Goal: Transaction & Acquisition: Purchase product/service

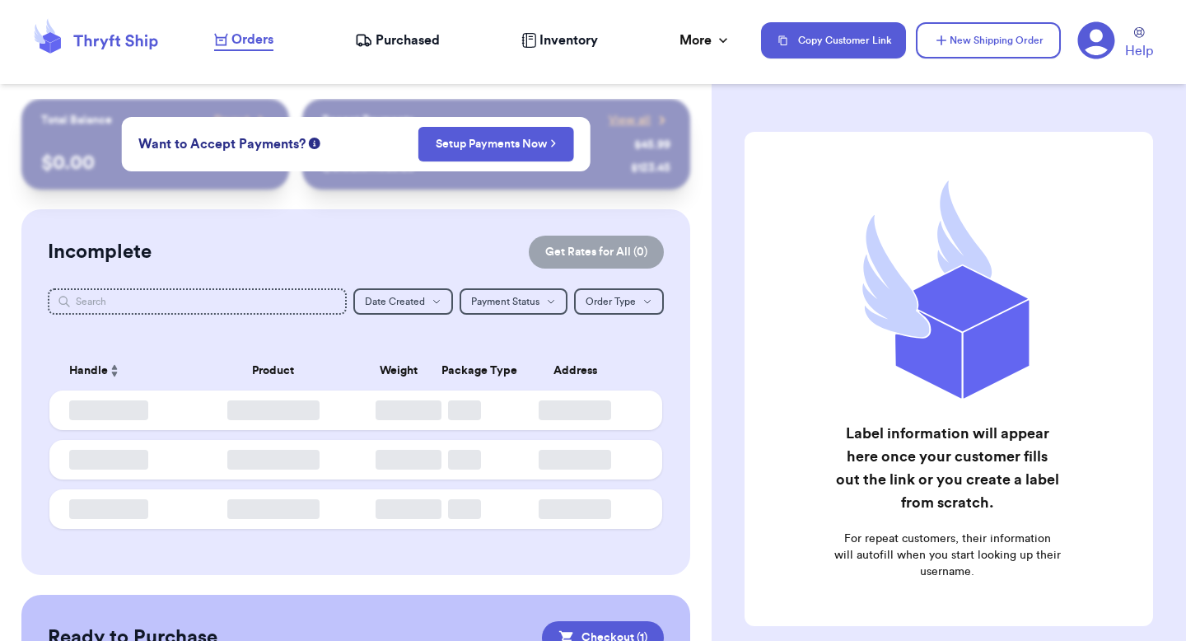
checkbox input "true"
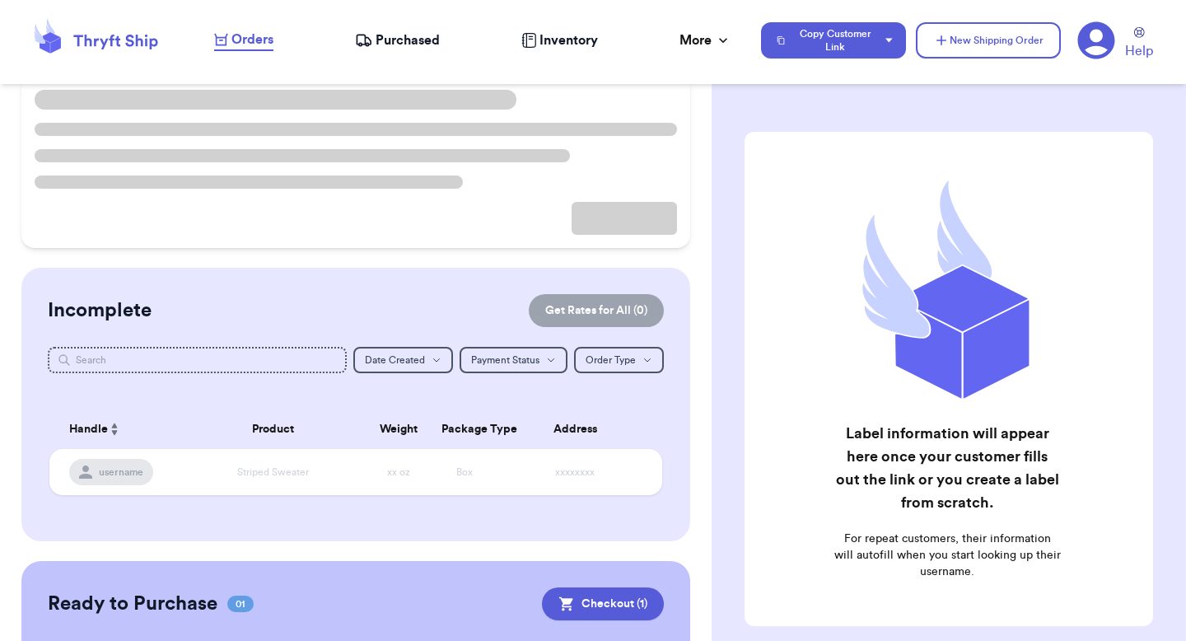
scroll to position [134, 0]
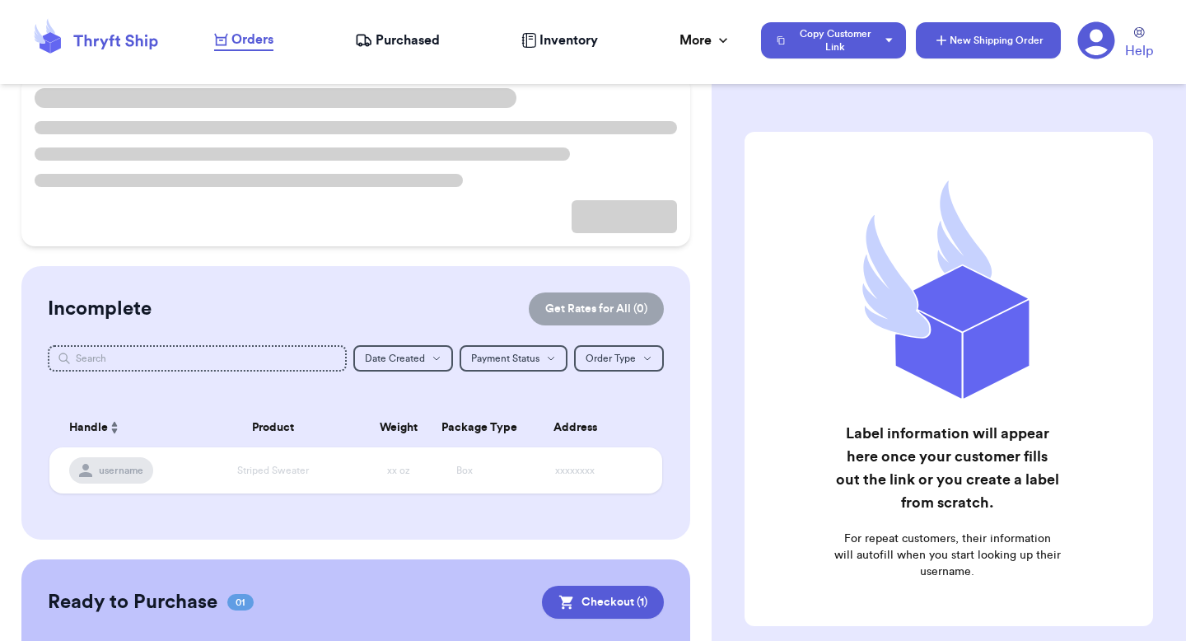
click at [942, 35] on icon "button" at bounding box center [941, 40] width 16 height 16
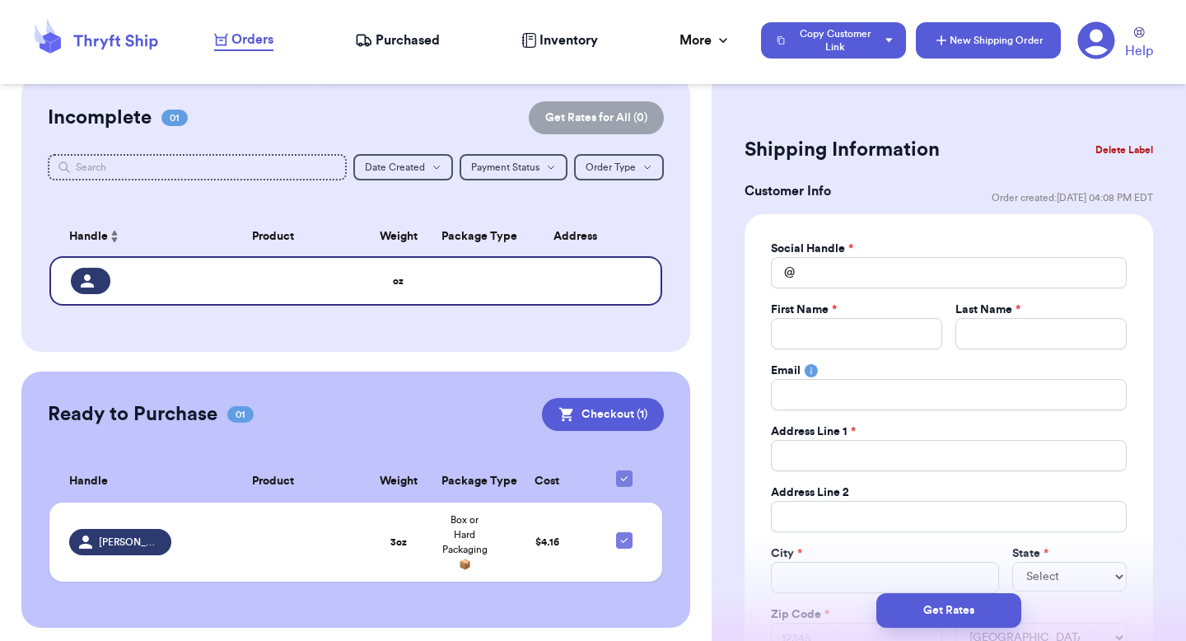
click at [942, 35] on icon "button" at bounding box center [941, 40] width 16 height 16
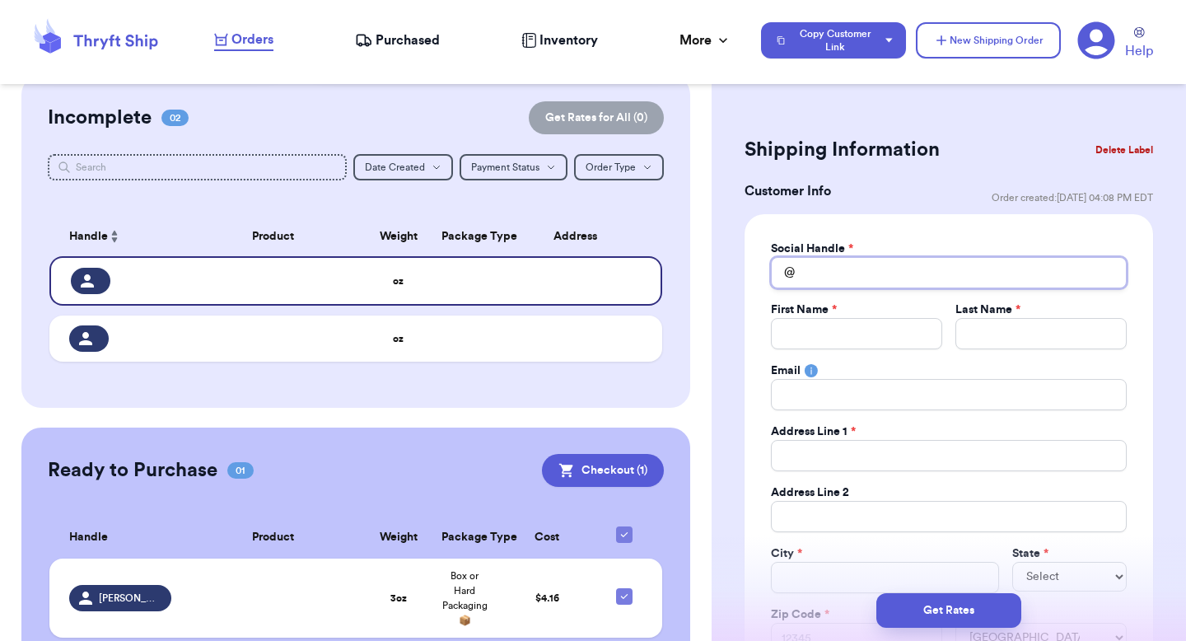
click at [825, 262] on input "Total Amount Paid" at bounding box center [949, 272] width 356 height 31
type input "v"
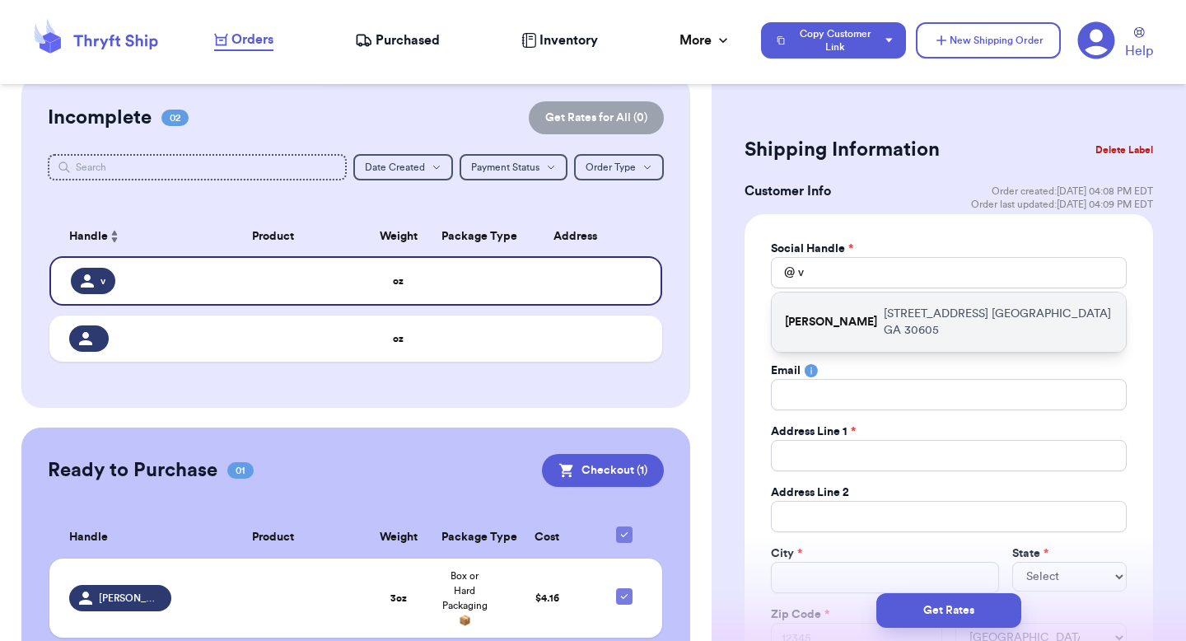
click at [818, 324] on div "valeria 269 hull street athens GA 30605" at bounding box center [949, 321] width 354 height 59
type input "[PERSON_NAME]"
type input "paulchutney69@gmail.com"
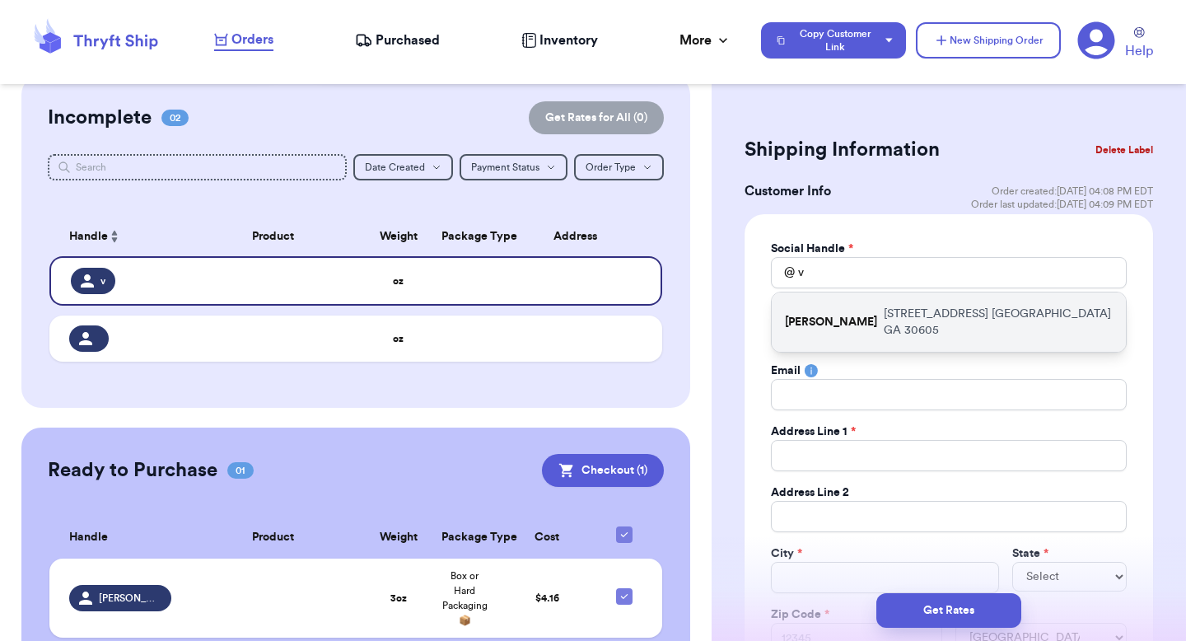
type input "269 hull street"
type input "apt 211"
type input "athens"
select select "GA"
type input "30605"
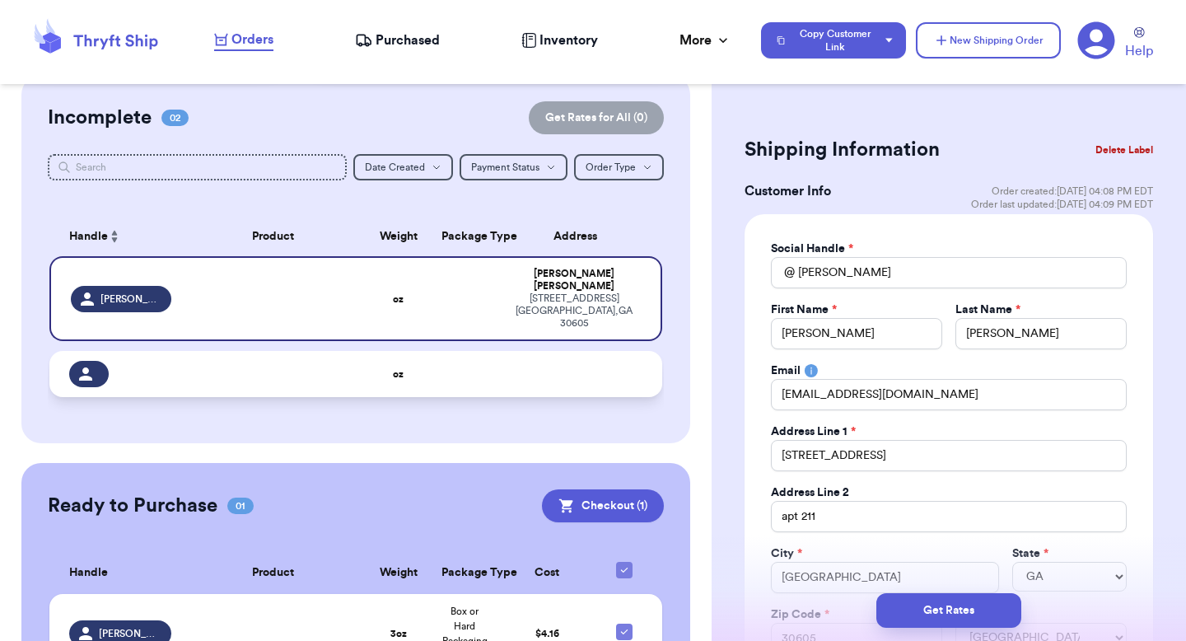
click at [570, 351] on td at bounding box center [579, 374] width 165 height 46
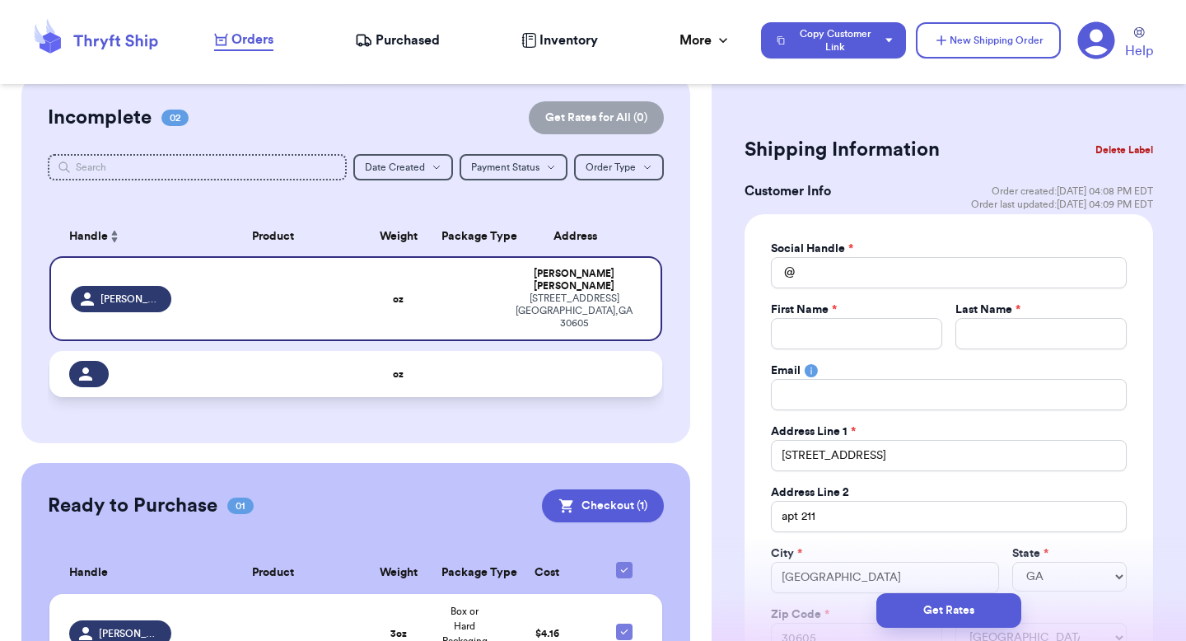
select select
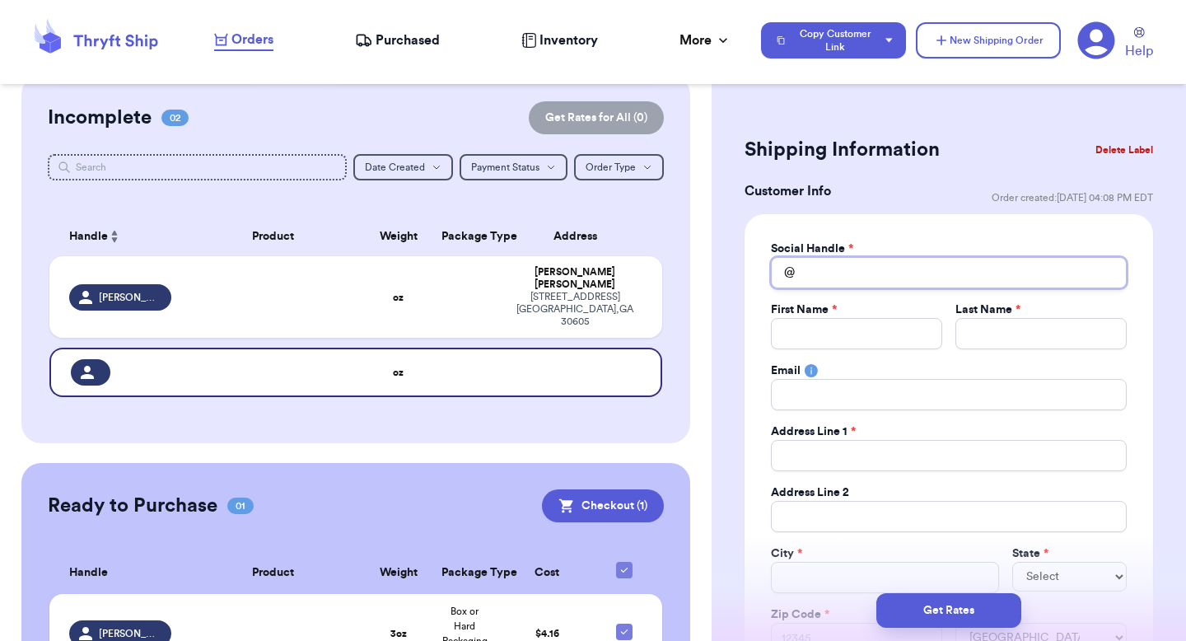
click at [840, 273] on input "Total Amount Paid" at bounding box center [949, 272] width 356 height 31
type input "t"
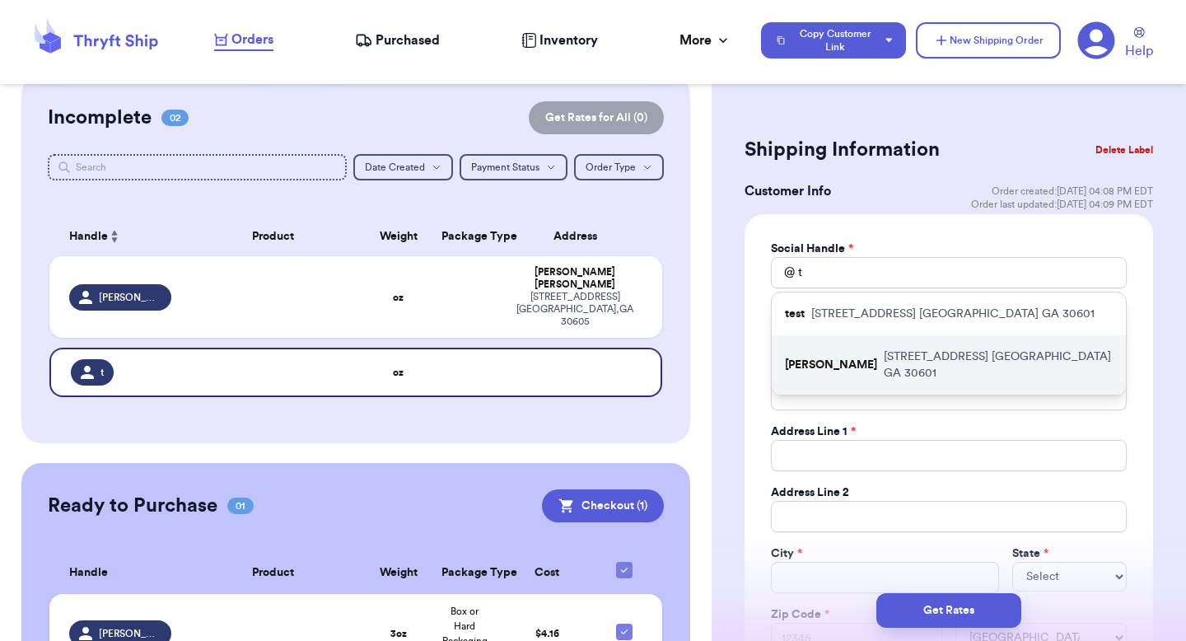
click at [884, 352] on p "269 hull street athens GA 30601" at bounding box center [998, 364] width 229 height 33
type input "tina"
type input "[PERSON_NAME]"
type input "paulchutney69@gmail.com"
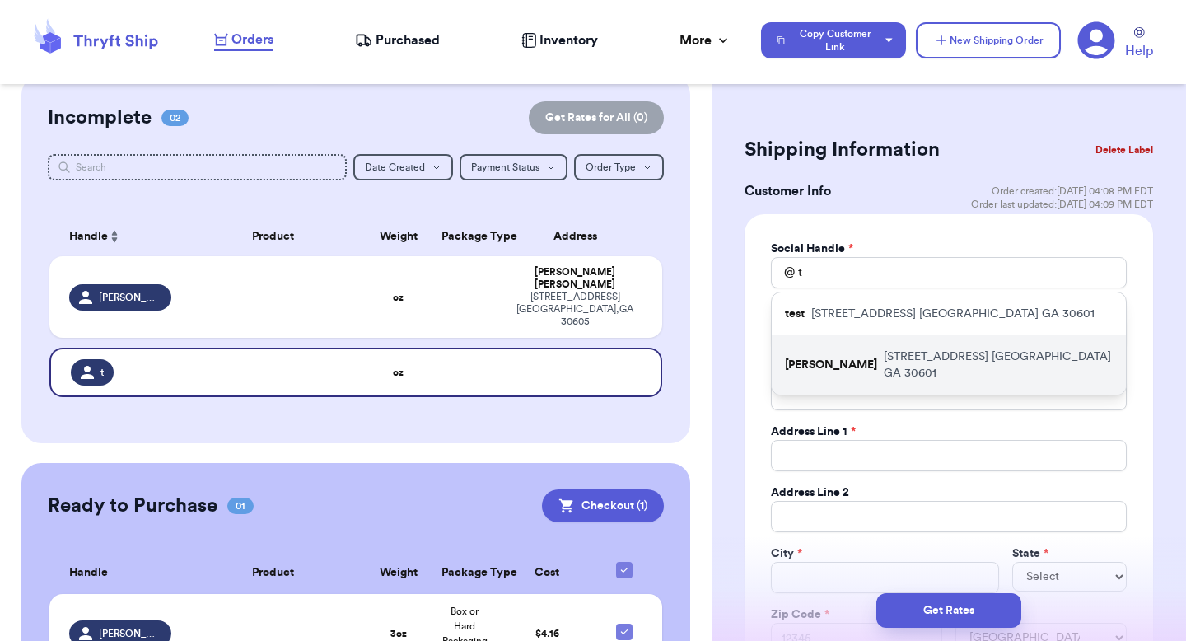
type input "269 hull street"
type input "apt 211"
type input "athens"
select select "GA"
type input "30601"
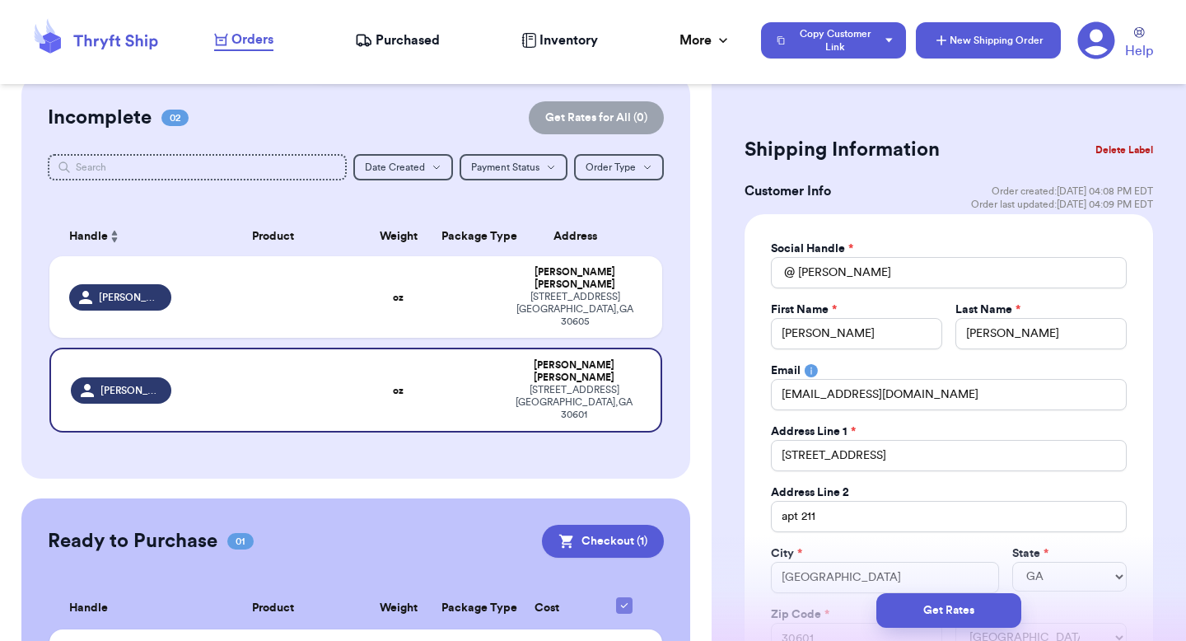
click at [944, 49] on button "New Shipping Order" at bounding box center [988, 40] width 145 height 36
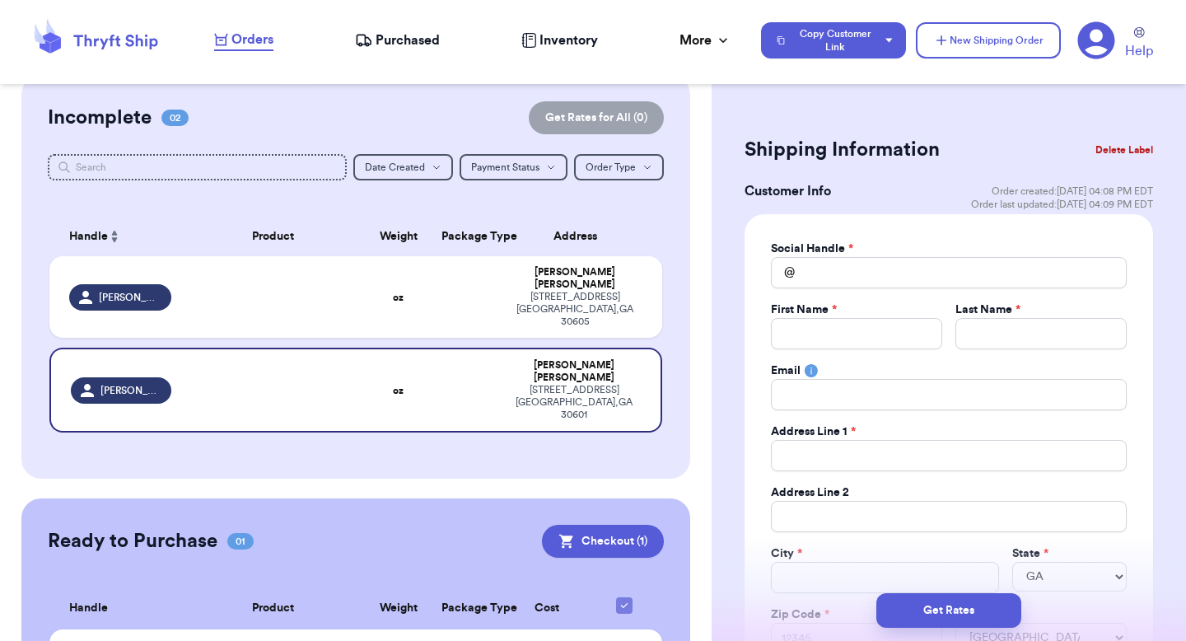
select select
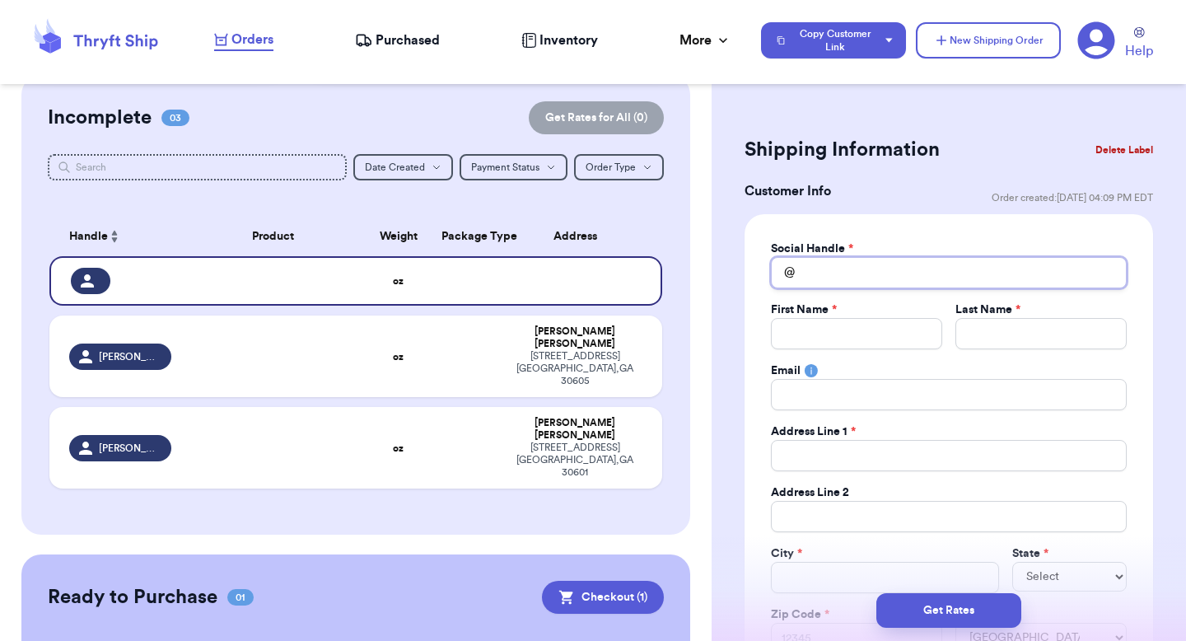
click at [827, 260] on input "Total Amount Paid" at bounding box center [949, 272] width 356 height 31
type input "t"
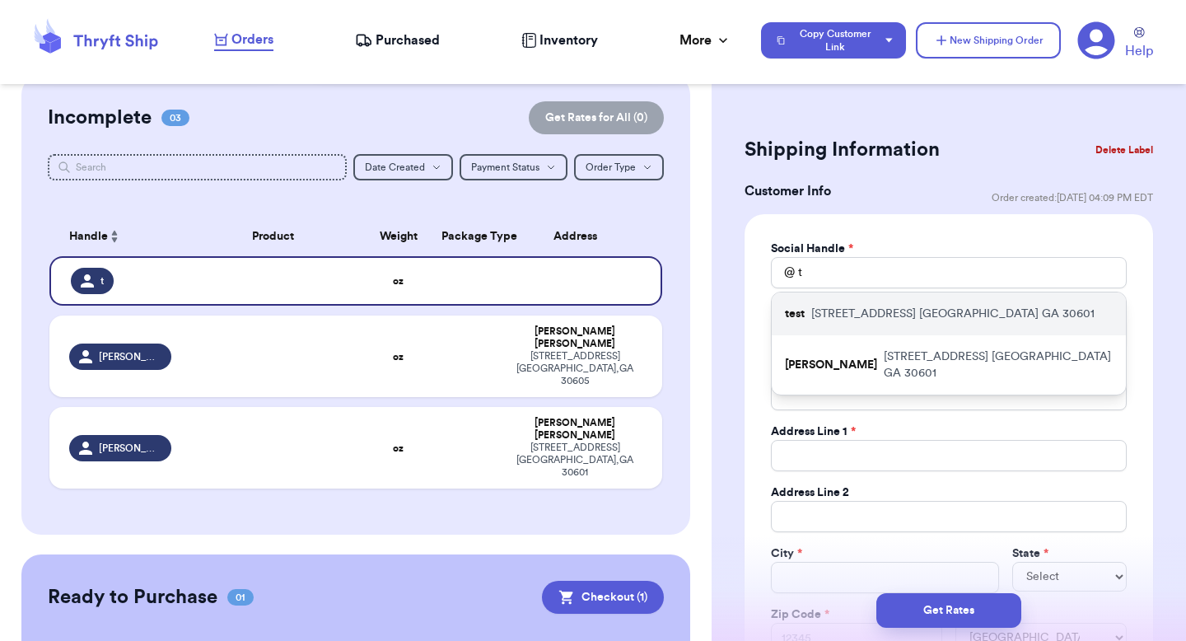
click at [816, 302] on div "test 269 hull street athens GA 30601" at bounding box center [949, 313] width 354 height 43
type input "test"
type input "[PERSON_NAME]"
type input "269 hull street"
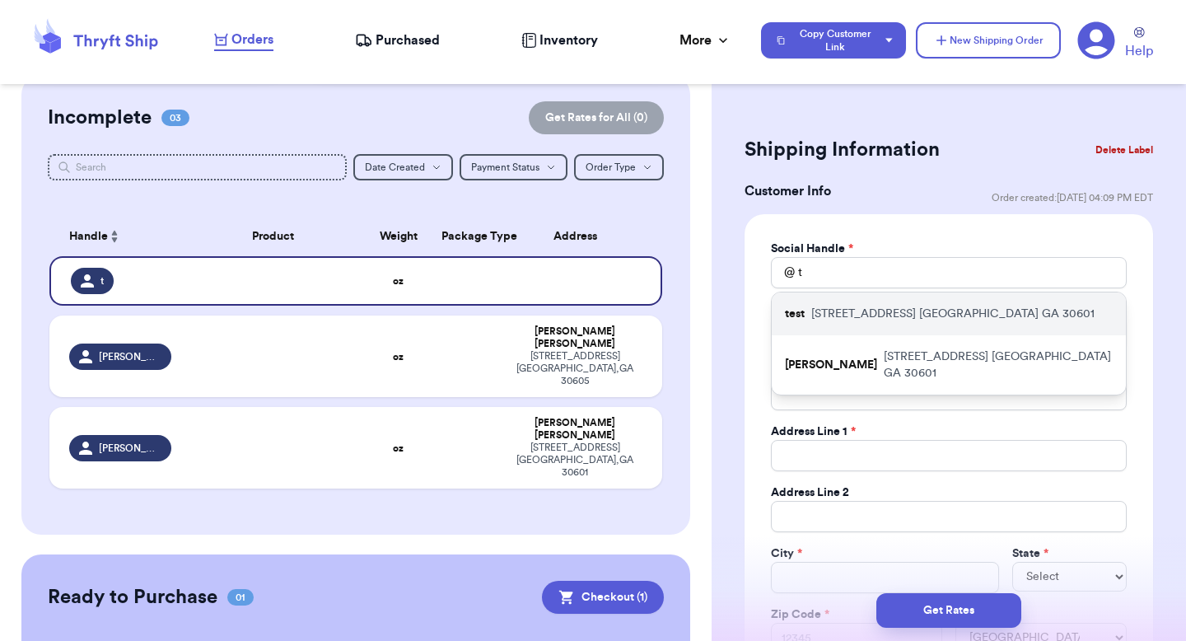
type input "apt 211"
type input "athens"
select select "GA"
type input "30601"
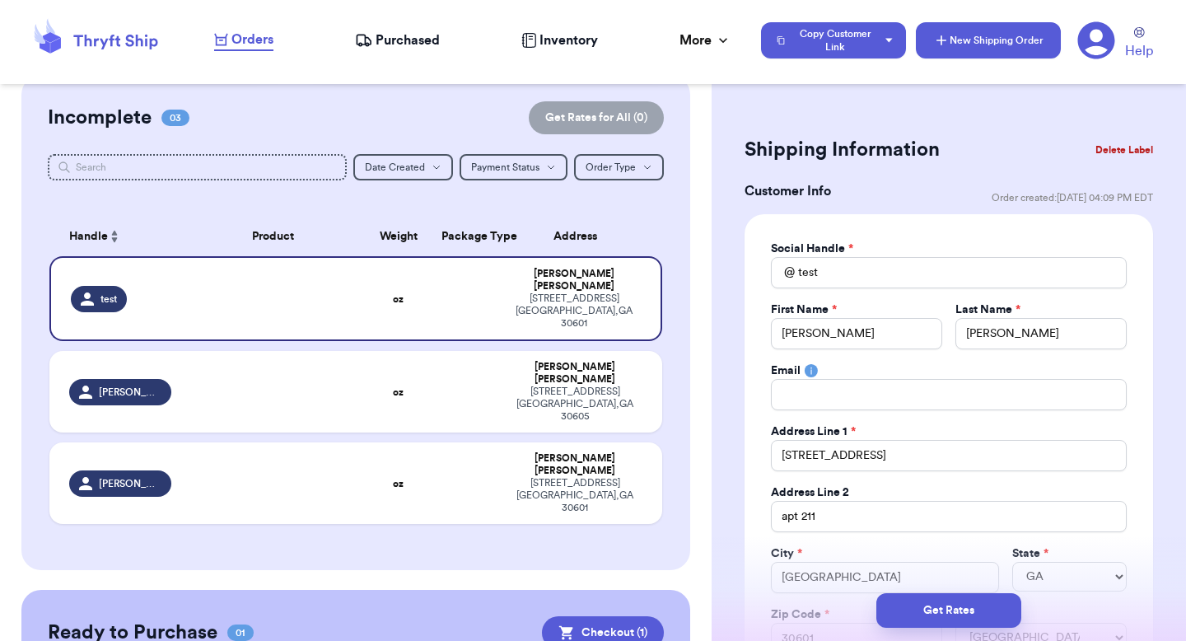
click at [952, 51] on button "New Shipping Order" at bounding box center [988, 40] width 145 height 36
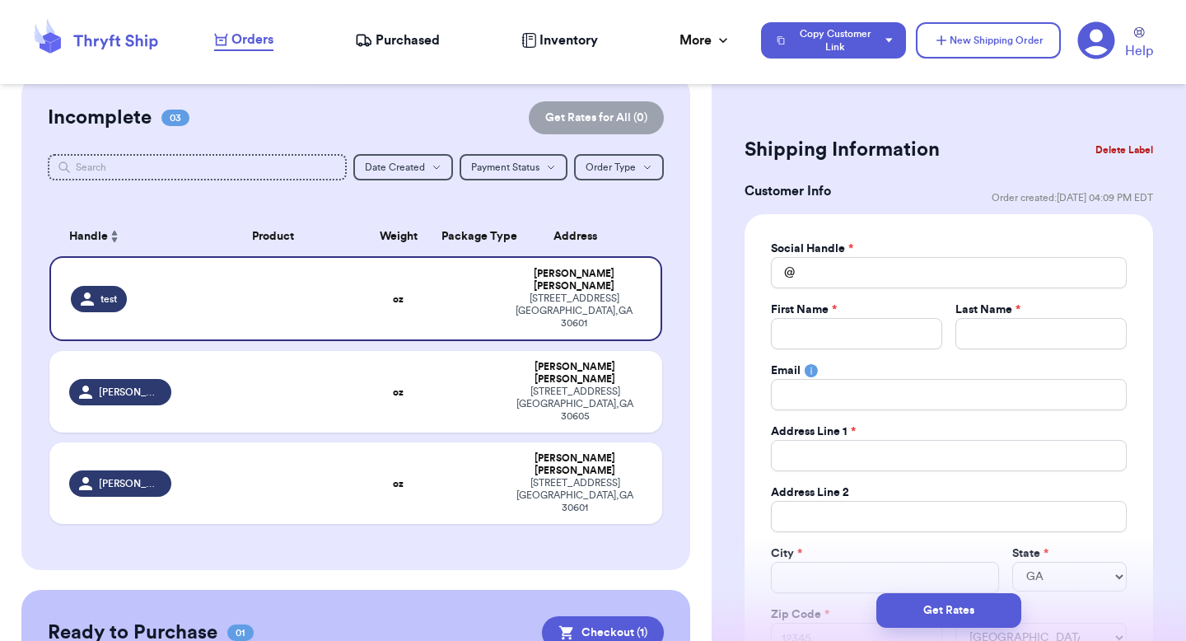
select select
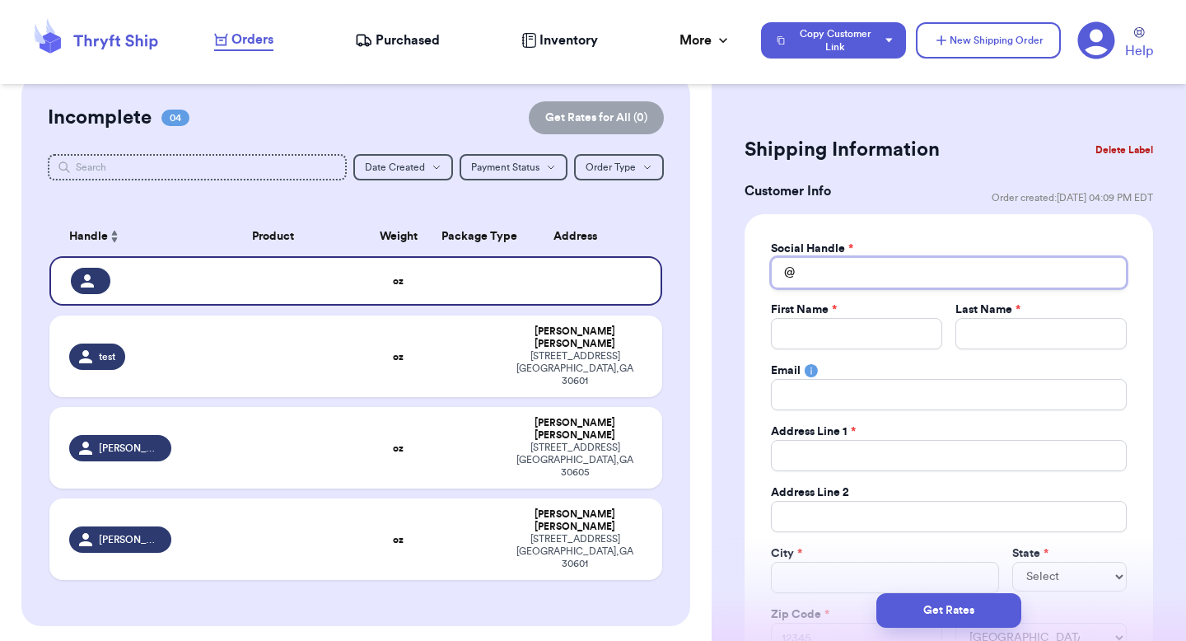
click at [828, 269] on input "Total Amount Paid" at bounding box center [949, 272] width 356 height 31
type input "m"
type input "e"
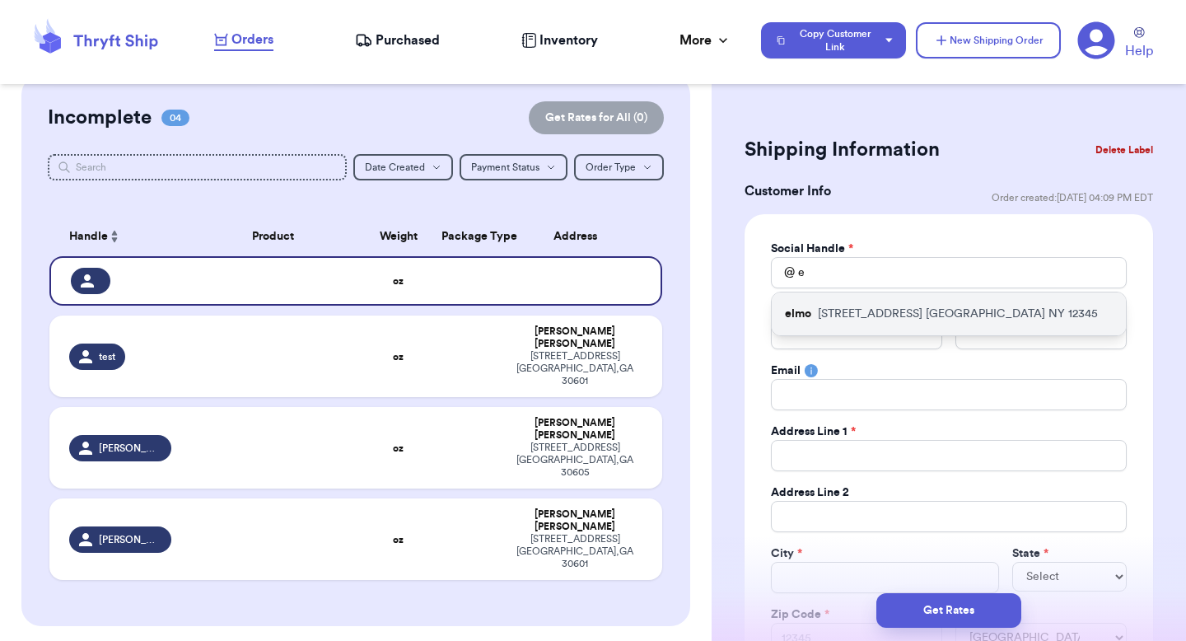
click at [819, 320] on p "123 Sesame Street NYC NY 12345" at bounding box center [958, 314] width 280 height 16
type input "elmo"
type input "Elmo"
type input "Elmoson"
type input "valeria@thryftship.com"
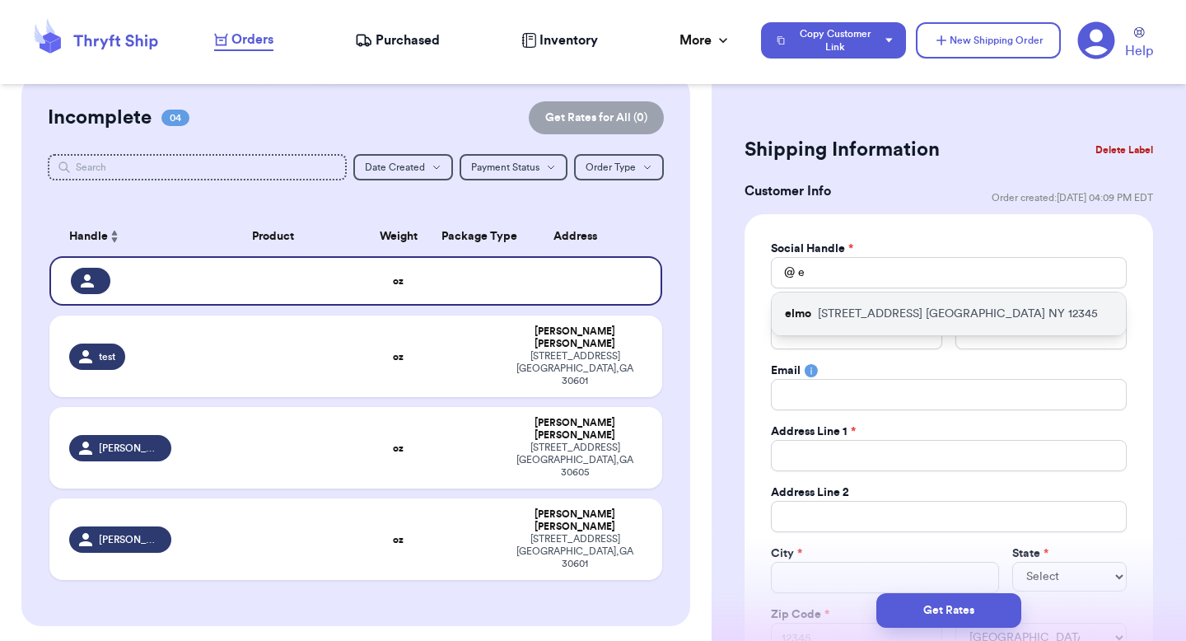
type input "123 Sesame Street"
type input "NYC"
select select "NY"
type input "12345"
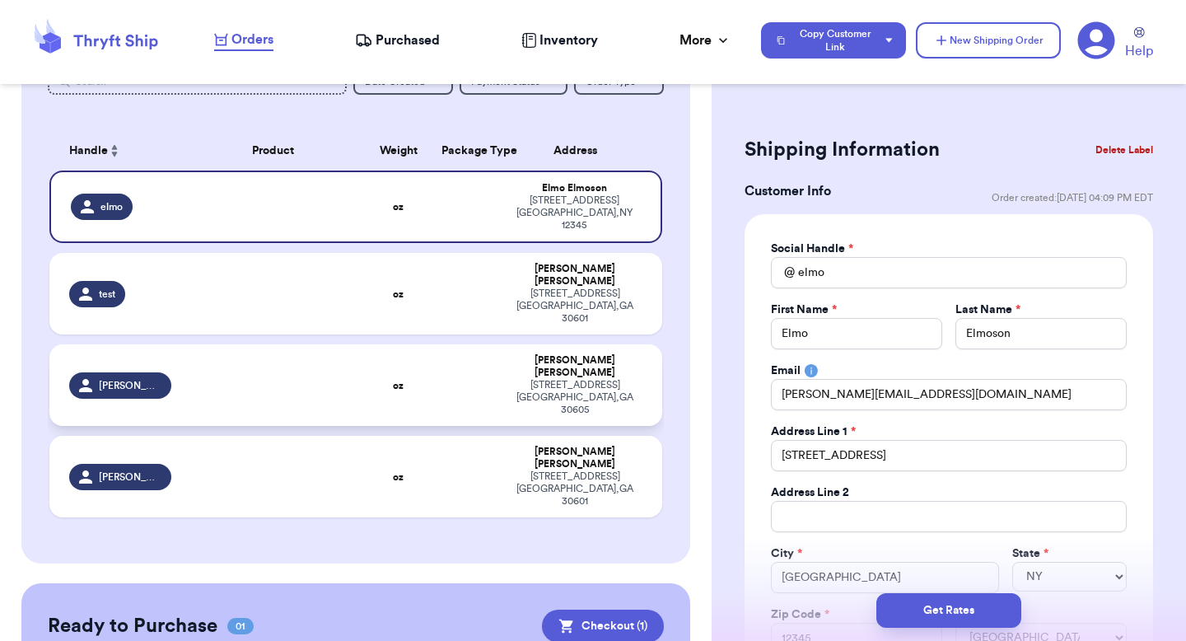
scroll to position [122, 0]
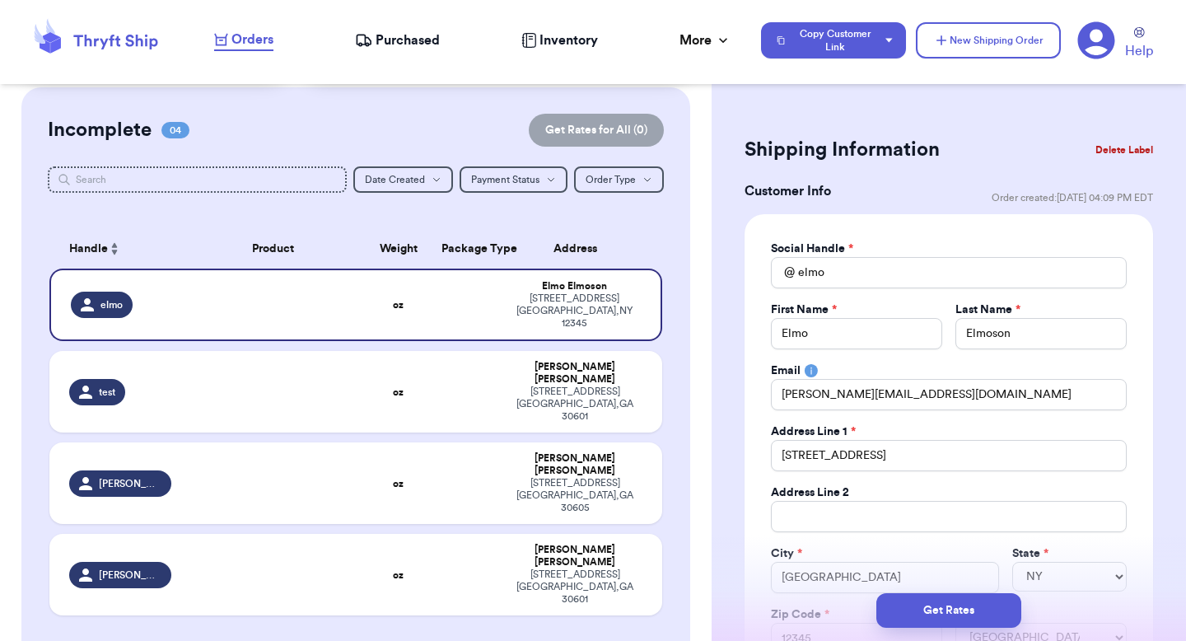
click at [542, 240] on th "Address" at bounding box center [579, 249] width 165 height 40
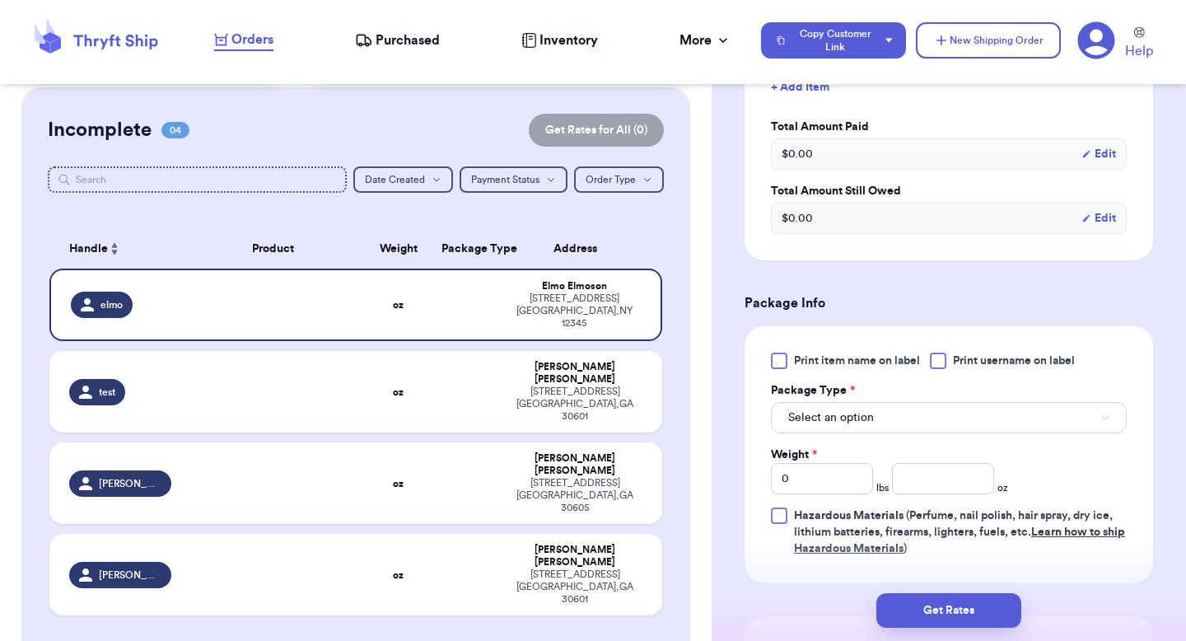
scroll to position [946, 0]
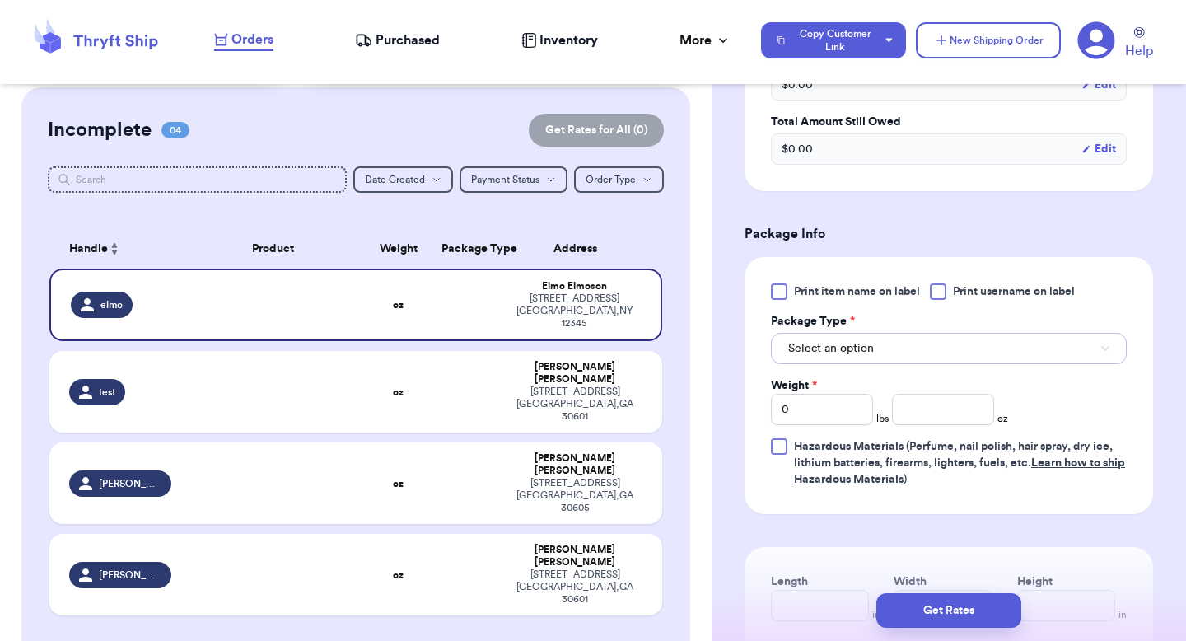
click at [829, 354] on span "Select an option" at bounding box center [831, 348] width 86 height 16
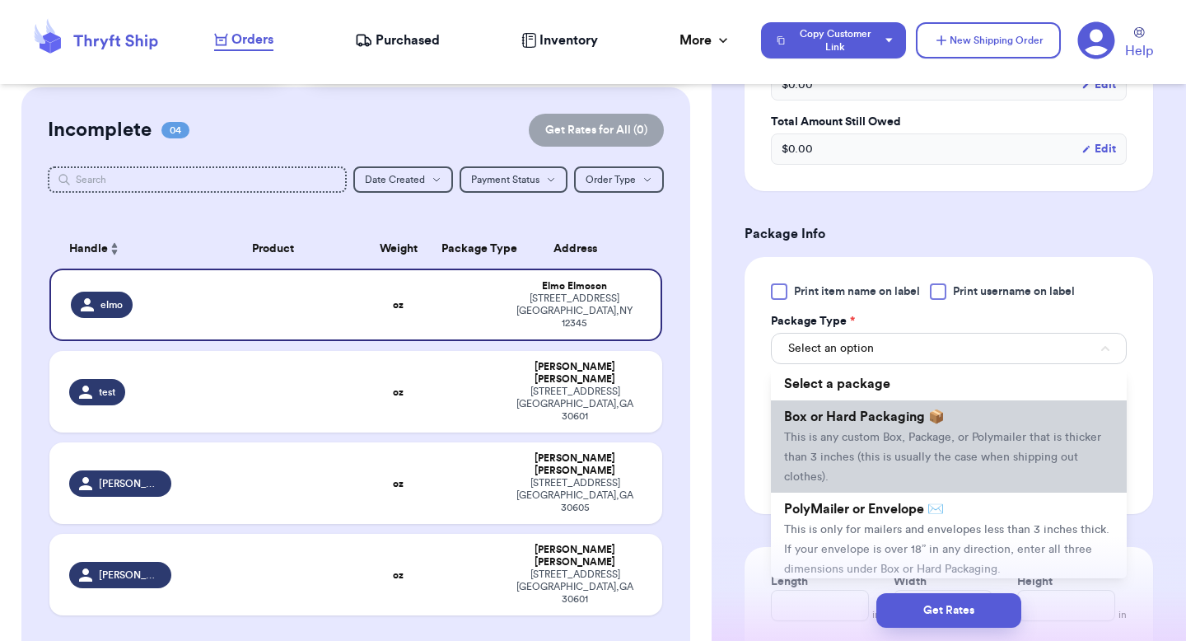
click at [818, 443] on span "This is any custom Box, Package, or Polymailer that is thicker than 3 inches (t…" at bounding box center [942, 457] width 317 height 51
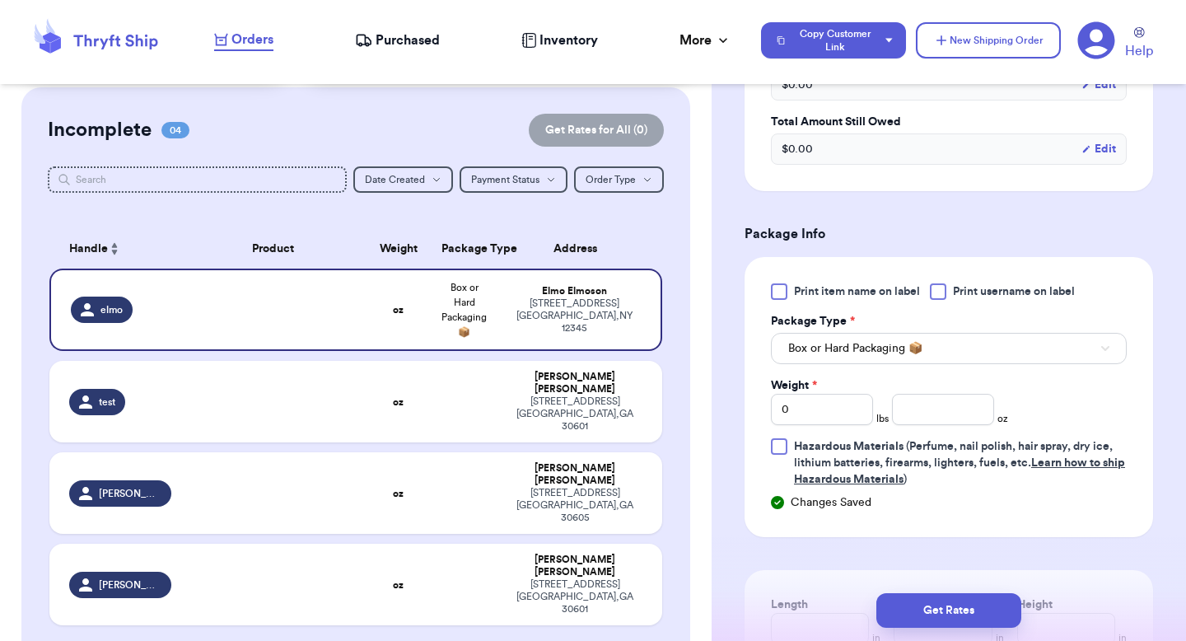
click at [1090, 38] on icon at bounding box center [1096, 40] width 38 height 38
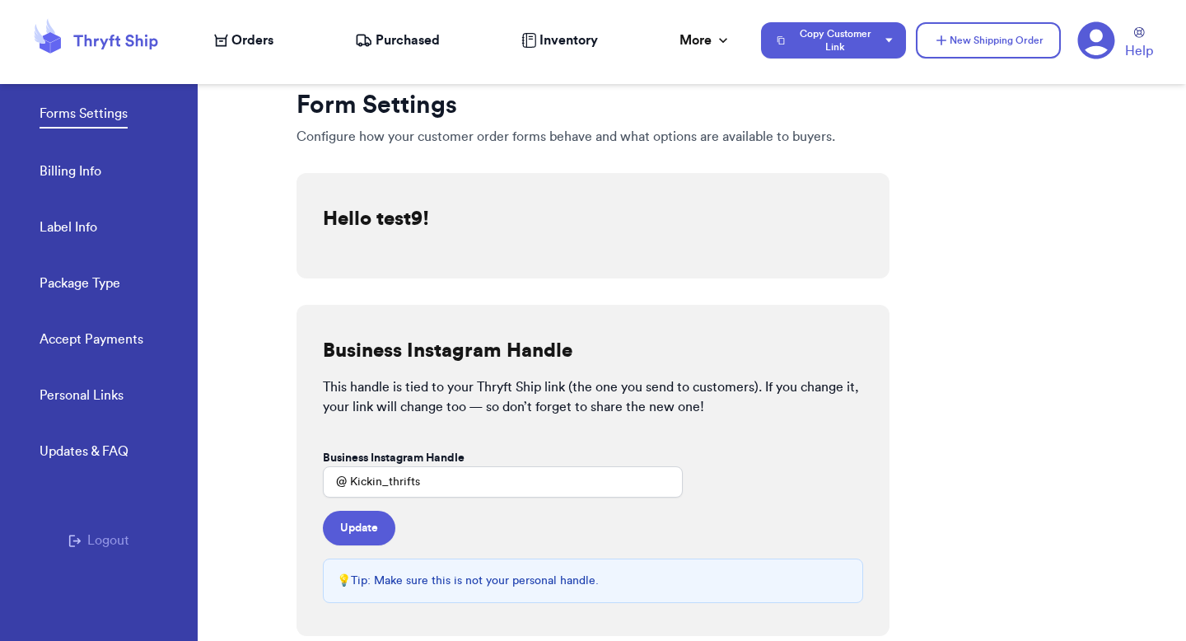
click at [106, 280] on link "Package Type" at bounding box center [80, 284] width 81 height 23
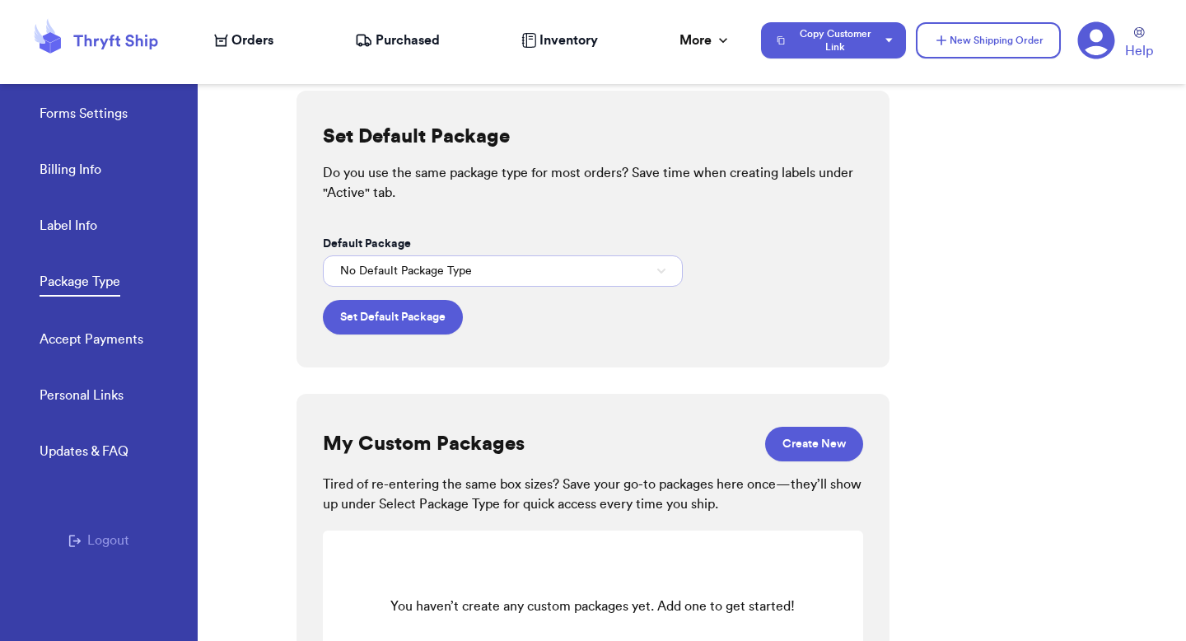
click at [369, 269] on span "No Default Package Type" at bounding box center [406, 271] width 132 height 16
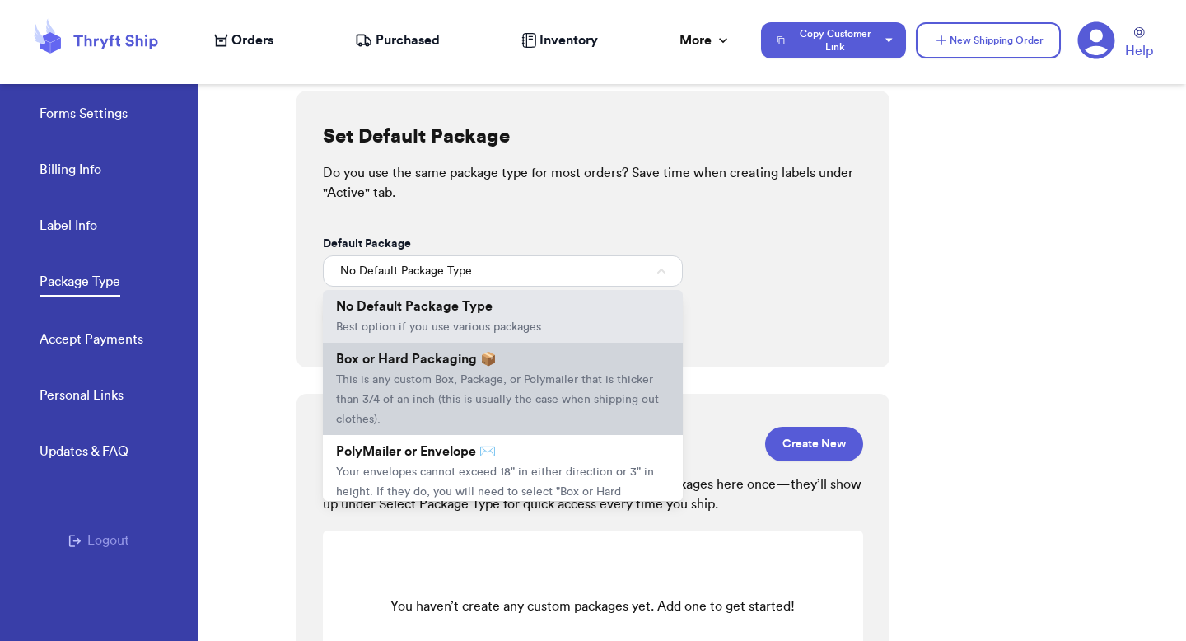
click at [362, 364] on span "Box or Hard Packaging 📦" at bounding box center [416, 358] width 161 height 13
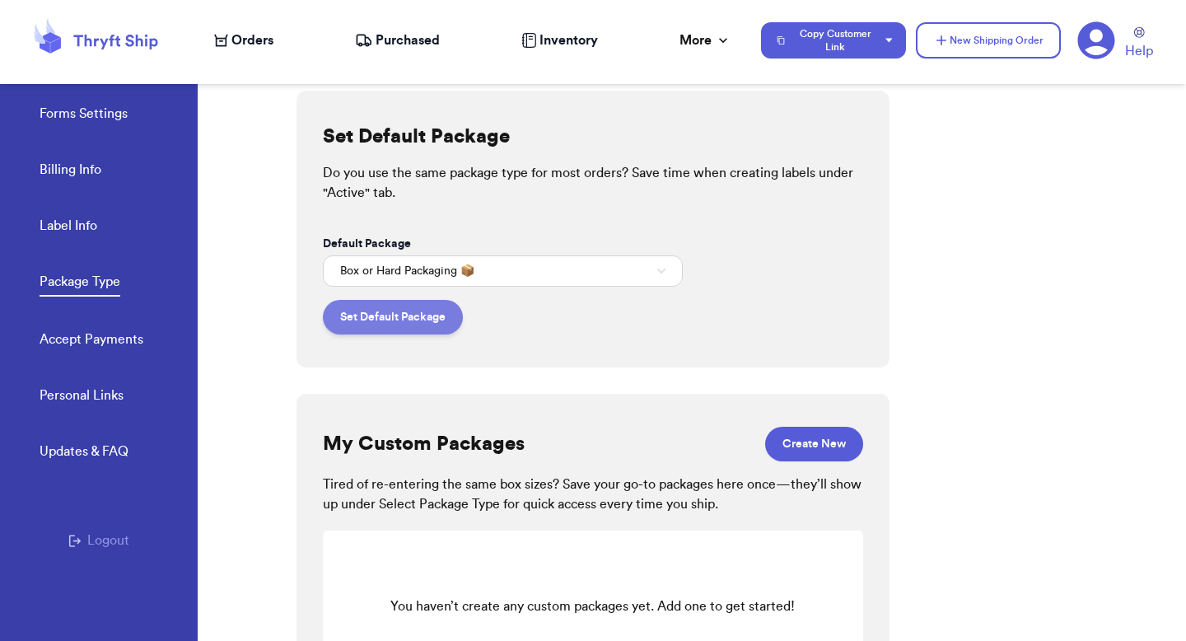
click at [362, 333] on button "Set Default Package" at bounding box center [393, 317] width 140 height 35
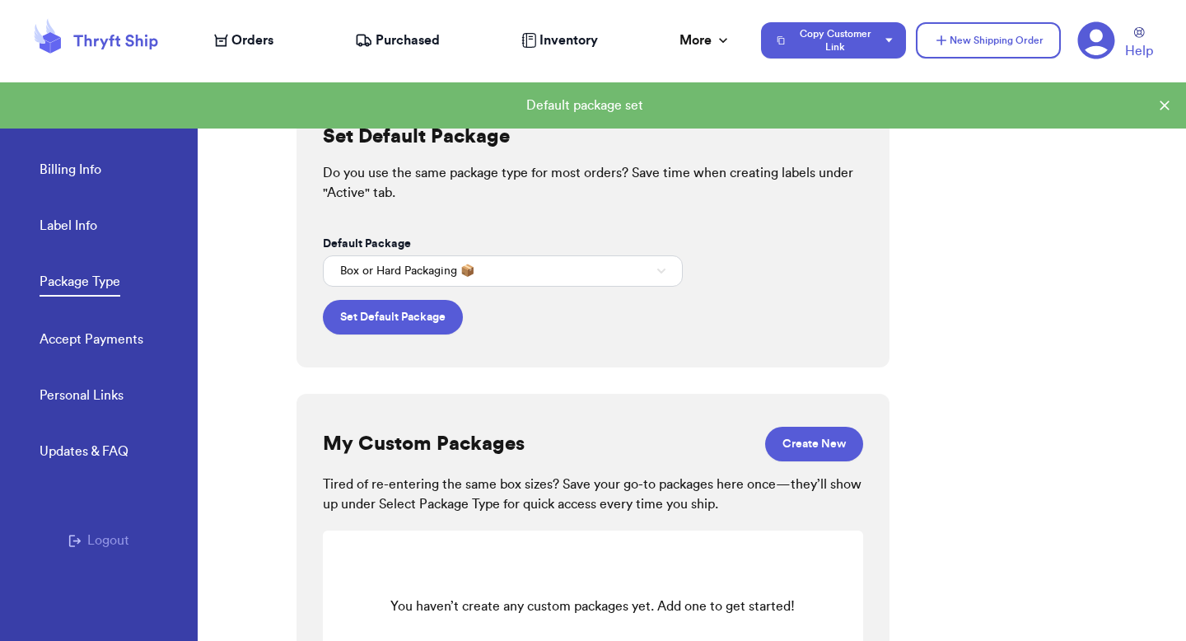
click at [260, 47] on span "Orders" at bounding box center [252, 40] width 42 height 20
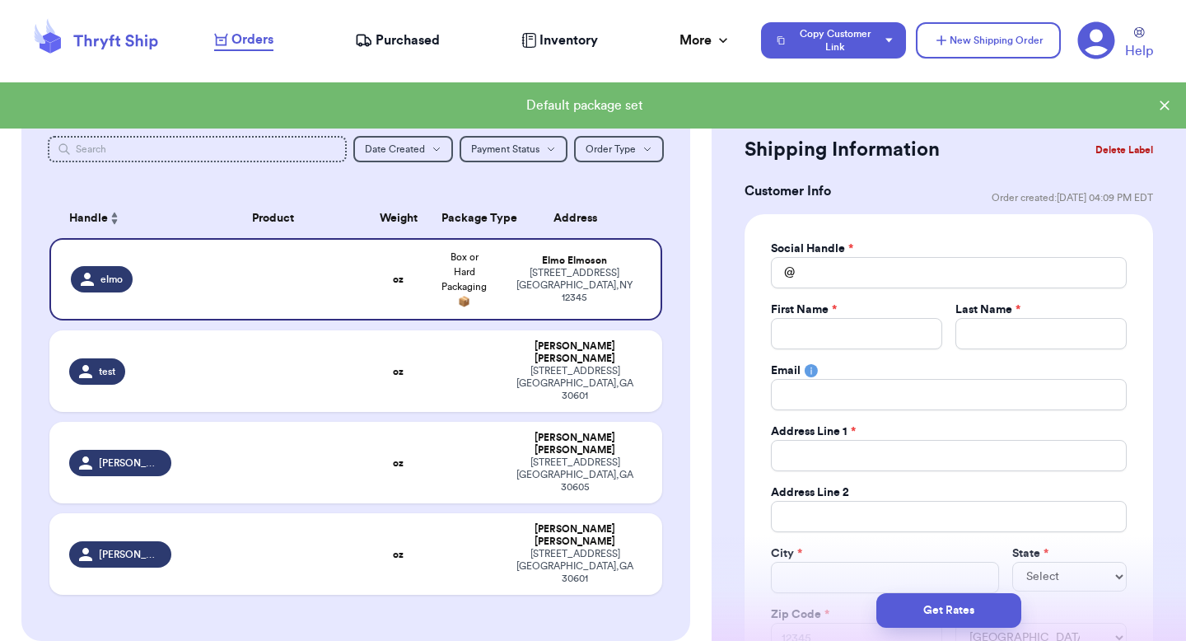
scroll to position [194, 0]
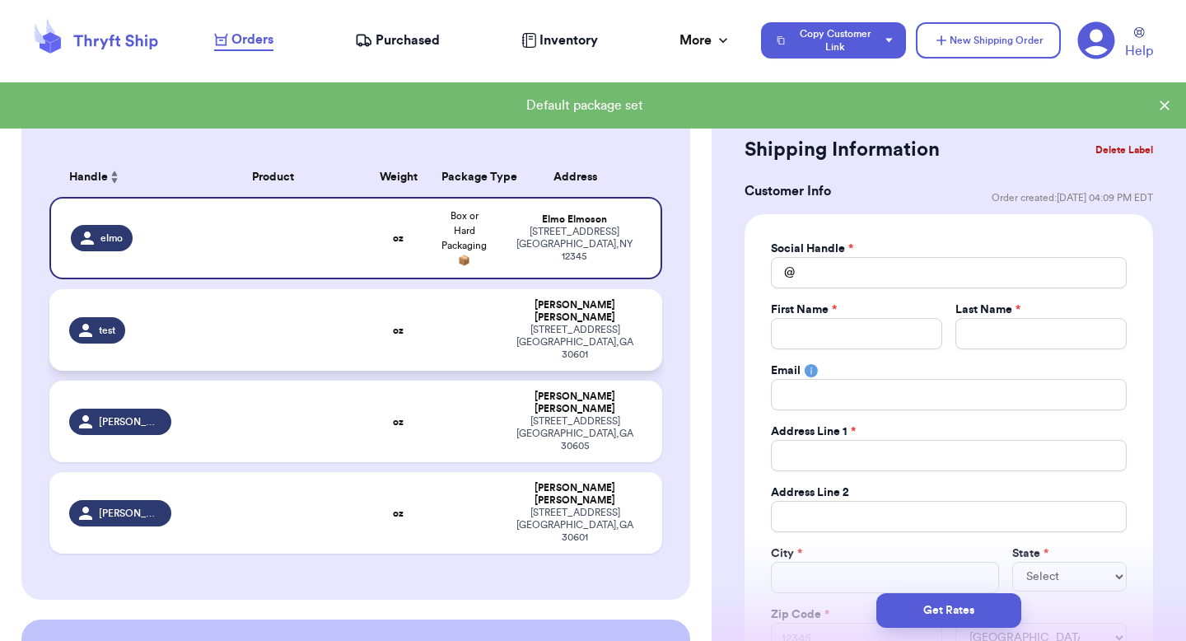
click at [347, 306] on td at bounding box center [273, 330] width 184 height 82
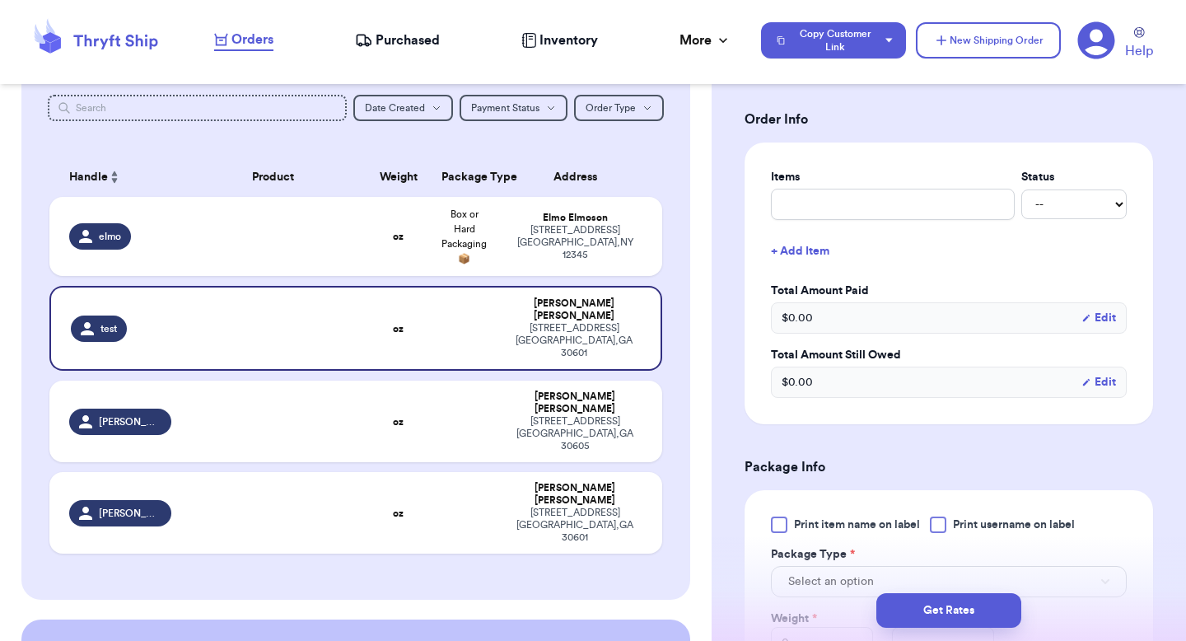
scroll to position [559, 0]
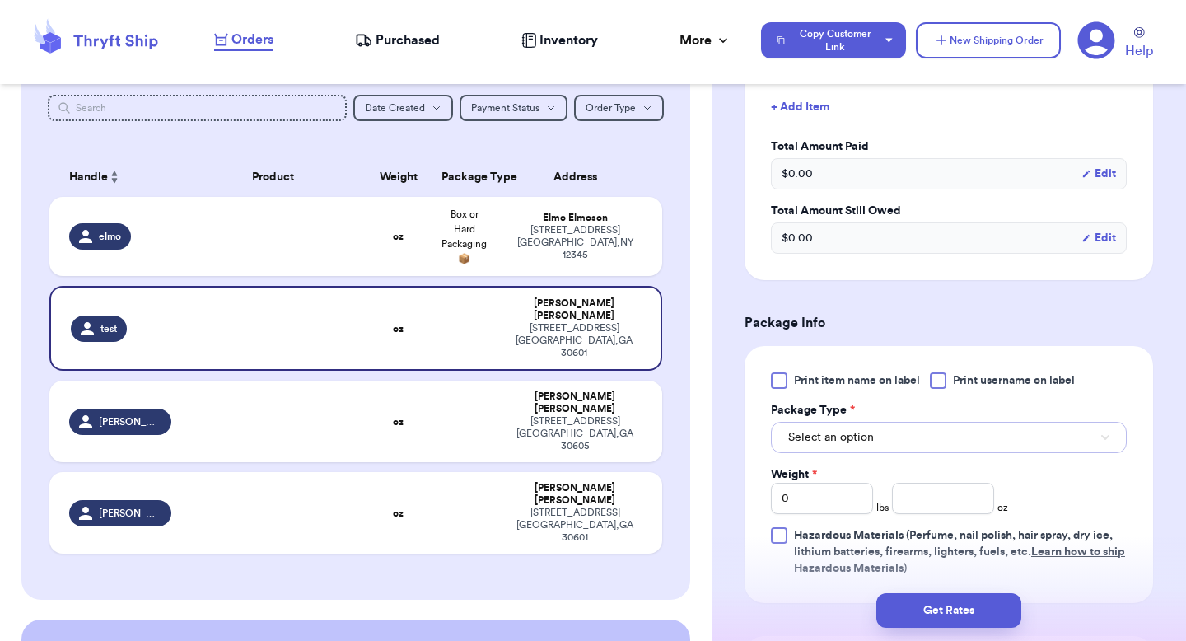
click at [821, 451] on button "Select an option" at bounding box center [949, 437] width 356 height 31
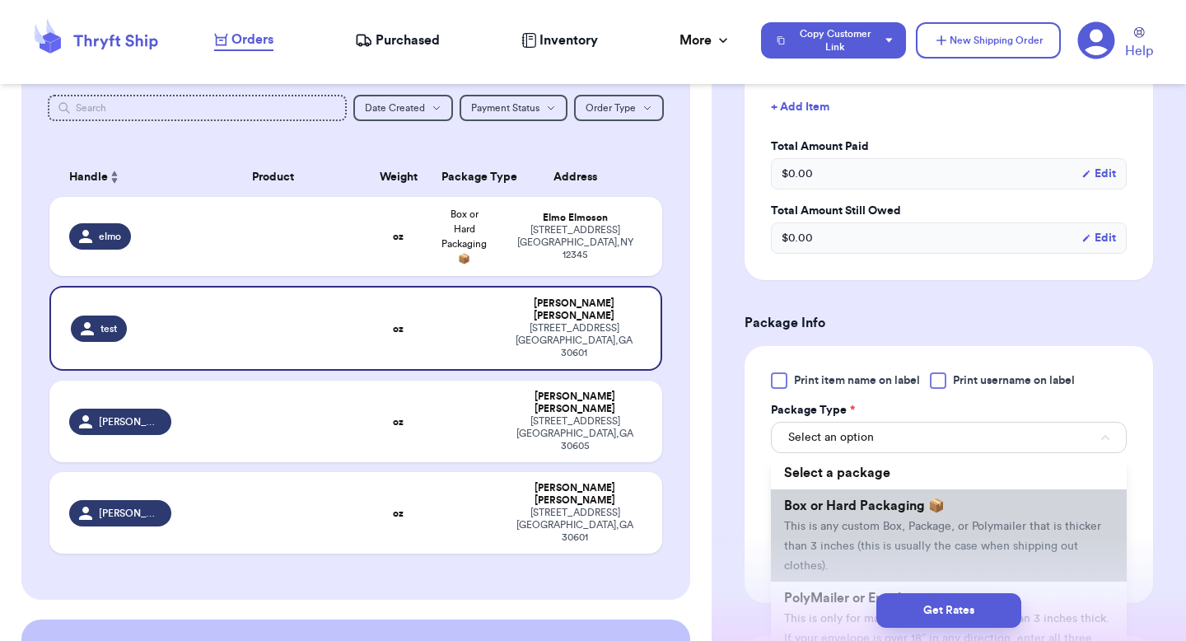
click at [804, 512] on span "Box or Hard Packaging 📦" at bounding box center [864, 505] width 161 height 13
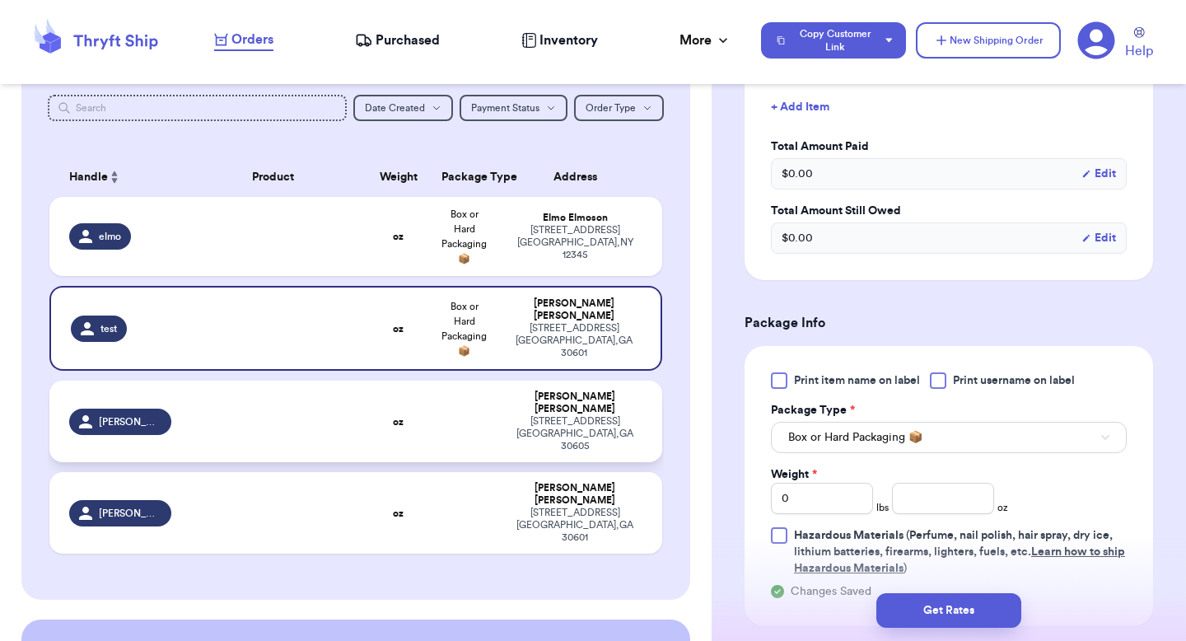
click at [590, 415] on div "269 hull street athens , GA 30605" at bounding box center [574, 433] width 135 height 37
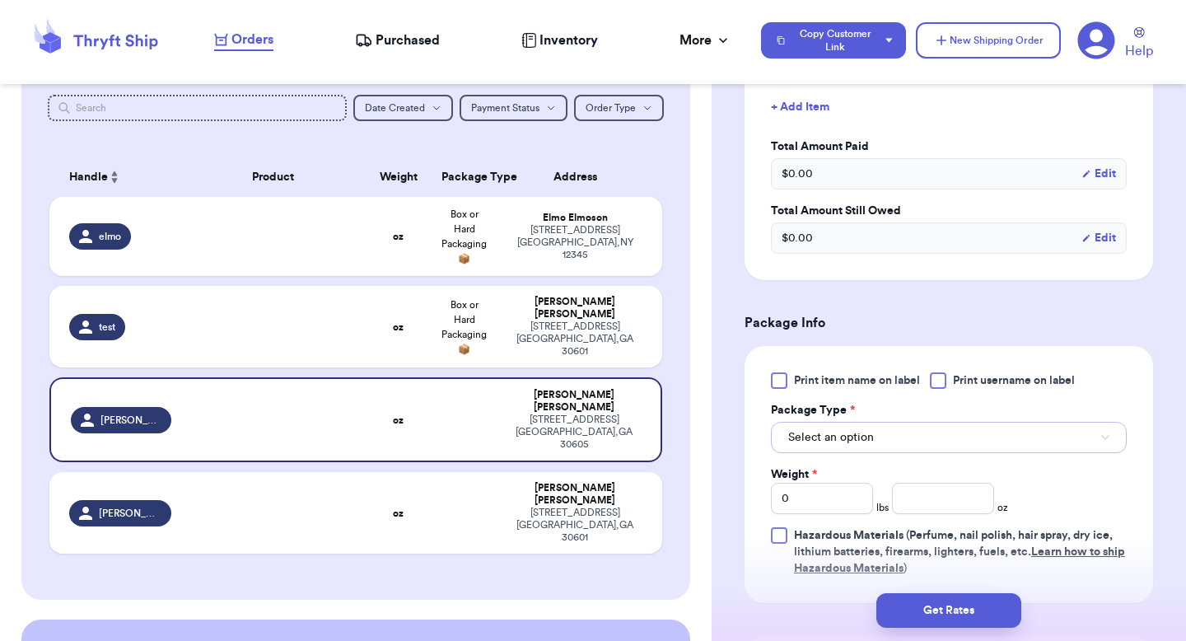
click at [788, 441] on span "Select an option" at bounding box center [831, 437] width 86 height 16
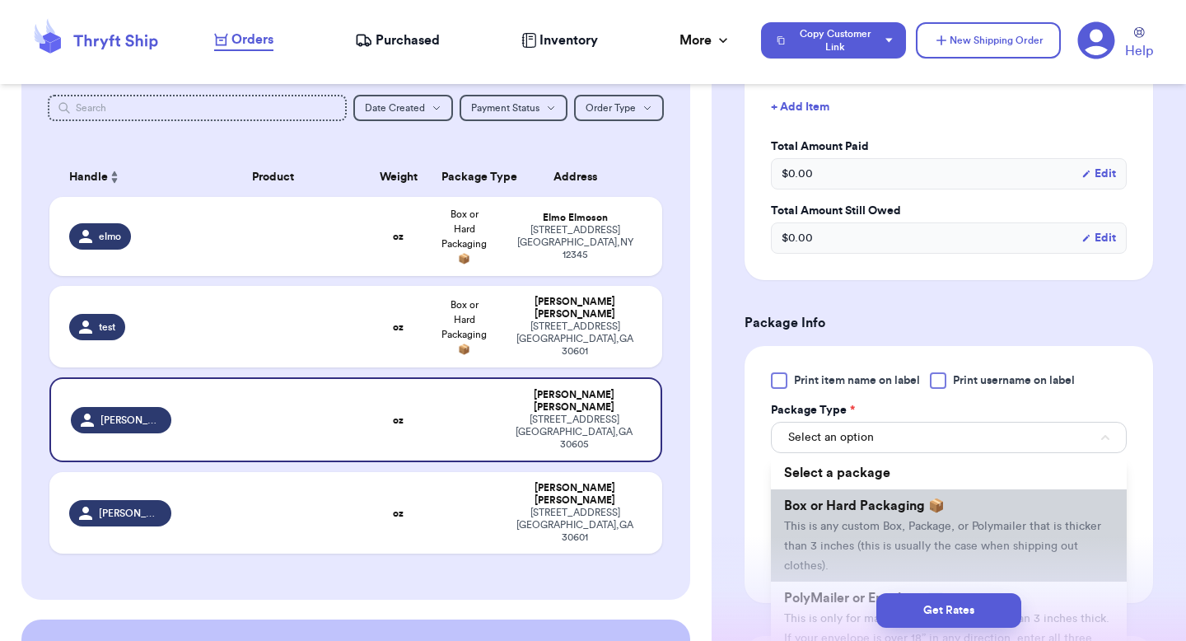
click at [804, 529] on span "This is any custom Box, Package, or Polymailer that is thicker than 3 inches (t…" at bounding box center [942, 545] width 317 height 51
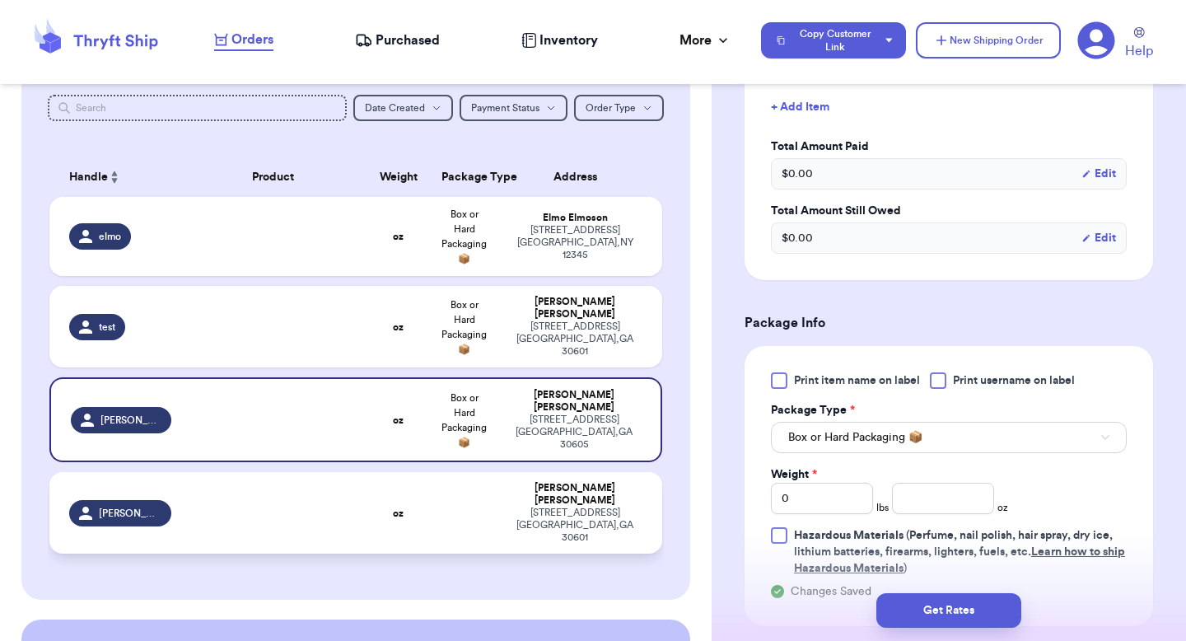
click at [618, 472] on td "Valeria Brenner 269 hull street athens , GA 30601" at bounding box center [579, 513] width 165 height 82
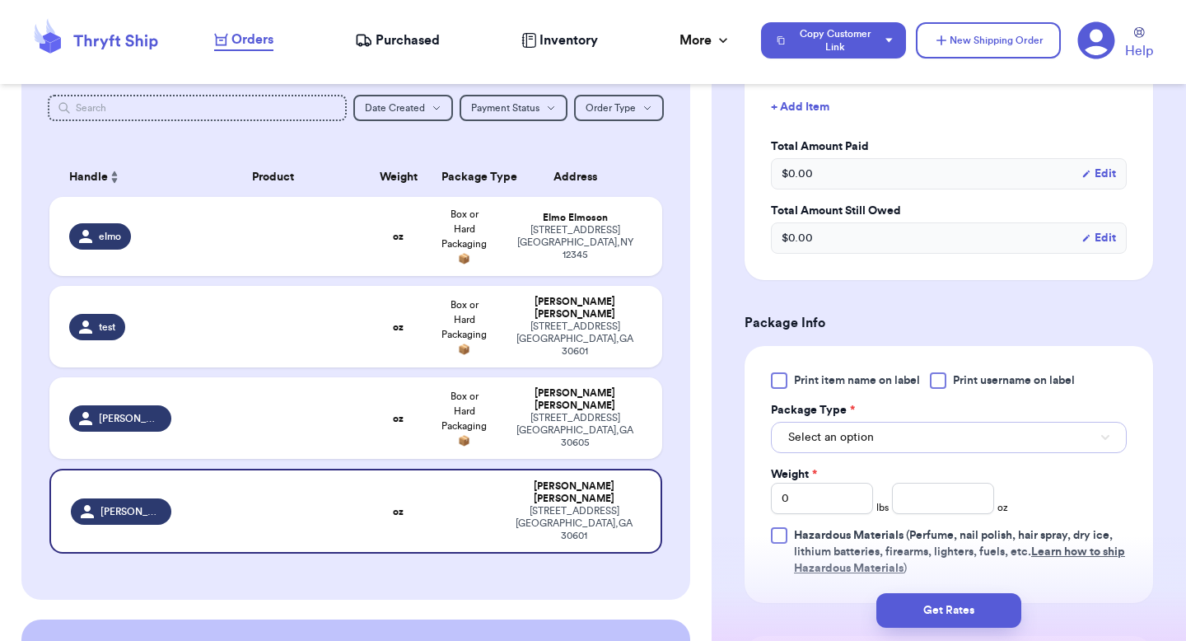
click at [874, 439] on button "Select an option" at bounding box center [949, 437] width 356 height 31
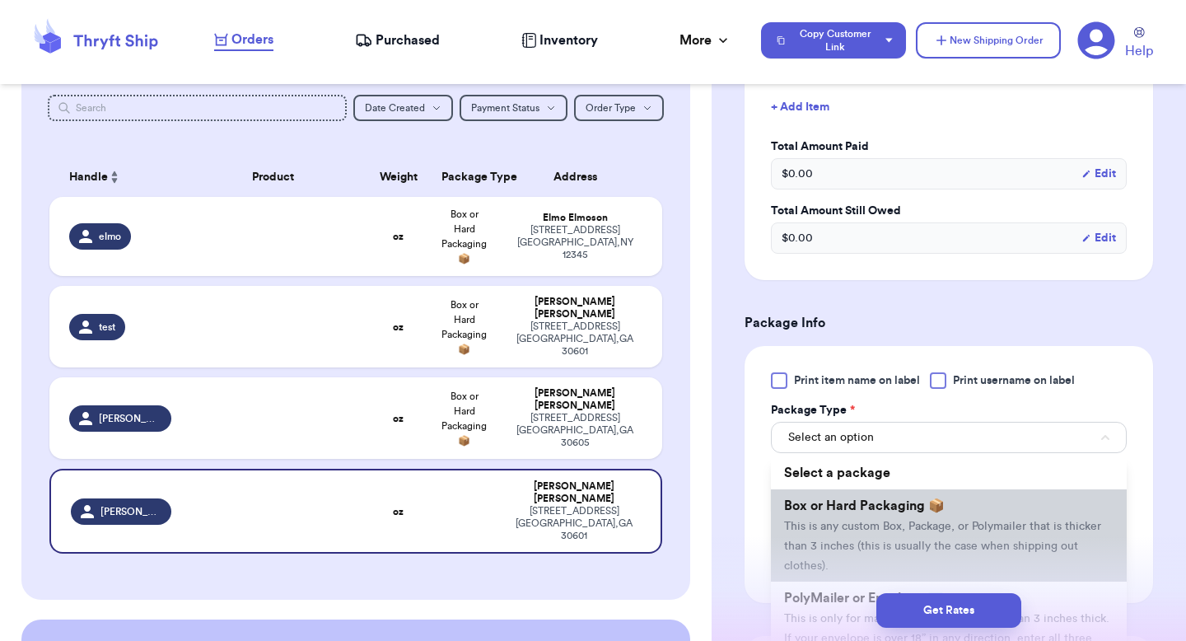
click at [819, 510] on span "Box or Hard Packaging 📦" at bounding box center [864, 505] width 161 height 13
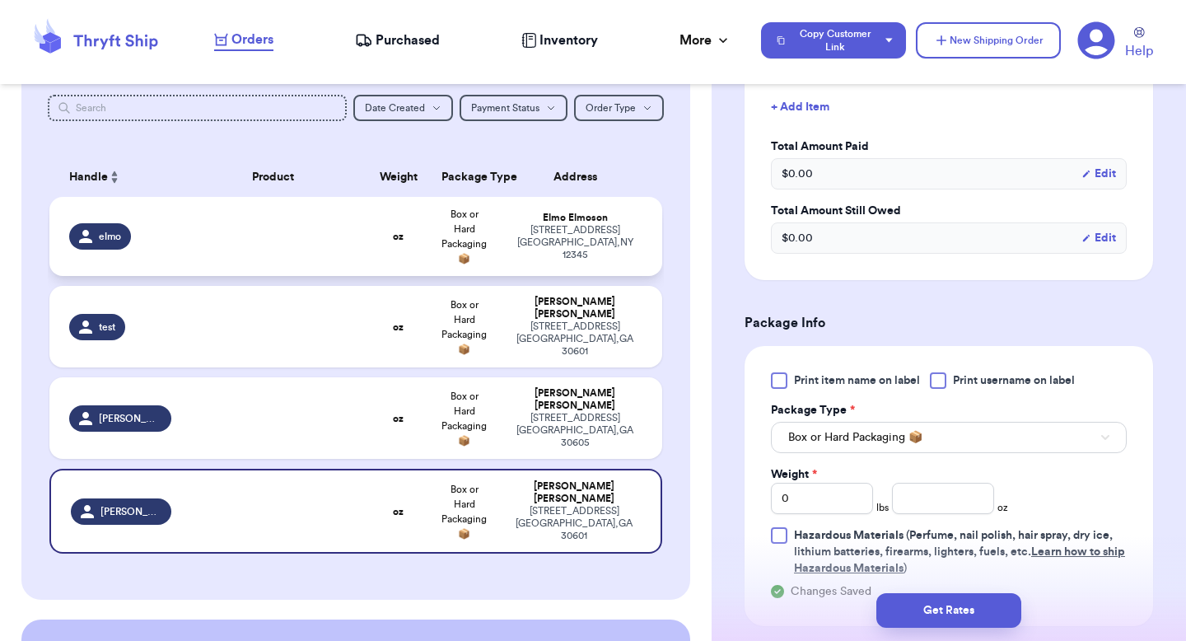
click at [563, 240] on div "123 Sesame Street NYC , NY 12345" at bounding box center [574, 242] width 135 height 37
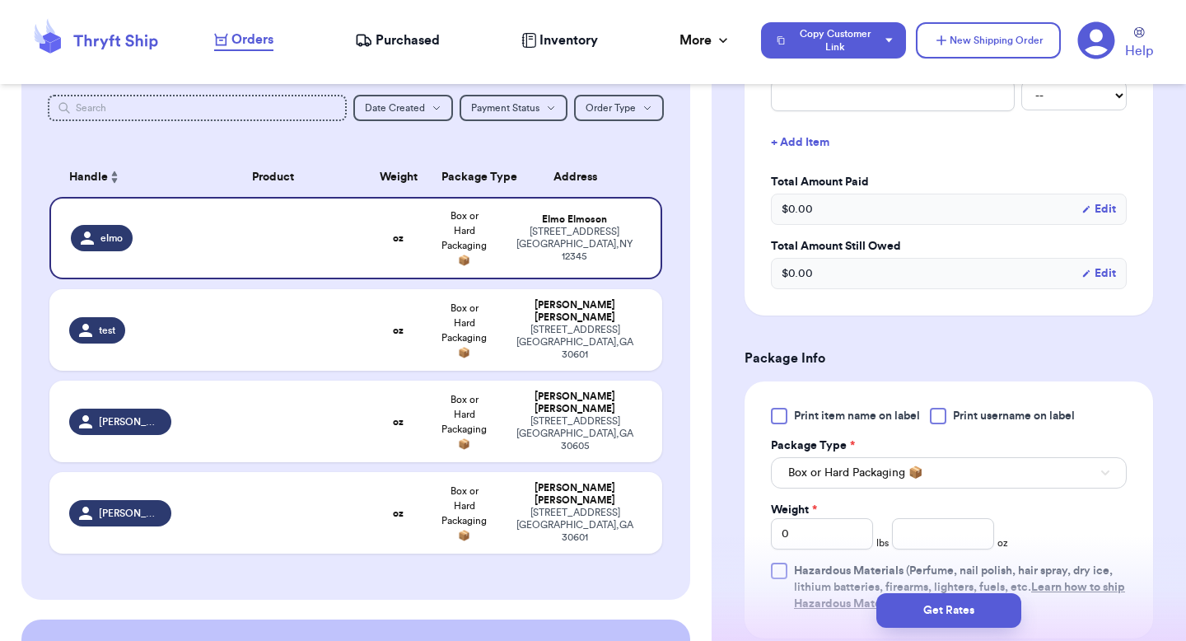
scroll to position [549, 0]
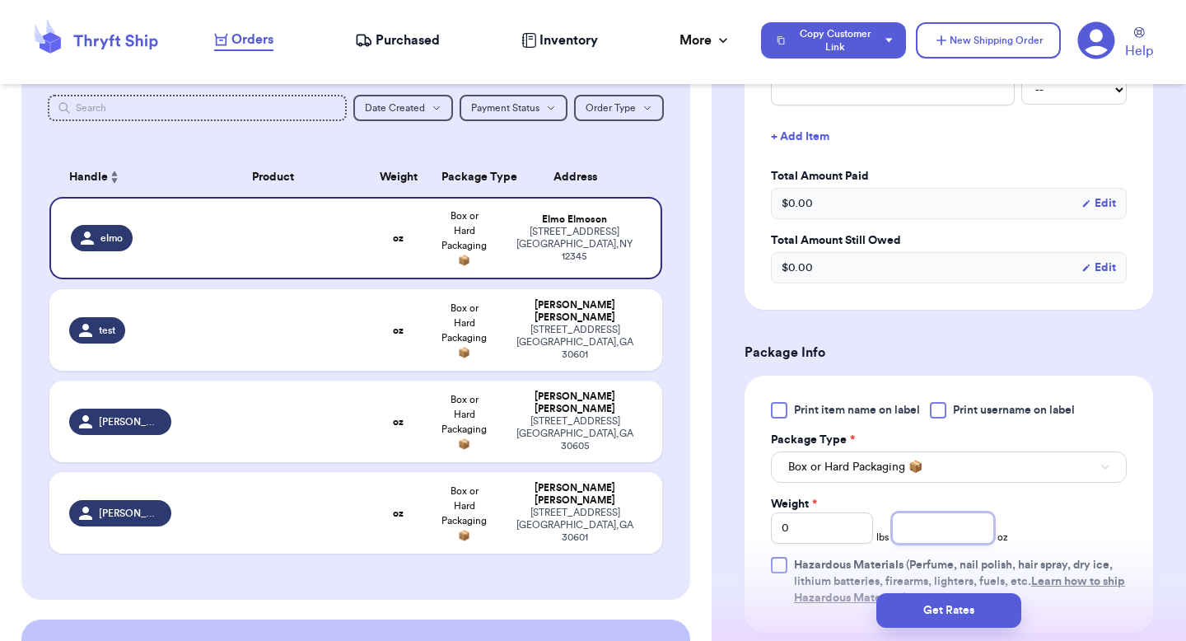
click at [927, 512] on input "number" at bounding box center [943, 527] width 102 height 31
type input "8"
click at [1015, 467] on div "Print item name on label Print username on label Package Type * Box or Hard Pac…" at bounding box center [949, 504] width 356 height 204
click at [590, 310] on div "Valeria Brenner" at bounding box center [574, 311] width 135 height 25
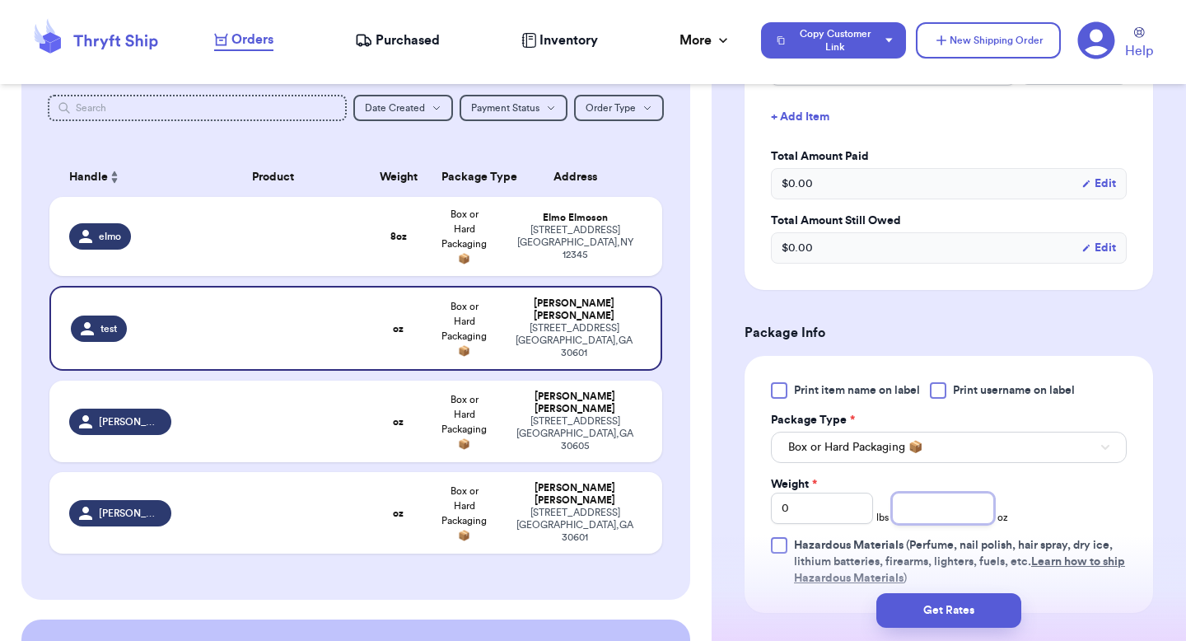
click at [903, 520] on input "number" at bounding box center [943, 507] width 102 height 31
type input "8"
click at [592, 407] on div "Valeria Brenner" at bounding box center [574, 402] width 135 height 25
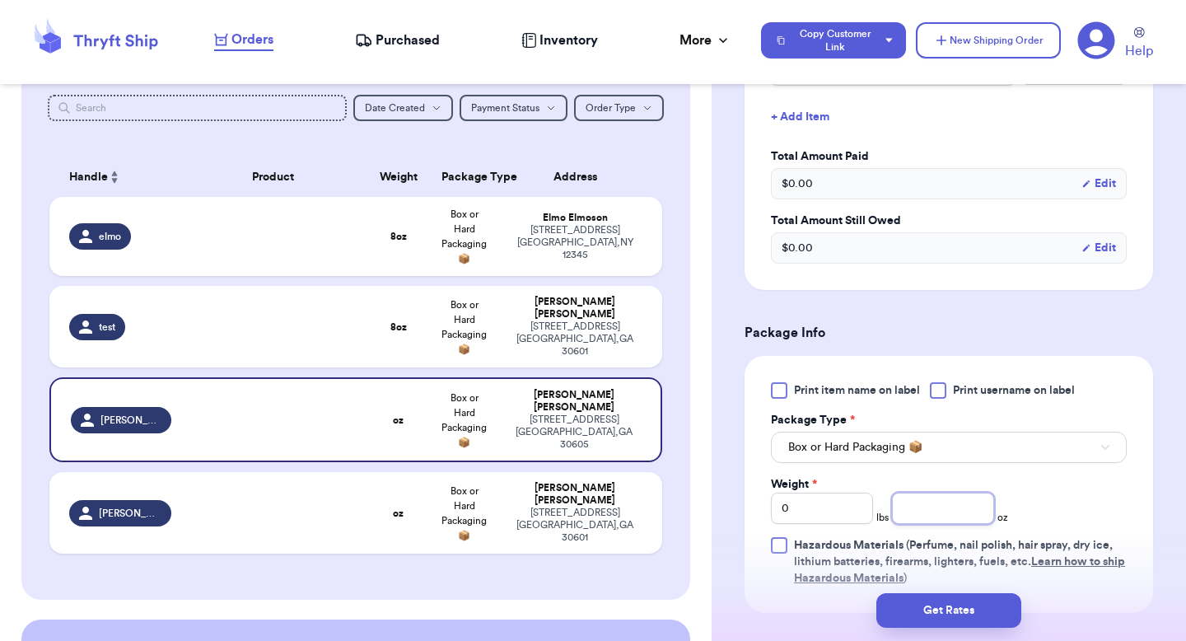
click at [908, 509] on input "number" at bounding box center [943, 507] width 102 height 31
type input "8"
type input "16"
click at [568, 520] on div "269 hull street athens , GA 30601" at bounding box center [574, 524] width 135 height 37
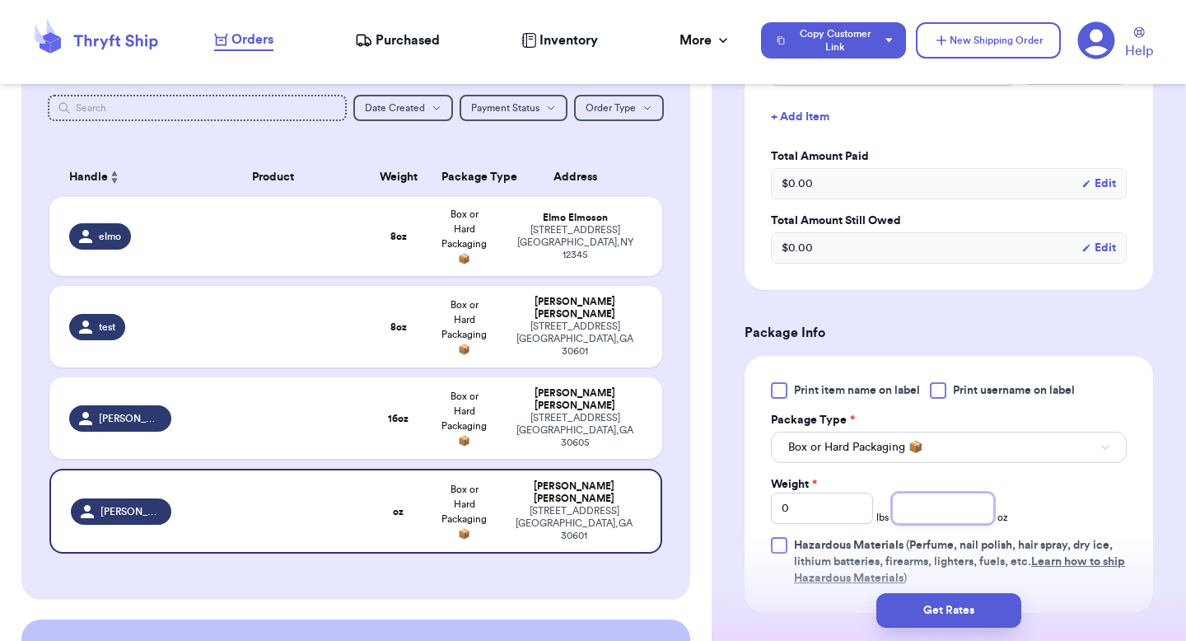
click at [933, 508] on input "number" at bounding box center [943, 507] width 102 height 31
click at [822, 510] on input "0" at bounding box center [822, 507] width 102 height 31
type input "3"
click at [562, 397] on div "Valeria Brenner" at bounding box center [574, 399] width 135 height 25
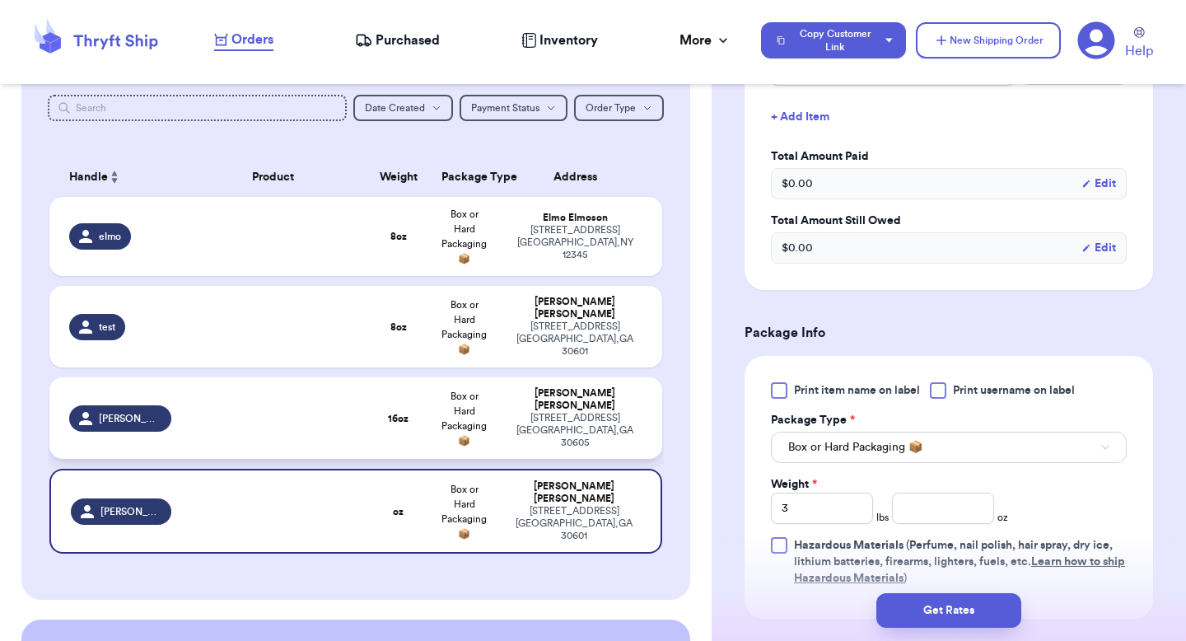
type input "0"
type input "16"
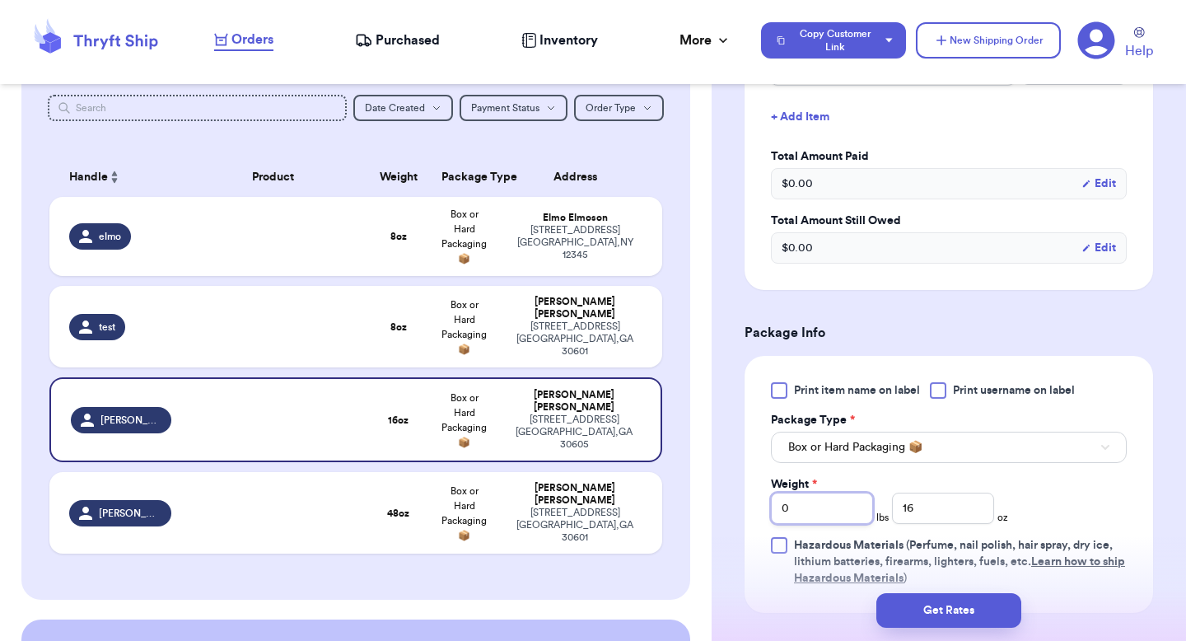
click at [833, 496] on input "0" at bounding box center [822, 507] width 102 height 31
type input "1"
click at [1024, 492] on div "Print item name on label Print username on label Package Type * Box or Hard Pac…" at bounding box center [949, 484] width 356 height 204
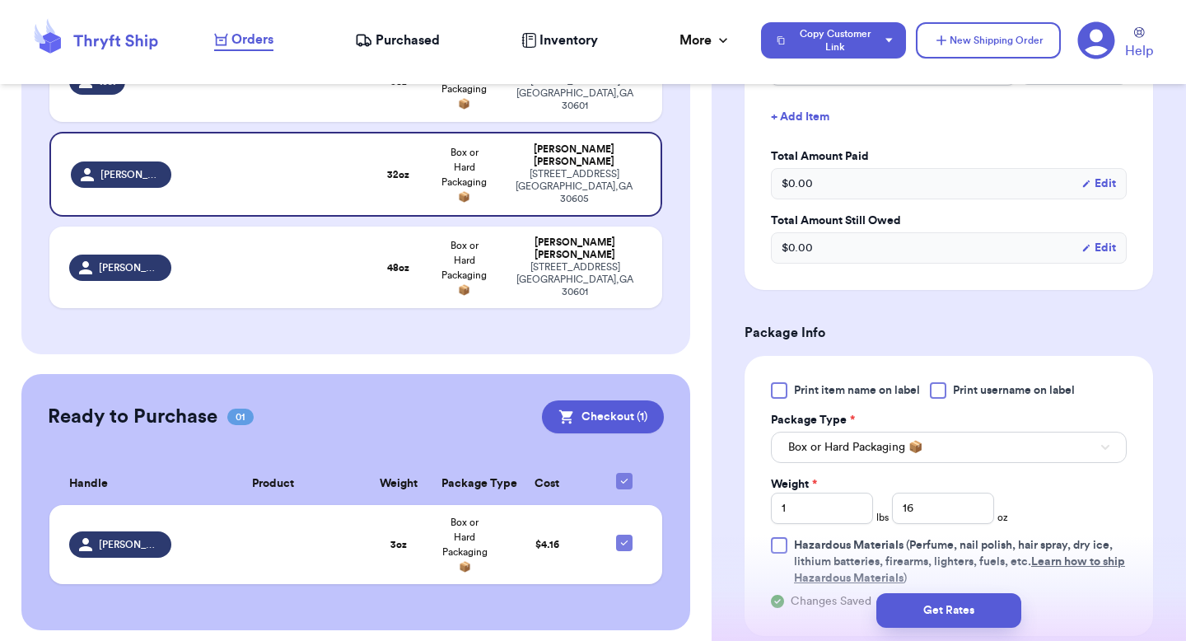
scroll to position [0, 0]
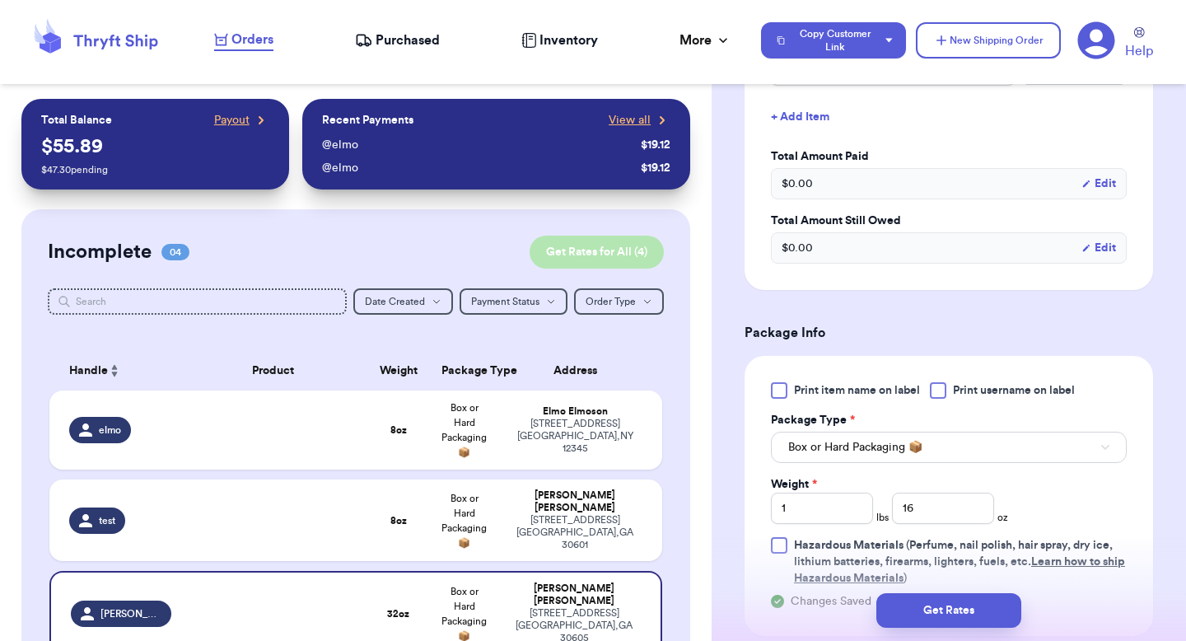
click at [571, 250] on button "Get Rates for All ( 4 )" at bounding box center [597, 252] width 134 height 33
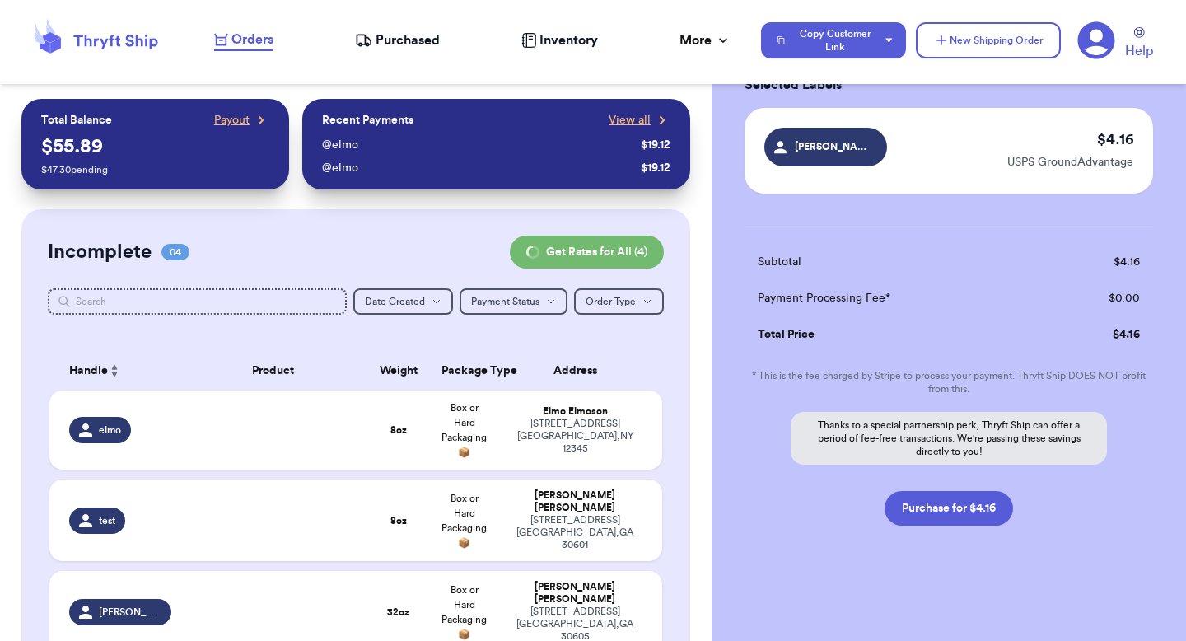
scroll to position [9, 0]
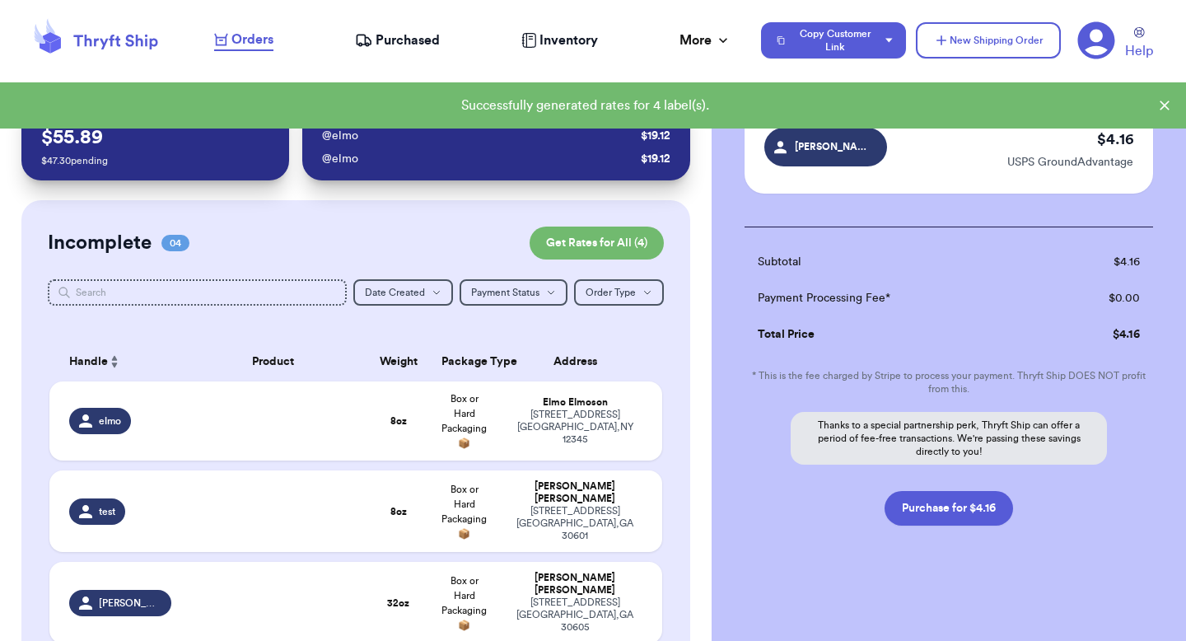
checkbox input "true"
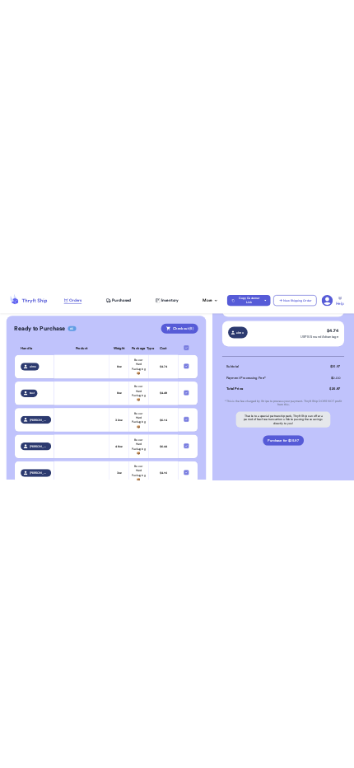
scroll to position [410, 0]
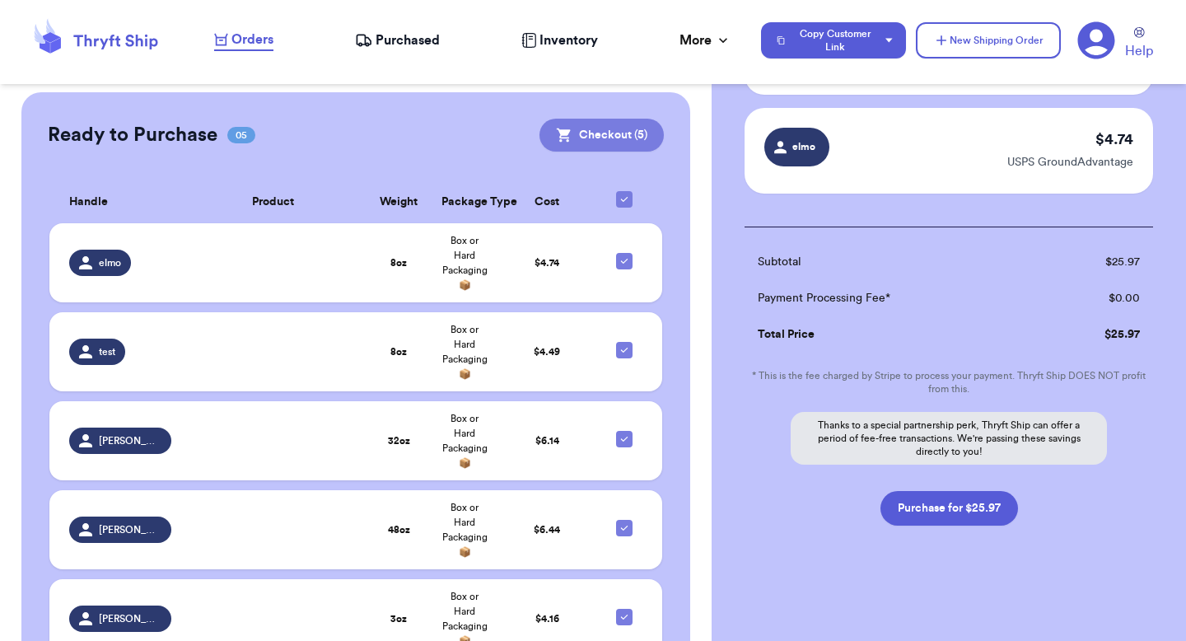
click at [591, 129] on button "Checkout ( 5 )" at bounding box center [601, 135] width 124 height 33
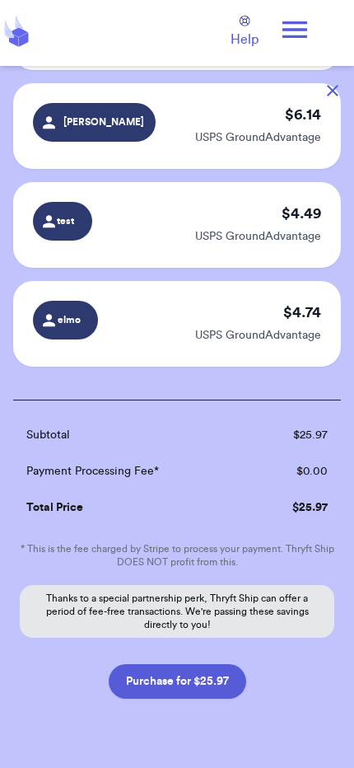
scroll to position [329, 0]
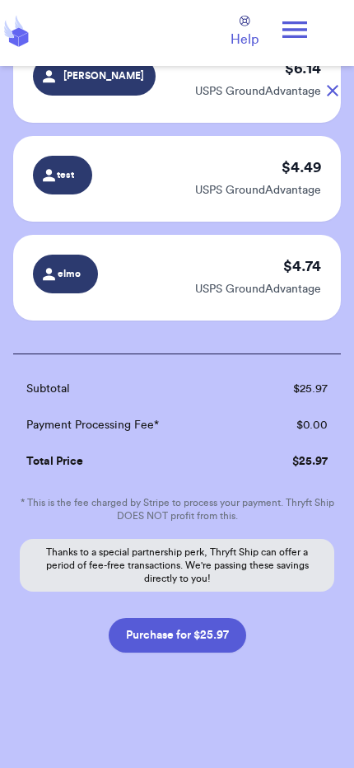
click at [157, 632] on button "Purchase for $25.97" at bounding box center [178, 635] width 138 height 35
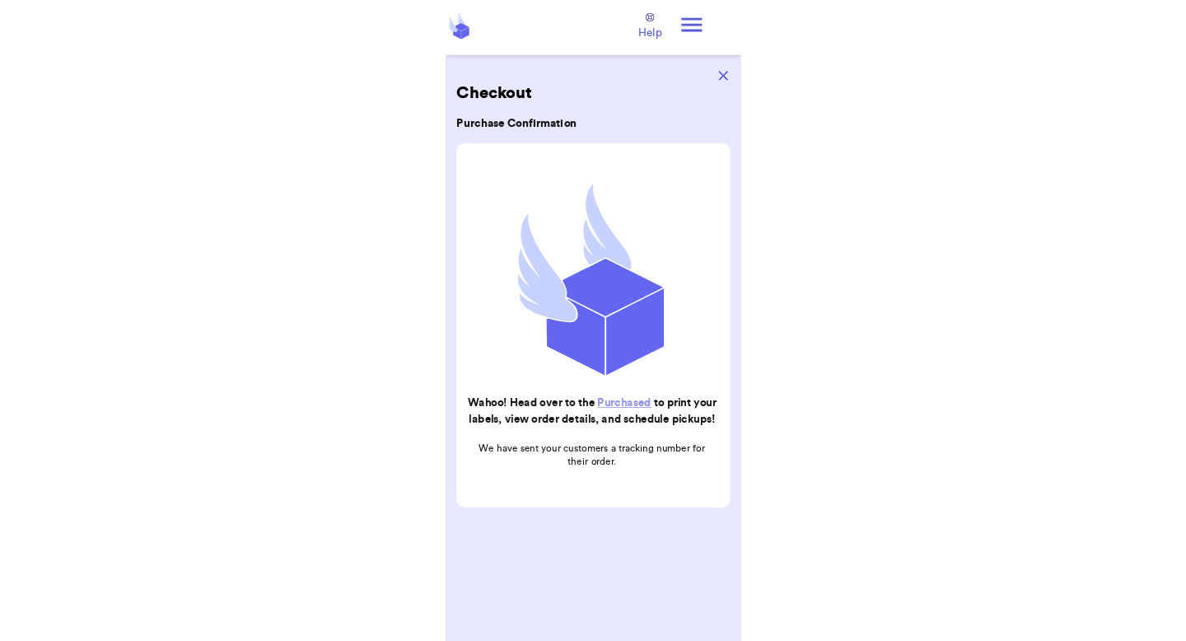
scroll to position [0, 0]
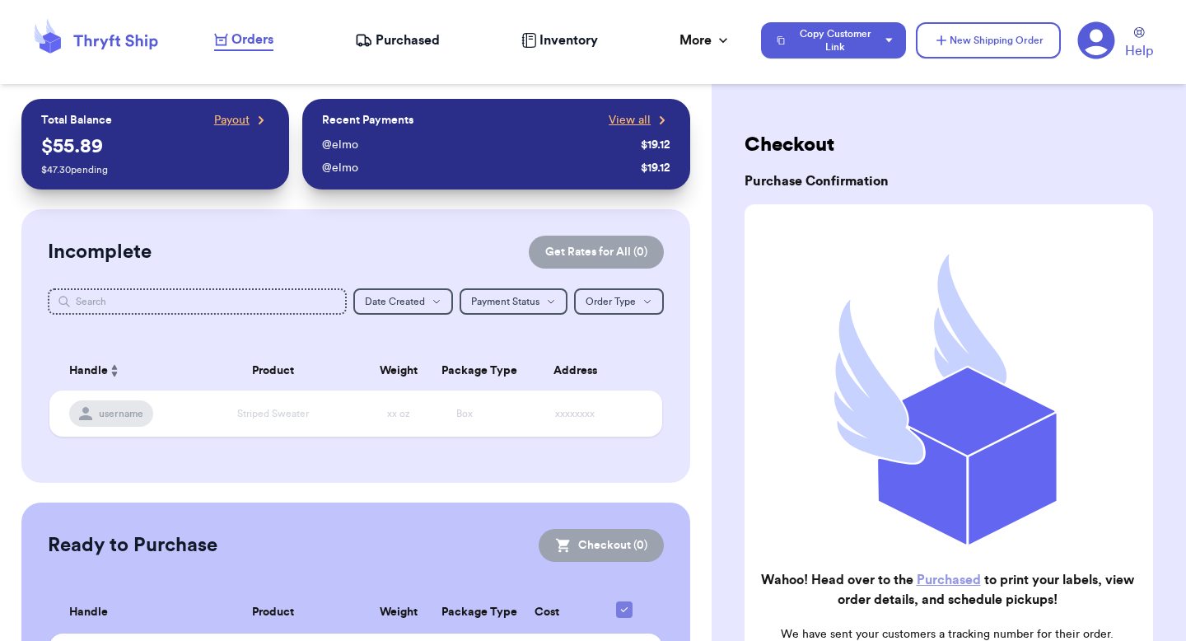
click at [410, 43] on span "Purchased" at bounding box center [408, 40] width 64 height 20
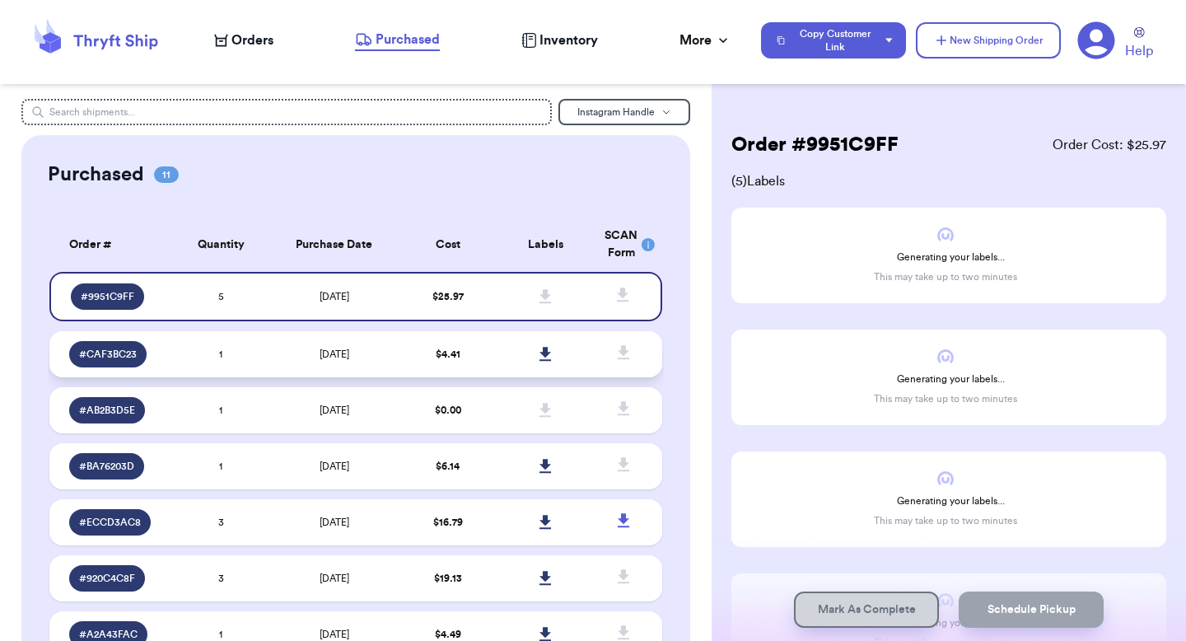
click at [387, 343] on td "[DATE]" at bounding box center [334, 354] width 128 height 46
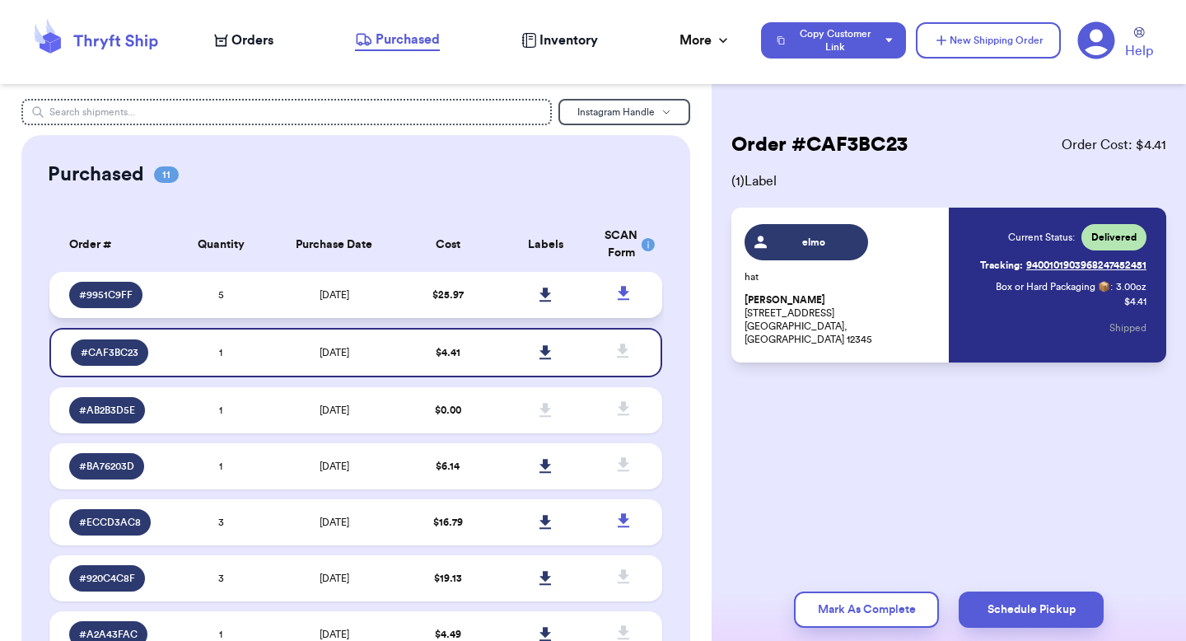
click at [475, 294] on td "$ 25.97" at bounding box center [448, 295] width 98 height 46
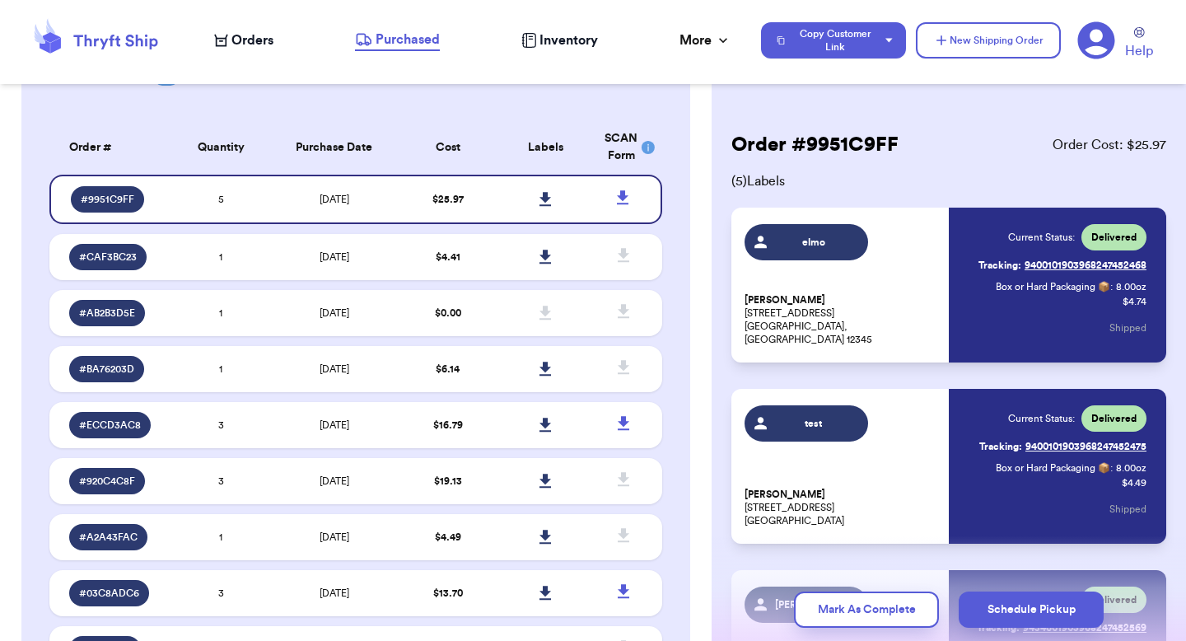
click at [240, 46] on span "Orders" at bounding box center [252, 40] width 42 height 20
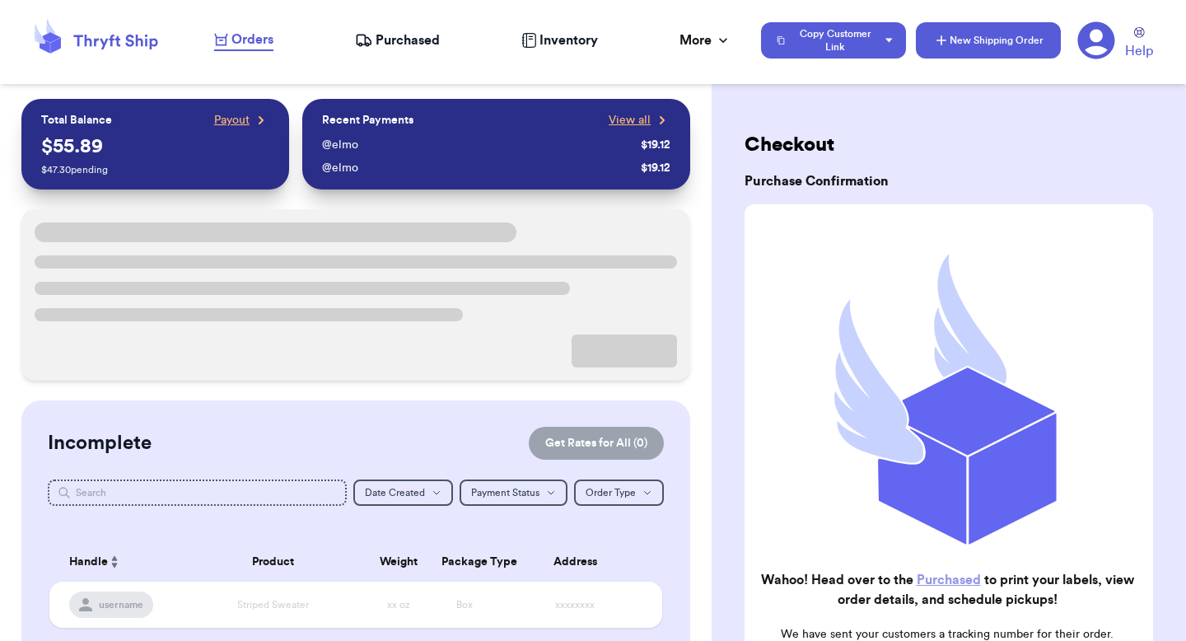
click at [960, 48] on button "New Shipping Order" at bounding box center [988, 40] width 145 height 36
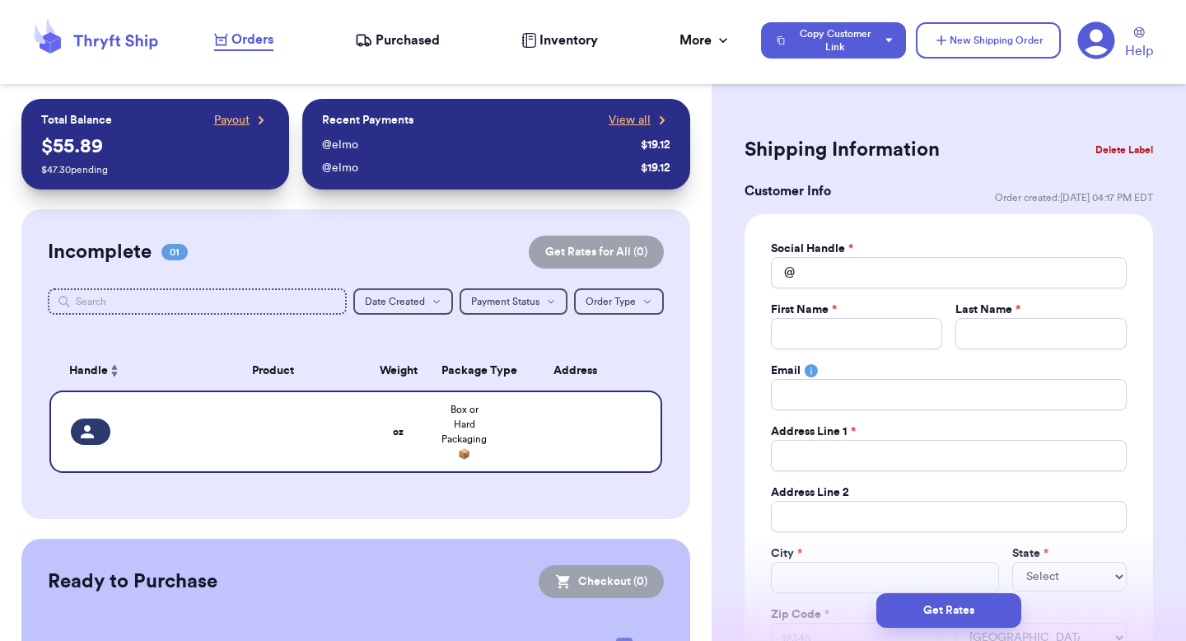
click at [866, 237] on div "Social Handle * @ First Name * Last Name * Email Address Line 1 * Address Line …" at bounding box center [948, 447] width 408 height 466
click at [866, 254] on div "Social Handle *" at bounding box center [949, 248] width 356 height 16
click at [858, 273] on input "Total Amount Paid" at bounding box center [949, 272] width 356 height 31
type input "e"
type input "el"
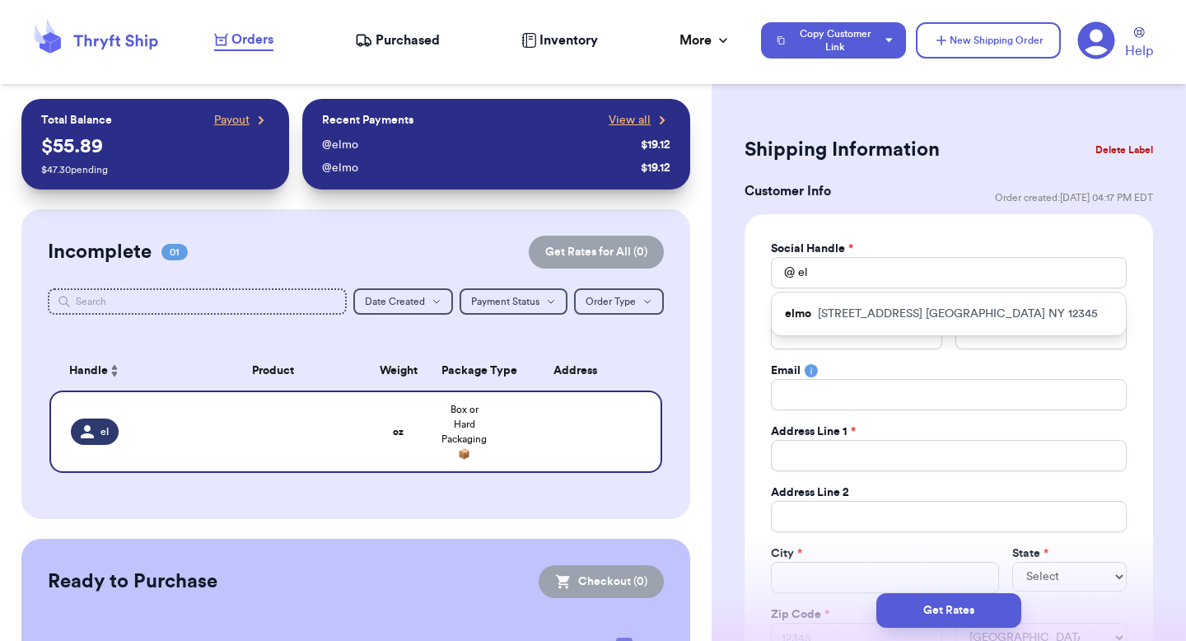
click at [858, 326] on div "elmo 123 Sesame Street NYC NY 12345" at bounding box center [949, 313] width 354 height 43
type input "elmo"
type input "Elmo"
type input "Elmoson"
type input "valeria@thryftship.com"
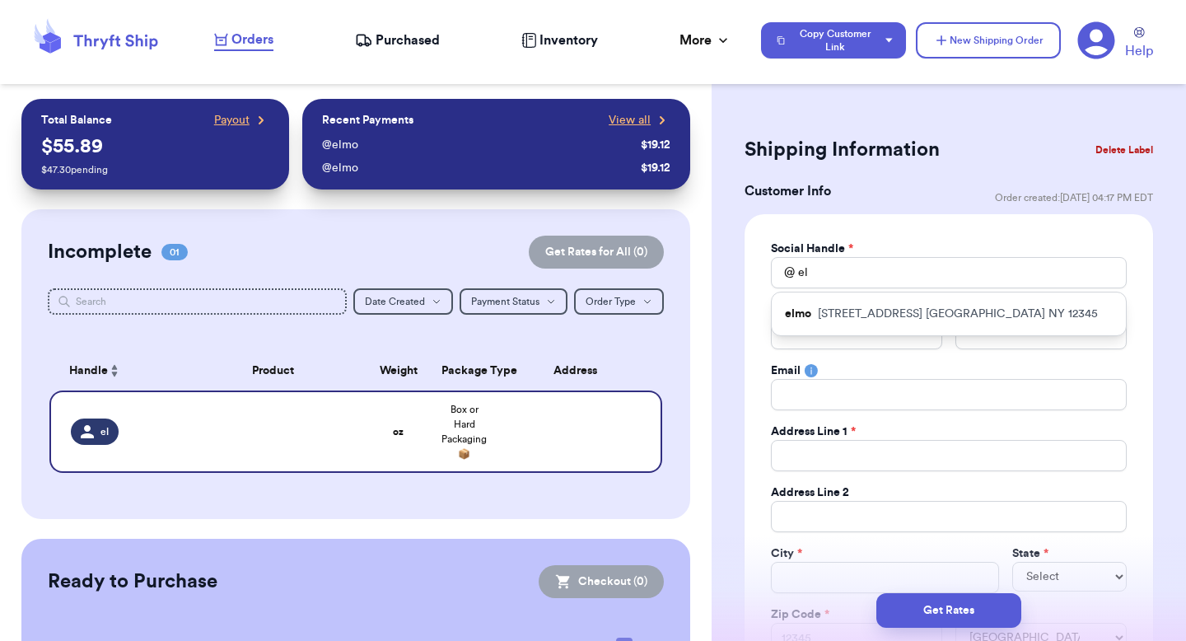
type input "123 Sesame Street"
type input "NYC"
select select "NY"
type input "12345"
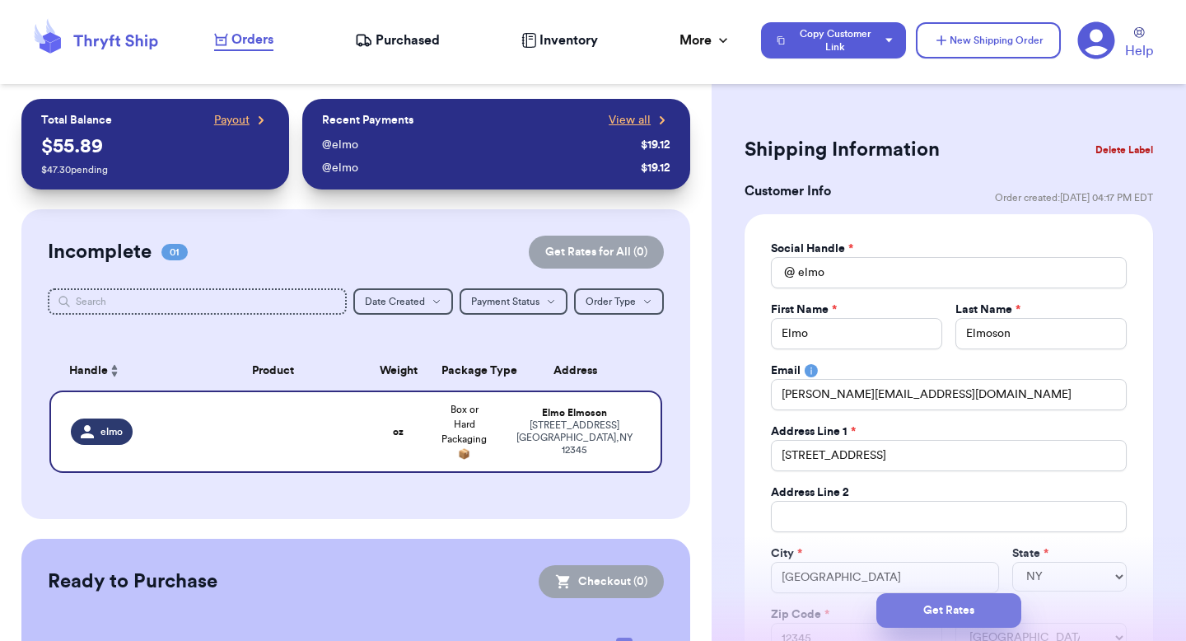
click at [902, 612] on button "Get Rates" at bounding box center [948, 610] width 145 height 35
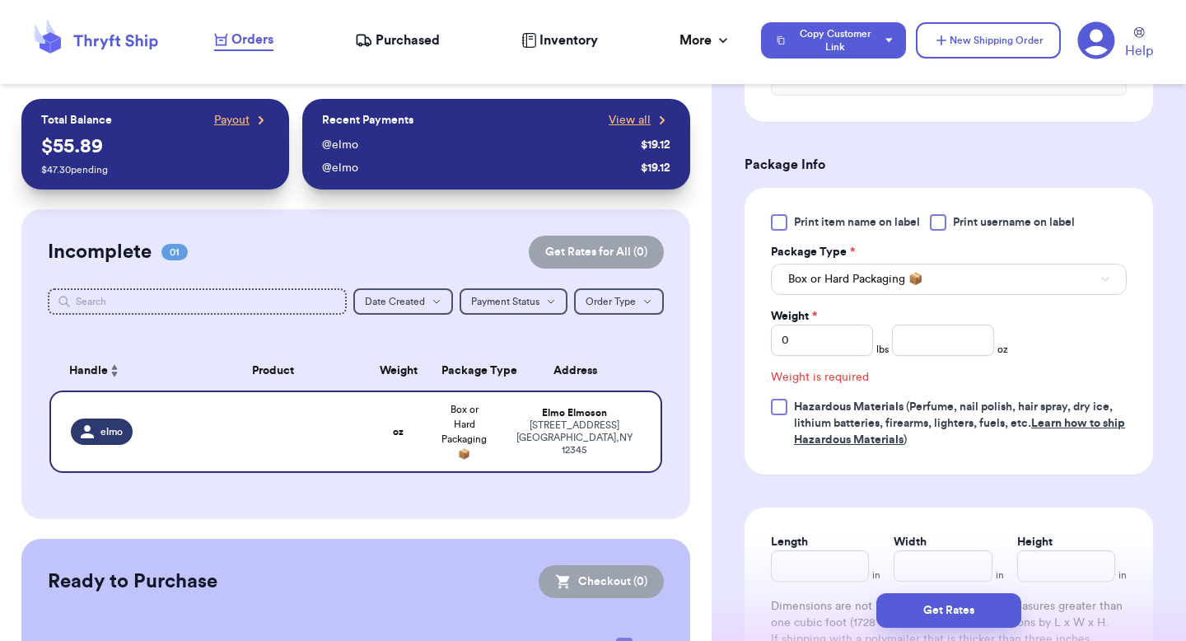
scroll to position [738, 0]
click at [843, 324] on input "0" at bounding box center [822, 339] width 102 height 31
click at [936, 324] on input "number" at bounding box center [943, 339] width 102 height 31
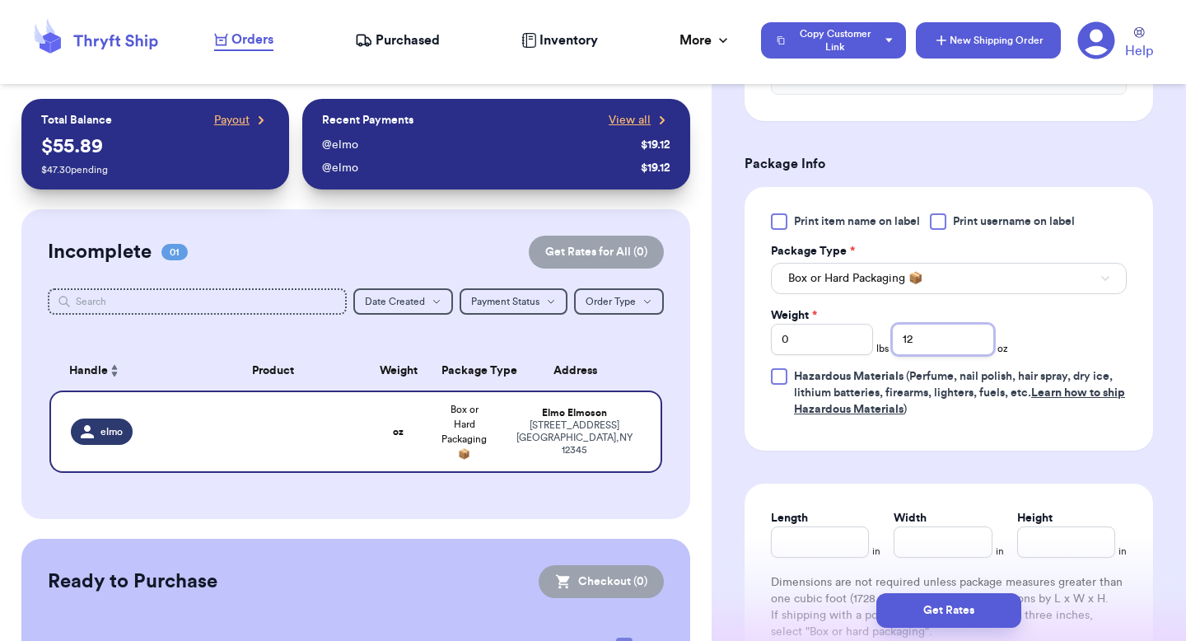
type input "12"
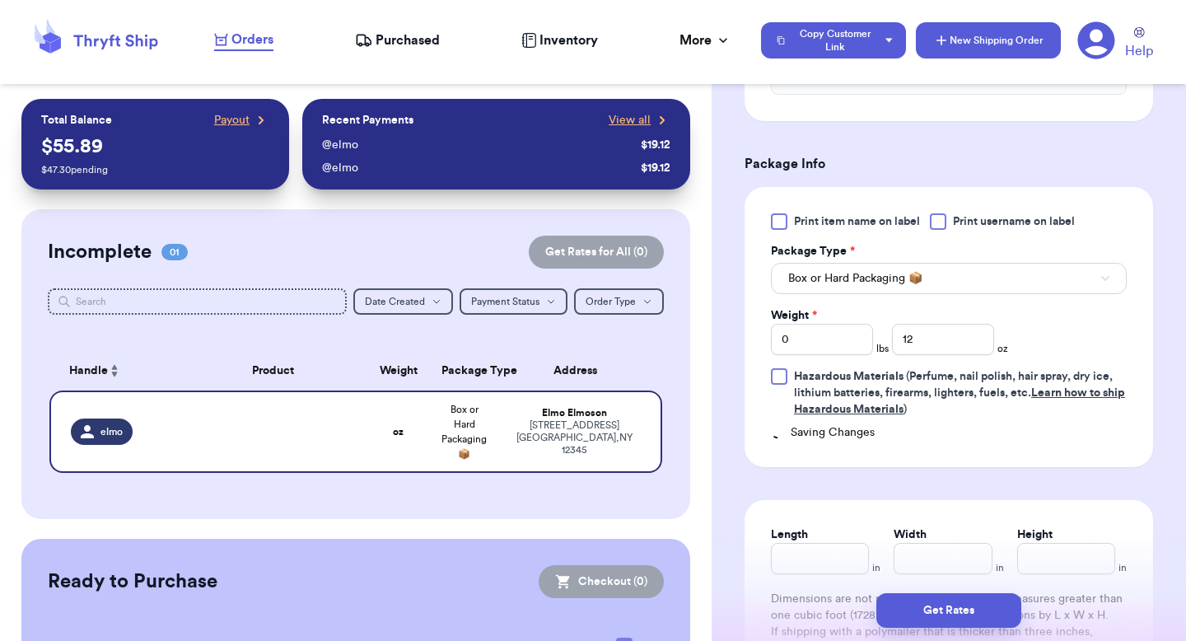
click at [1005, 54] on button "New Shipping Order" at bounding box center [988, 40] width 145 height 36
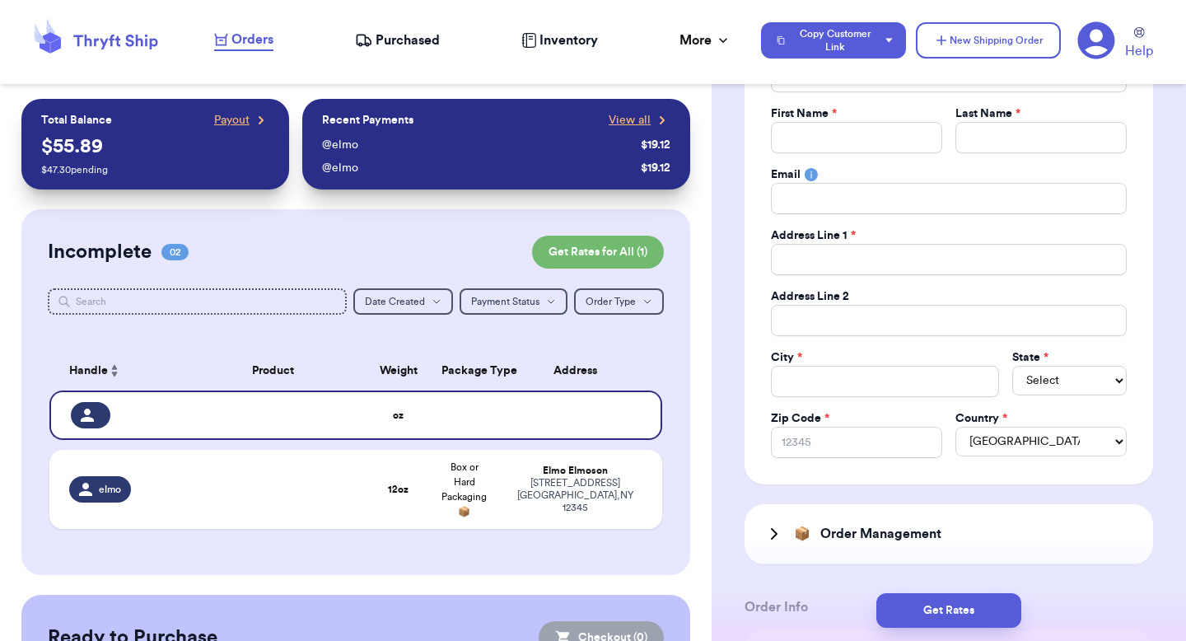
scroll to position [84, 0]
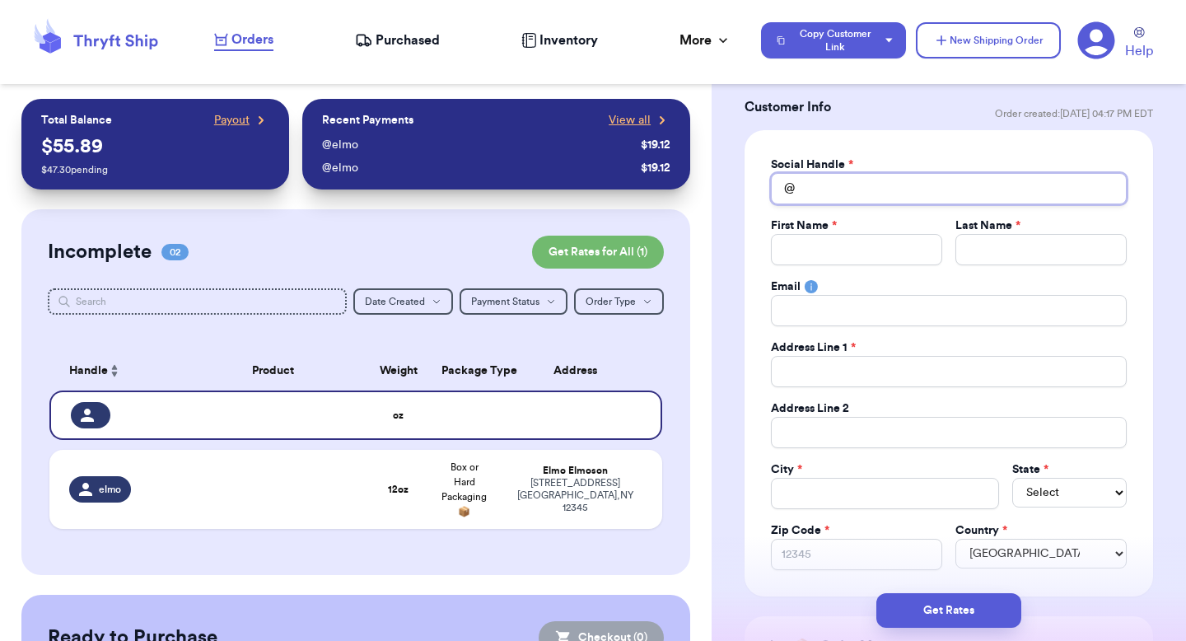
click at [851, 193] on input "Total Amount Paid" at bounding box center [949, 188] width 356 height 31
type input "v"
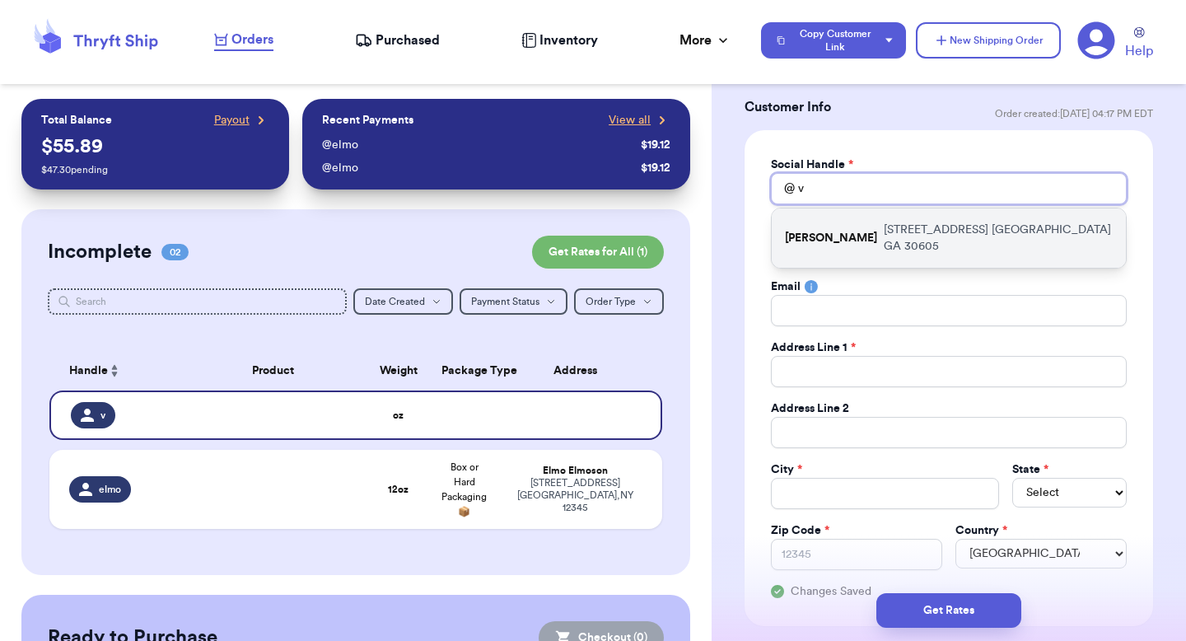
type input "v"
click at [837, 245] on div "valeria 269 hull street athens GA 30605" at bounding box center [949, 237] width 354 height 59
type input "valeria"
type input "[PERSON_NAME]"
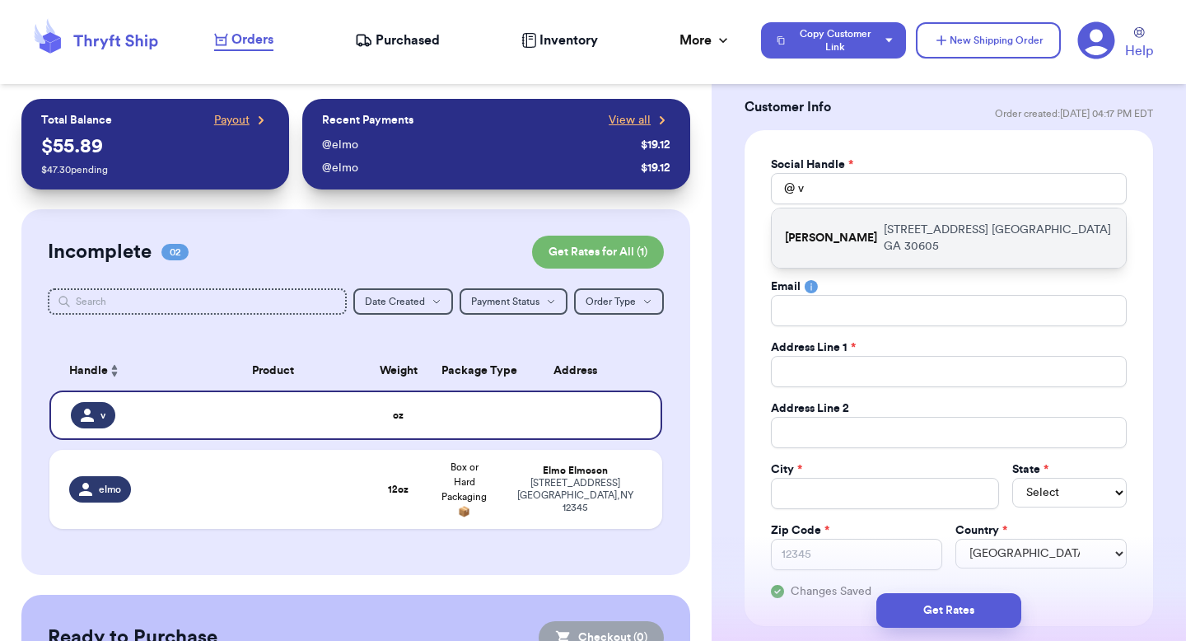
type input "paulchutney69@gmail.com"
type input "269 hull street"
type input "apt 211"
type input "athens"
select select "GA"
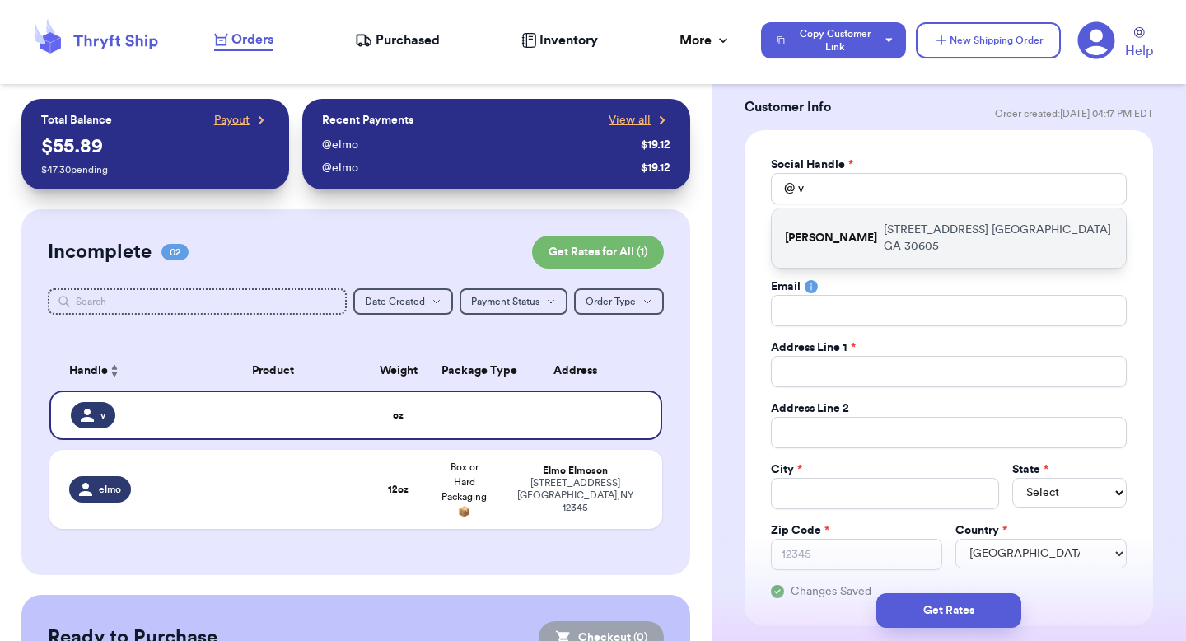
type input "30605"
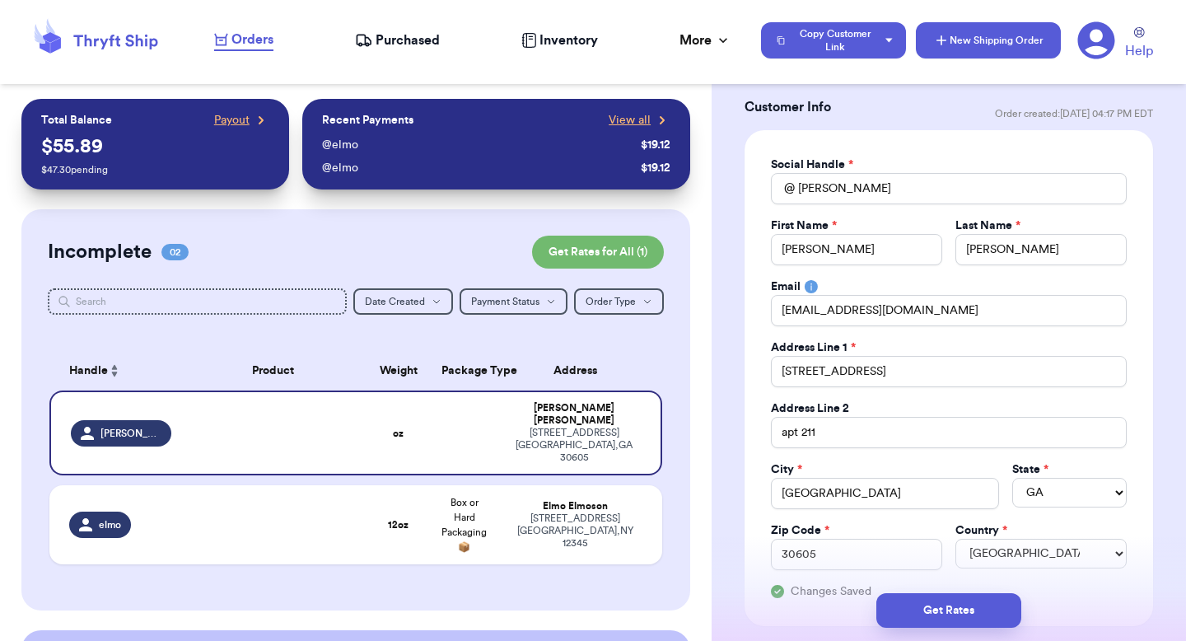
click at [983, 49] on button "New Shipping Order" at bounding box center [988, 40] width 145 height 36
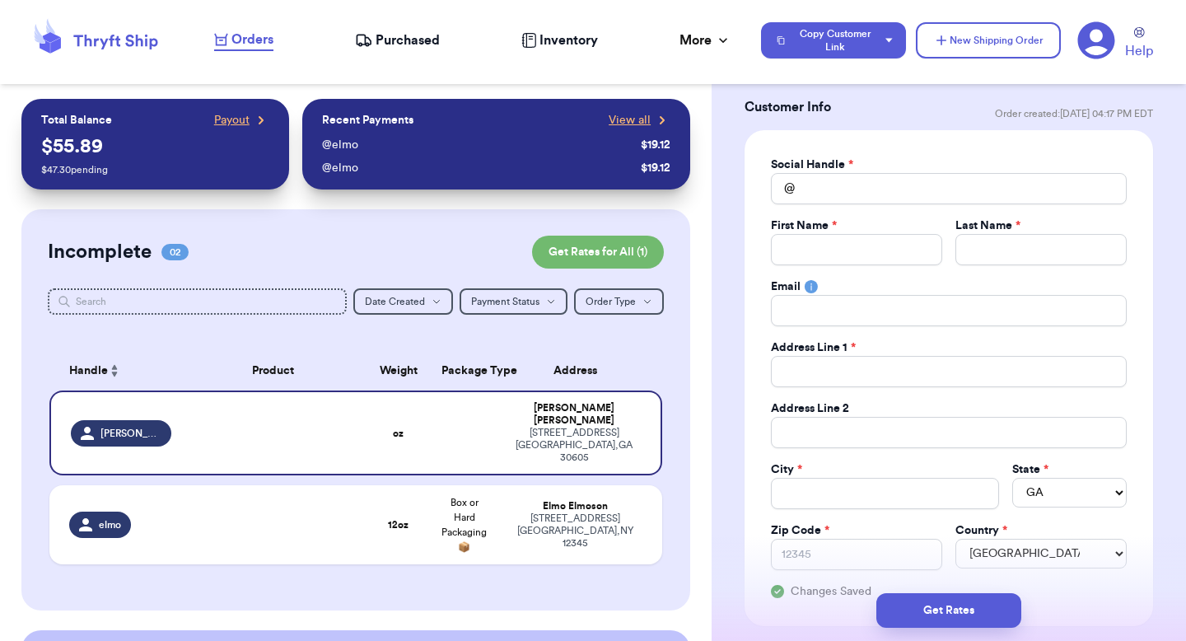
select select
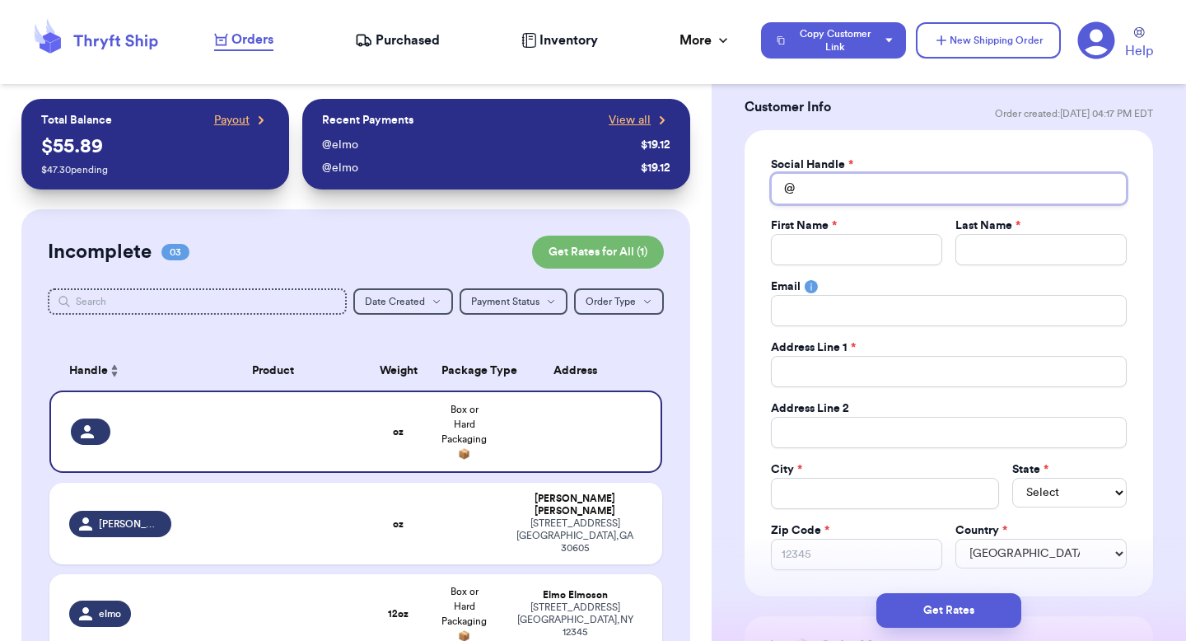
click at [872, 202] on input "Total Amount Paid" at bounding box center [949, 188] width 356 height 31
type input "m"
type input "e"
type input "t"
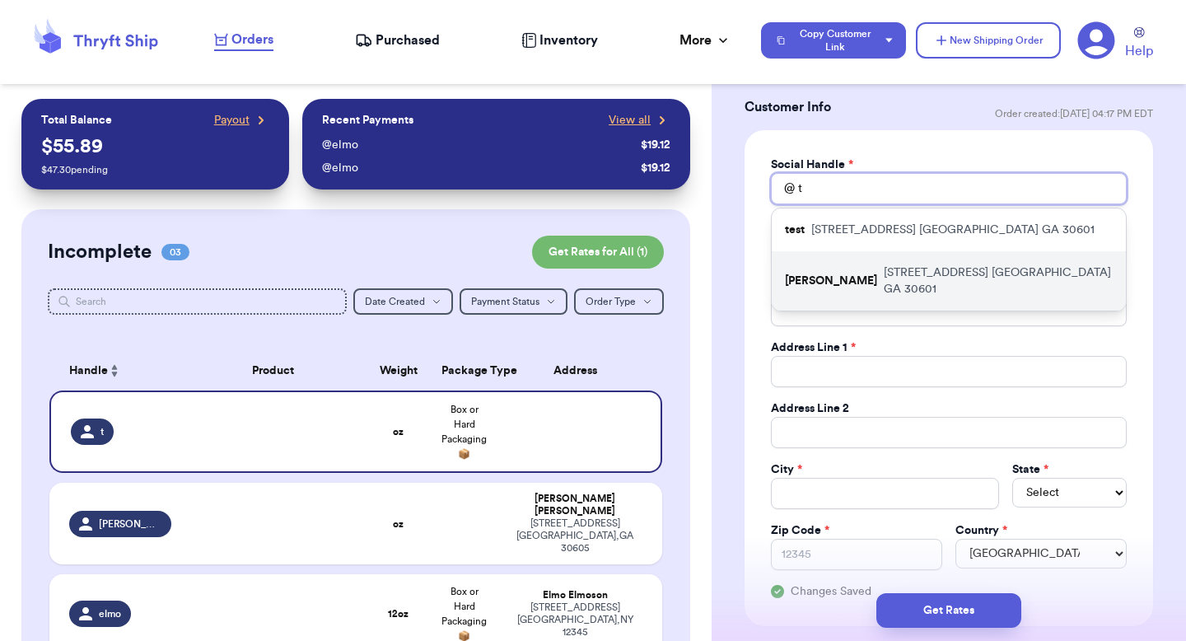
type input "t"
click at [884, 264] on p "269 hull street athens GA 30601" at bounding box center [998, 280] width 229 height 33
type input "tina"
type input "[PERSON_NAME]"
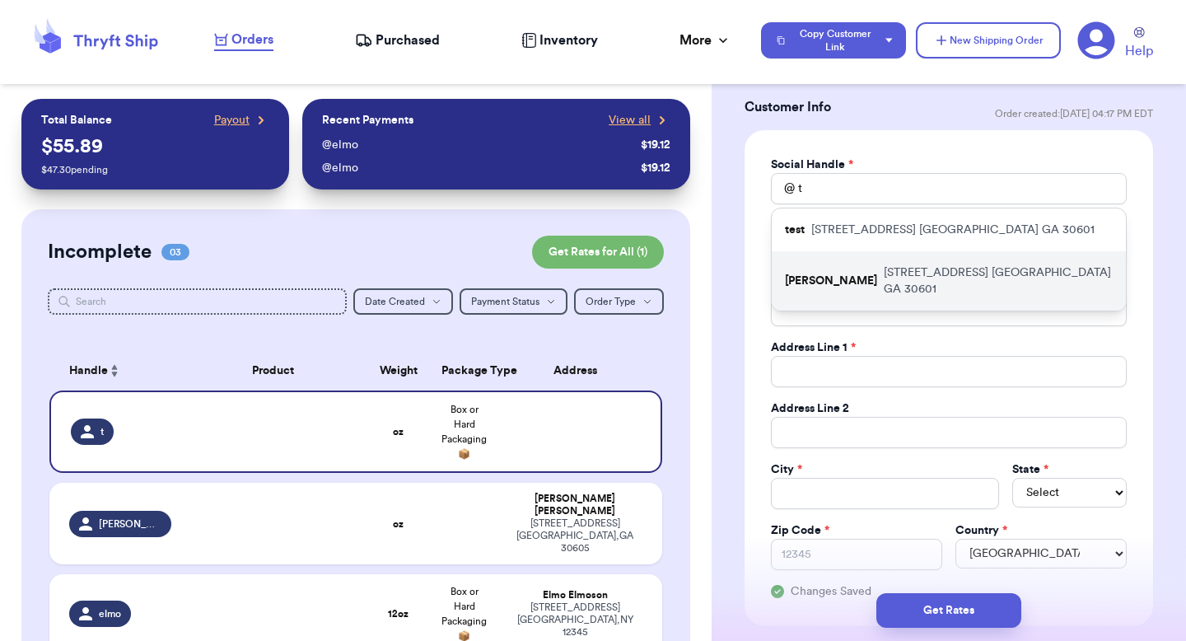
type input "paulchutney69@gmail.com"
type input "269 hull street"
type input "apt 211"
type input "athens"
select select "GA"
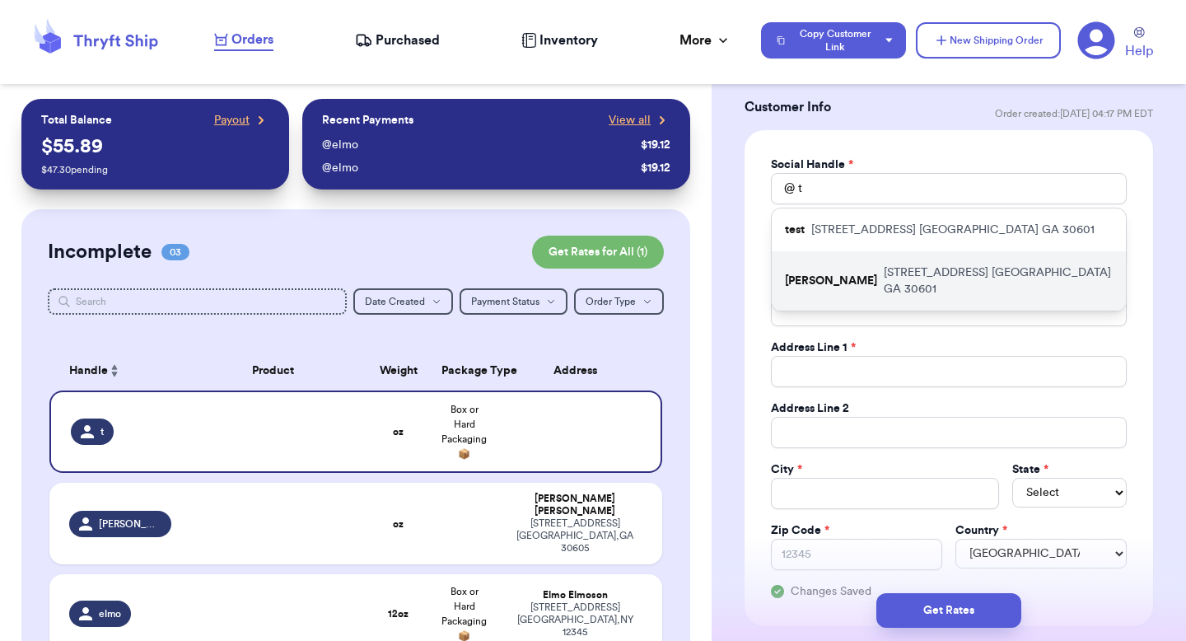
type input "30601"
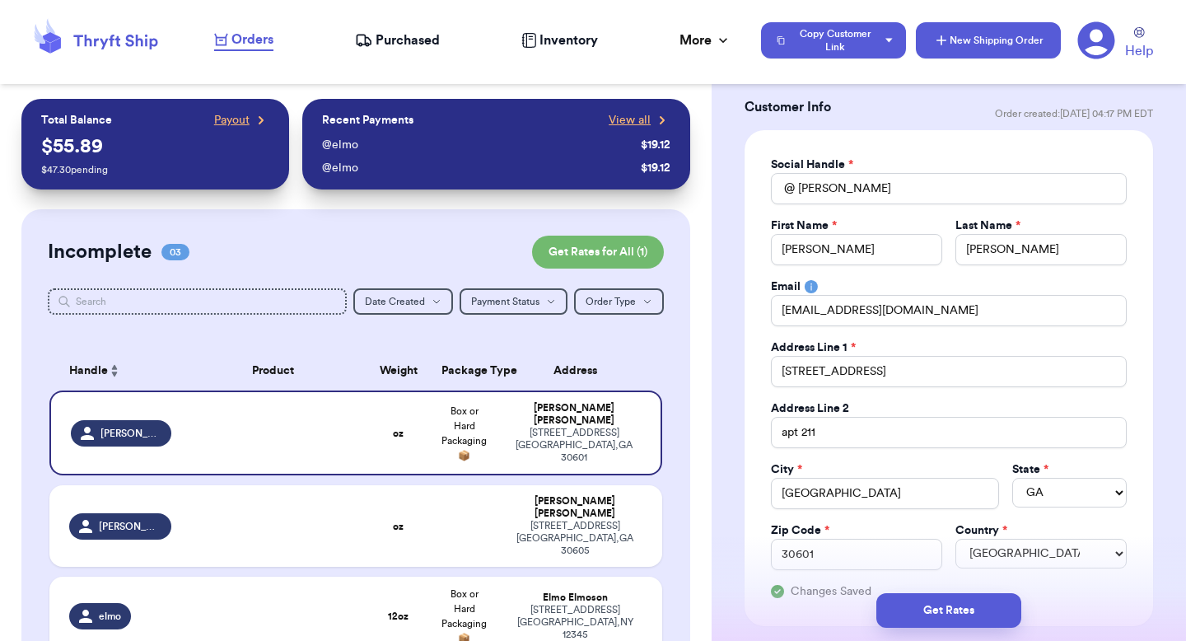
click at [958, 51] on button "New Shipping Order" at bounding box center [988, 40] width 145 height 36
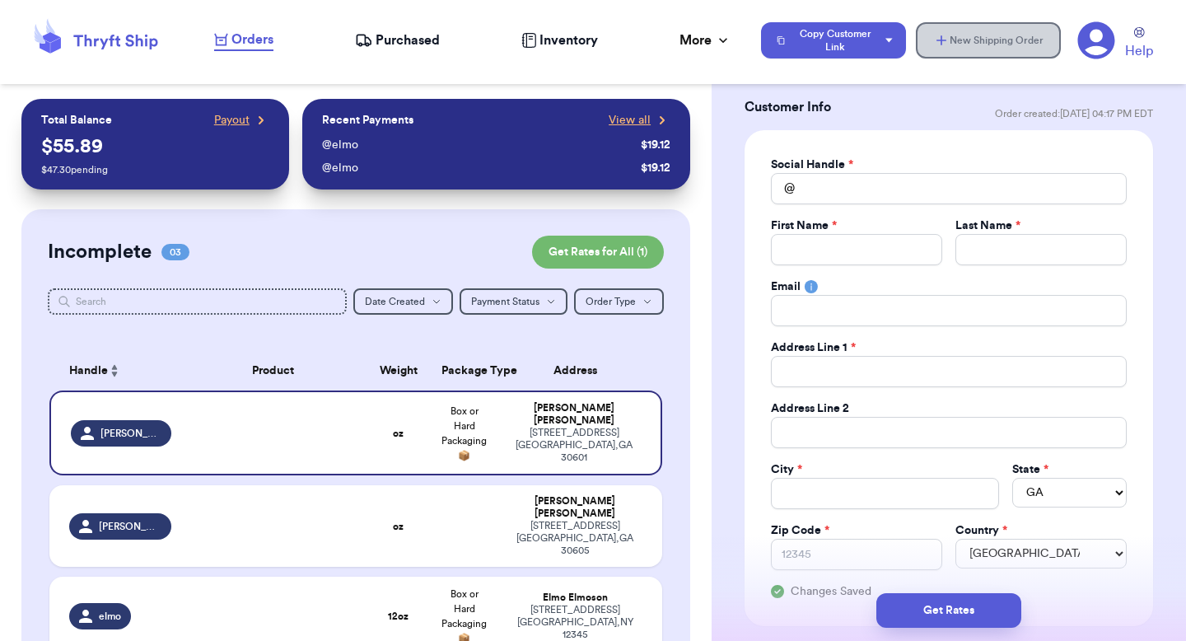
select select
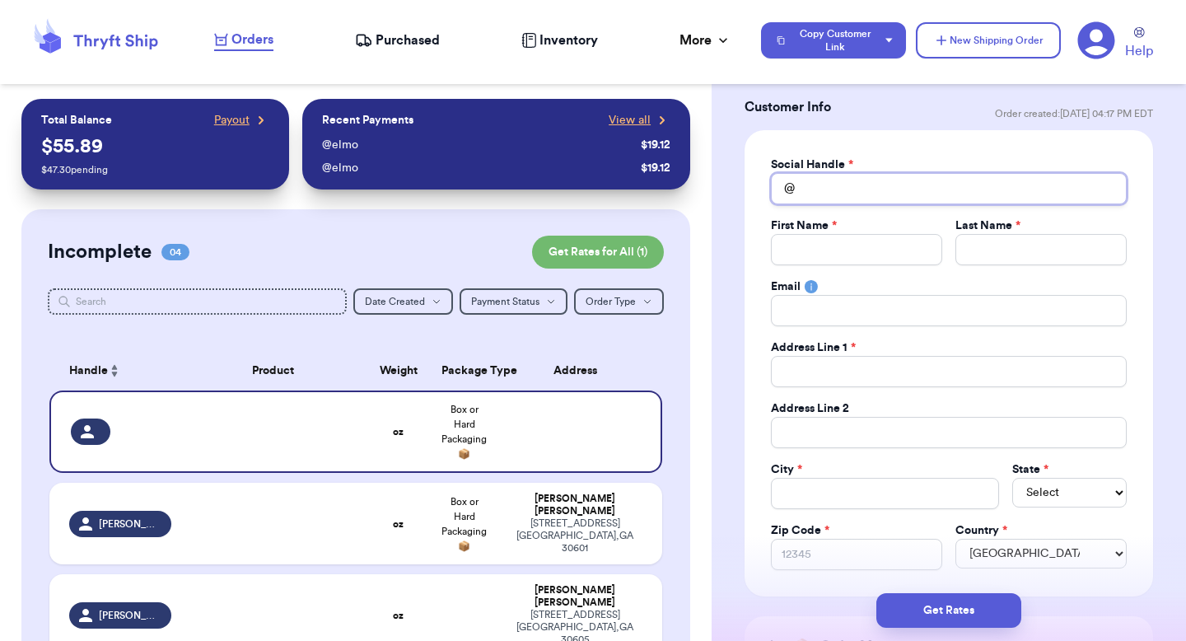
click at [858, 203] on input "Total Amount Paid" at bounding box center [949, 188] width 356 height 31
type input "t"
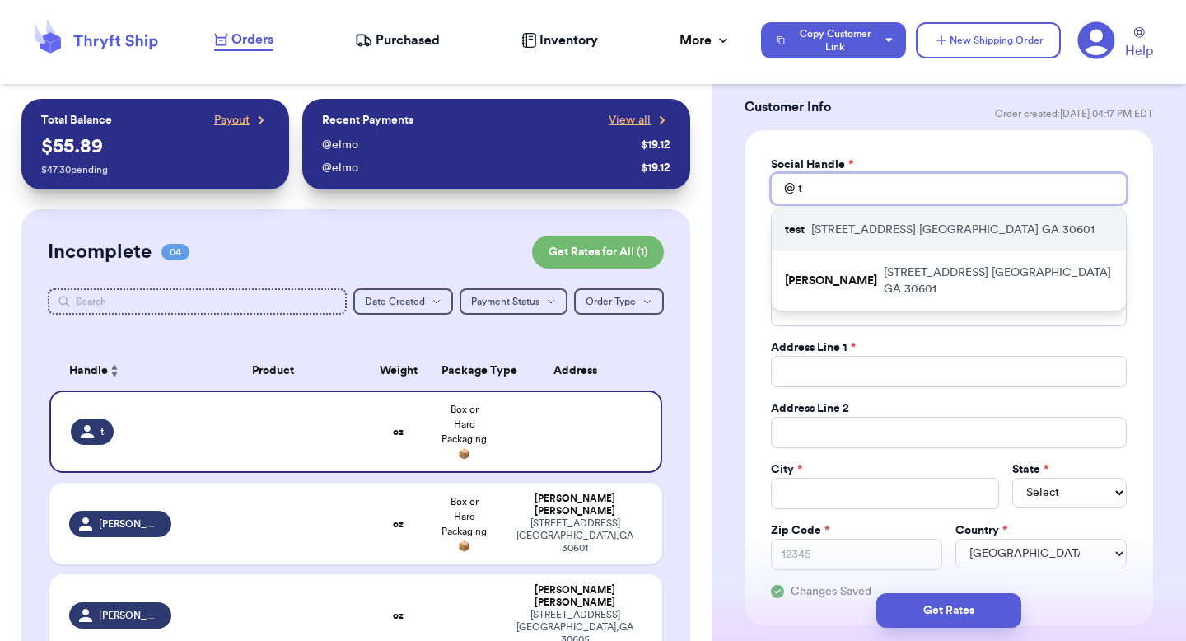
type input "t"
click at [844, 239] on div "test 269 hull street athens GA 30601" at bounding box center [949, 229] width 354 height 43
type input "test"
type input "[PERSON_NAME]"
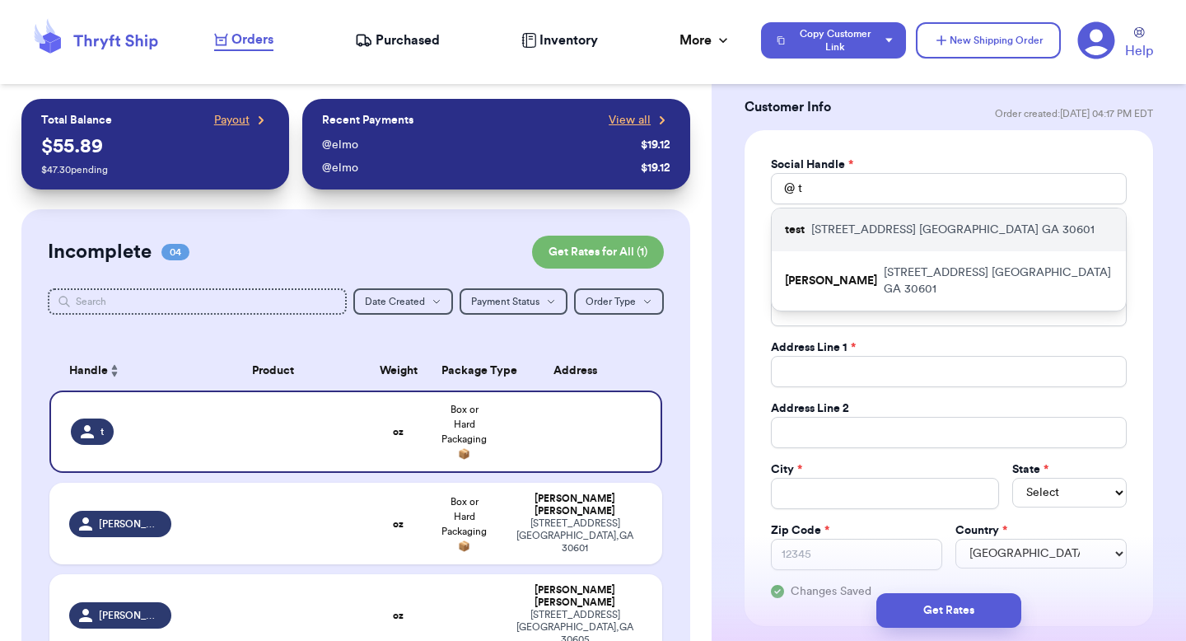
type input "269 hull street"
type input "apt 211"
type input "athens"
select select "GA"
type input "30601"
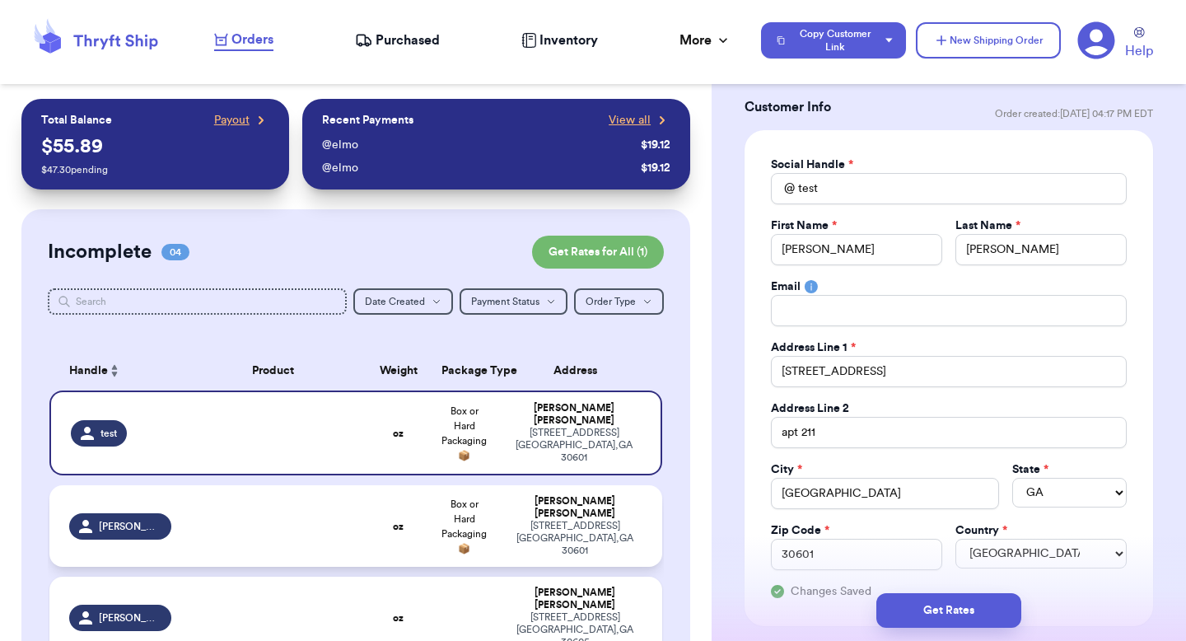
click at [557, 492] on td "Valeria Brenner 269 hull street athens , GA 30601" at bounding box center [579, 526] width 165 height 82
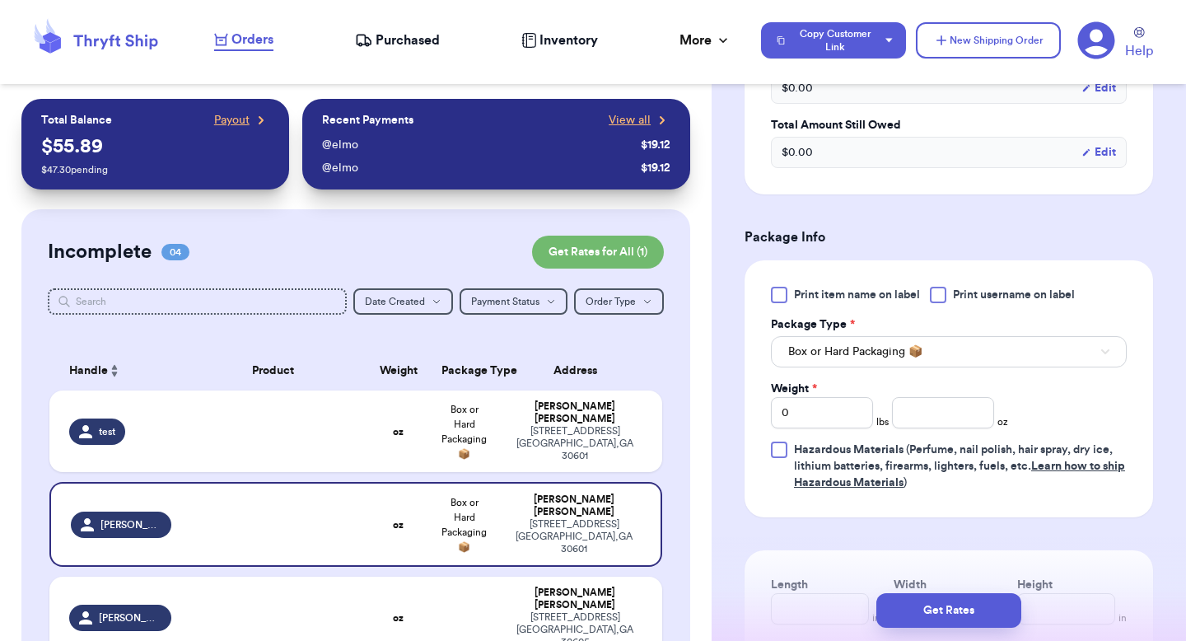
scroll to position [684, 0]
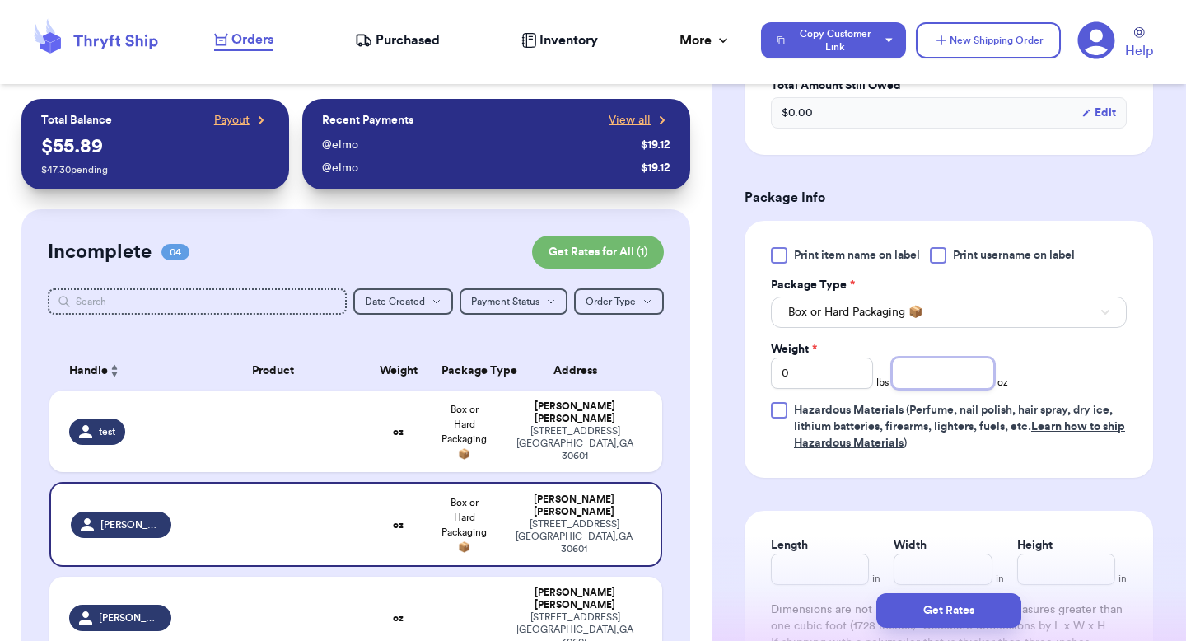
click at [903, 378] on input "number" at bounding box center [943, 372] width 102 height 31
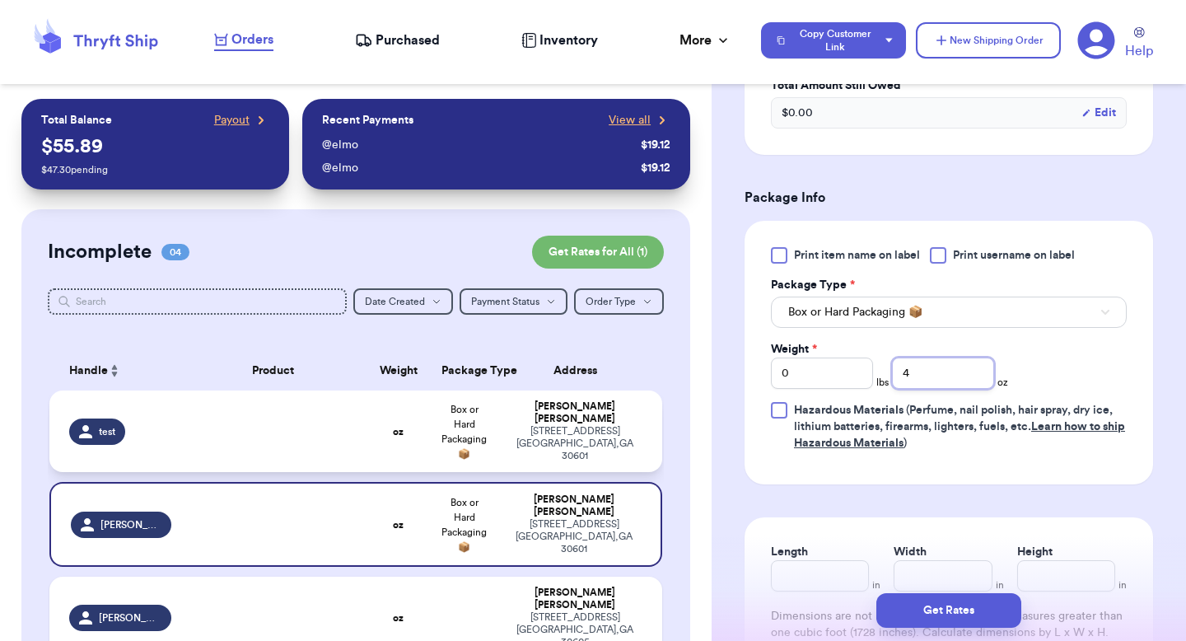
type input "4"
click at [529, 453] on td "Valeria Brenner 269 hull street athens , GA 30601" at bounding box center [579, 431] width 165 height 82
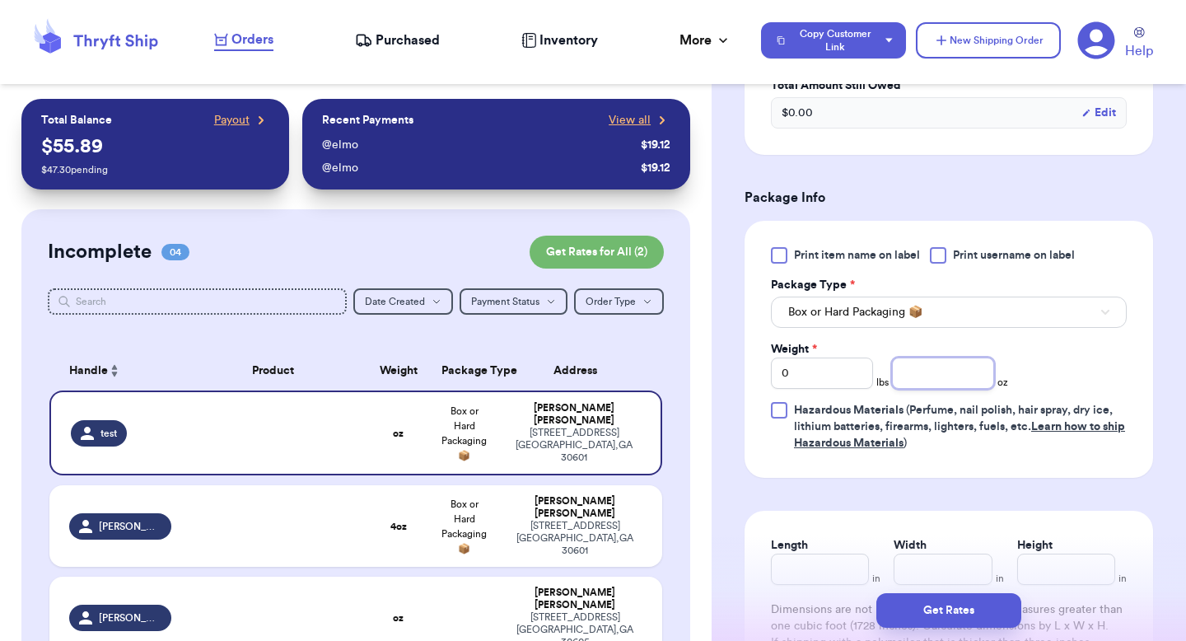
click at [926, 372] on input "number" at bounding box center [943, 372] width 102 height 31
type input "4"
type input "1"
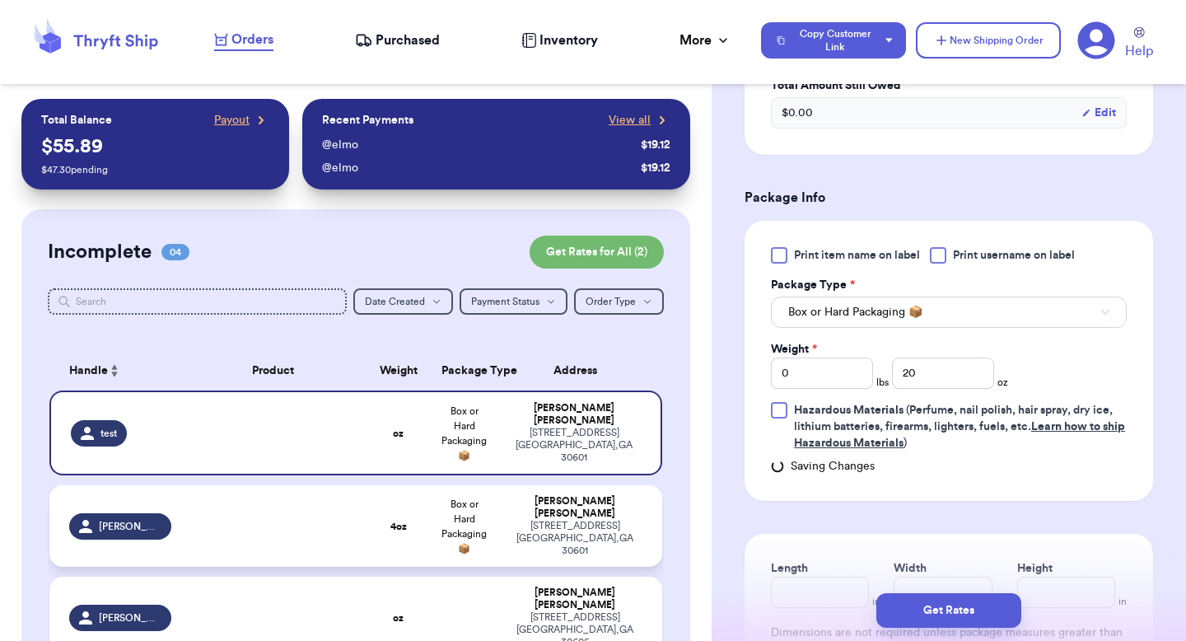
click at [595, 539] on div "269 hull street athens , GA 30601" at bounding box center [574, 538] width 135 height 37
type input "4"
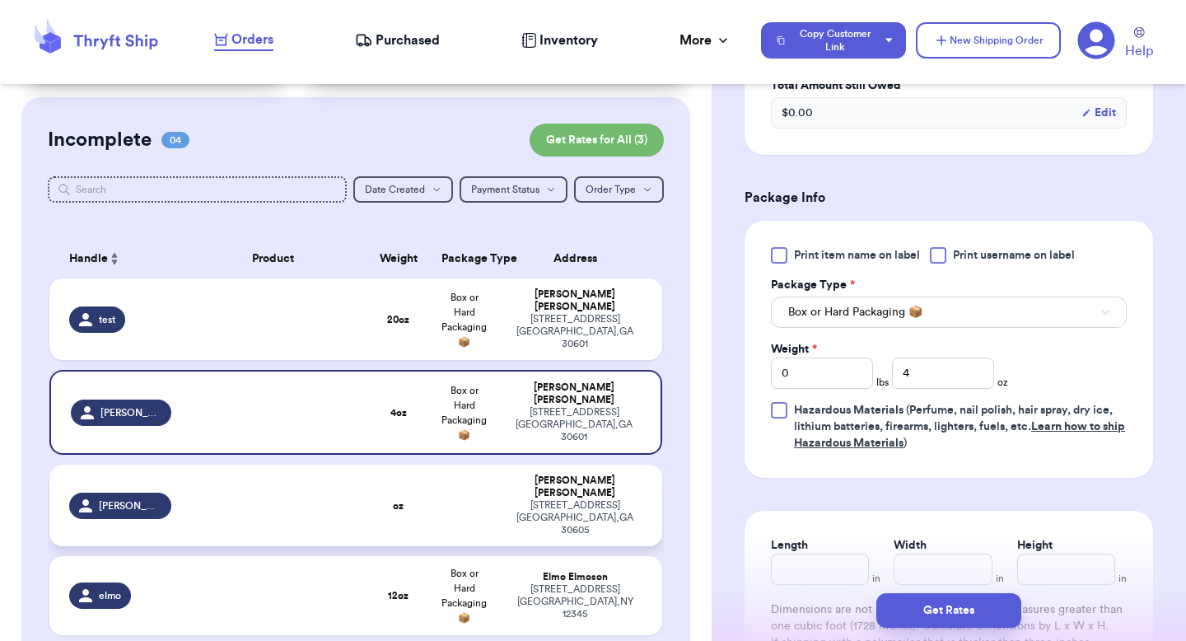
scroll to position [122, 0]
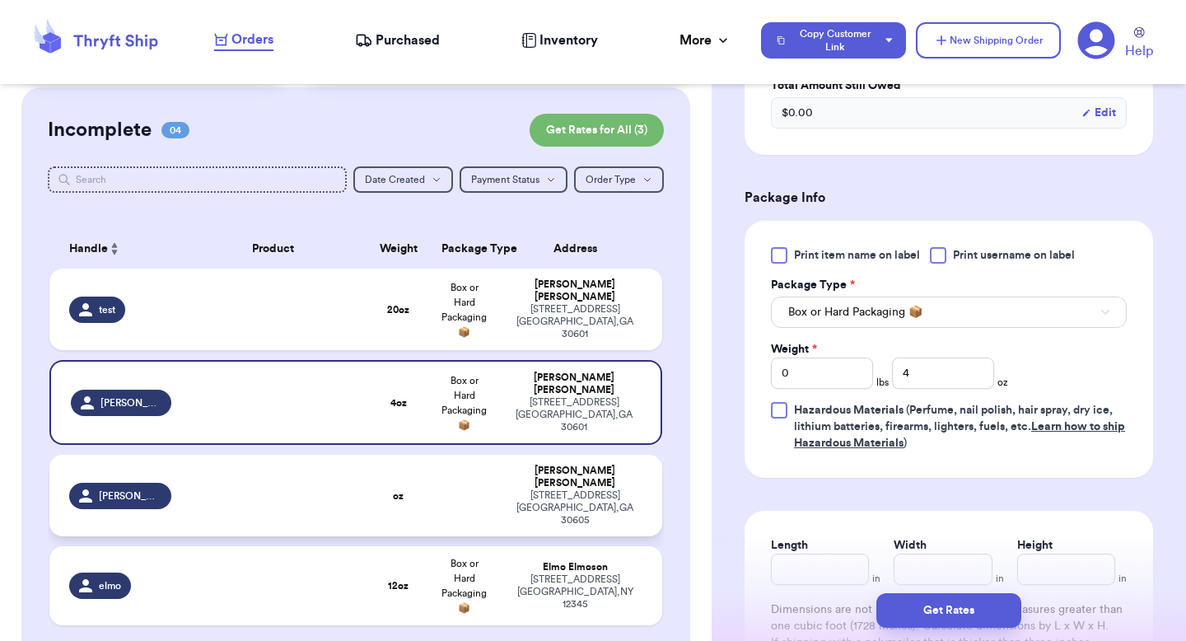
click at [597, 489] on div "269 hull street athens , GA 30605" at bounding box center [574, 507] width 135 height 37
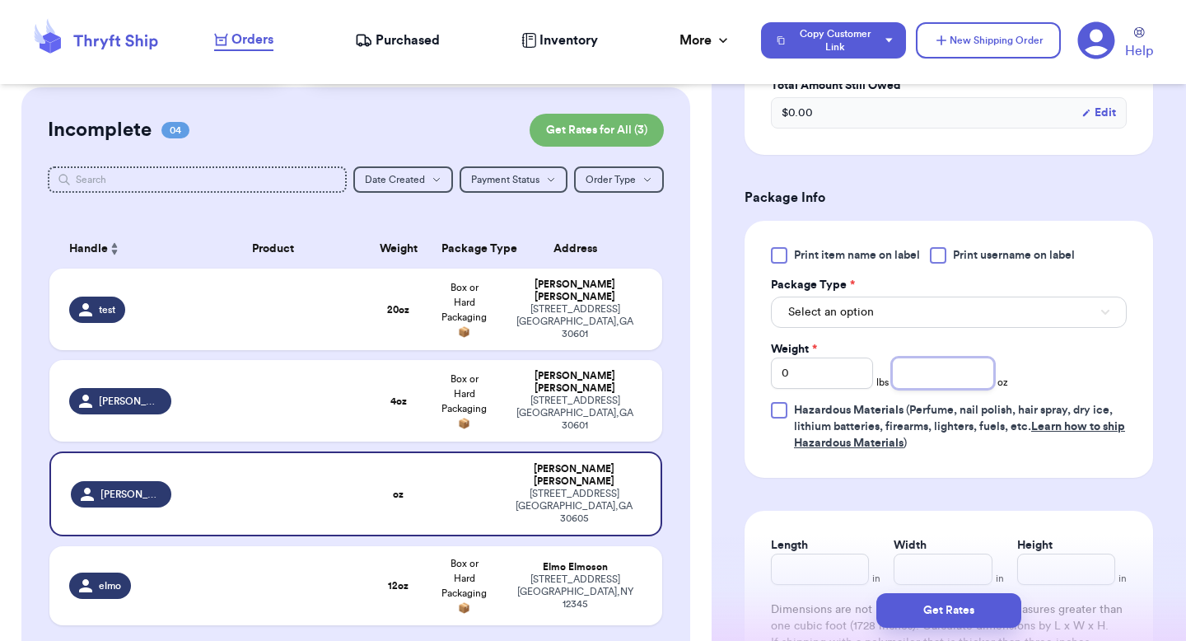
click at [955, 364] on input "number" at bounding box center [943, 372] width 102 height 31
type input "23"
click at [971, 334] on div "Print item name on label Print username on label Package Type * Select an optio…" at bounding box center [949, 349] width 356 height 204
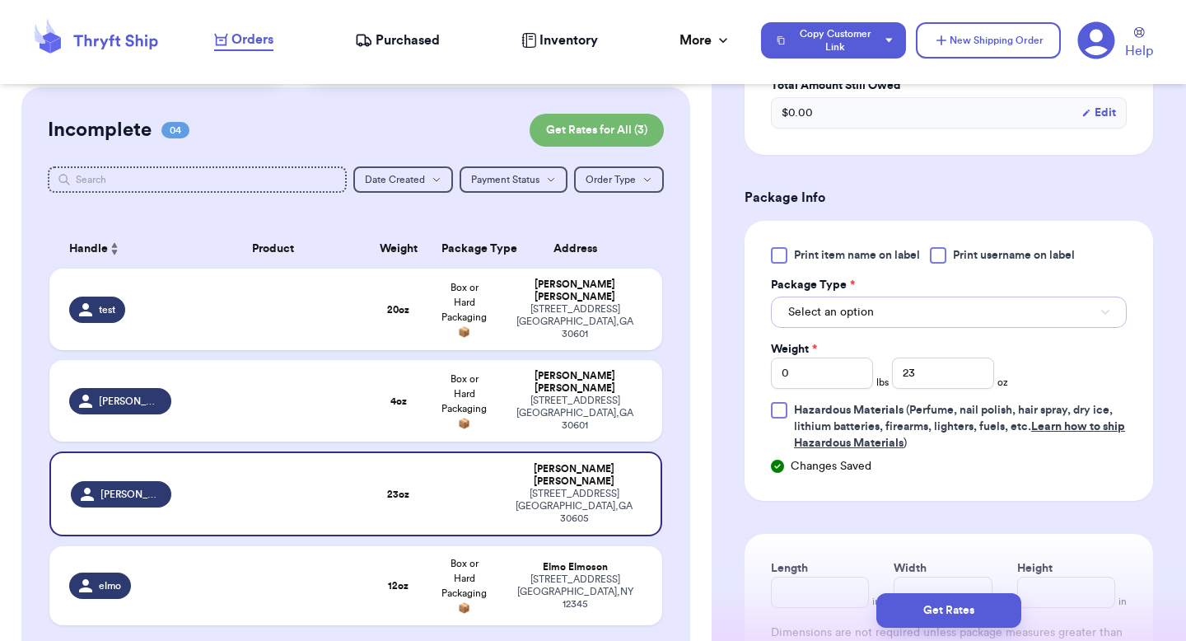
click at [907, 315] on button "Select an option" at bounding box center [949, 311] width 356 height 31
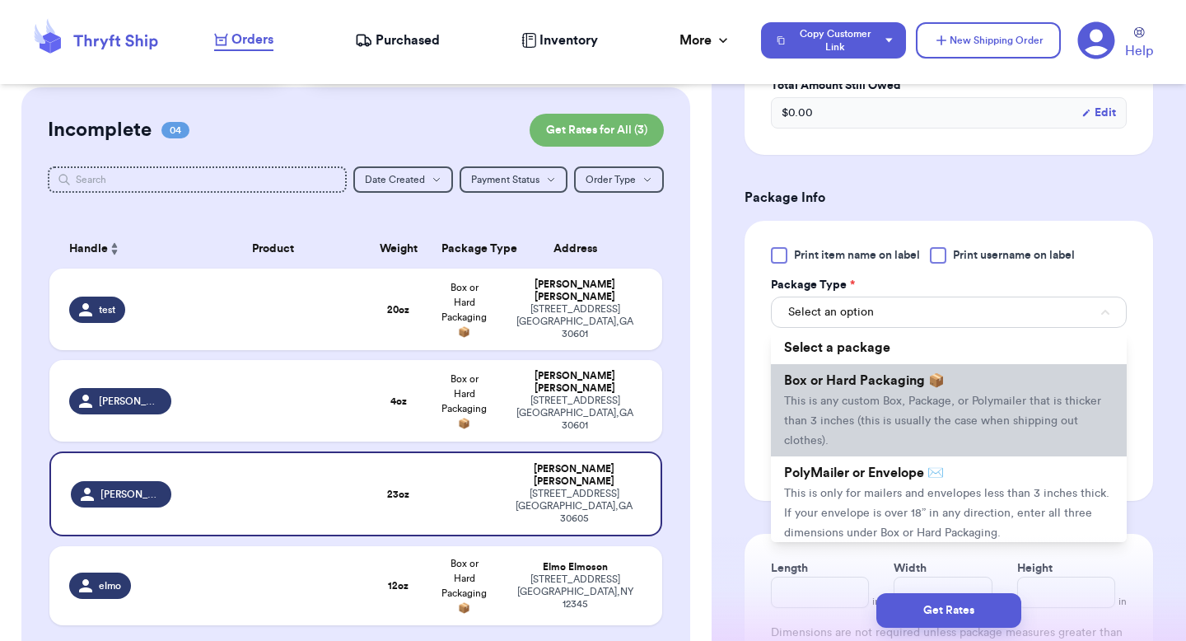
click at [873, 403] on span "This is any custom Box, Package, or Polymailer that is thicker than 3 inches (t…" at bounding box center [942, 420] width 317 height 51
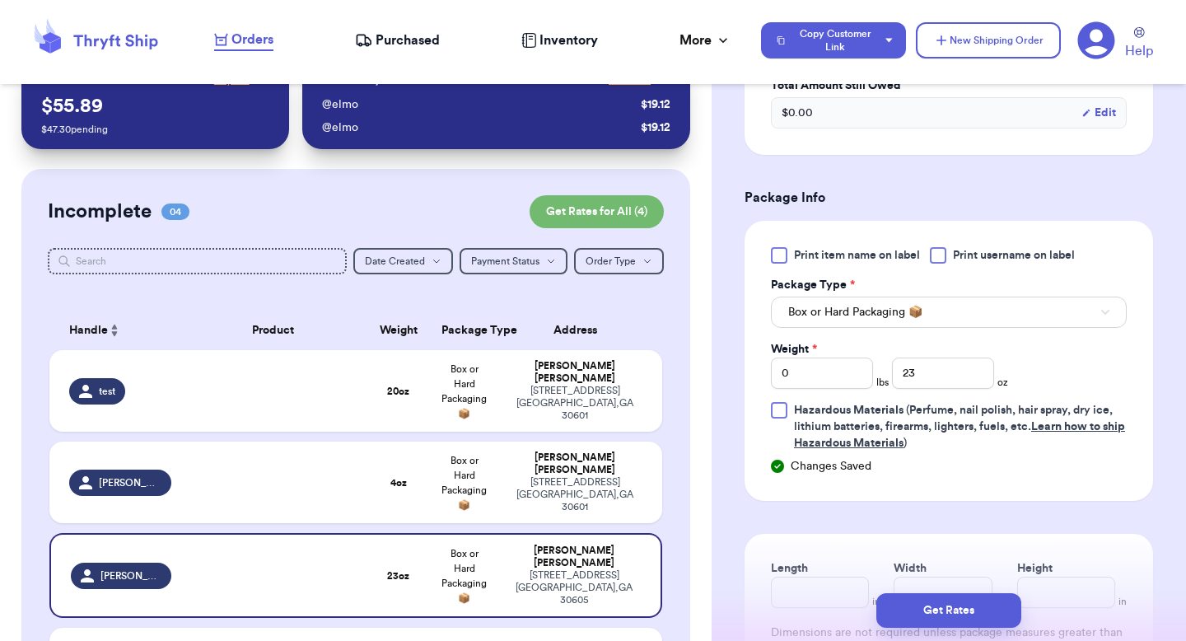
scroll to position [0, 0]
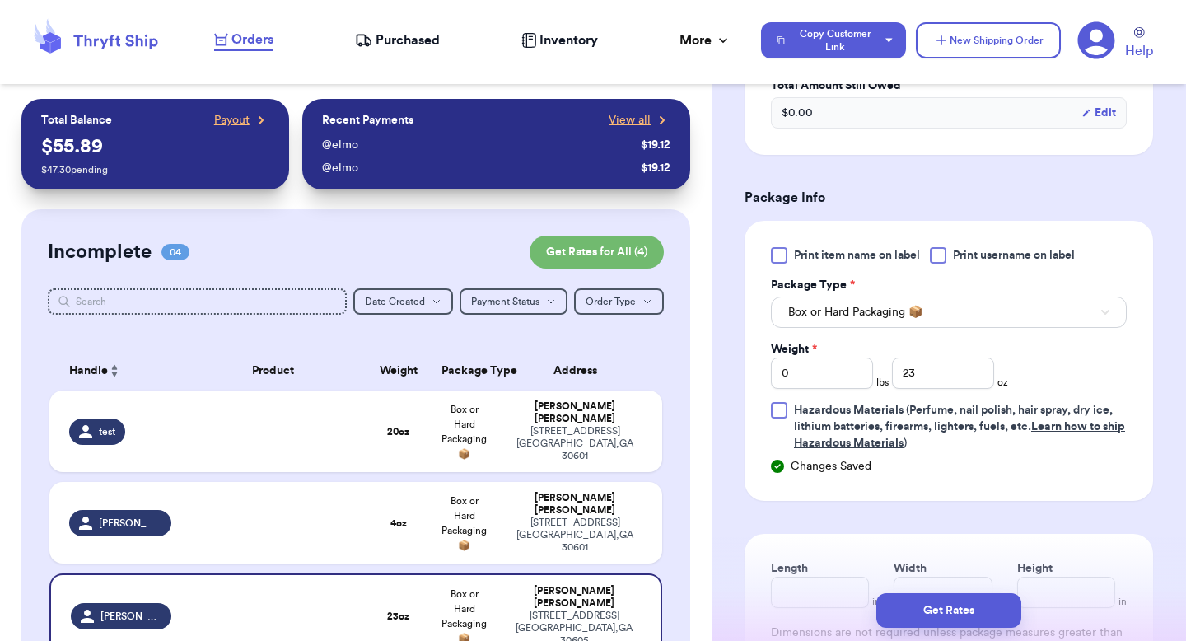
click at [658, 367] on th "Address" at bounding box center [579, 371] width 165 height 40
click at [637, 240] on button "Get Rates for All ( 4 )" at bounding box center [597, 252] width 134 height 33
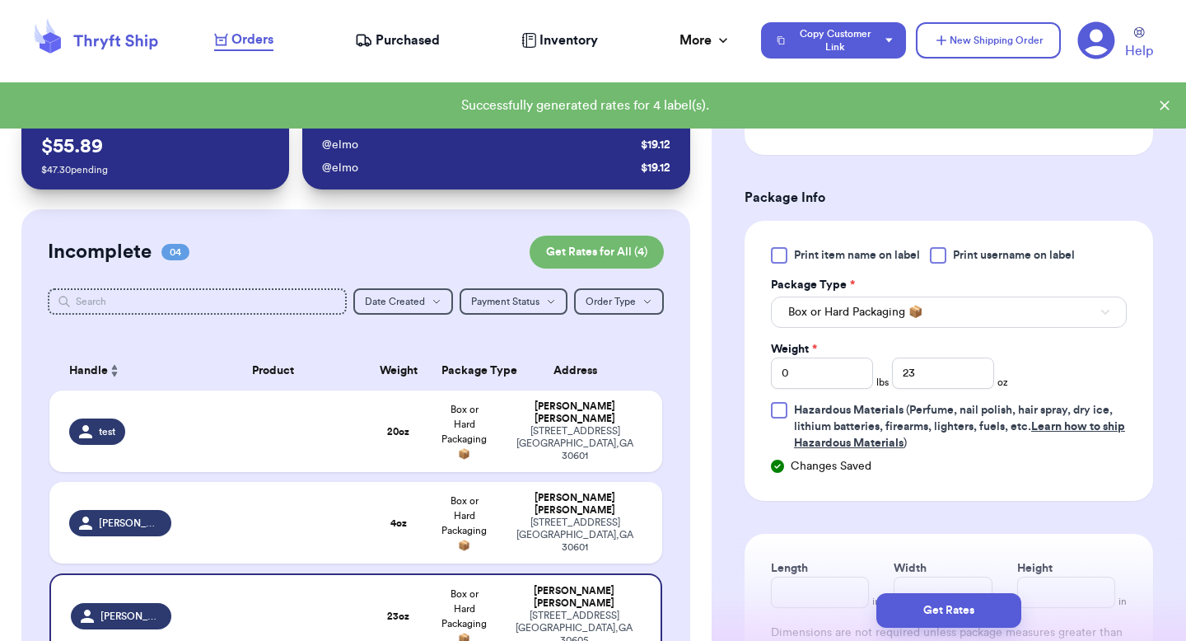
checkbox input "true"
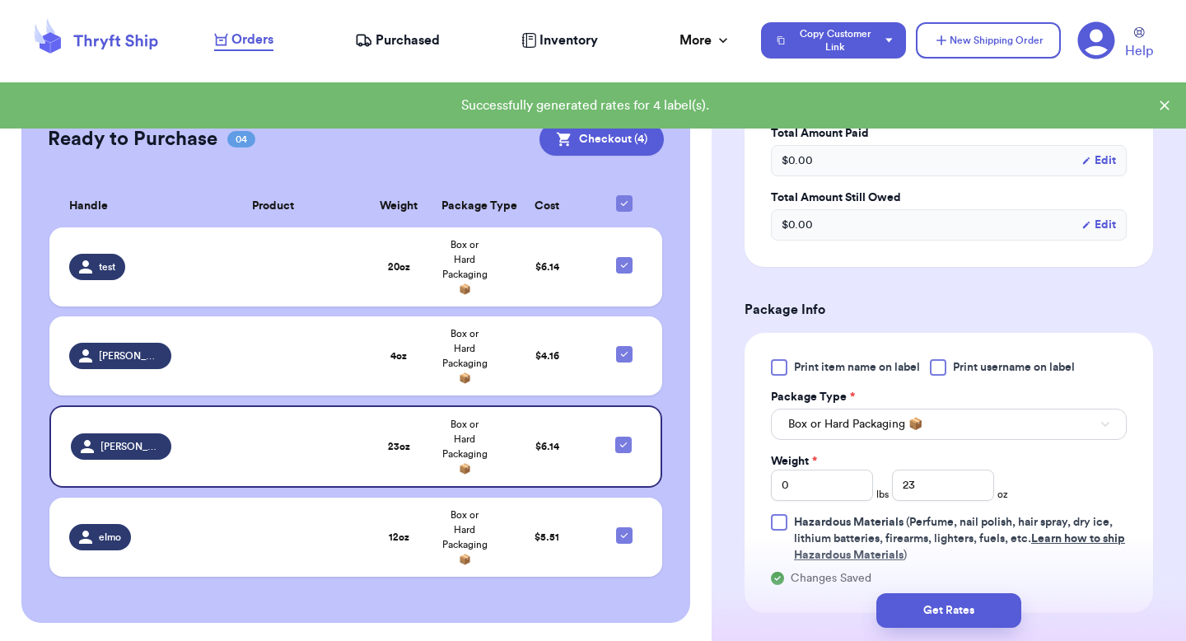
scroll to position [394, 0]
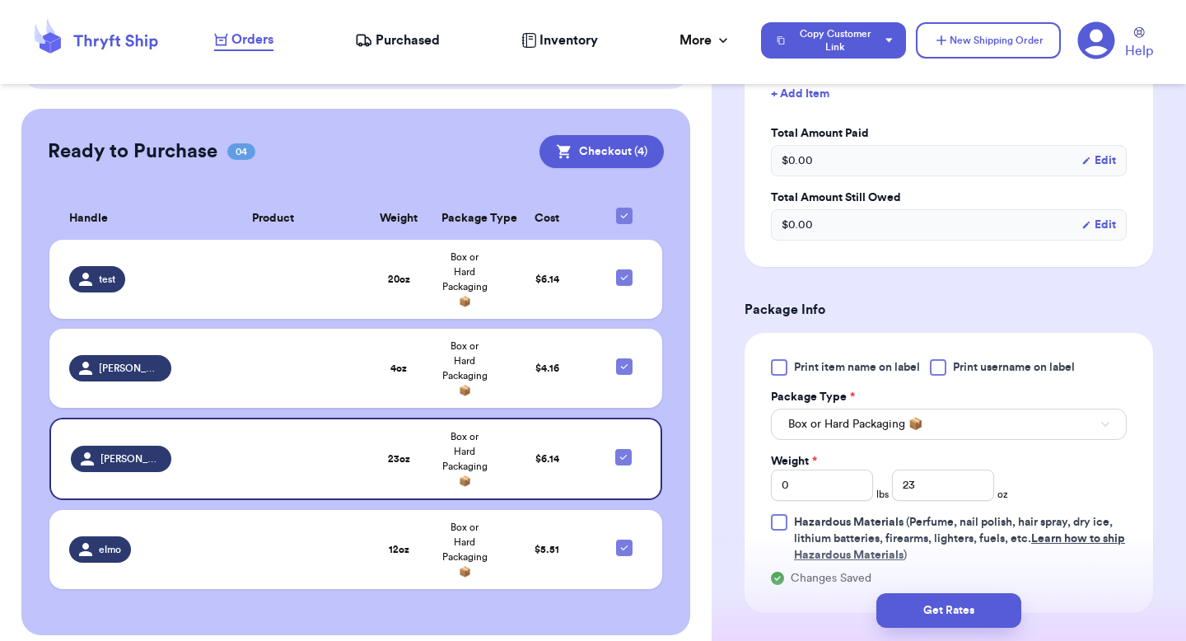
click at [1088, 32] on icon at bounding box center [1096, 40] width 37 height 37
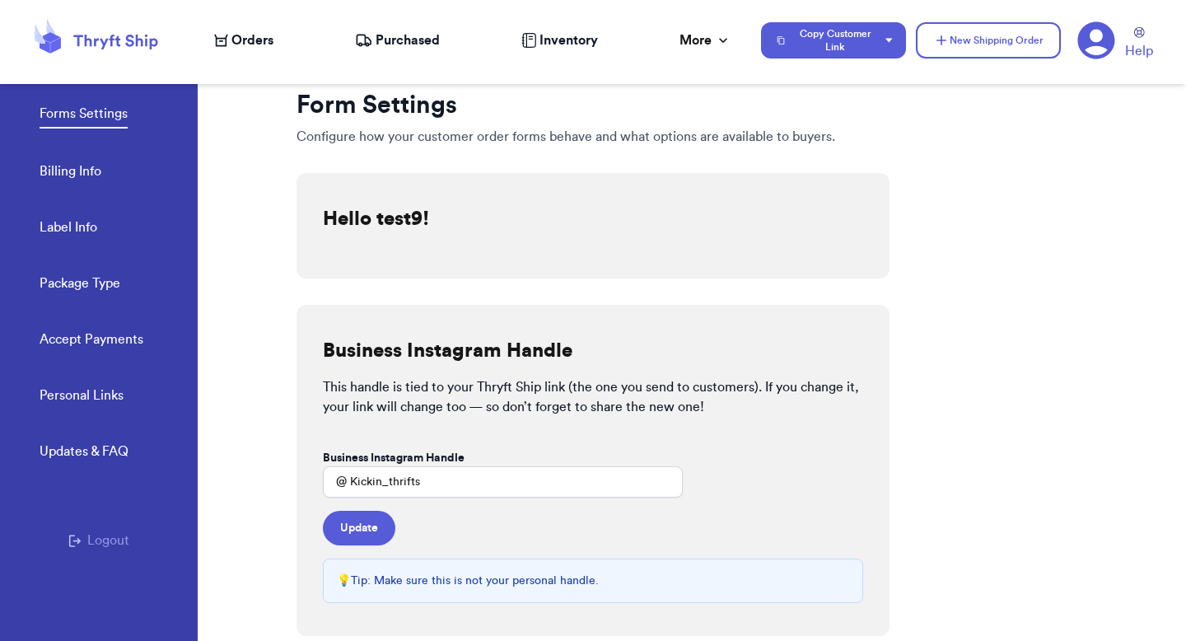
click at [82, 231] on link "Label Info" at bounding box center [69, 228] width 58 height 23
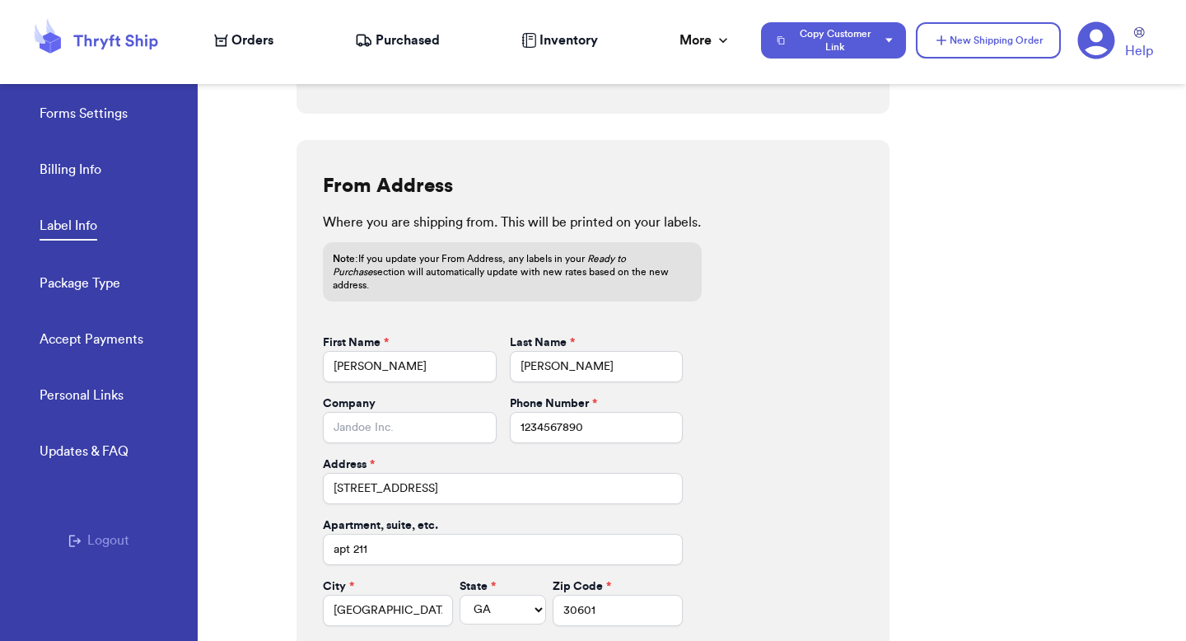
scroll to position [627, 0]
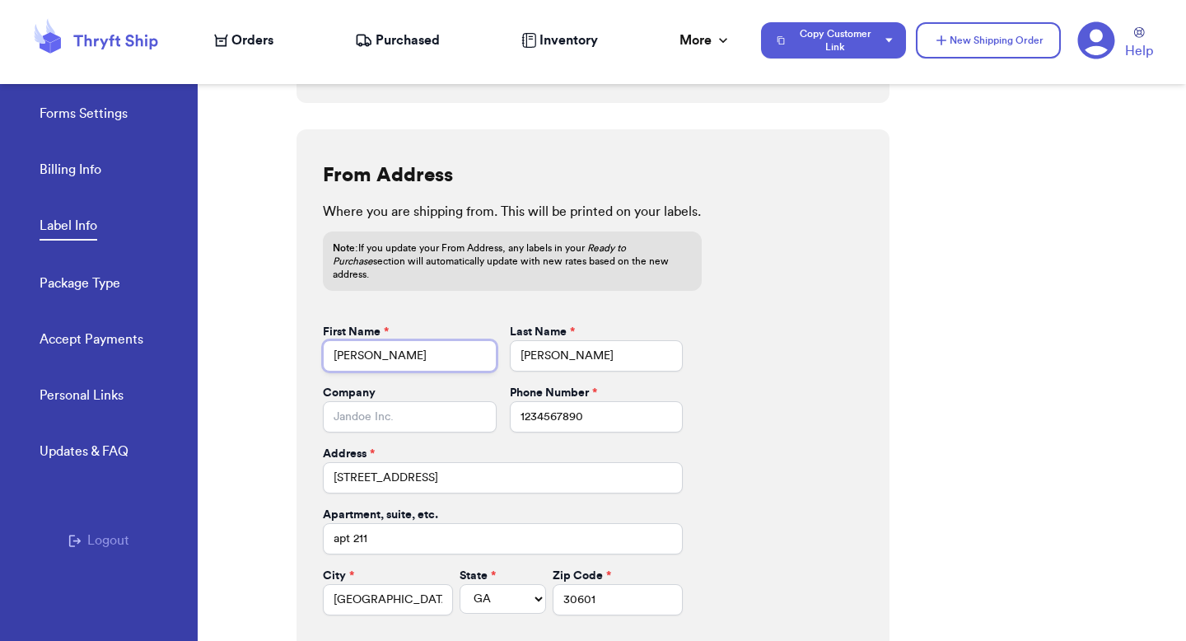
click at [358, 340] on input "[PERSON_NAME]" at bounding box center [410, 355] width 174 height 31
click at [412, 324] on div "First Name *" at bounding box center [410, 332] width 174 height 16
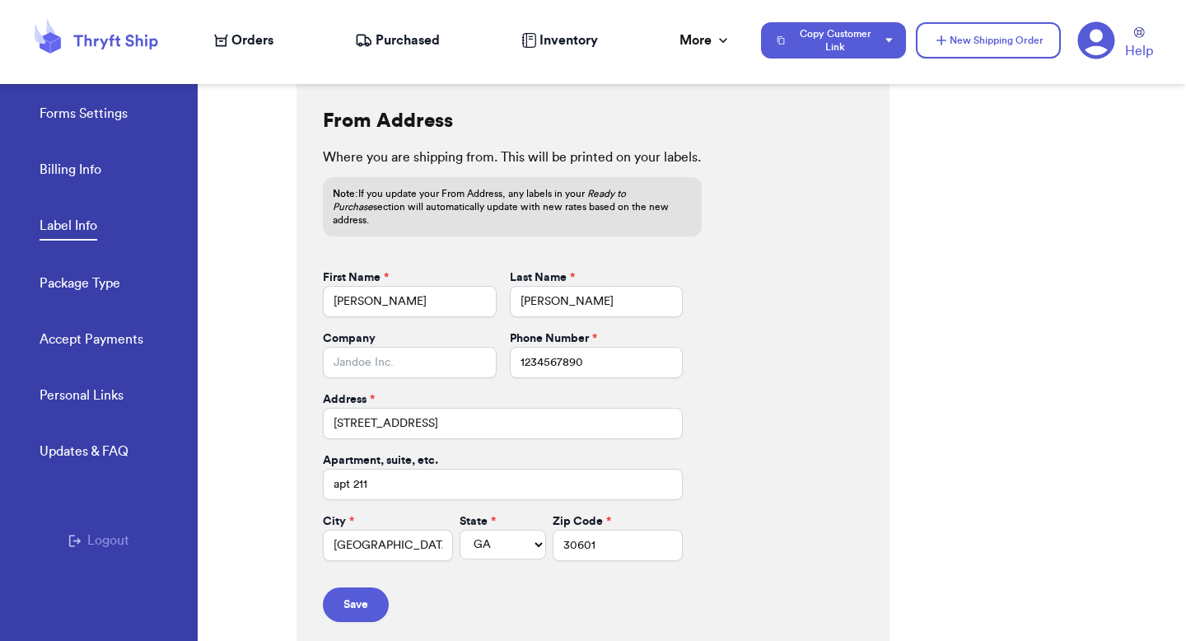
scroll to position [683, 0]
click at [407, 407] on input "269 hull street" at bounding box center [503, 421] width 360 height 31
click at [416, 406] on input "269 hull street" at bounding box center [503, 421] width 360 height 31
click at [318, 371] on div "From Address Where you are shipping from. This will be printed on your labels. …" at bounding box center [592, 363] width 593 height 580
click at [445, 431] on form "First Name * Valeria Last Name * Brenner Company Phone Number * 1234567890 Addr…" at bounding box center [503, 444] width 360 height 352
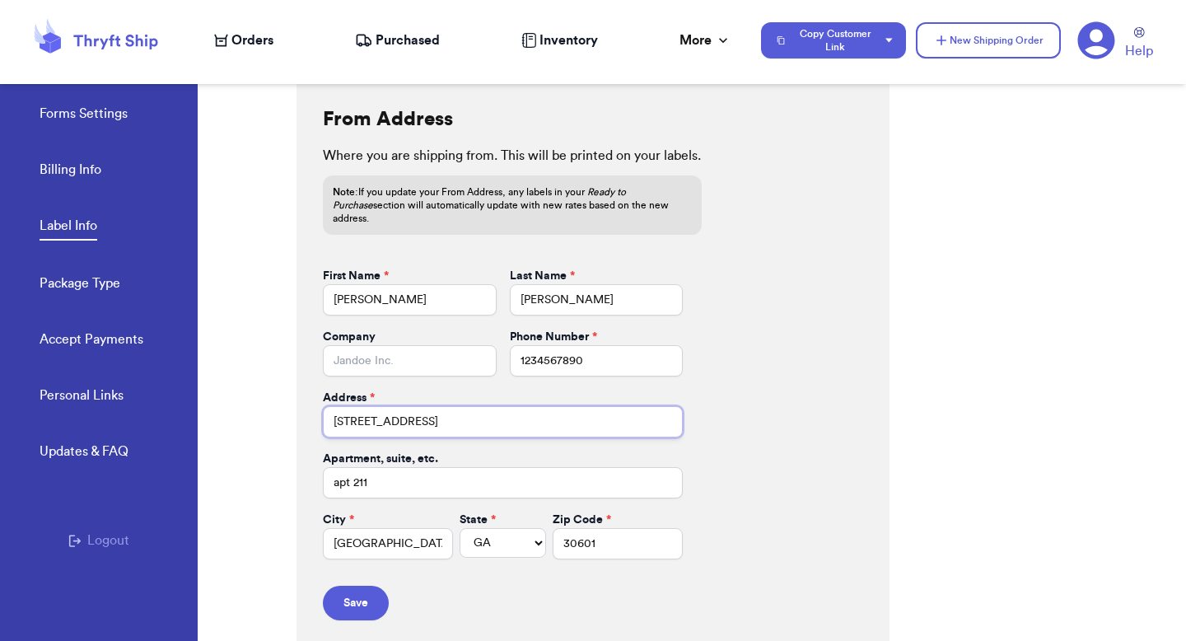
click at [445, 420] on input "269 hull street" at bounding box center [503, 421] width 360 height 31
click at [482, 528] on select "AL AK AZ AR CA CO CT DE DC FL GA HI ID IL IN IA KS KY LA ME MD MA MI MN MS MO M…" at bounding box center [503, 543] width 86 height 30
select select "CO"
click at [460, 528] on select "AL AK AZ AR CA CO CT DE DC FL GA HI ID IL IN IA KS KY LA ME MD MA MI MN MS MO M…" at bounding box center [503, 543] width 86 height 30
click at [590, 530] on input "30601" at bounding box center [618, 543] width 130 height 31
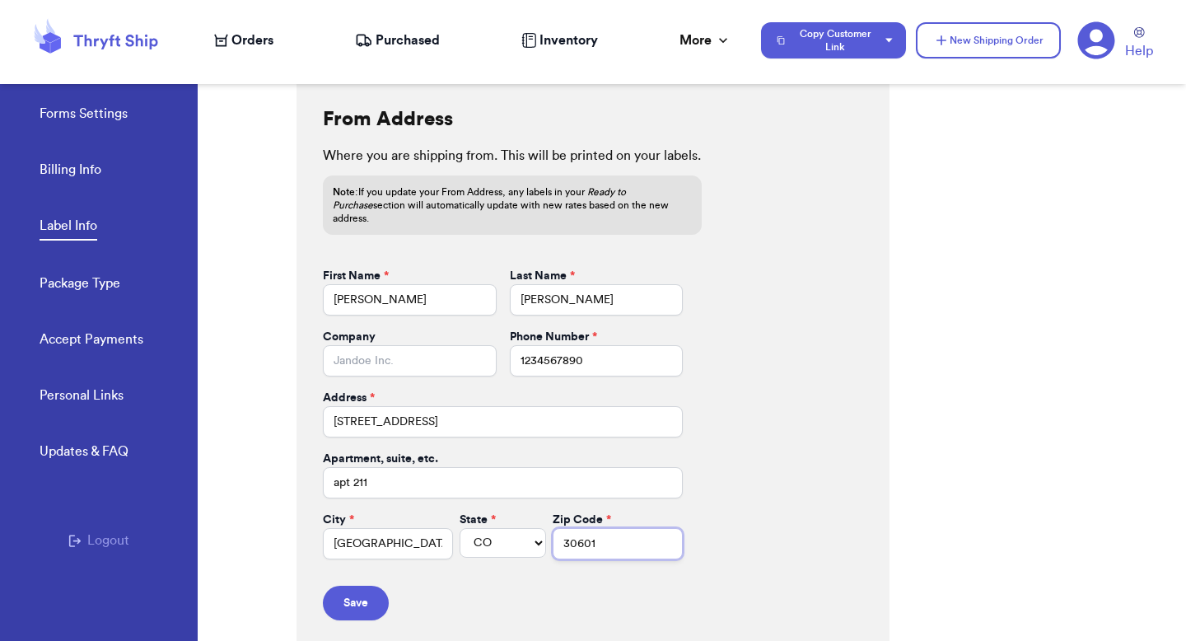
click at [590, 530] on input "30601" at bounding box center [618, 543] width 130 height 31
click at [585, 528] on input "12345" at bounding box center [618, 543] width 130 height 31
paste input "80740"
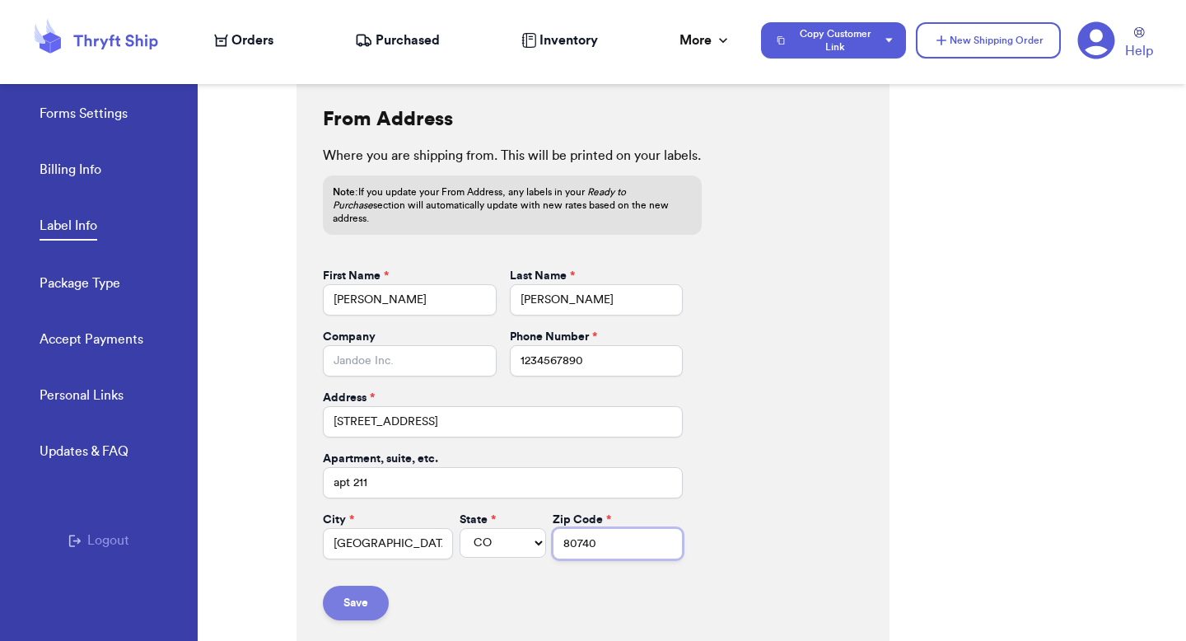
type input "80740"
click at [366, 586] on button "Save" at bounding box center [356, 603] width 66 height 35
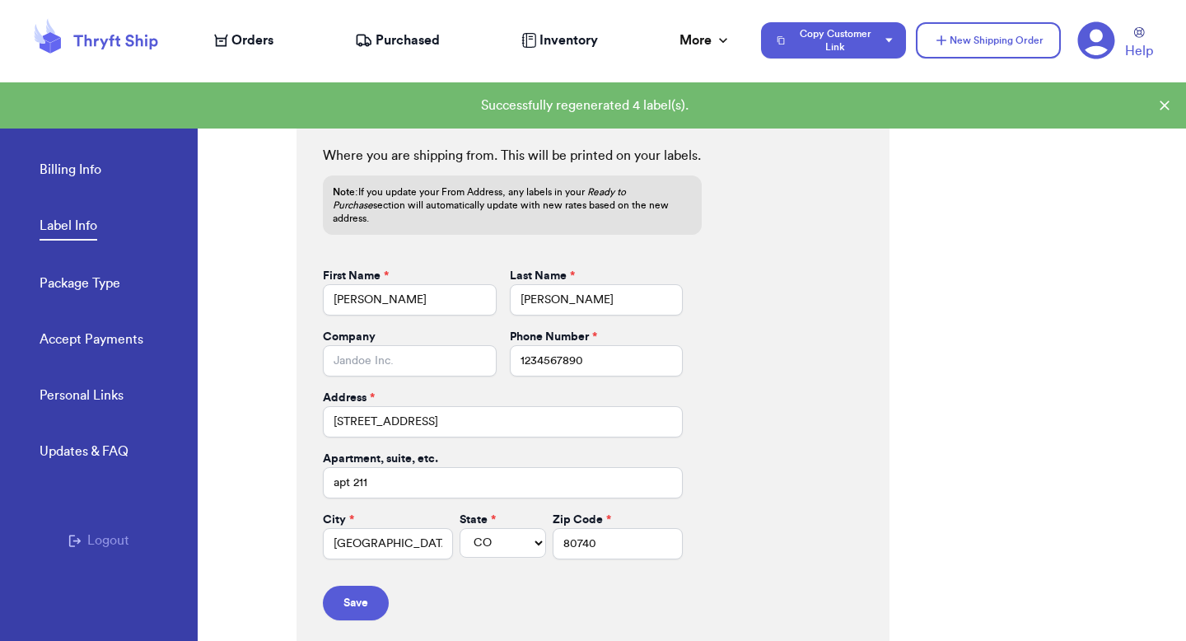
click at [256, 35] on span "Orders" at bounding box center [252, 40] width 42 height 20
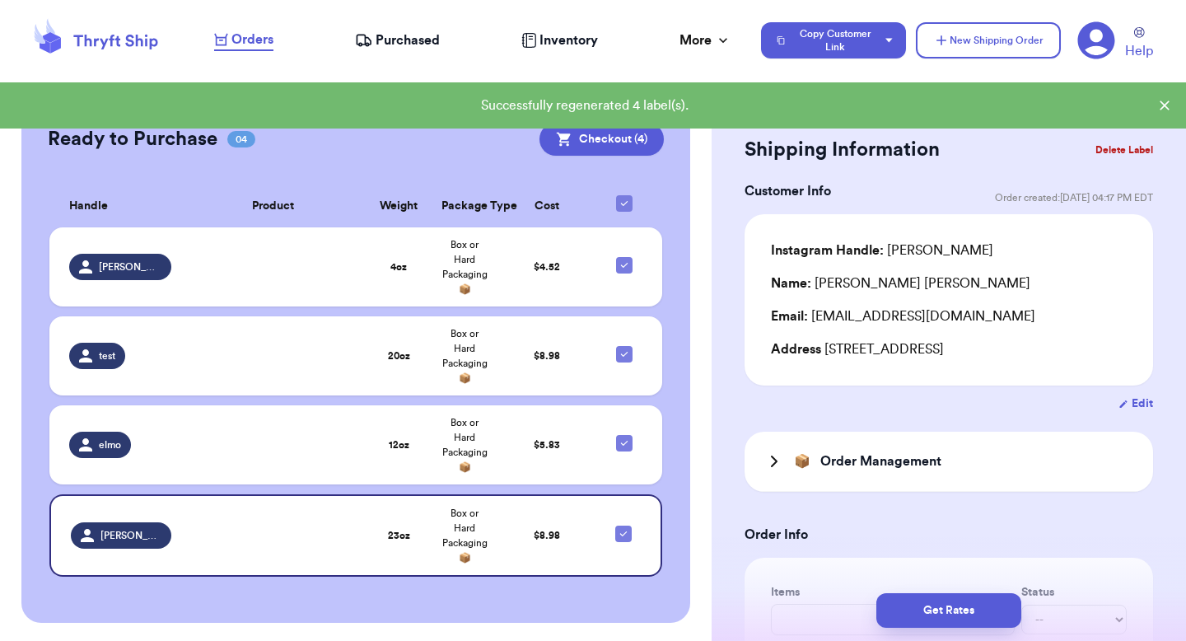
scroll to position [406, 0]
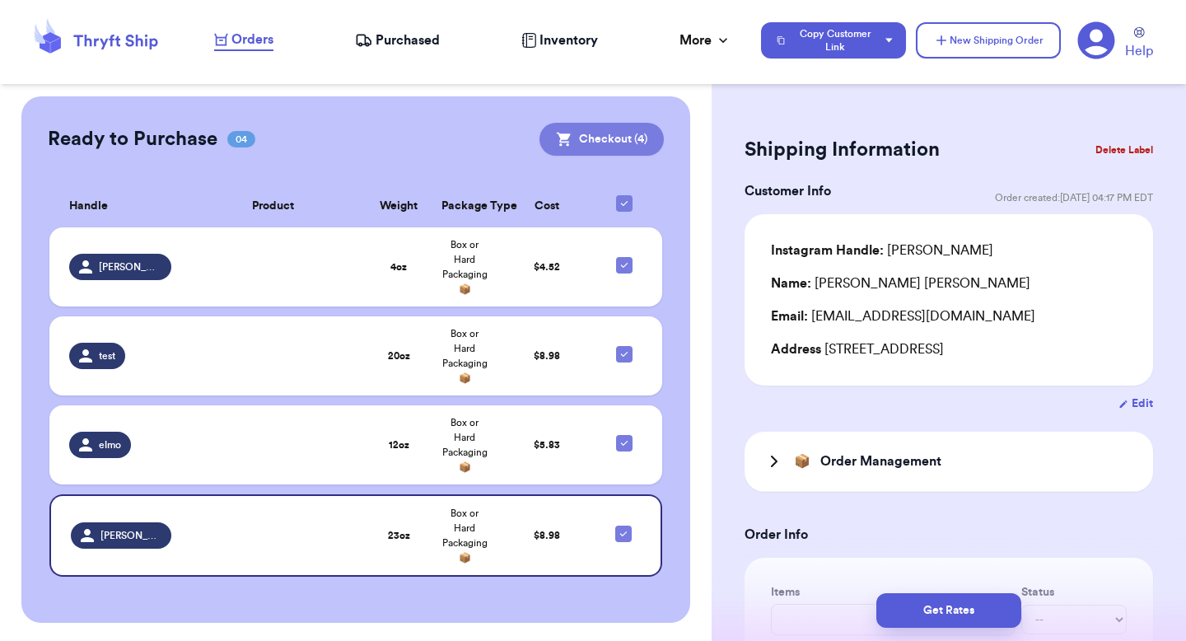
click at [573, 137] on button "Checkout ( 4 )" at bounding box center [601, 139] width 124 height 33
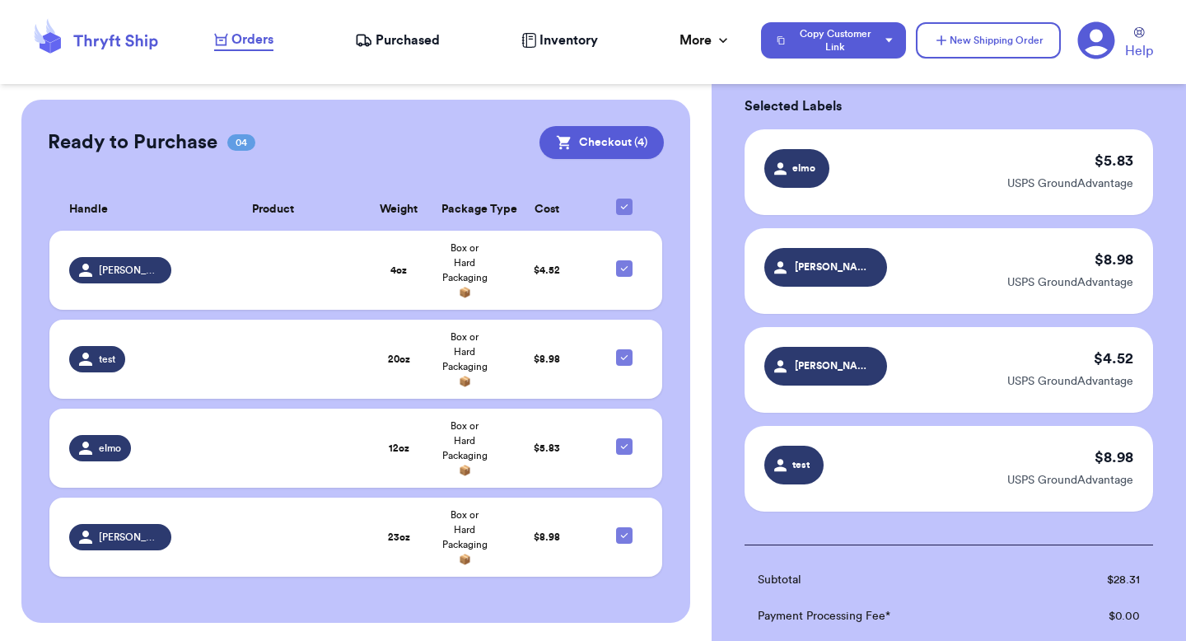
scroll to position [393, 0]
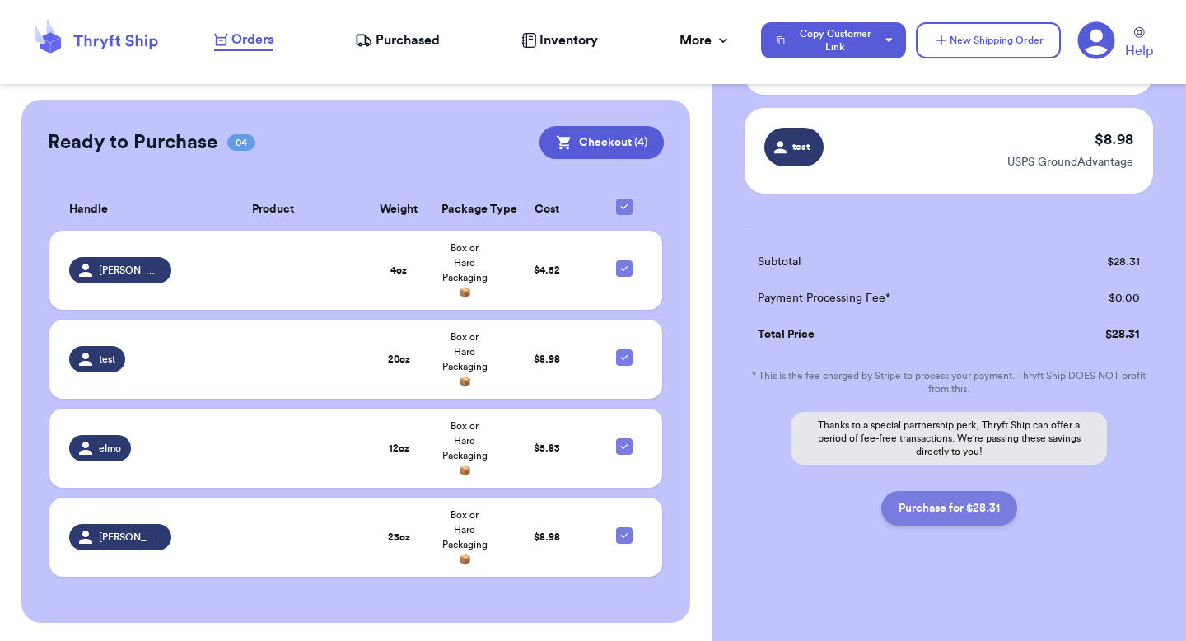
click at [925, 502] on button "Purchase for $28.31" at bounding box center [949, 508] width 136 height 35
checkbox input "false"
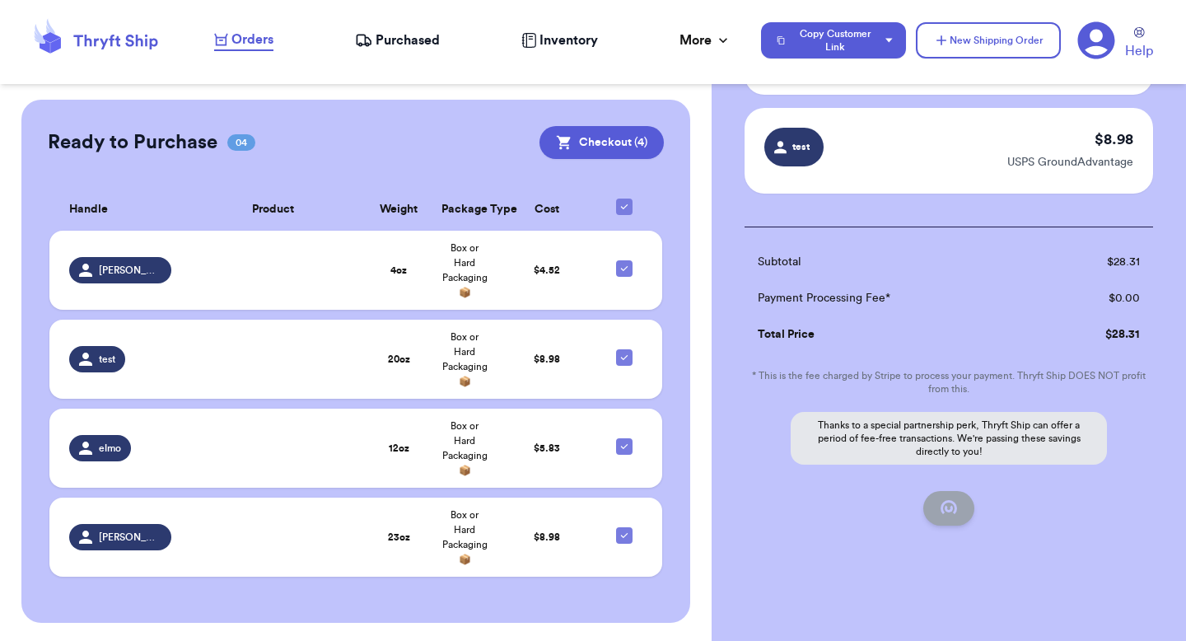
checkbox input "false"
checkbox input "true"
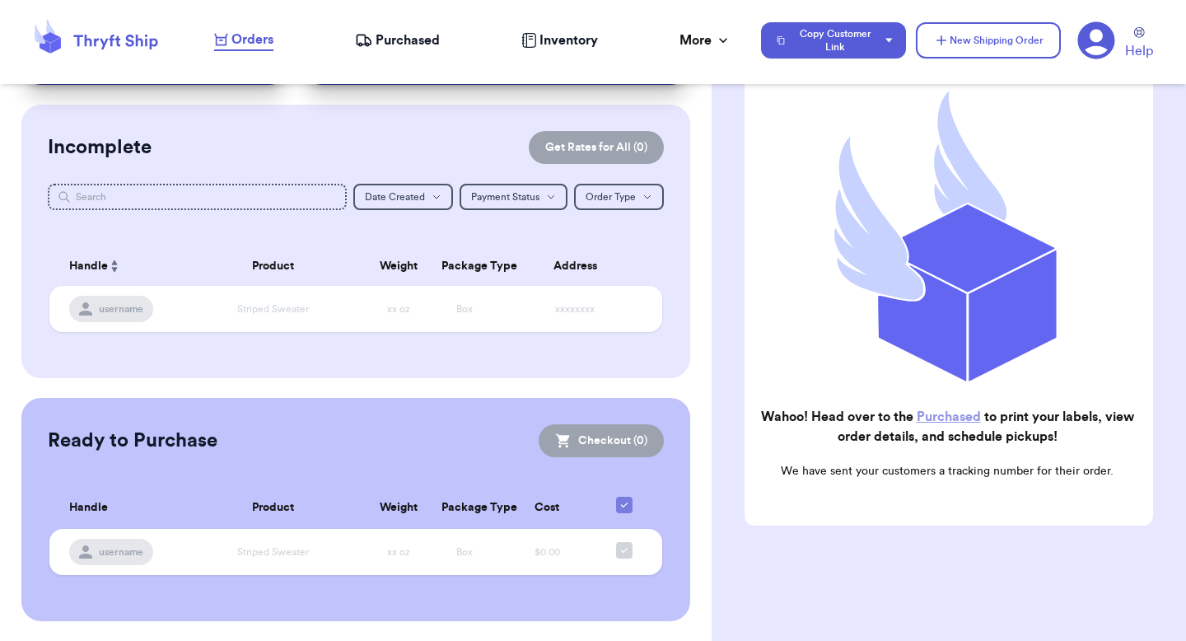
scroll to position [103, 0]
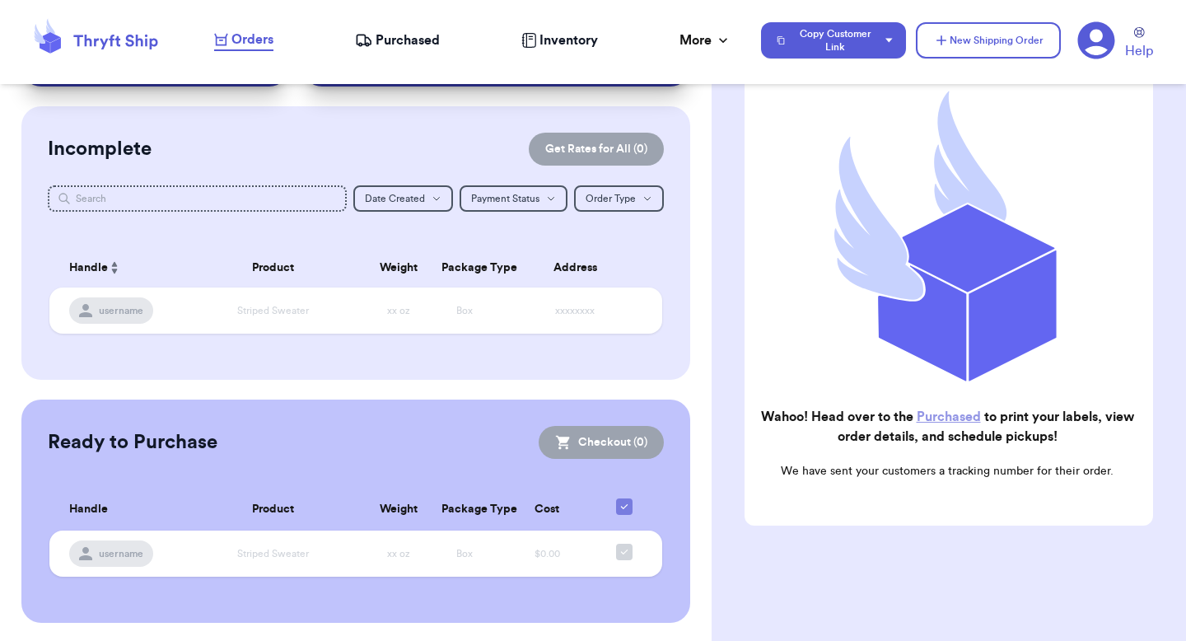
click at [396, 35] on span "Purchased" at bounding box center [408, 40] width 64 height 20
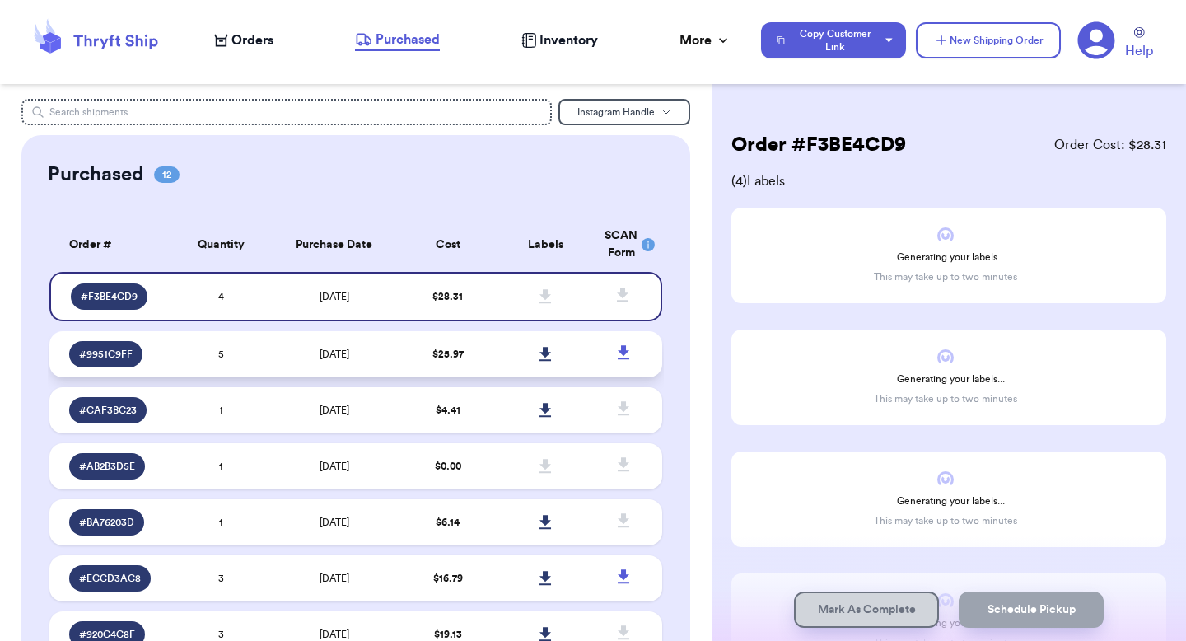
click at [428, 351] on td "$ 25.97" at bounding box center [448, 354] width 98 height 46
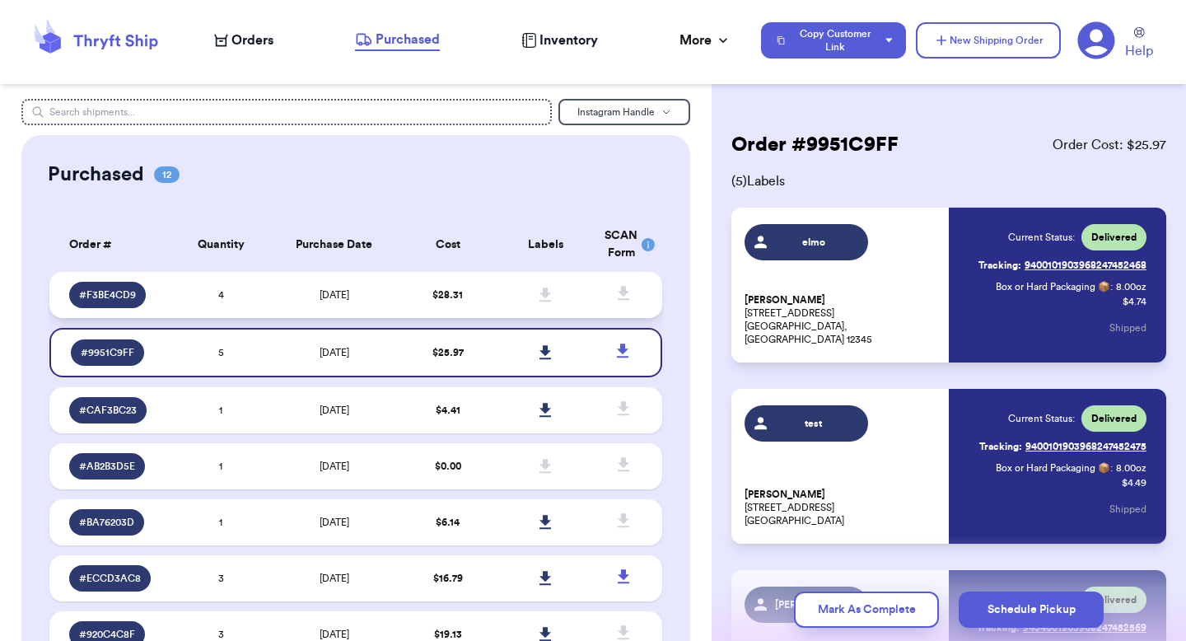
click at [419, 315] on td "$ 28.31" at bounding box center [448, 295] width 98 height 46
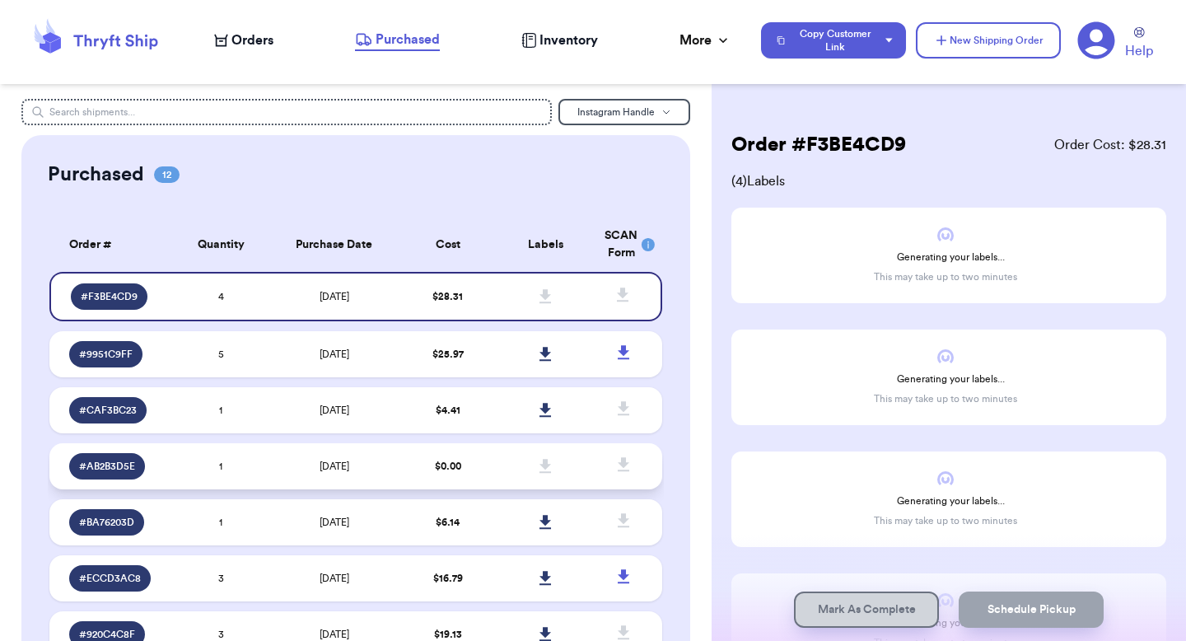
click at [383, 468] on td "[DATE]" at bounding box center [334, 466] width 128 height 46
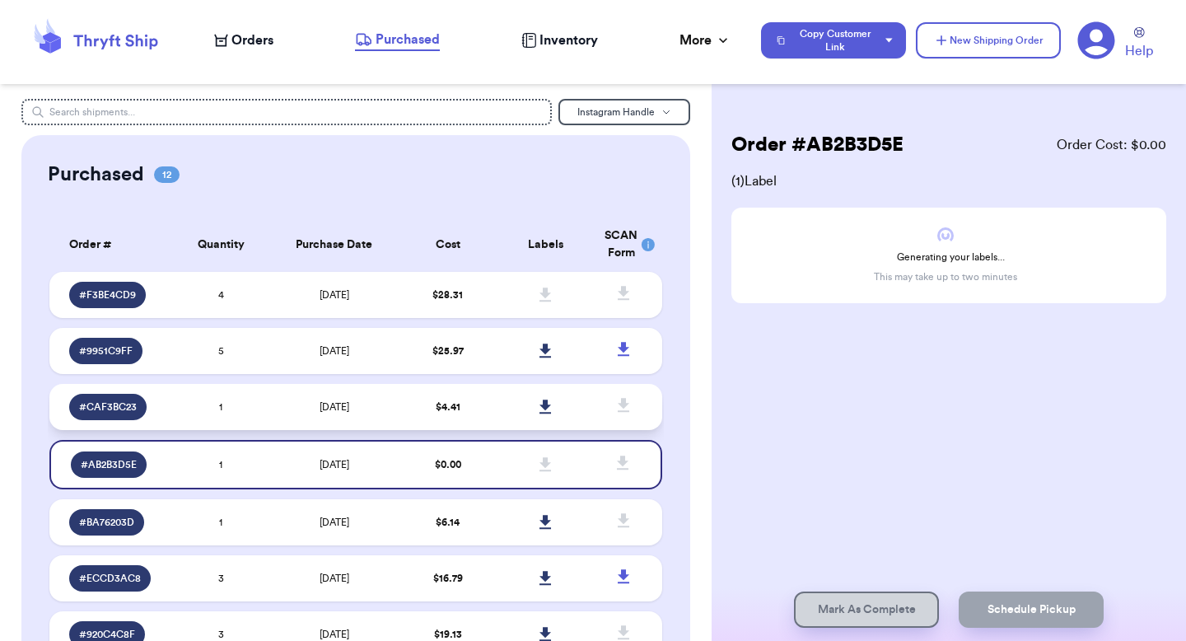
click at [348, 406] on span "[DATE]" at bounding box center [335, 407] width 30 height 10
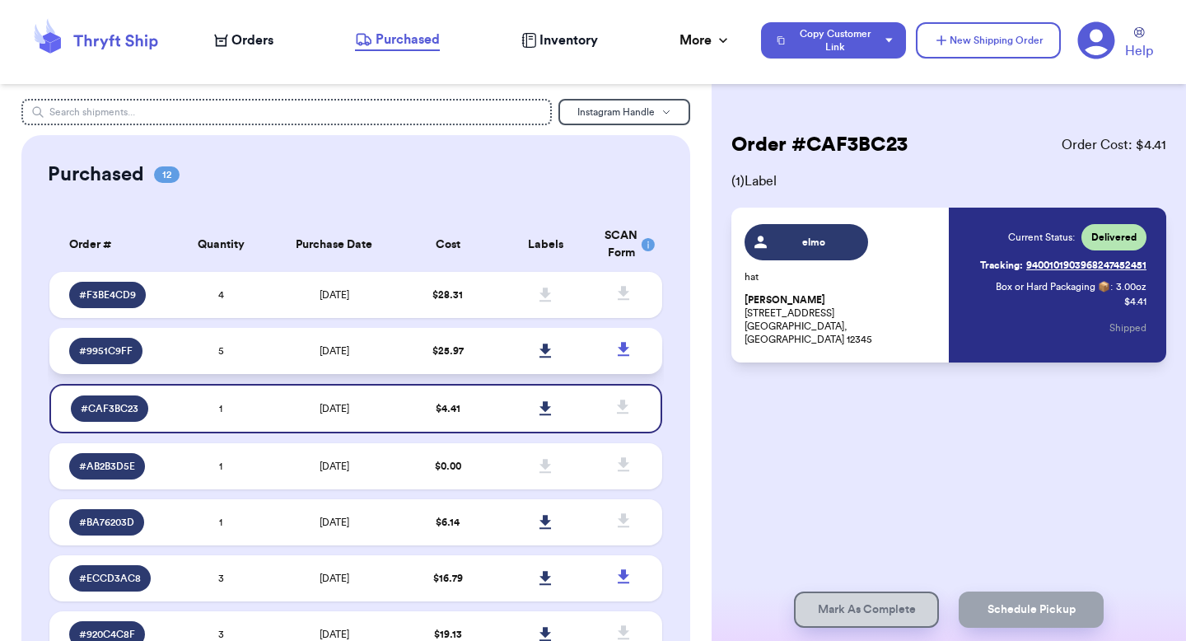
click at [354, 364] on td "[DATE]" at bounding box center [334, 351] width 128 height 46
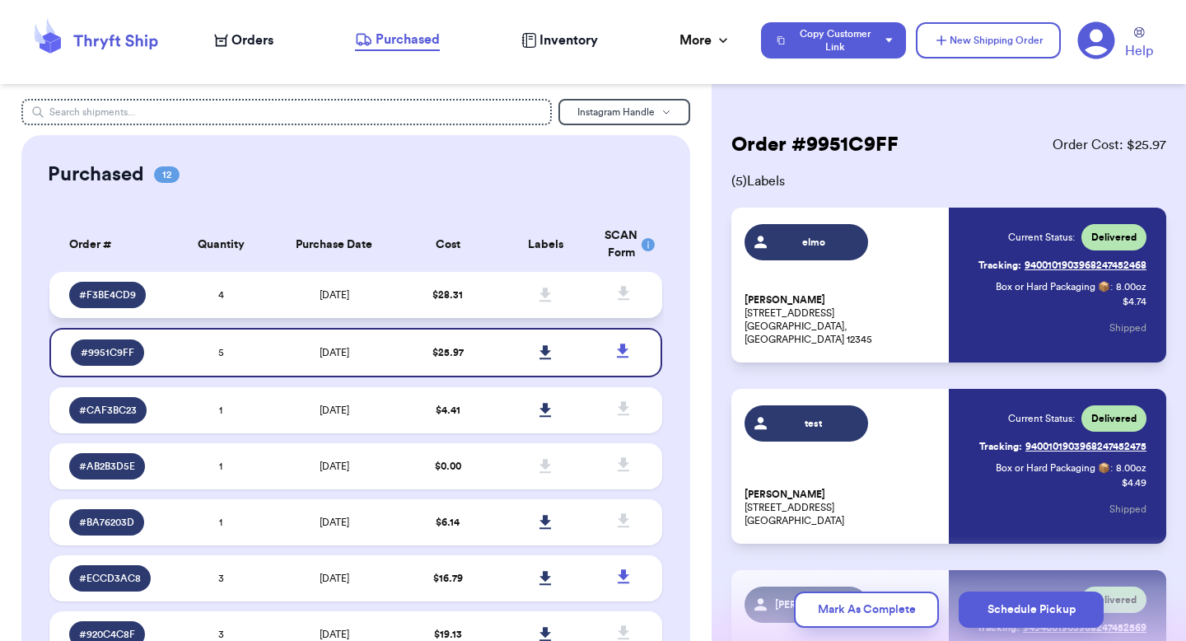
click at [373, 300] on td "[DATE]" at bounding box center [334, 295] width 128 height 46
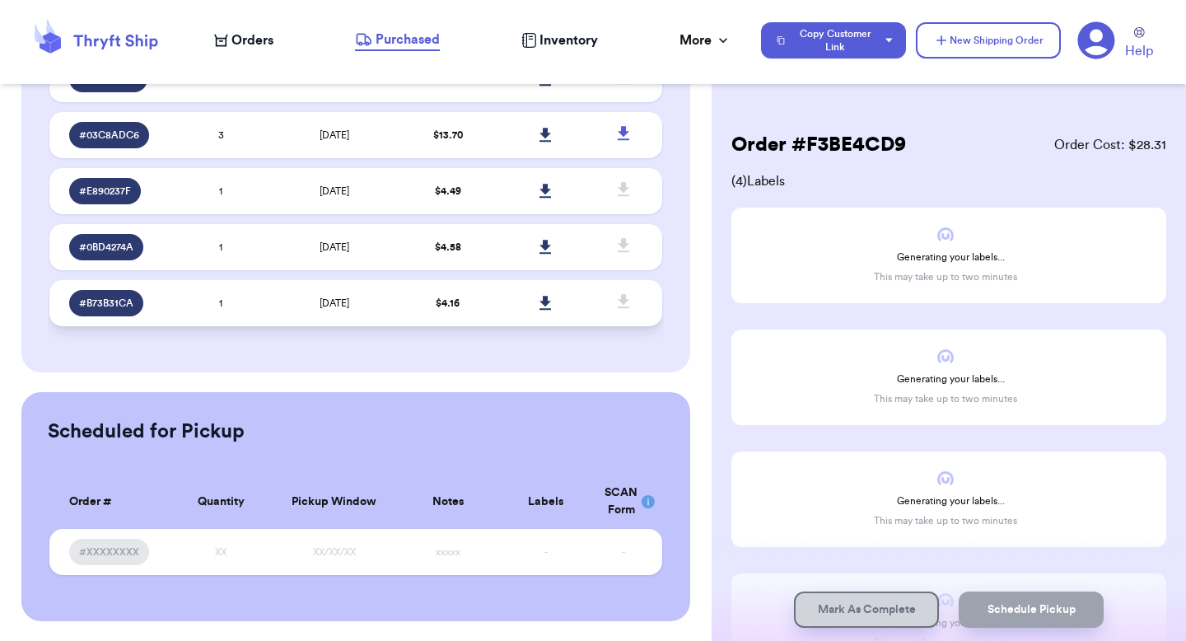
click at [400, 300] on td "$ 4.16" at bounding box center [448, 303] width 98 height 46
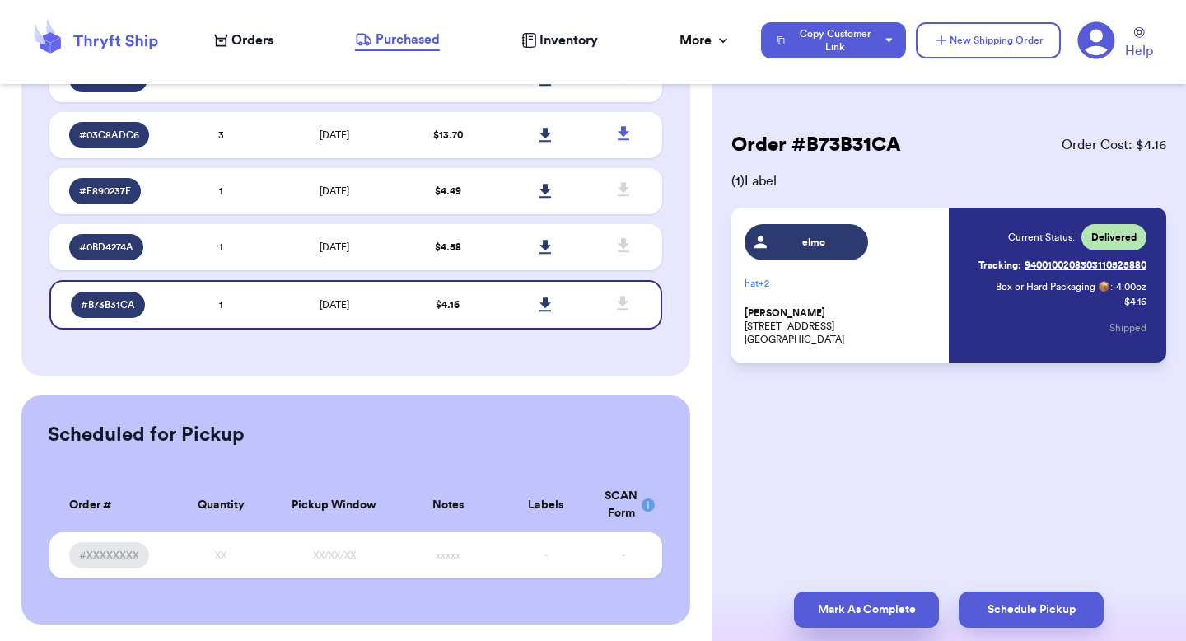
click at [914, 605] on button "Mark As Complete" at bounding box center [866, 609] width 145 height 36
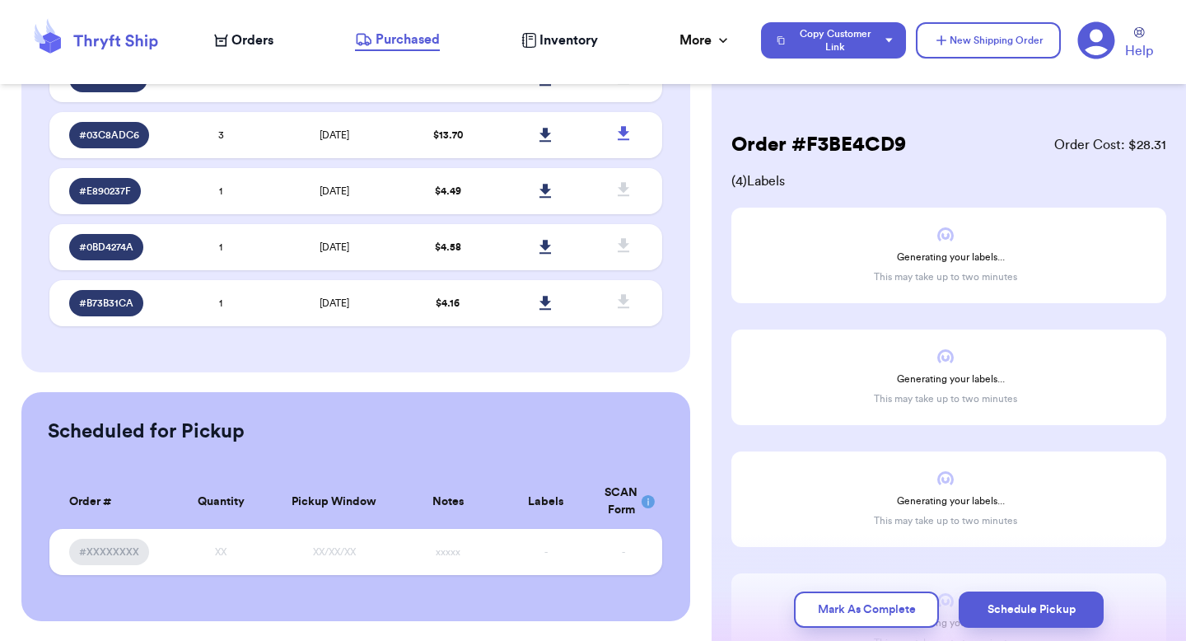
scroll to position [555, 0]
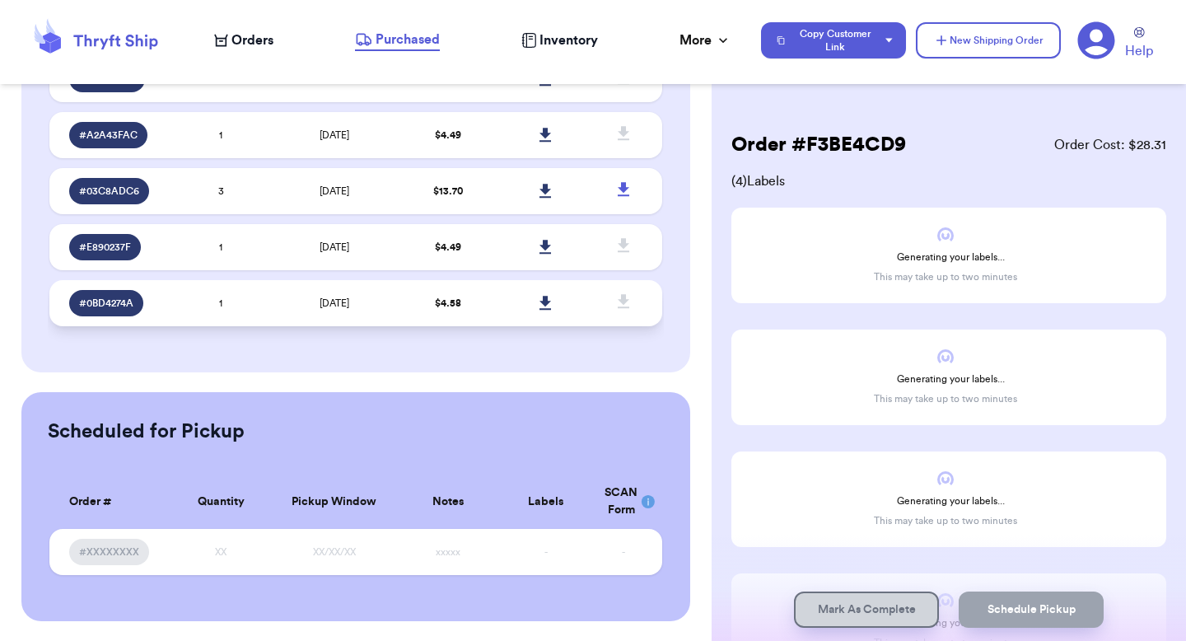
click at [592, 297] on td at bounding box center [546, 303] width 98 height 46
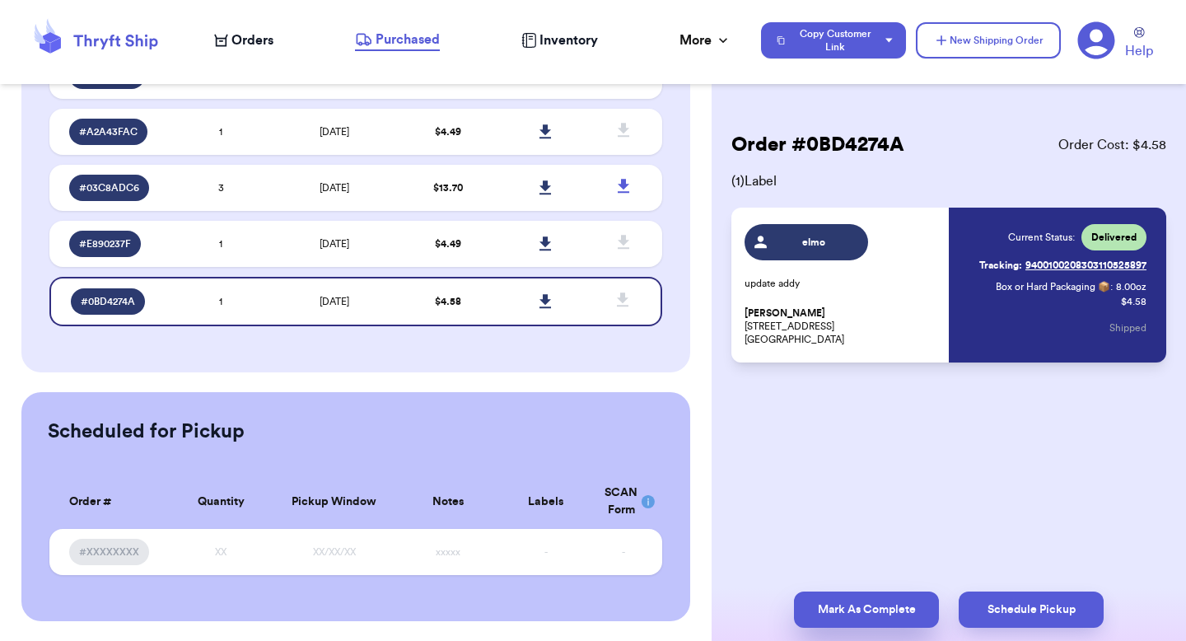
click at [831, 606] on button "Mark As Complete" at bounding box center [866, 609] width 145 height 36
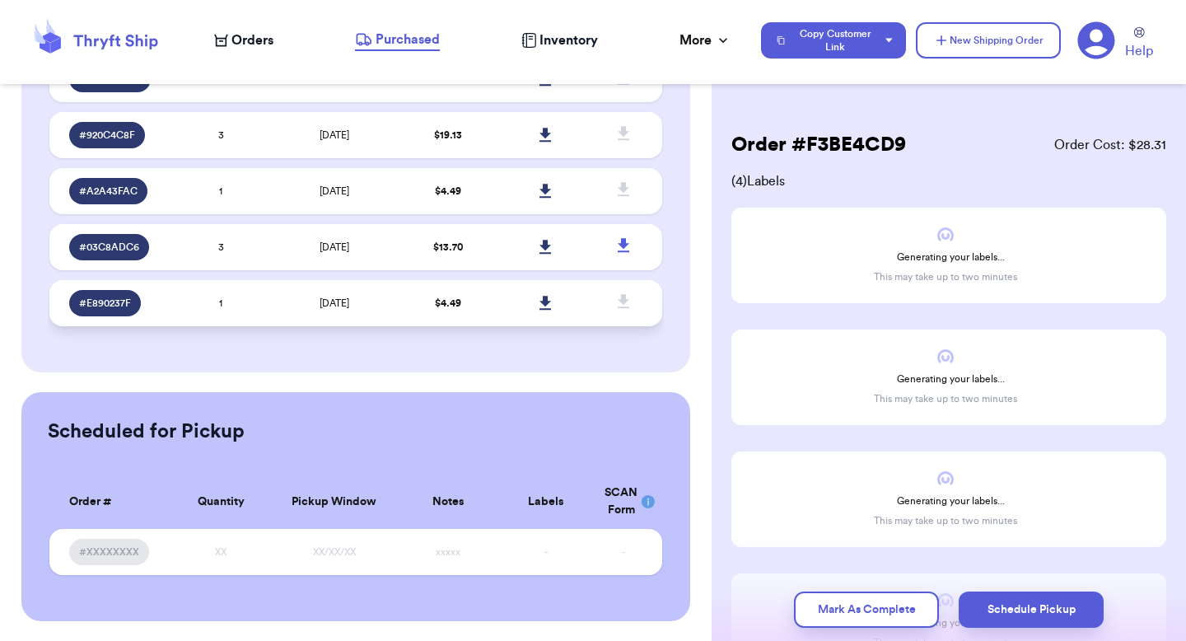
scroll to position [499, 0]
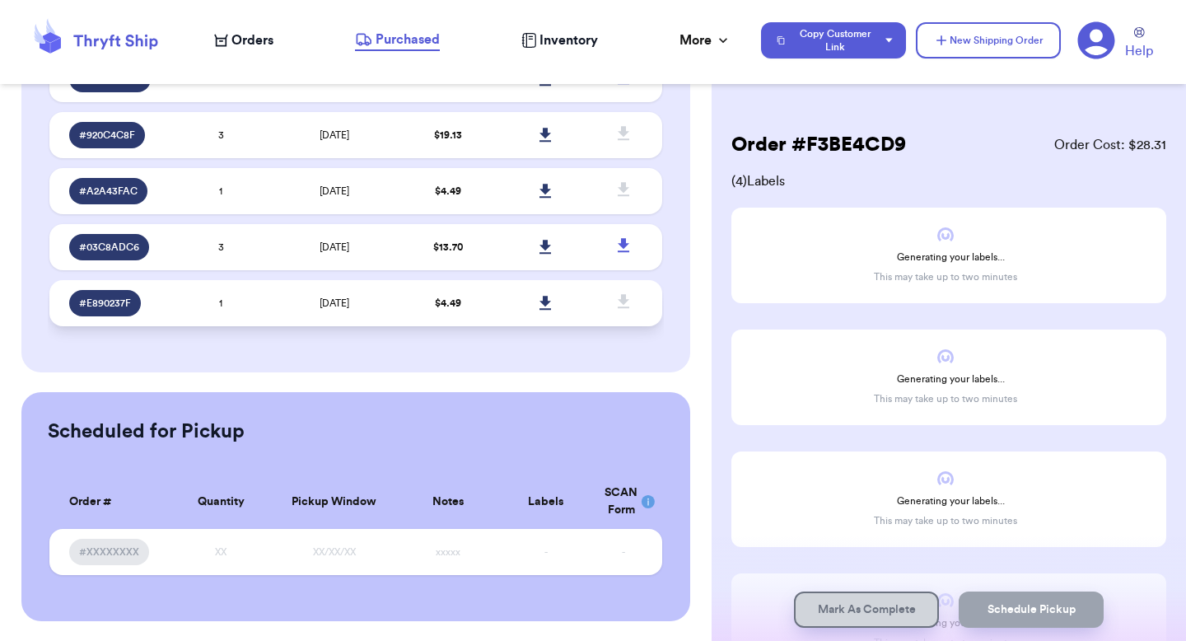
click at [481, 304] on td "$ 4.49" at bounding box center [448, 303] width 98 height 46
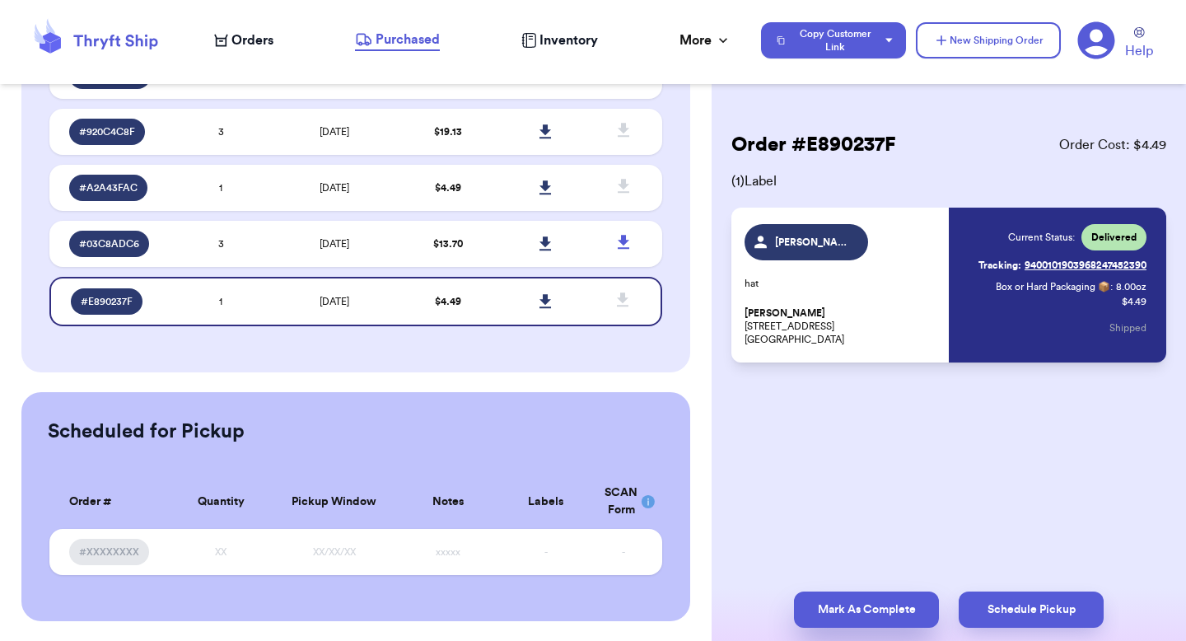
click at [832, 601] on button "Mark As Complete" at bounding box center [866, 609] width 145 height 36
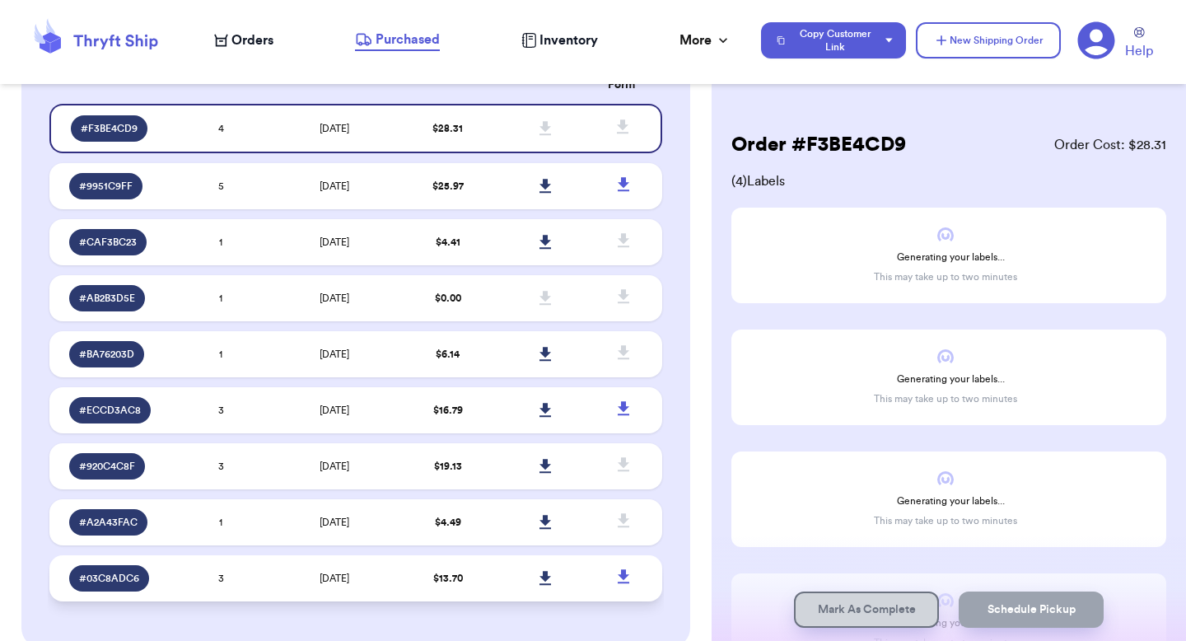
scroll to position [0, 0]
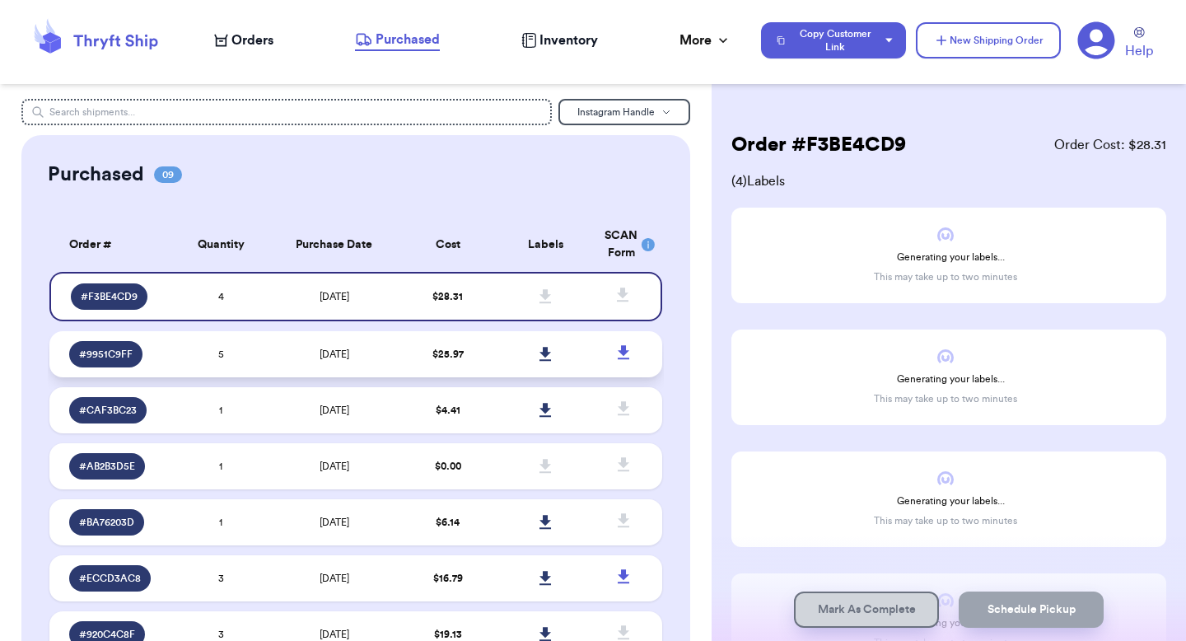
click at [490, 345] on td "$ 25.97" at bounding box center [448, 354] width 98 height 46
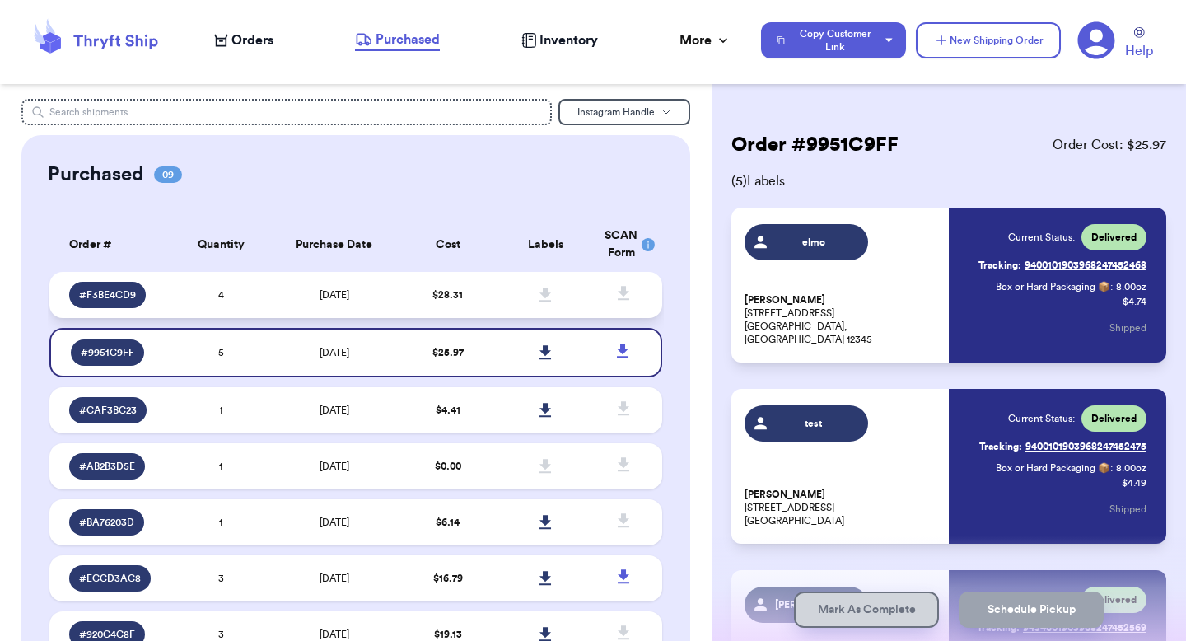
click at [490, 290] on td "$ 28.31" at bounding box center [448, 295] width 98 height 46
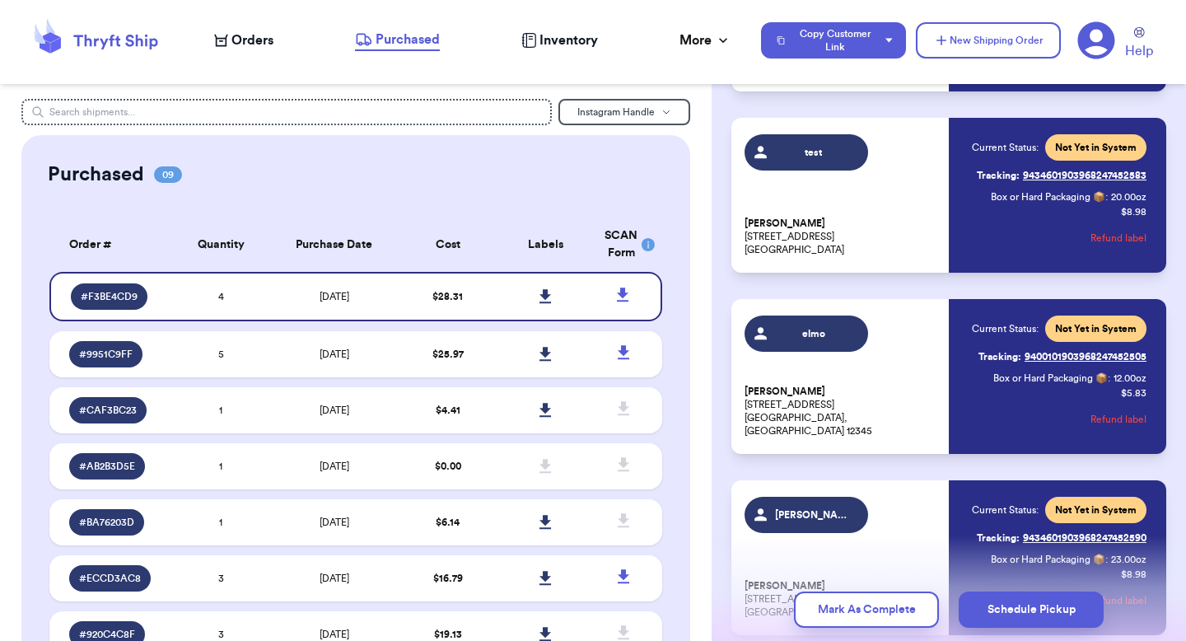
scroll to position [32, 0]
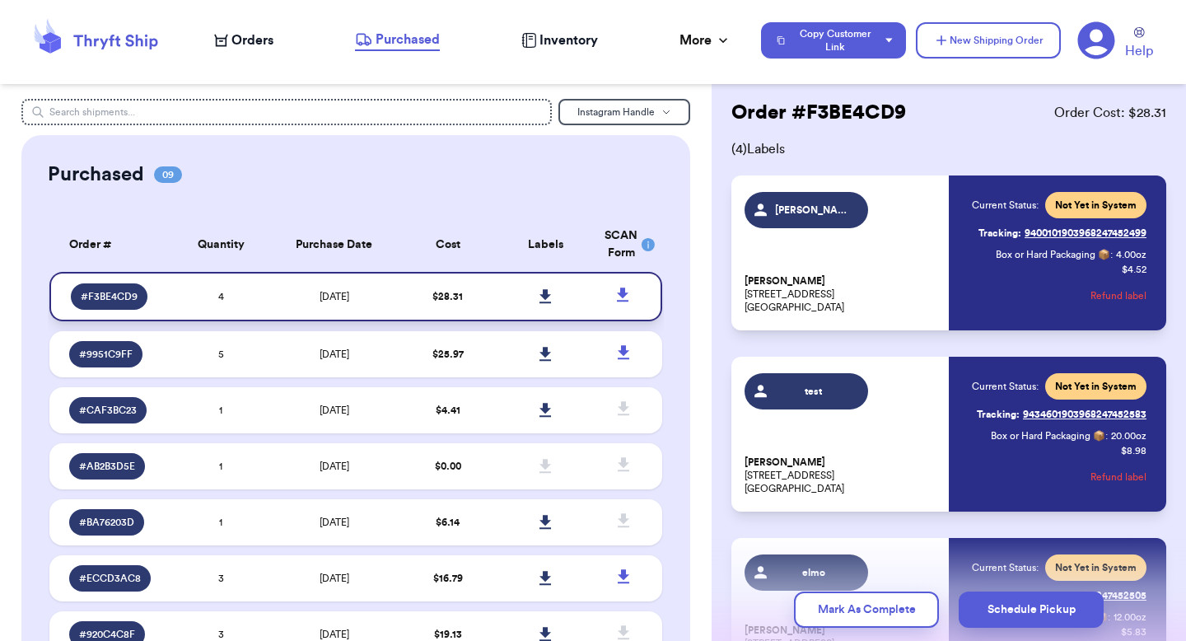
click at [548, 303] on icon at bounding box center [545, 296] width 12 height 15
click at [624, 294] on icon at bounding box center [623, 294] width 12 height 14
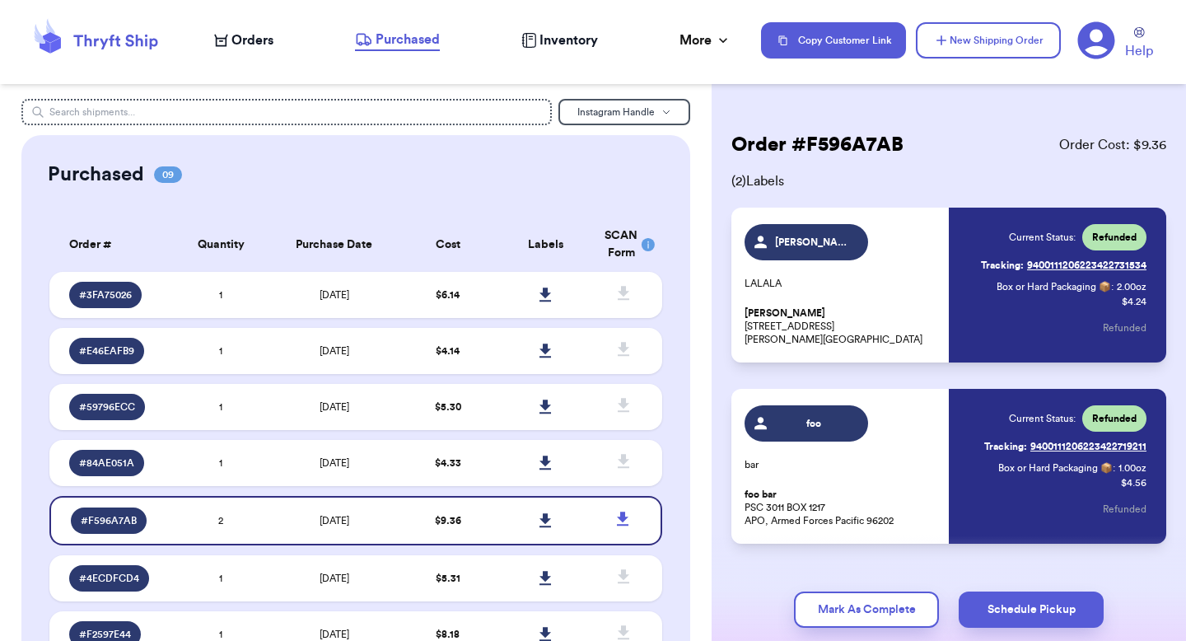
click at [254, 41] on span "Orders" at bounding box center [252, 40] width 42 height 20
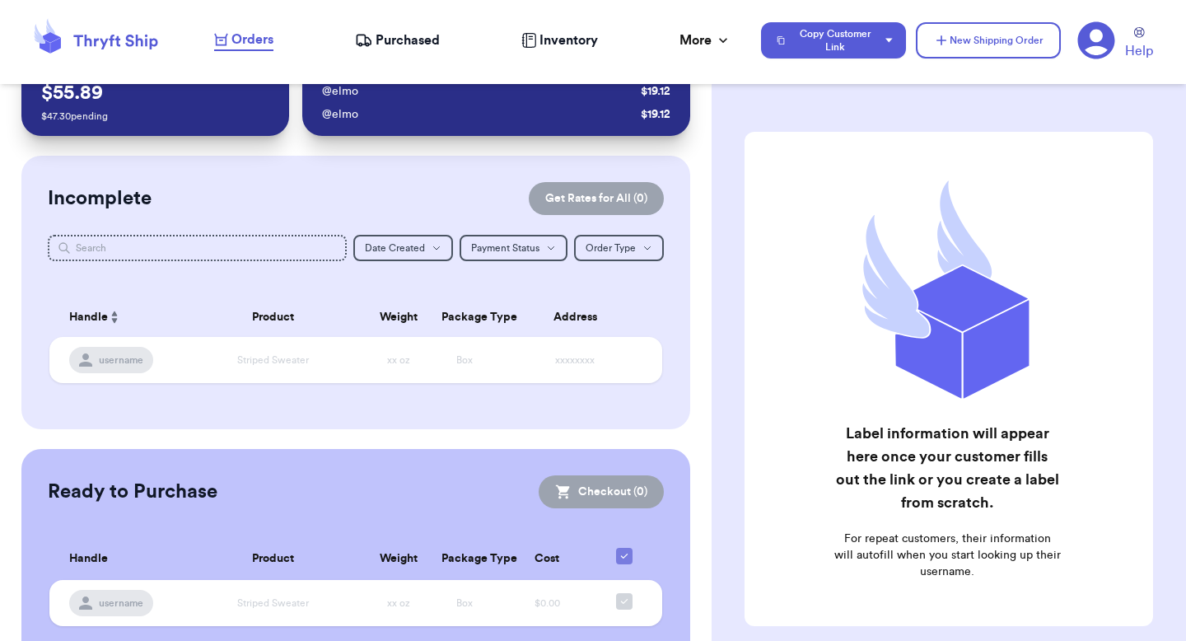
scroll to position [49, 0]
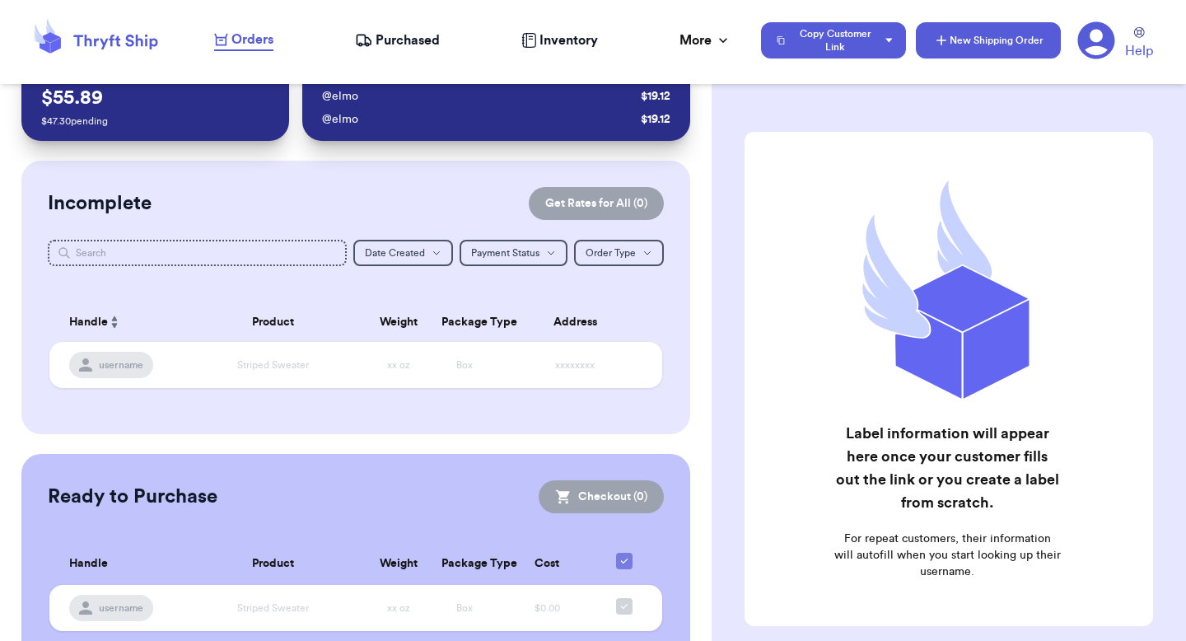
click at [967, 28] on button "New Shipping Order" at bounding box center [988, 40] width 145 height 36
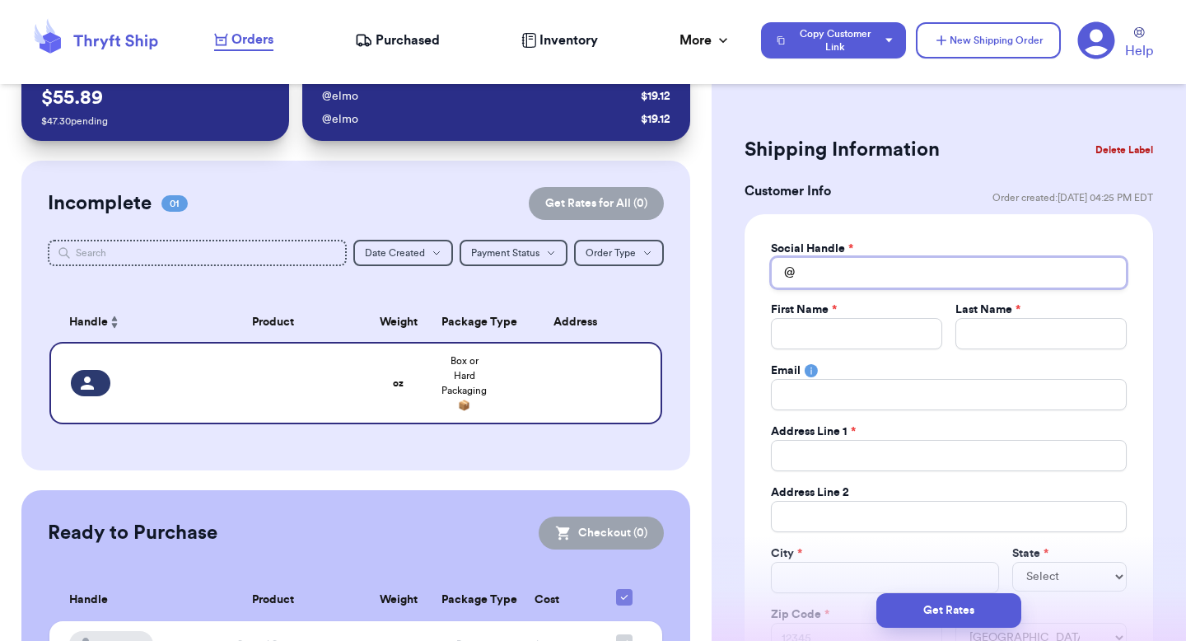
click at [819, 275] on input "Total Amount Paid" at bounding box center [949, 272] width 356 height 31
type input "v"
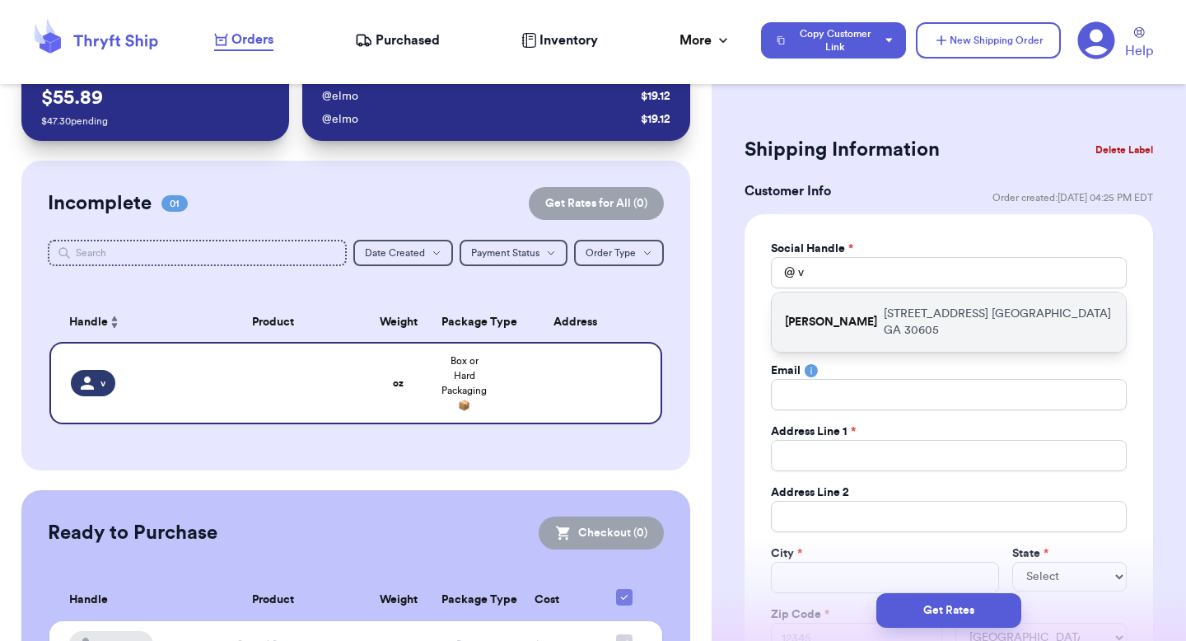
click at [818, 314] on p "valeria" at bounding box center [831, 322] width 92 height 16
type input "valeria"
type input "[PERSON_NAME]"
type input "paulchutney69@gmail.com"
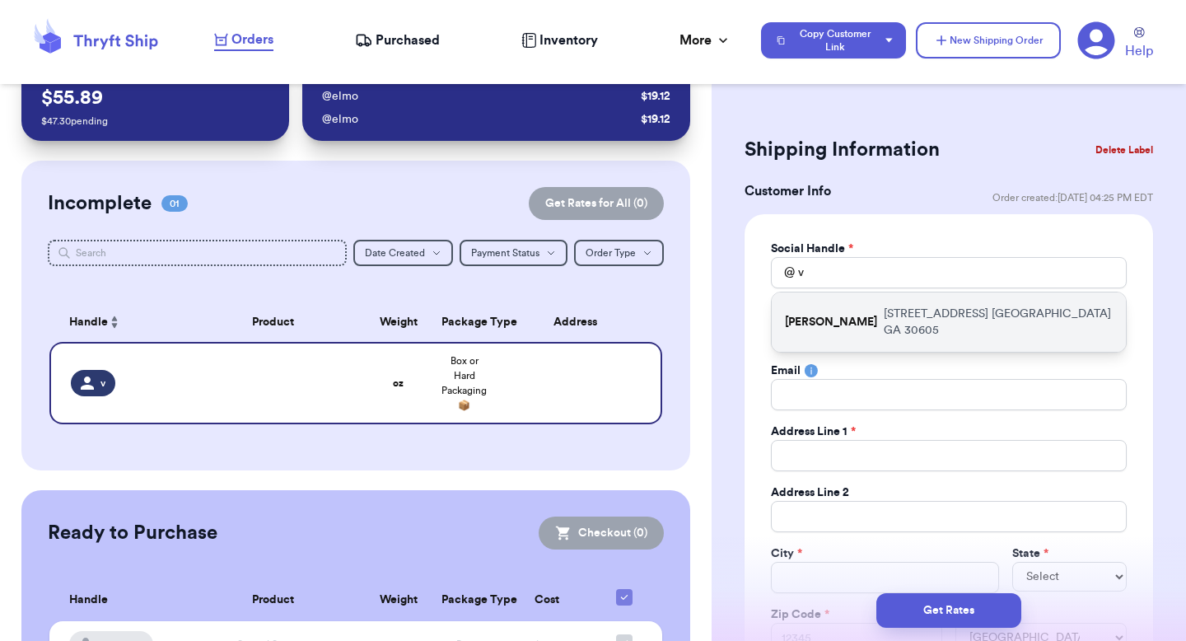
type input "269 hull street"
type input "apt 211"
type input "athens"
select select "GA"
type input "30605"
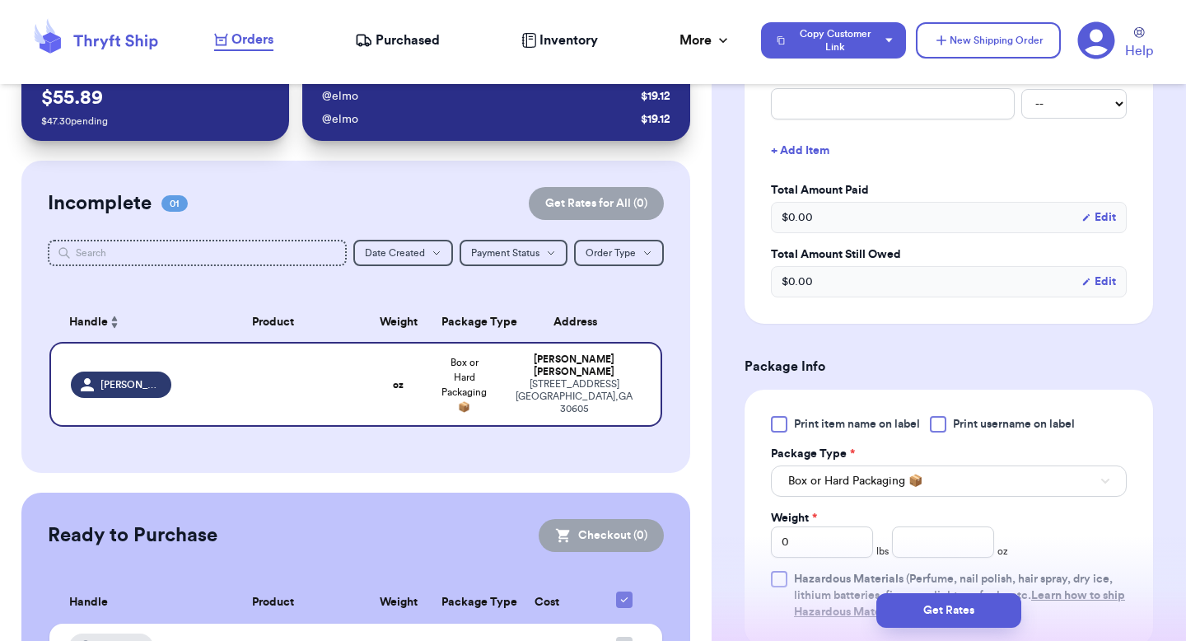
scroll to position [881, 0]
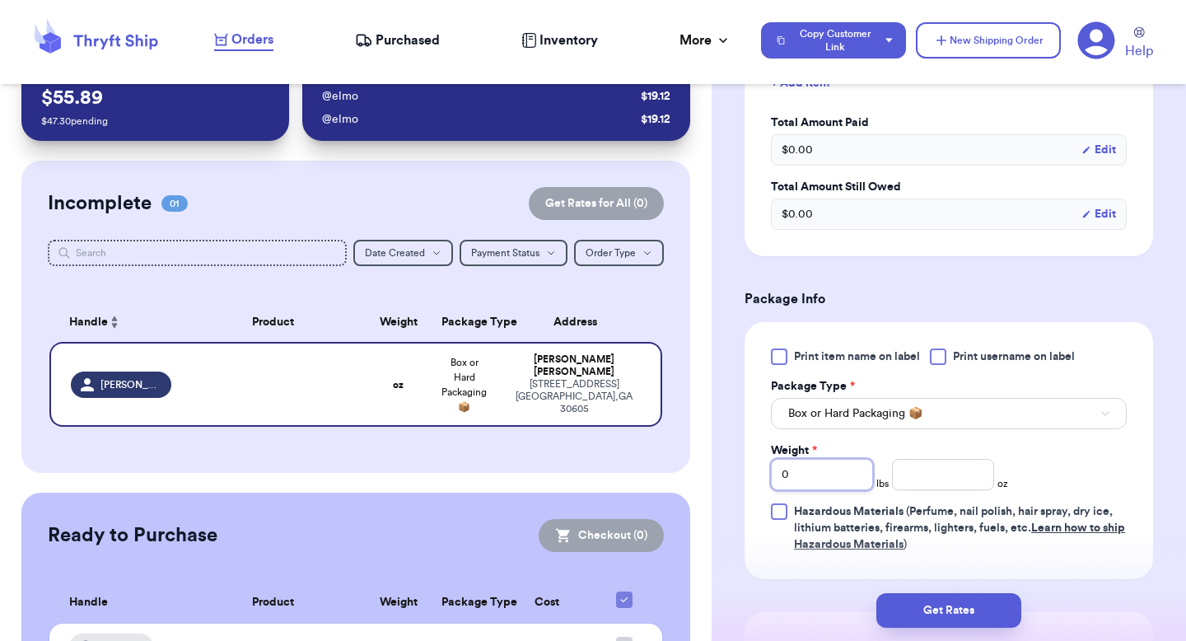
click at [806, 486] on input "0" at bounding box center [822, 474] width 102 height 31
type input "1"
type input "12"
type input "1"
type input "12"
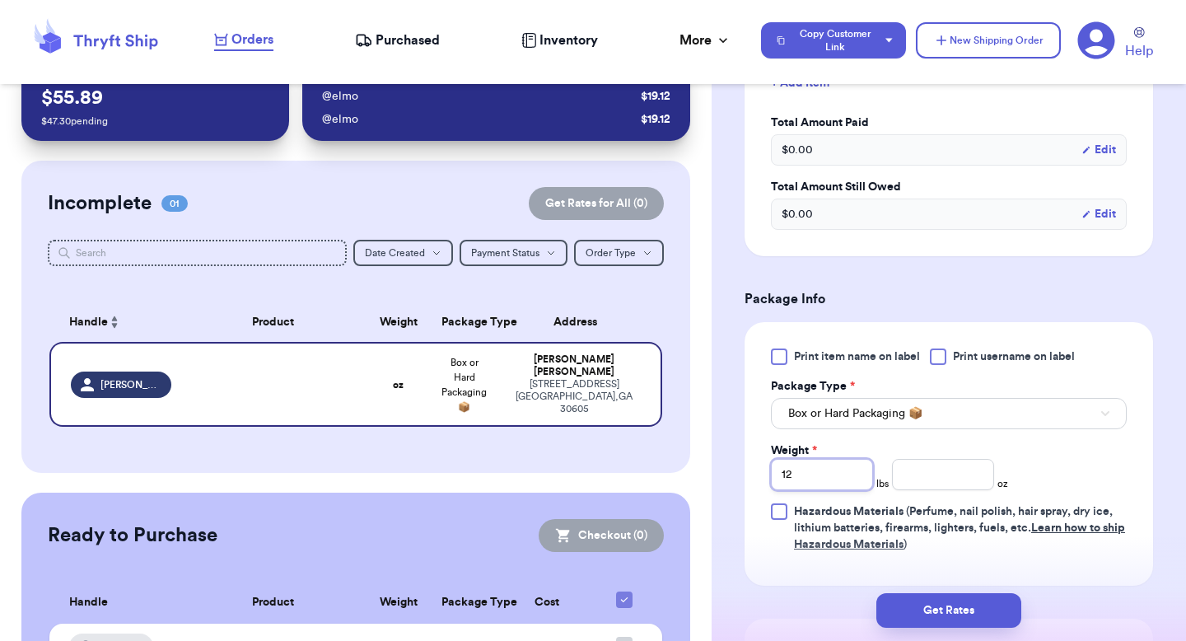
type input "1"
click at [741, 413] on div "Shipping Information Delete Label Customer Info Order created: 09/30, 04:25 PM …" at bounding box center [949, 113] width 474 height 1791
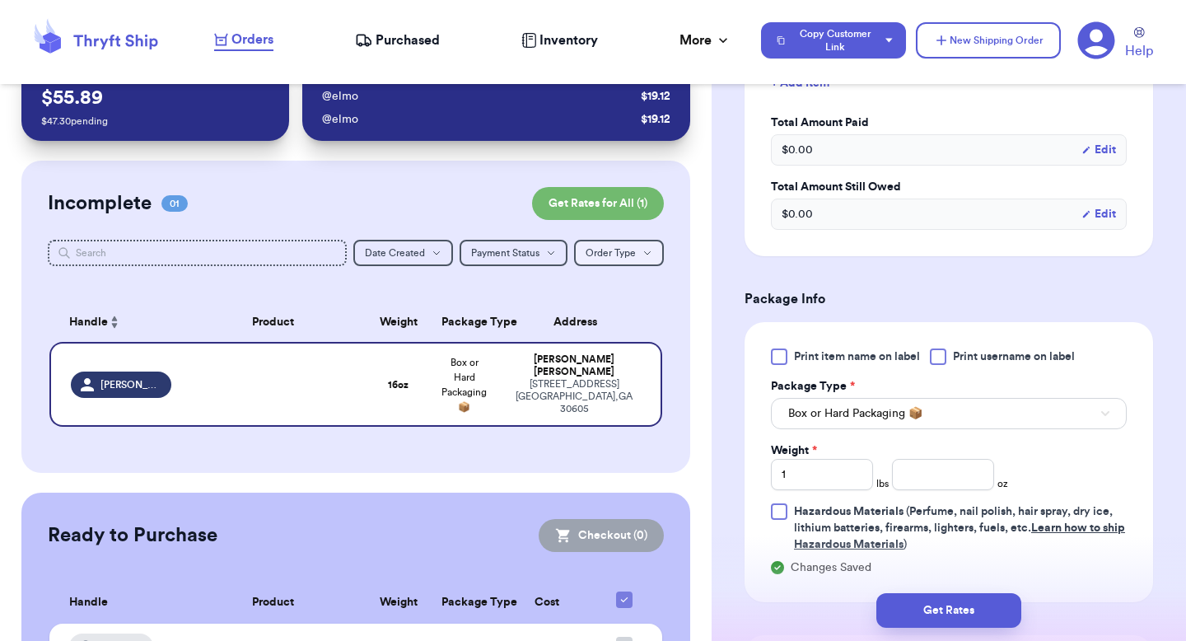
scroll to position [0, 0]
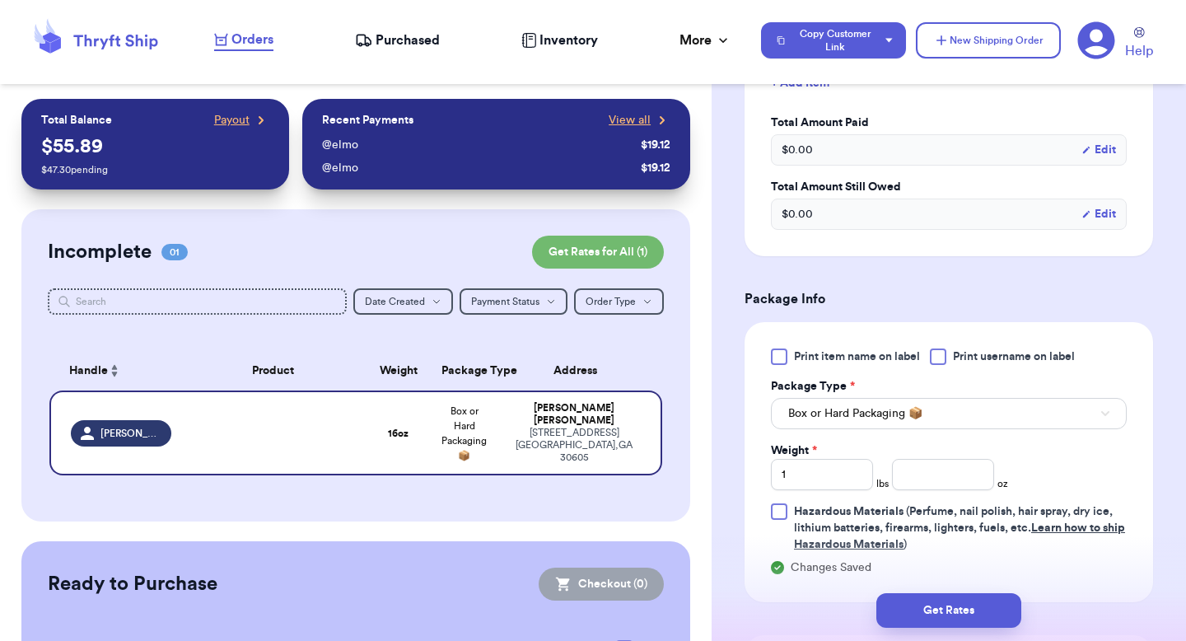
click at [410, 29] on nav "Orders Purchased Inventory More Stats Completed Orders Payments Payouts Copy Cu…" at bounding box center [692, 40] width 988 height 54
click at [399, 46] on span "Purchased" at bounding box center [408, 40] width 64 height 20
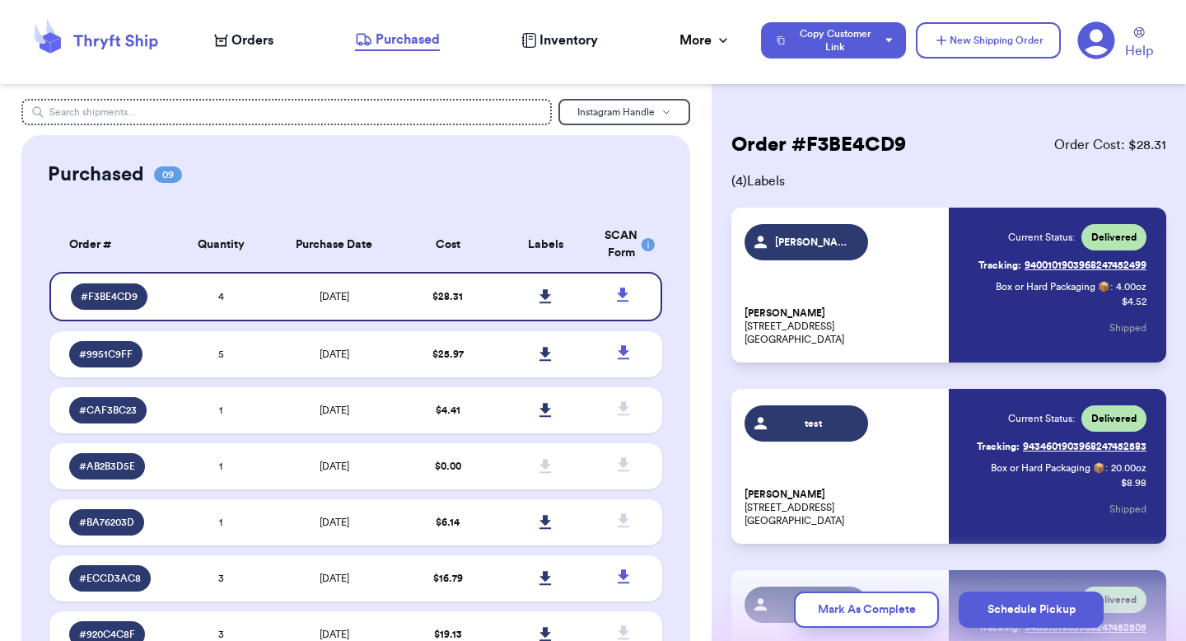
click at [1095, 33] on icon at bounding box center [1096, 40] width 38 height 38
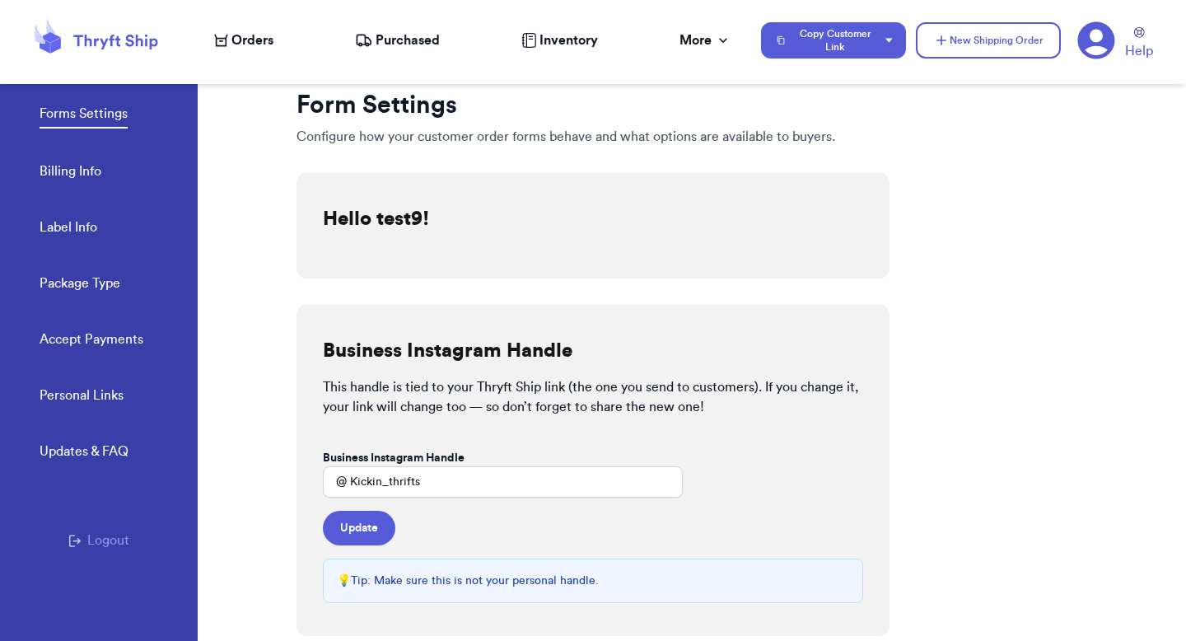
click at [247, 11] on header "Orders Purchased Inventory More Stats Completed Orders Payments Payouts Copy Cu…" at bounding box center [593, 42] width 1186 height 84
click at [245, 33] on span "Orders" at bounding box center [252, 40] width 42 height 20
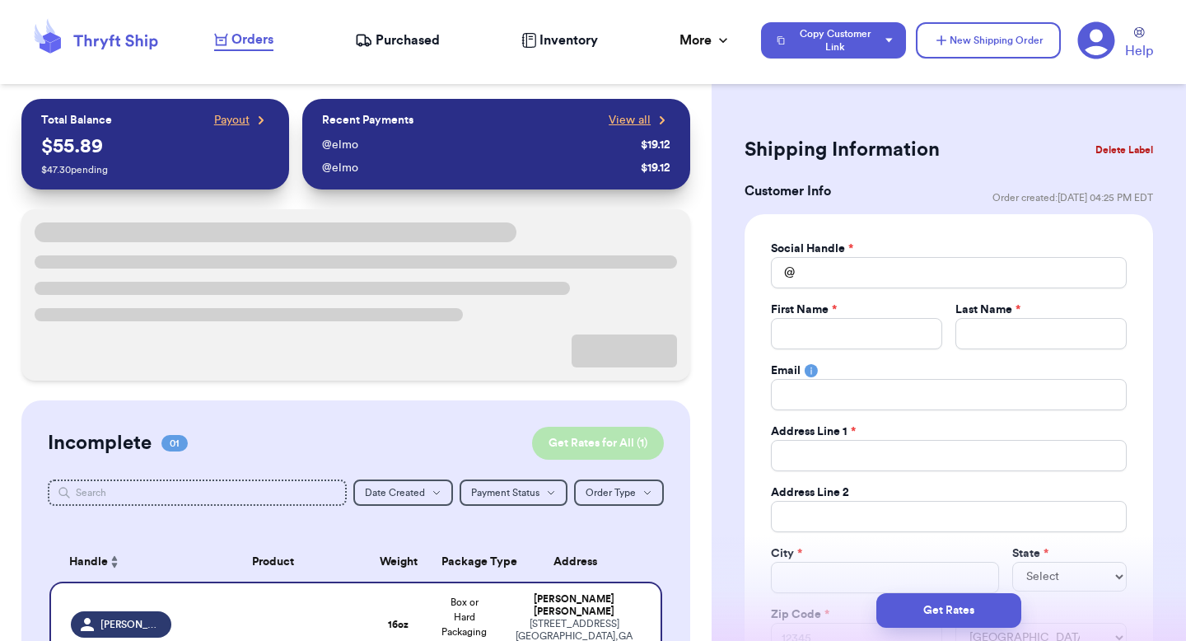
click at [574, 439] on button "Get Rates for All ( 1 )" at bounding box center [598, 443] width 132 height 33
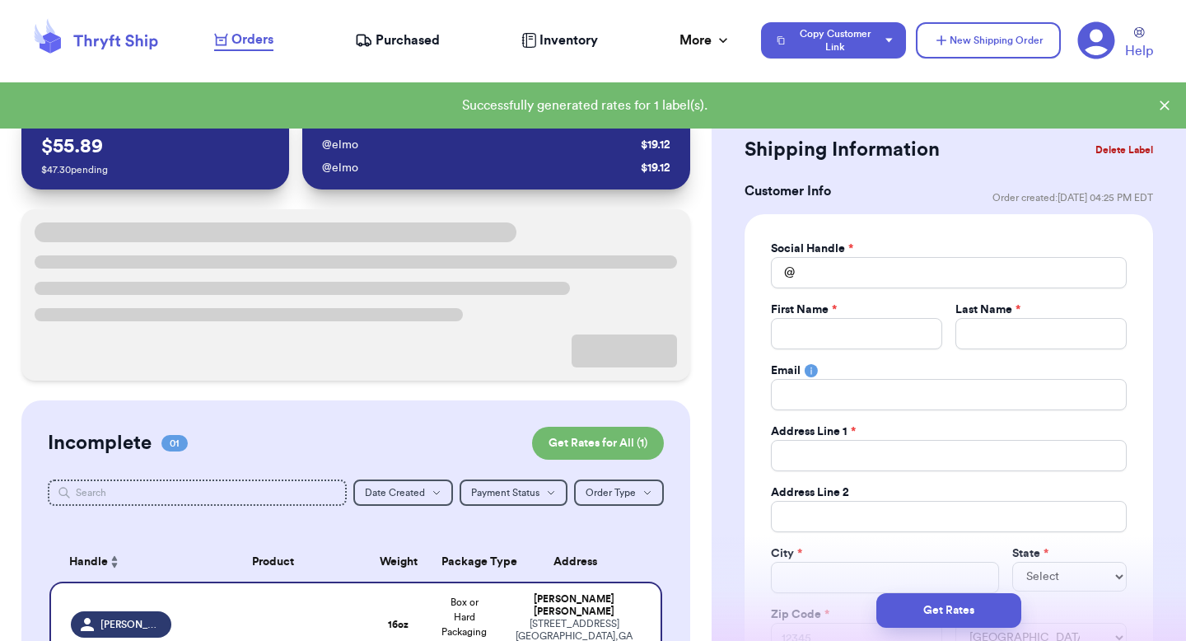
checkbox input "true"
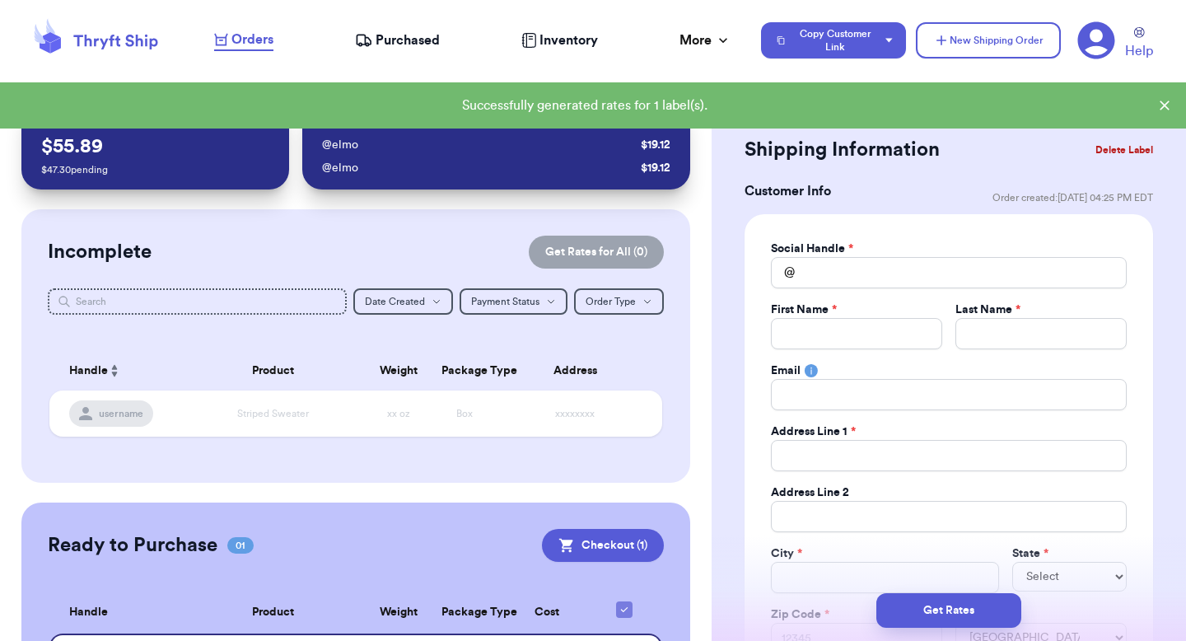
click at [411, 31] on span "Purchased" at bounding box center [408, 40] width 64 height 20
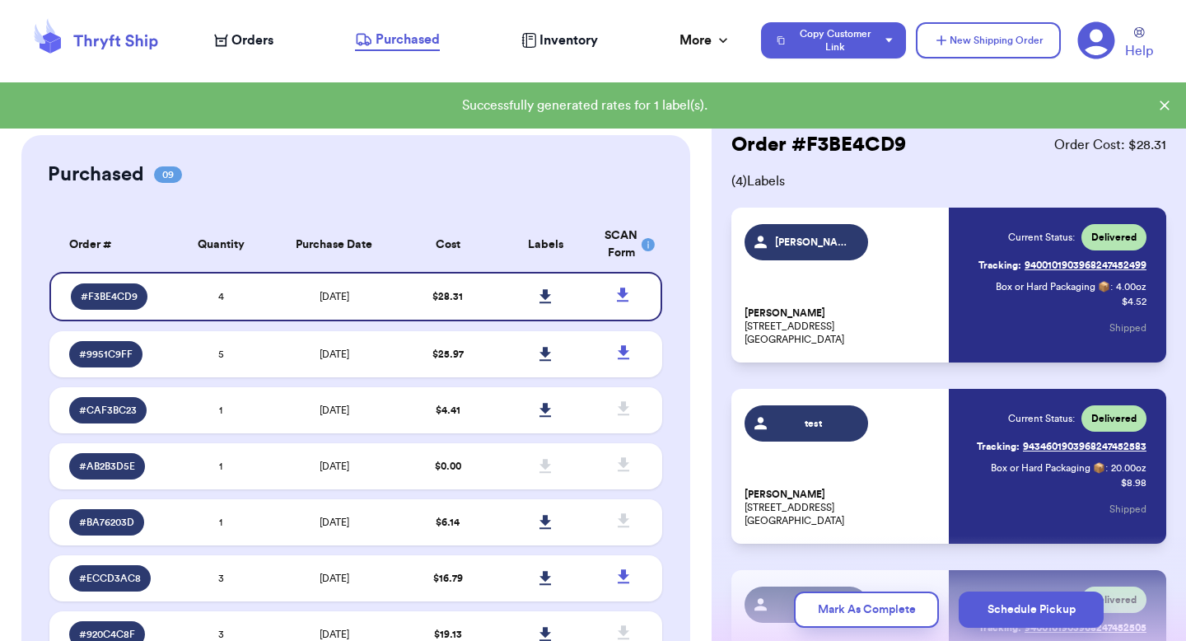
click at [264, 37] on span "Orders" at bounding box center [252, 40] width 42 height 20
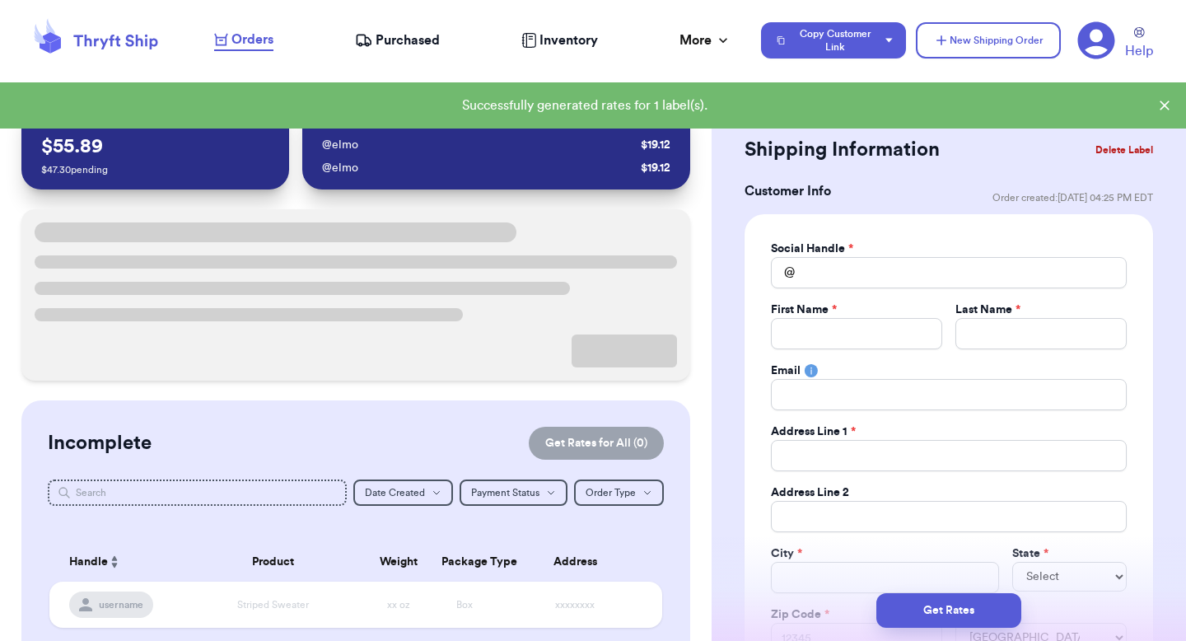
click at [1132, 18] on nav "Orders Purchased Inventory More Stats Completed Orders Payments Payouts Copy Cu…" at bounding box center [692, 40] width 988 height 54
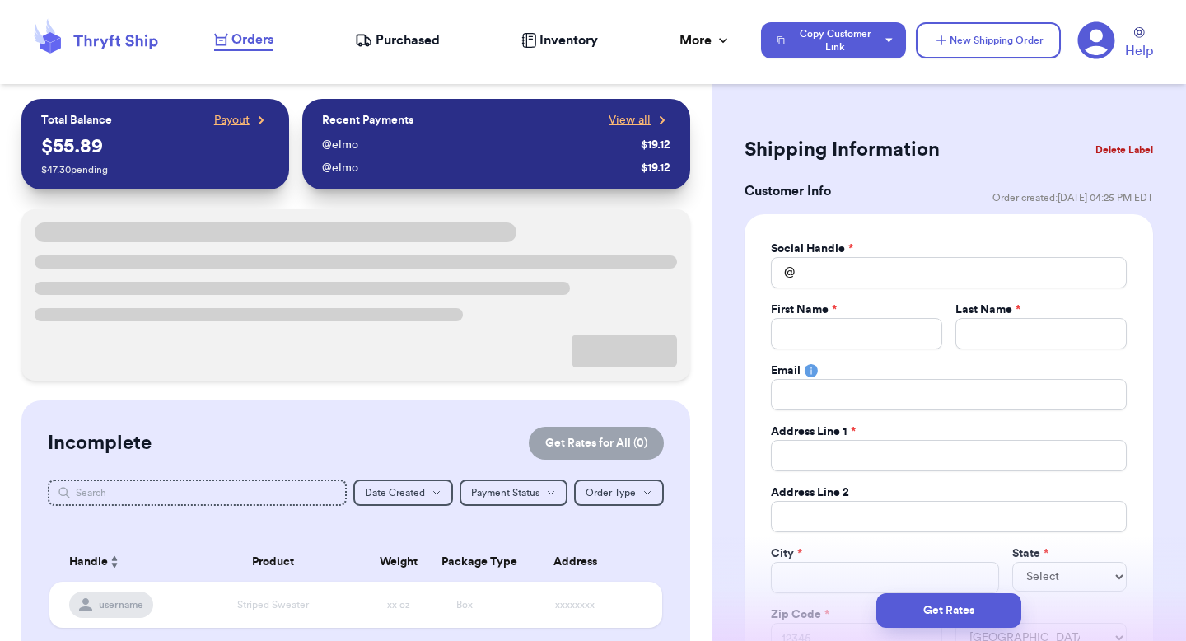
click at [1118, 29] on div "Help" at bounding box center [1121, 41] width 89 height 40
click at [1106, 33] on icon at bounding box center [1096, 40] width 37 height 37
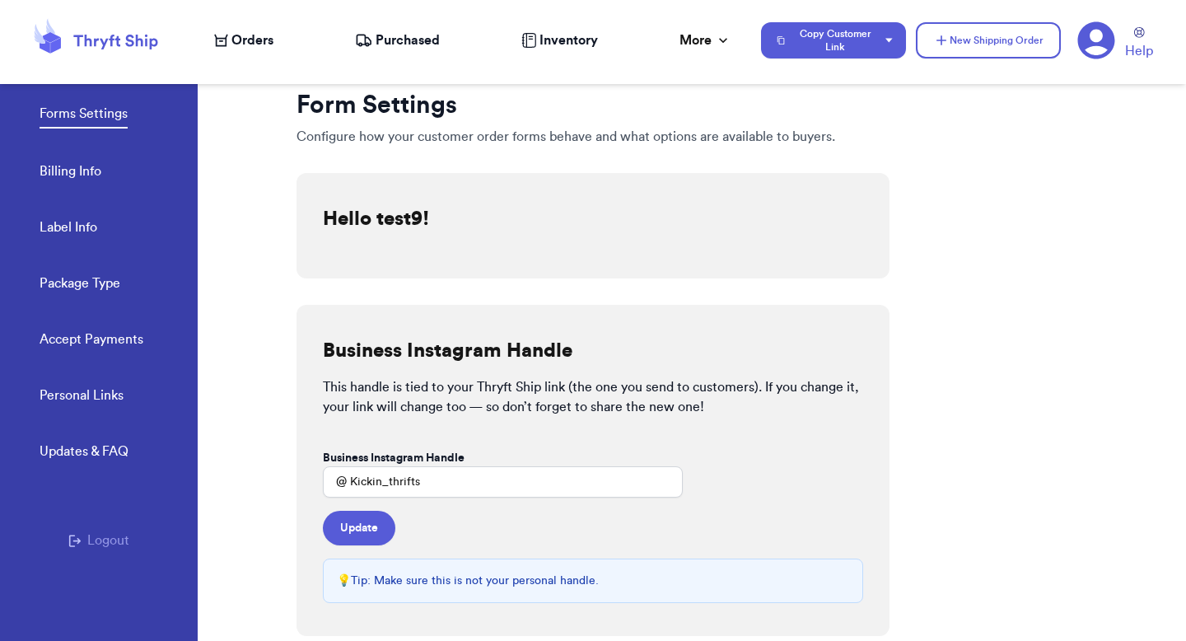
click at [71, 235] on link "Label Info" at bounding box center [69, 228] width 58 height 23
select select "CO"
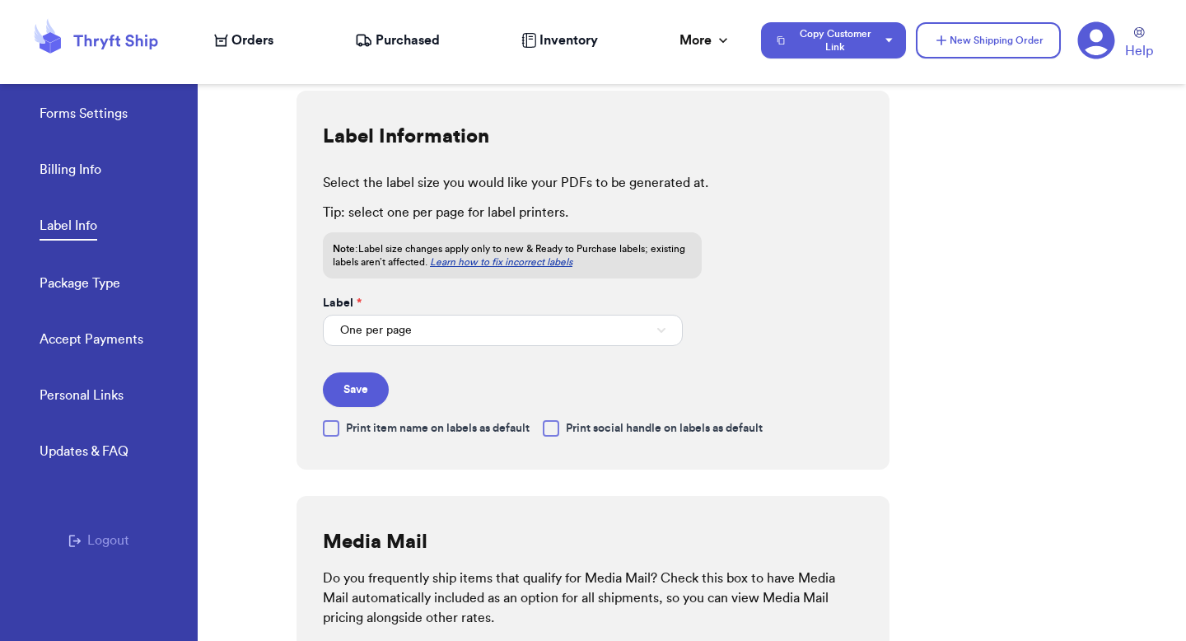
click at [367, 348] on form "Label * One per page Save" at bounding box center [503, 351] width 360 height 112
click at [367, 338] on button "One per page" at bounding box center [503, 330] width 360 height 31
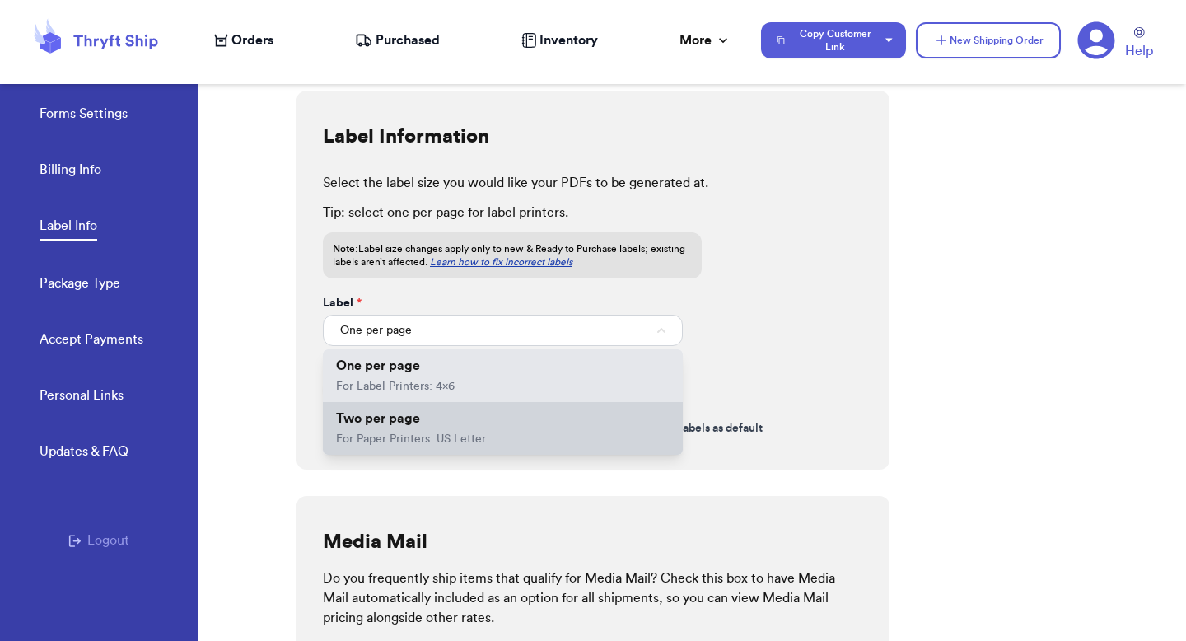
click at [356, 427] on li "Two per page For Paper Printers: US Letter" at bounding box center [503, 428] width 360 height 53
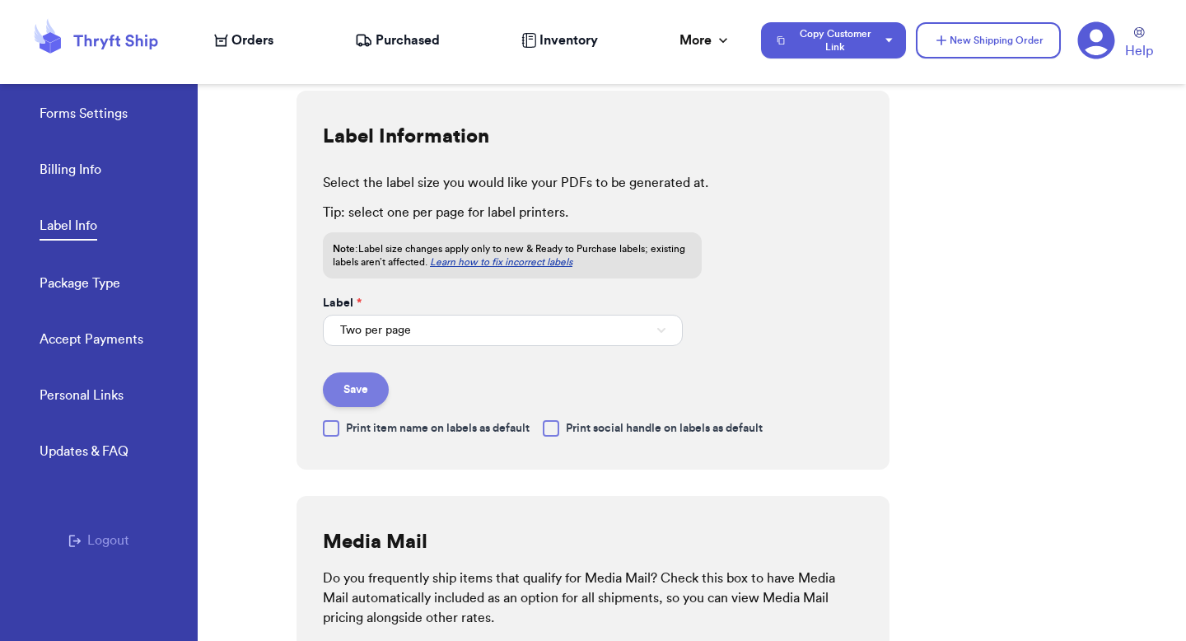
click at [357, 391] on button "Save" at bounding box center [356, 389] width 66 height 35
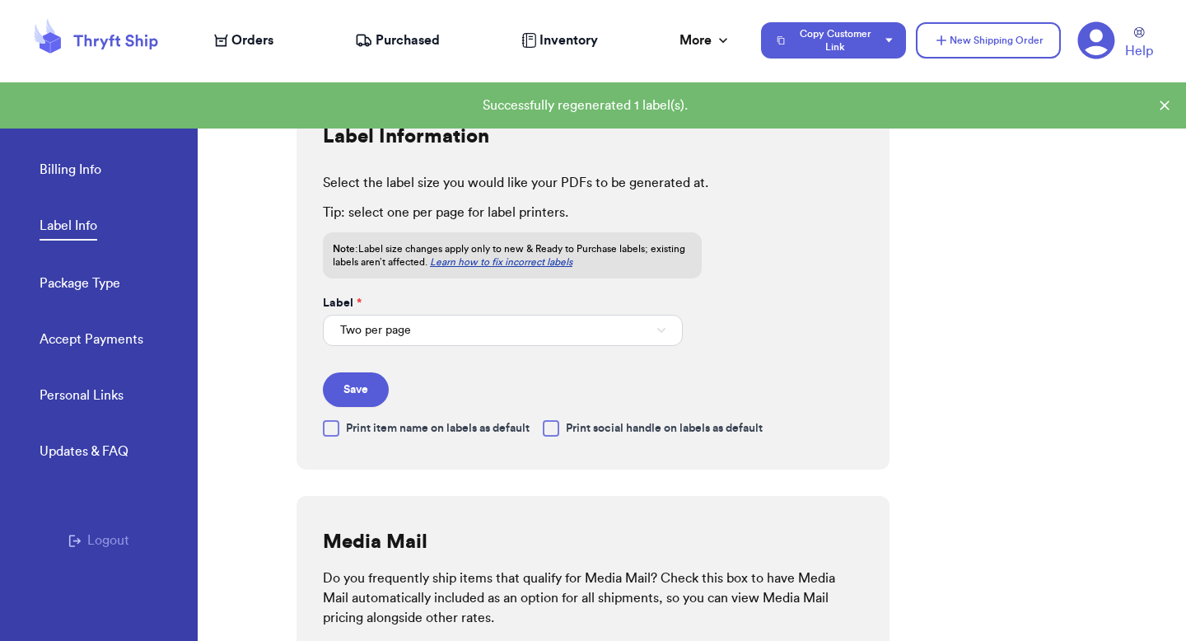
click at [225, 37] on icon at bounding box center [221, 40] width 14 height 13
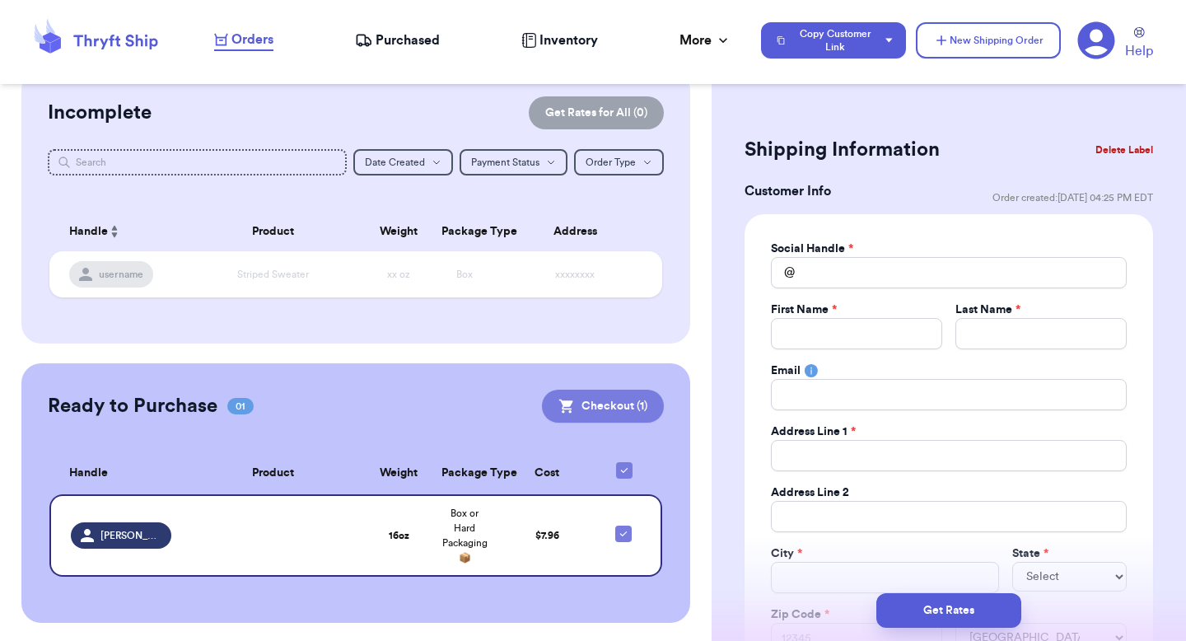
click at [586, 408] on button "Checkout ( 1 )" at bounding box center [603, 406] width 122 height 33
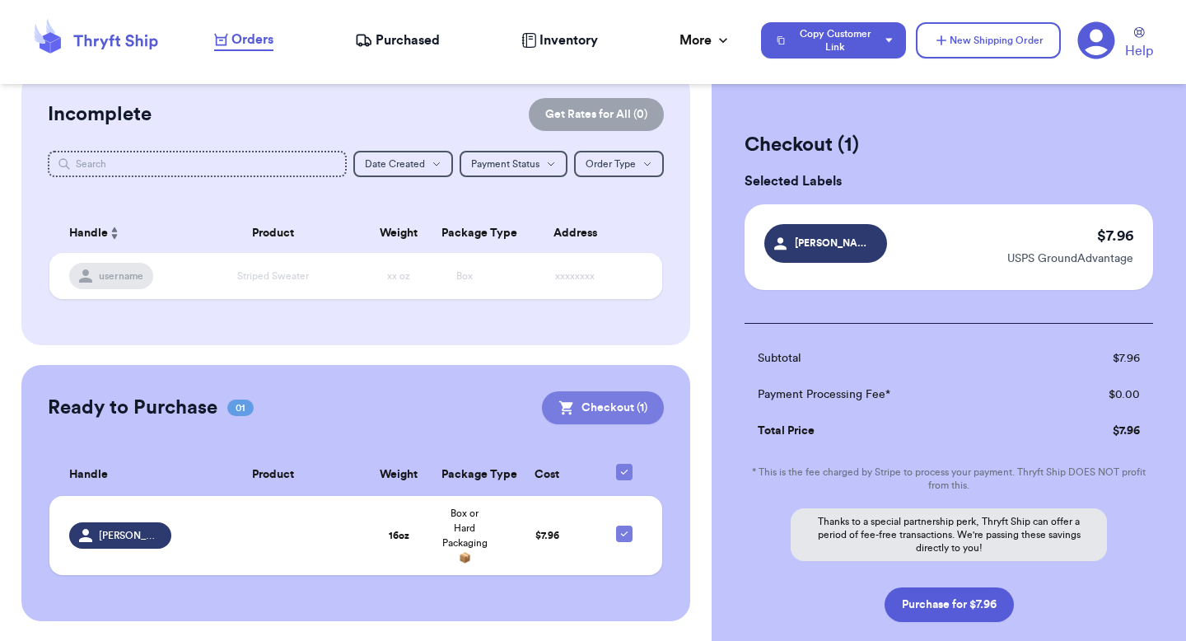
scroll to position [136, 0]
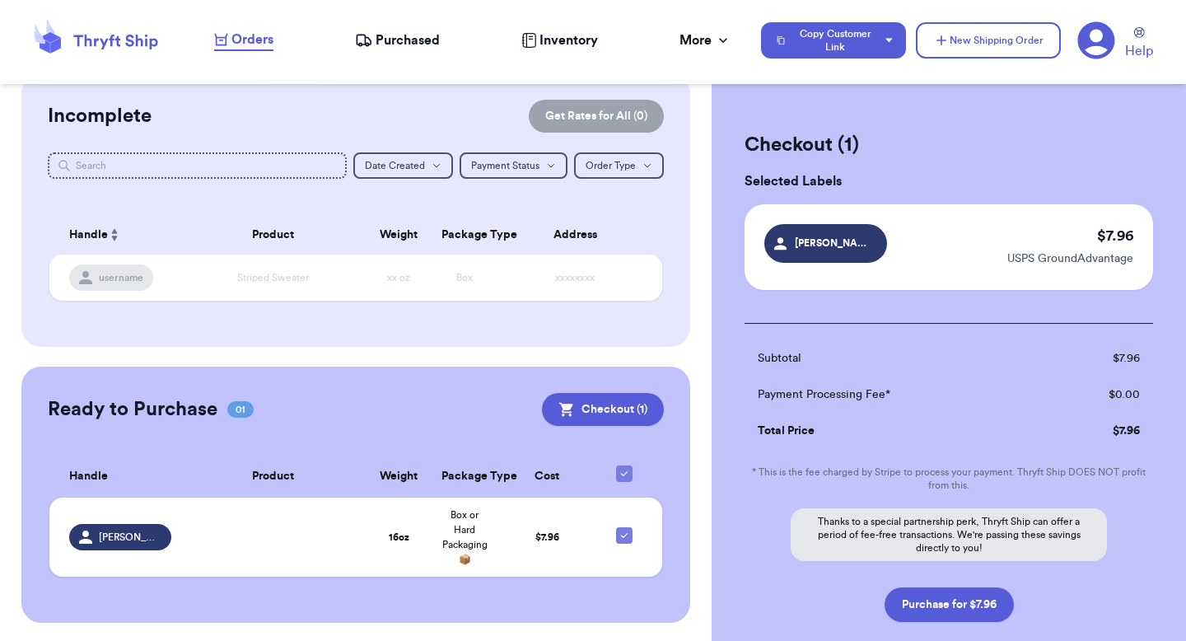
click at [894, 569] on div "Subtotal $ 7.96 Payment Processing Fee* $ 0.00 Total Price $ 7.96 * This is the…" at bounding box center [948, 472] width 408 height 299
click at [918, 574] on div "Subtotal $ 7.96 Payment Processing Fee* $ 0.00 Total Price $ 7.96 * This is the…" at bounding box center [948, 472] width 408 height 299
click at [918, 590] on button "Purchase for $7.96" at bounding box center [948, 604] width 129 height 35
checkbox input "false"
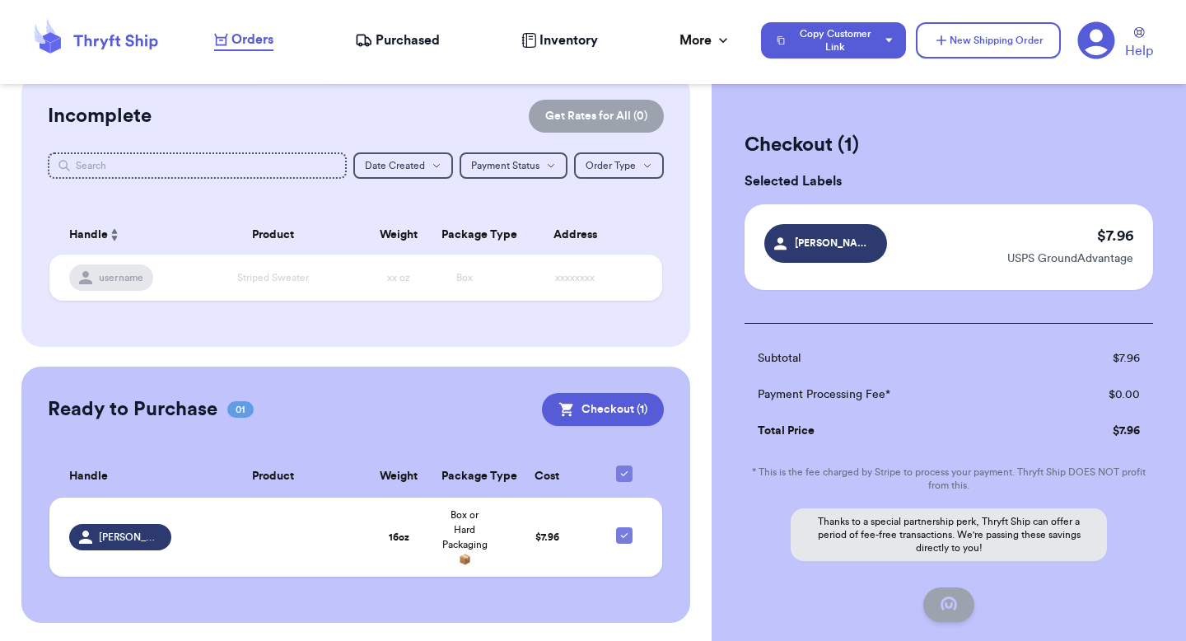
checkbox input "true"
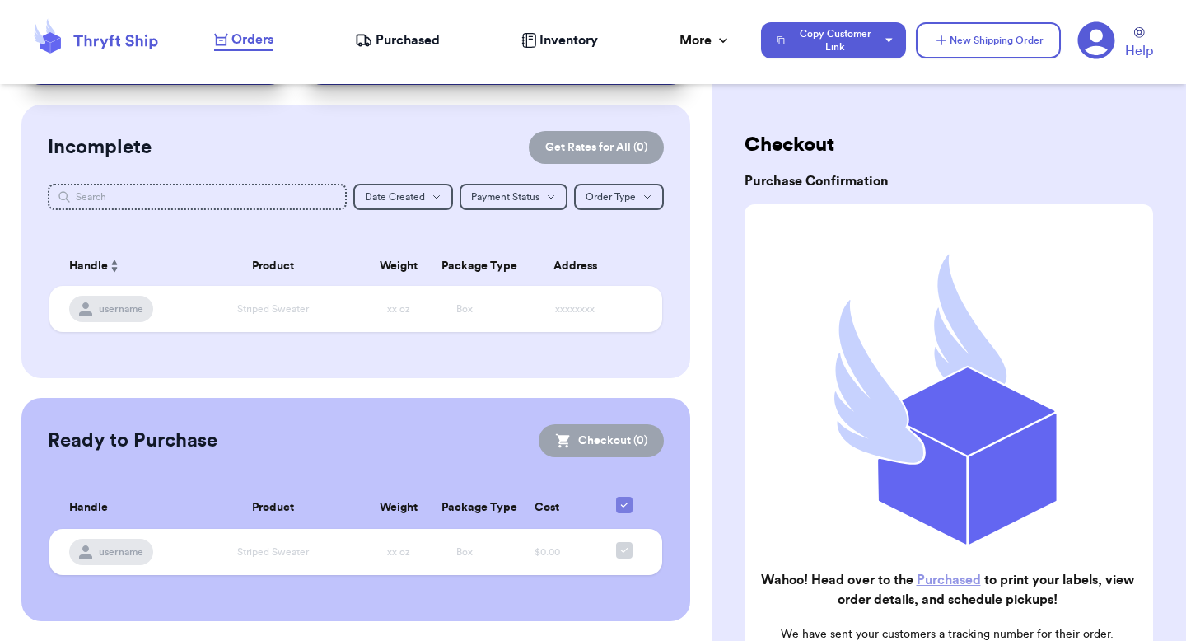
scroll to position [103, 0]
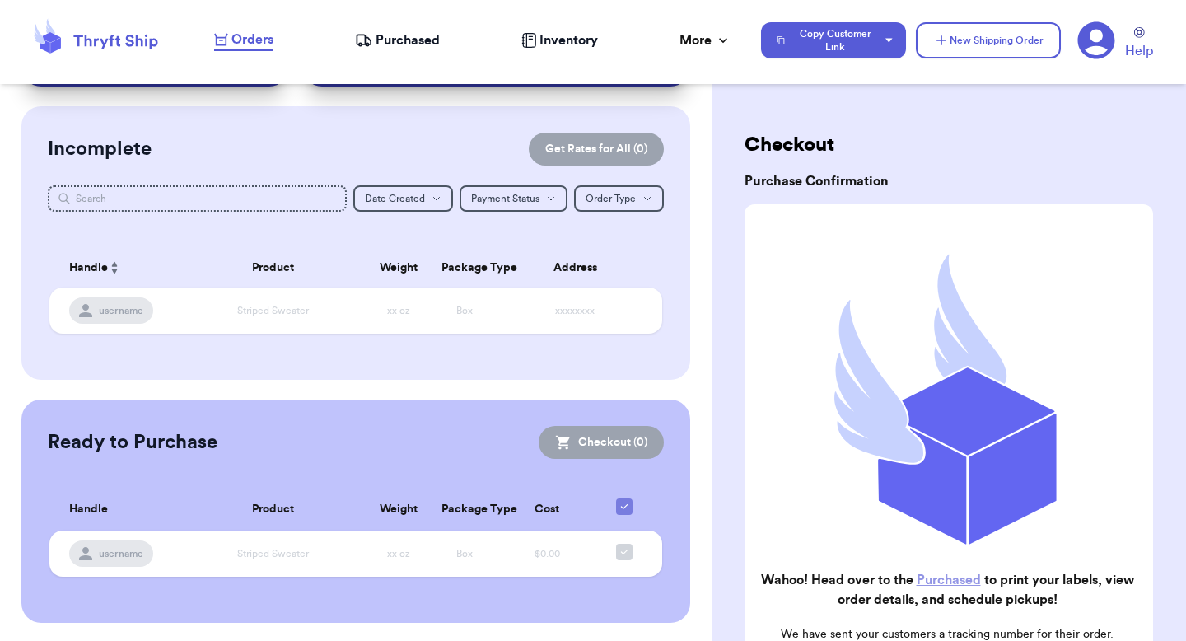
click at [404, 46] on span "Purchased" at bounding box center [408, 40] width 64 height 20
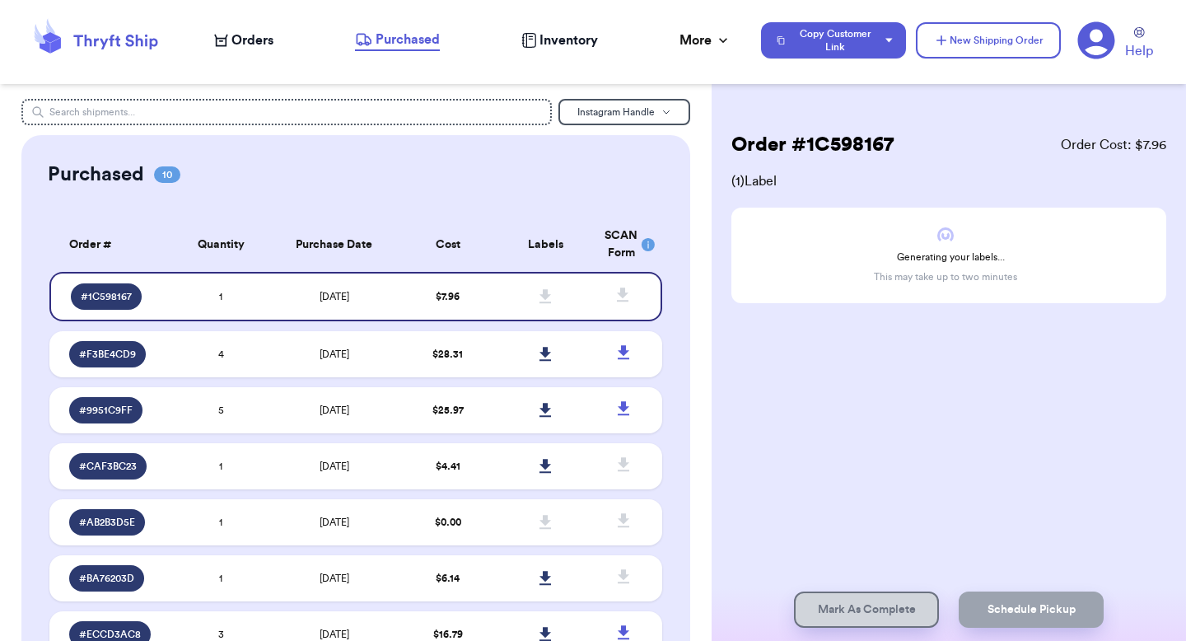
scroll to position [2, 0]
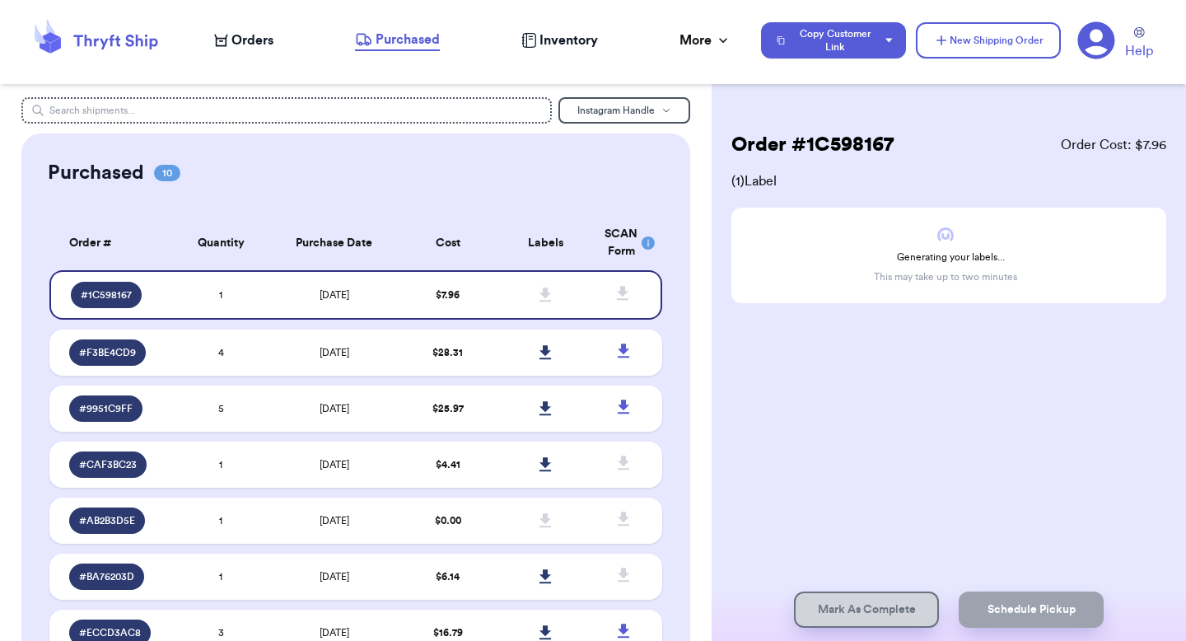
click at [513, 49] on div "Orders Purchased Inventory More Stats Completed Orders Payments Payouts" at bounding box center [479, 40] width 530 height 21
click at [529, 41] on icon at bounding box center [528, 40] width 15 height 15
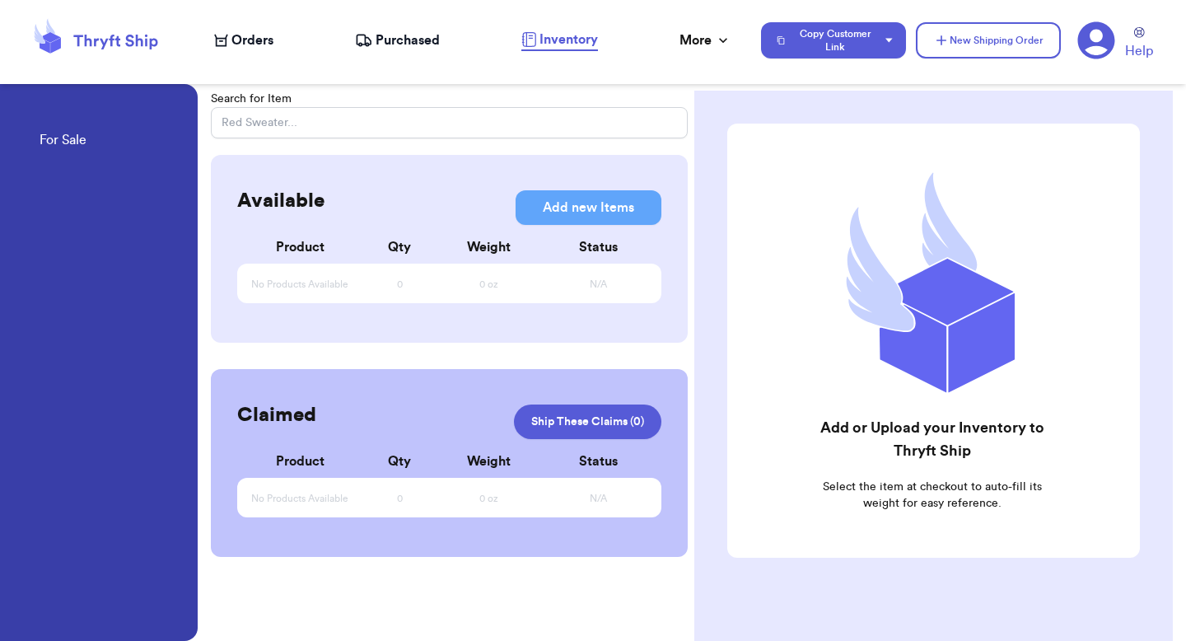
click at [392, 37] on span "Purchased" at bounding box center [408, 40] width 64 height 20
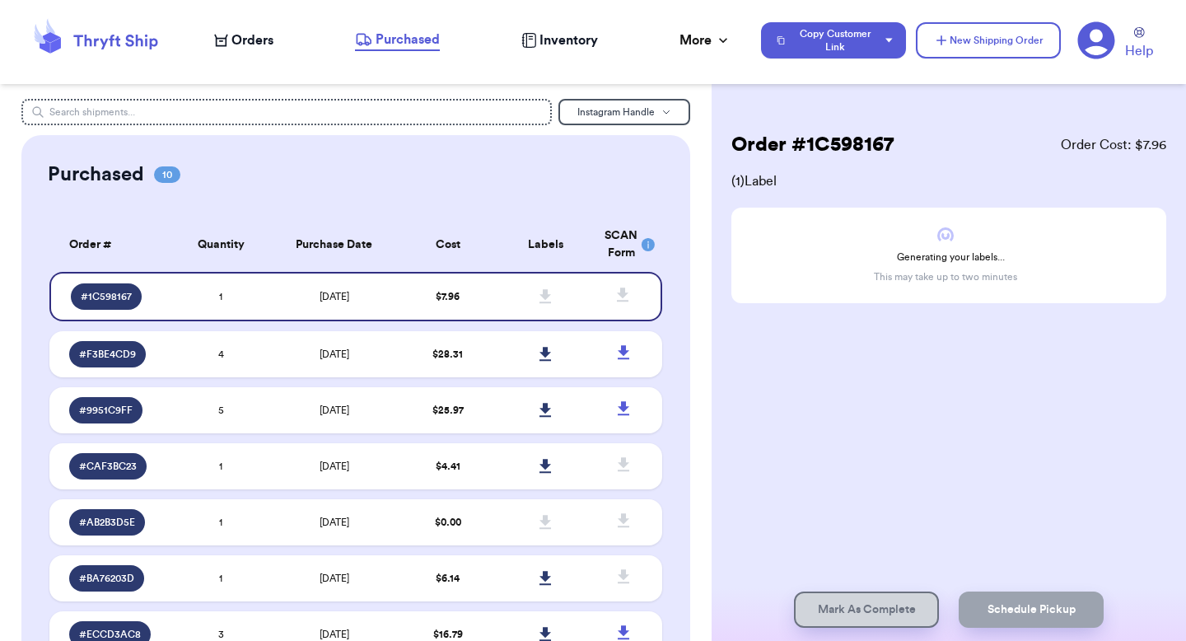
click at [261, 39] on span "Orders" at bounding box center [252, 40] width 42 height 20
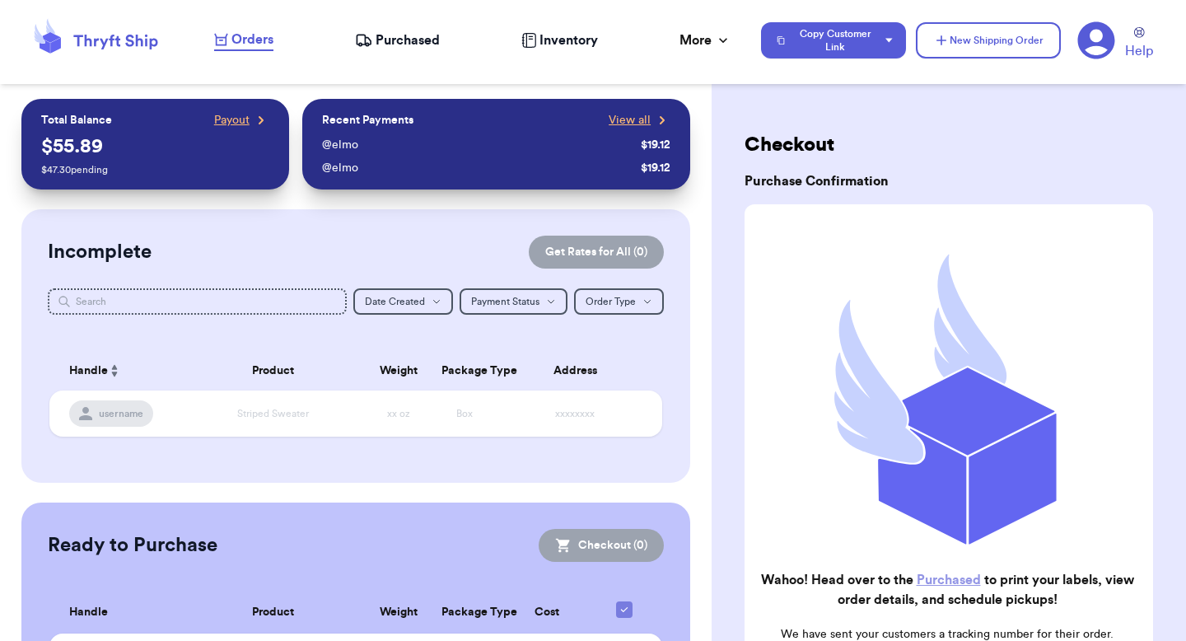
click at [417, 36] on span "Purchased" at bounding box center [408, 40] width 64 height 20
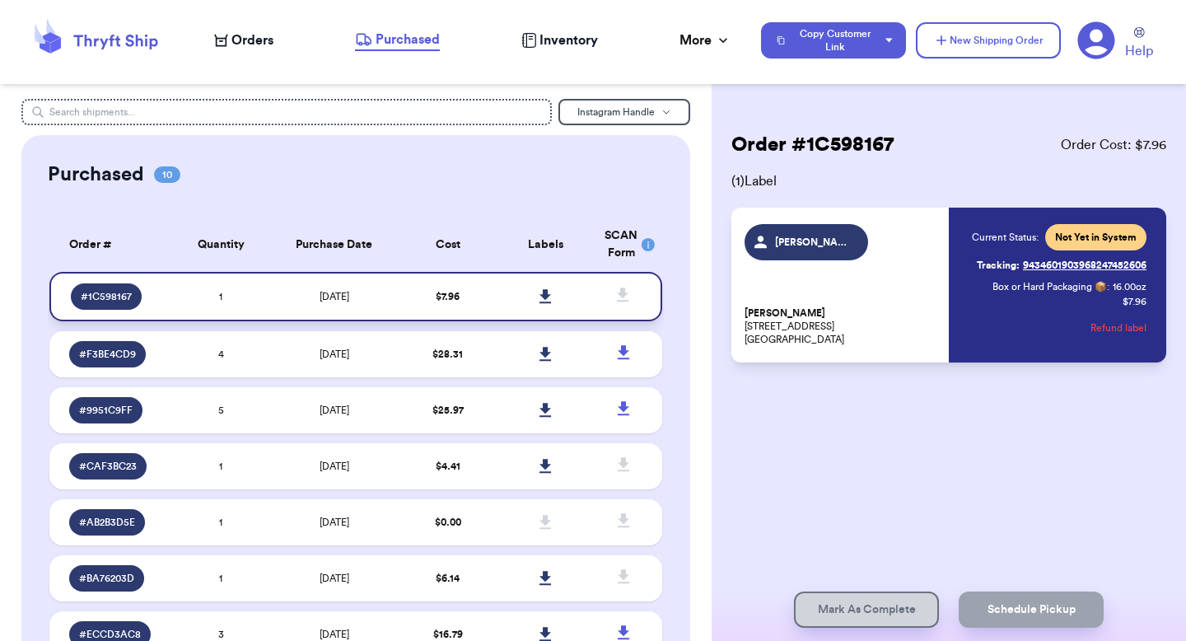
click at [553, 298] on link at bounding box center [546, 296] width 36 height 36
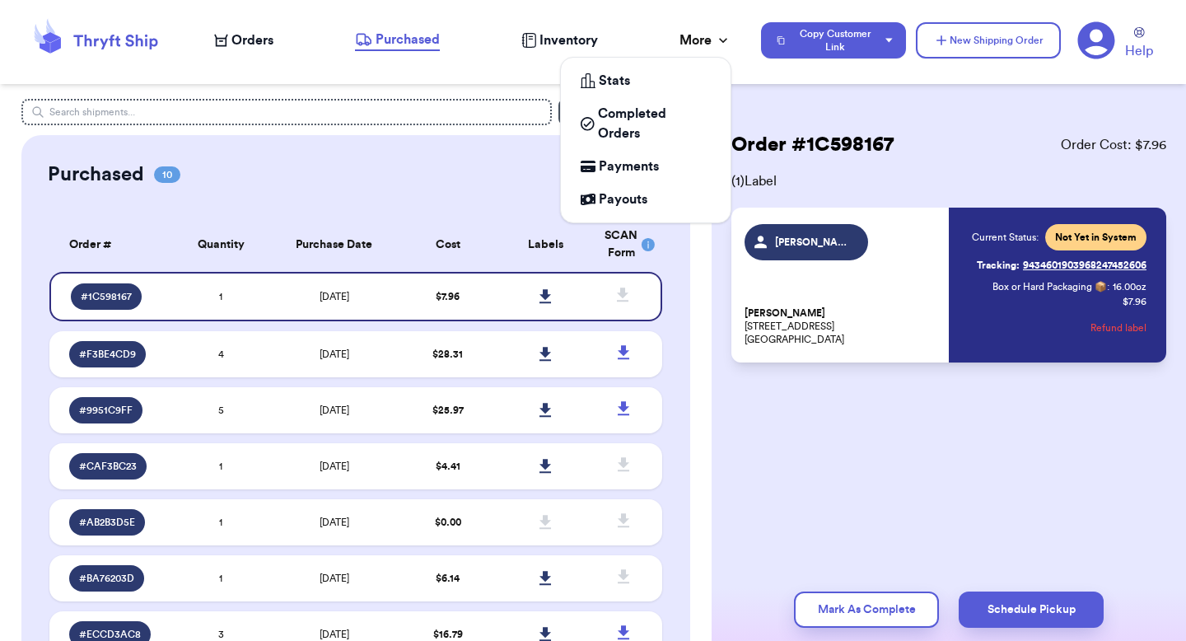
click at [725, 44] on icon at bounding box center [723, 40] width 16 height 16
click at [664, 87] on div "Stats" at bounding box center [646, 81] width 130 height 20
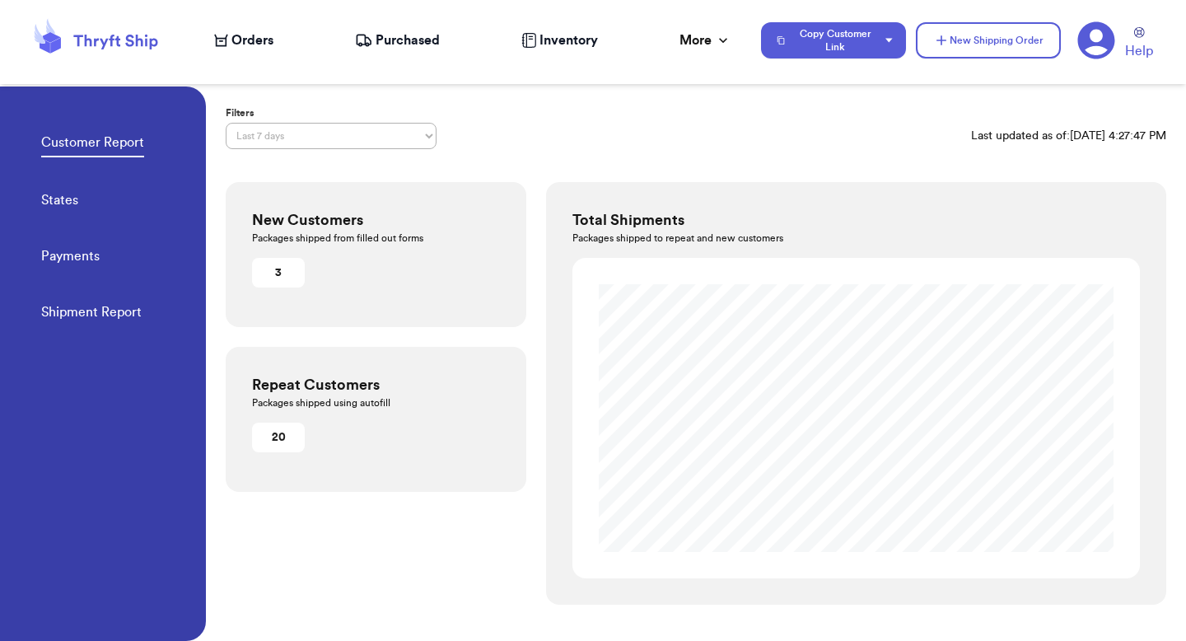
click at [104, 254] on div "Customer Report States Payments Shipment Report" at bounding box center [123, 222] width 165 height 272
click at [93, 254] on link "Payments" at bounding box center [70, 257] width 58 height 23
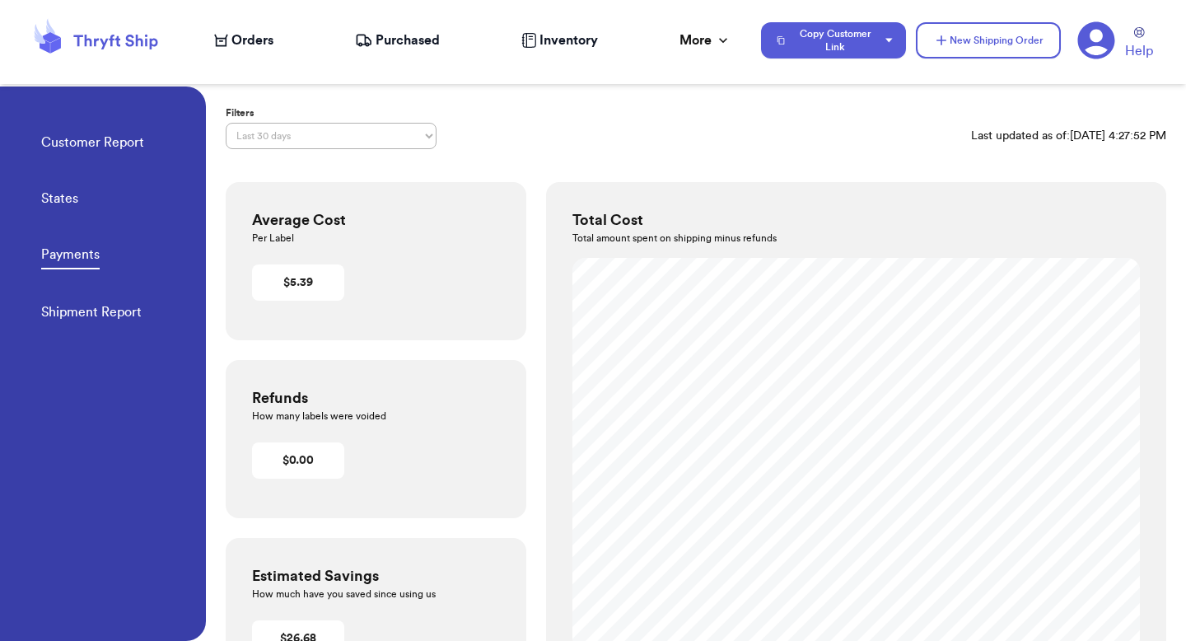
click at [399, 127] on select "Last 7 days Last 30 days Last 6 months Last year All time Custom date range" at bounding box center [331, 136] width 211 height 26
select select "LAST_7_DAYS"
click at [226, 123] on select "Last 7 days Last 30 days Last 6 months Last year All time Custom date range" at bounding box center [331, 136] width 211 height 26
click at [1096, 340] on div "chart, 2 series" at bounding box center [867, 434] width 480 height 287
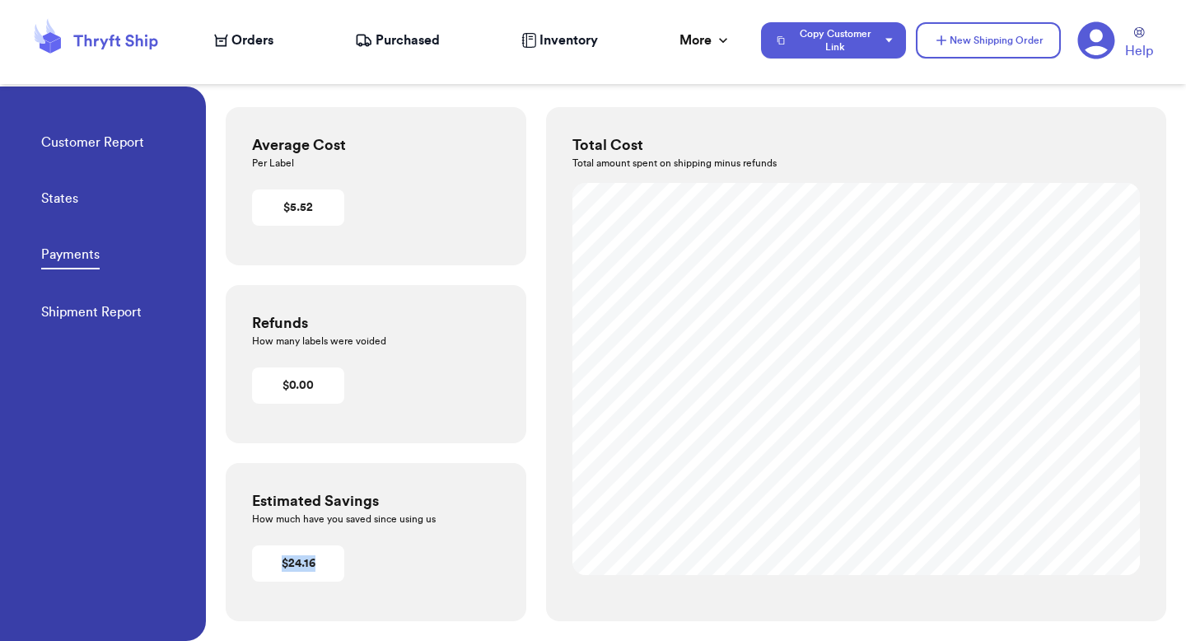
drag, startPoint x: 283, startPoint y: 567, endPoint x: 352, endPoint y: 566, distance: 69.2
click at [352, 566] on div "Estimated Savings How much have you saved since using us $ 24.16" at bounding box center [376, 542] width 301 height 158
click at [352, 523] on p "How much have you saved since using us" at bounding box center [376, 518] width 248 height 13
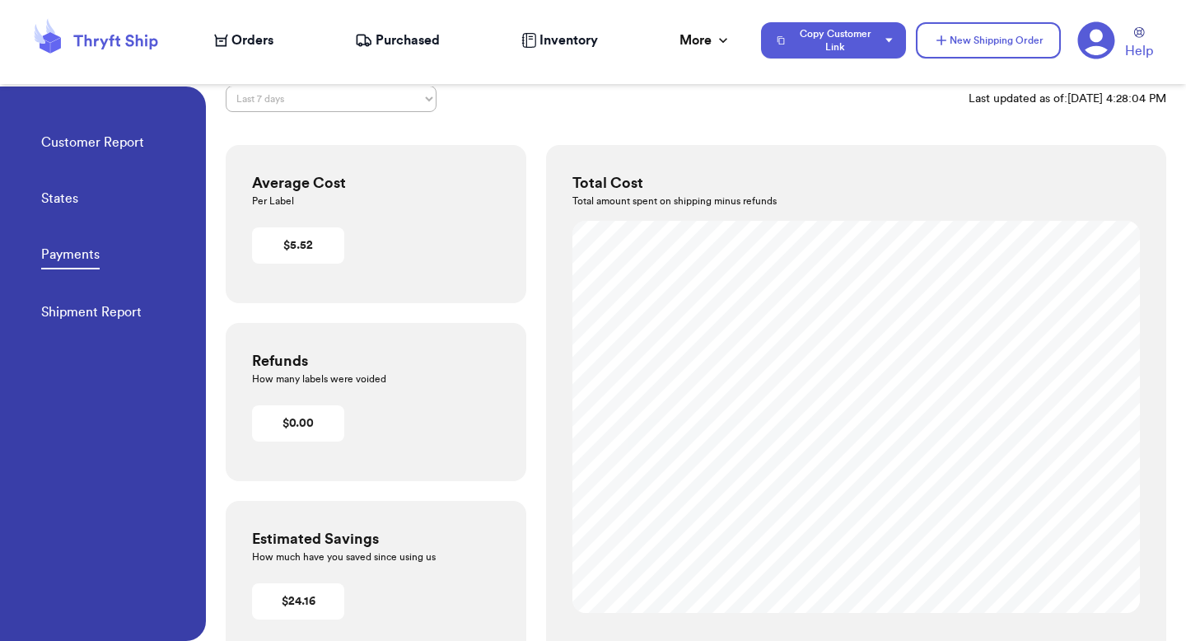
scroll to position [35, 0]
drag, startPoint x: 325, startPoint y: 246, endPoint x: 253, endPoint y: 250, distance: 72.5
click at [253, 250] on div "$ 5.52" at bounding box center [298, 247] width 92 height 36
click at [123, 310] on link "Shipment Report" at bounding box center [91, 313] width 100 height 23
select select "LAST_30_DAYS"
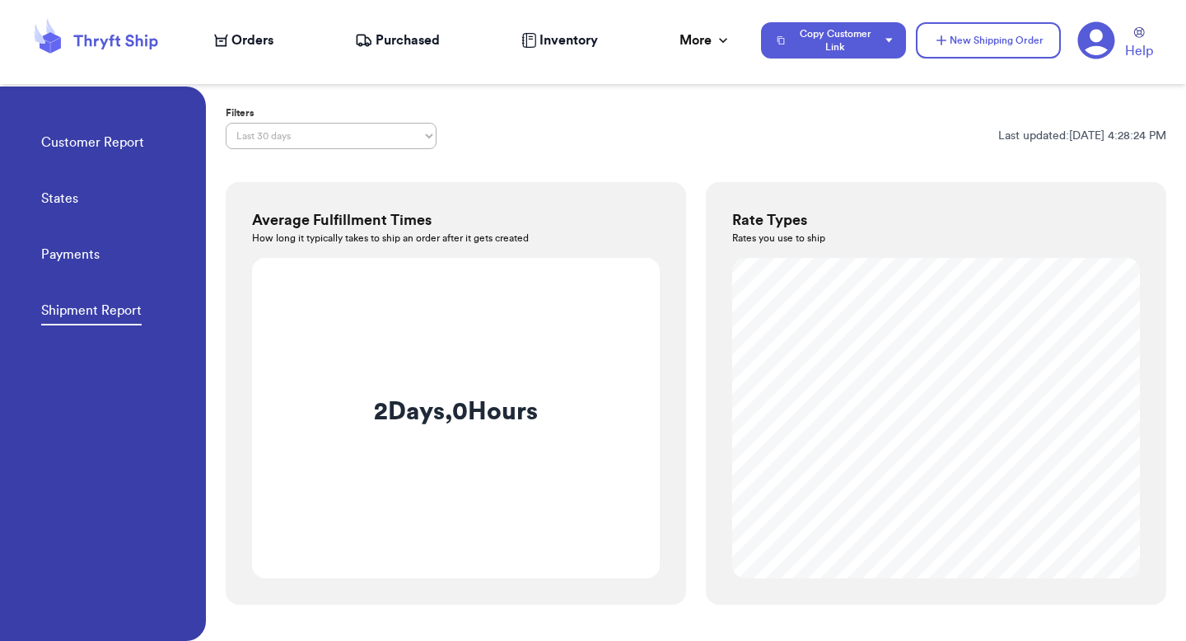
click at [115, 152] on link "Customer Report" at bounding box center [92, 144] width 103 height 23
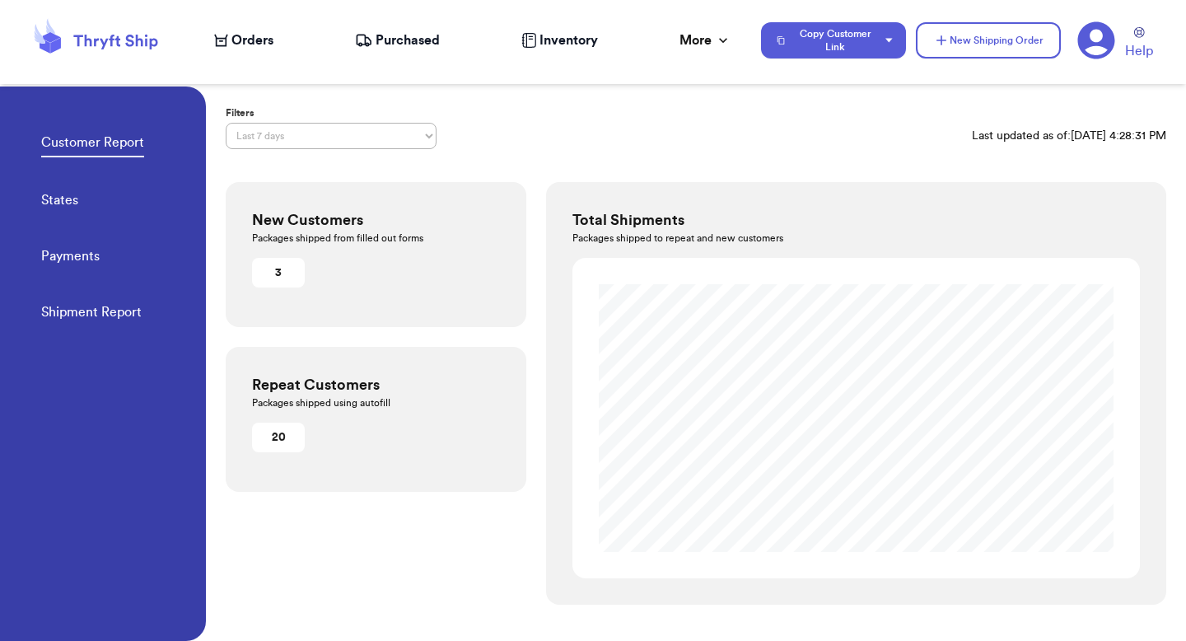
click at [261, 138] on select "Last 7 days Last 30 days Last 6 months Last year All time Custom date range" at bounding box center [331, 136] width 211 height 26
click at [226, 123] on select "Last 7 days Last 30 days Last 6 months Last year All time Custom date range" at bounding box center [331, 136] width 211 height 26
click at [266, 139] on select "Last 7 days Last 30 days Last 6 months Last year All time Custom date range" at bounding box center [331, 136] width 211 height 26
select select "LAST_7_DAYS"
click at [226, 123] on select "Last 7 days Last 30 days Last 6 months Last year All time Custom date range" at bounding box center [331, 136] width 211 height 26
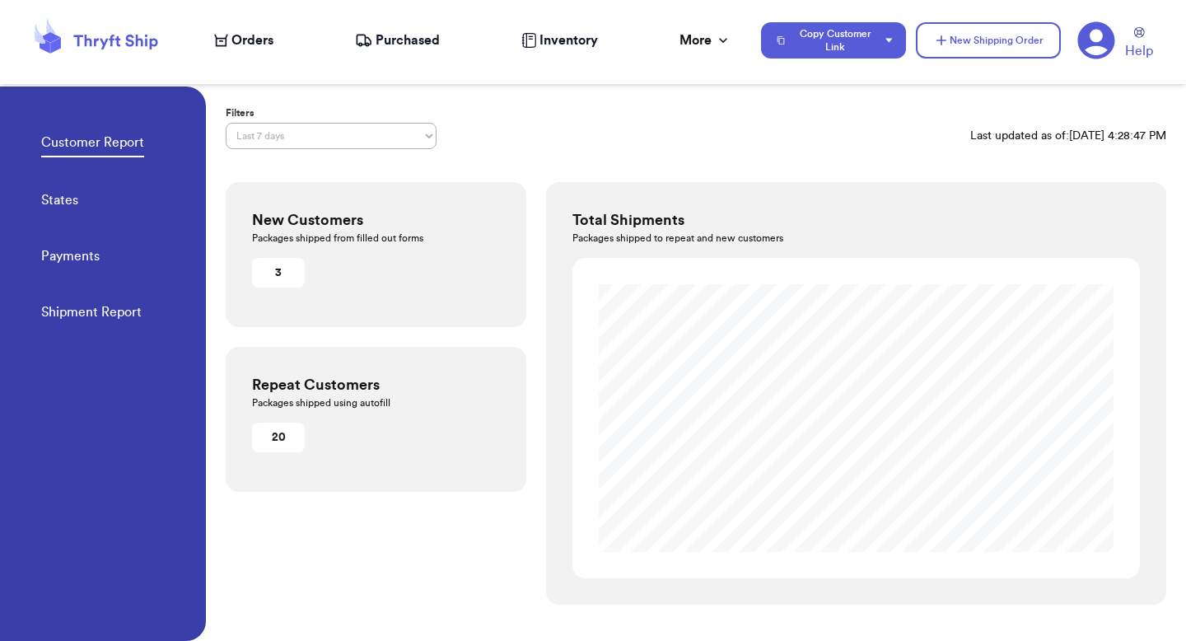
click at [1094, 32] on icon at bounding box center [1096, 40] width 38 height 38
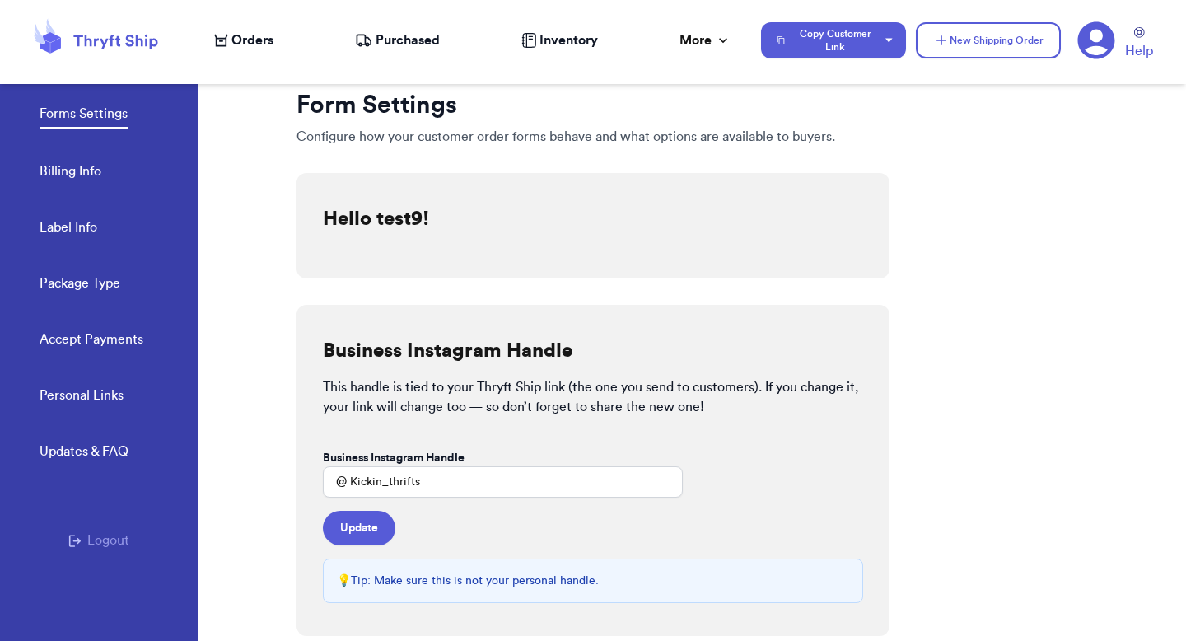
click at [90, 548] on button "Logout" at bounding box center [98, 540] width 61 height 20
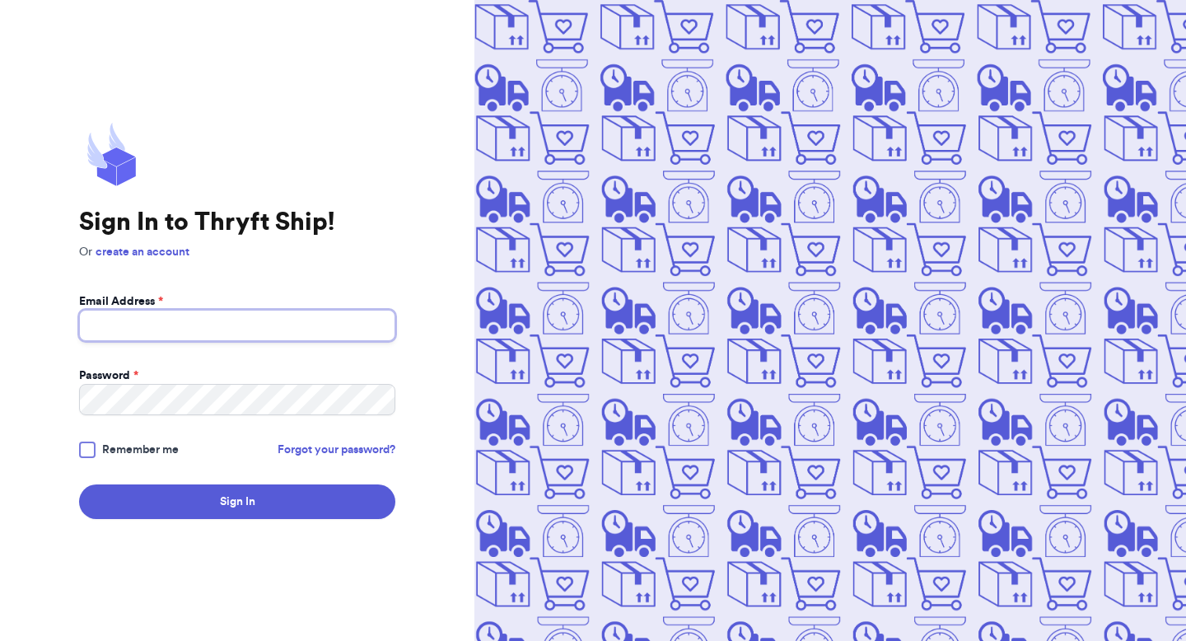
click at [203, 318] on input "Email Address *" at bounding box center [237, 325] width 316 height 31
click at [79, 484] on button "Sign In" at bounding box center [237, 501] width 316 height 35
type input "[EMAIL_ADDRESS][DOMAIN_NAME]"
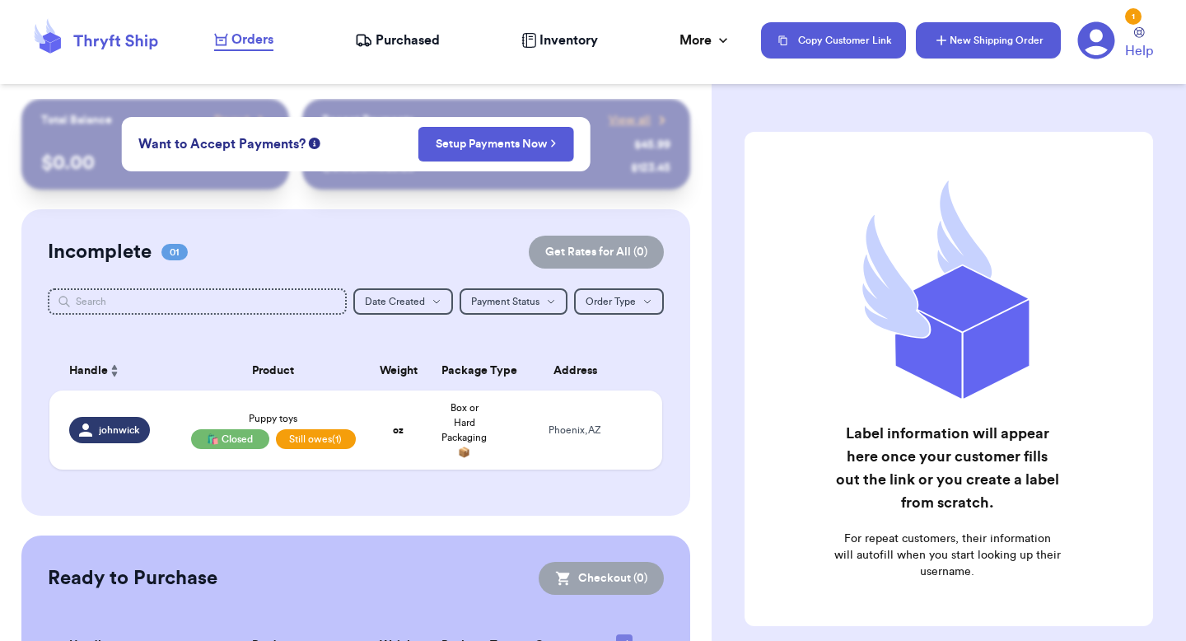
click at [1001, 41] on button "New Shipping Order" at bounding box center [988, 40] width 145 height 36
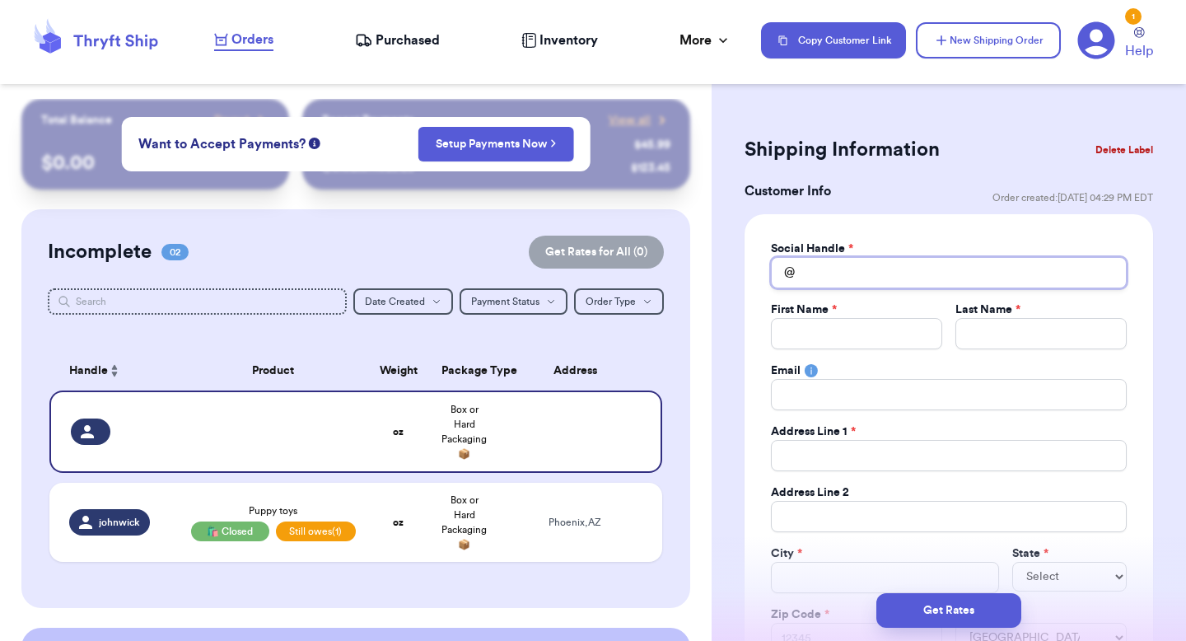
click at [800, 283] on input "Total Amount Paid" at bounding box center [949, 272] width 356 height 31
type input "c"
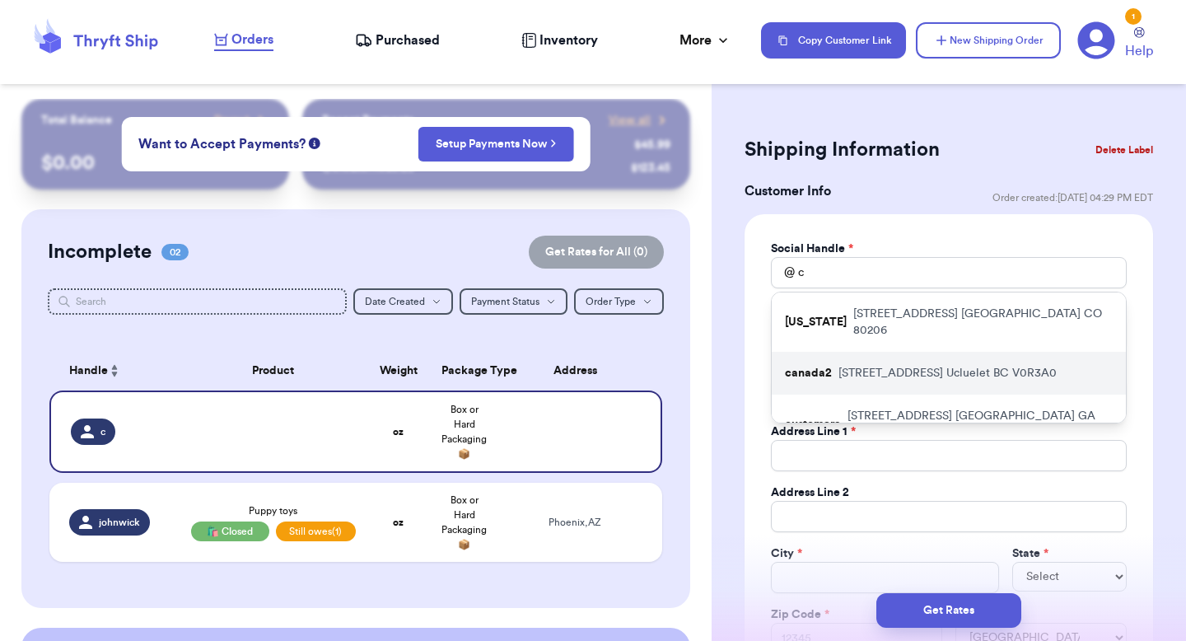
click at [813, 371] on div "canada2 [STREET_ADDRESS]" at bounding box center [949, 373] width 354 height 43
type input "canada2"
type input "Shipping"
type input "test"
type input "[STREET_ADDRESS]"
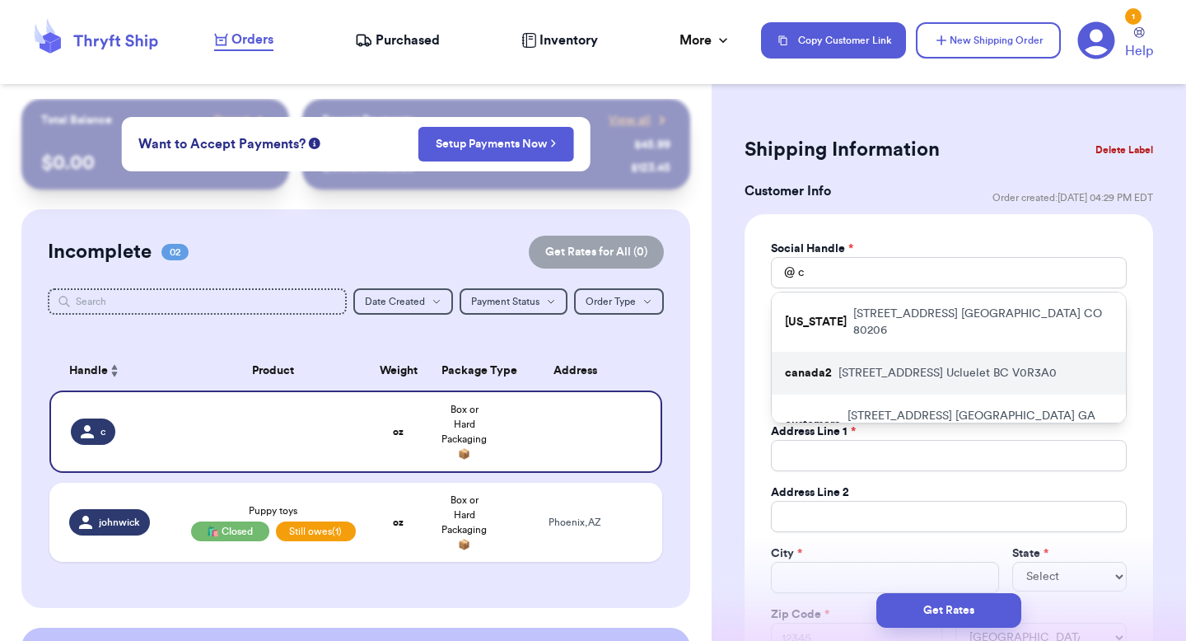
type input "241"
type input "Ucluelet"
select select "BC"
type input "V0R3A0"
select select "CA"
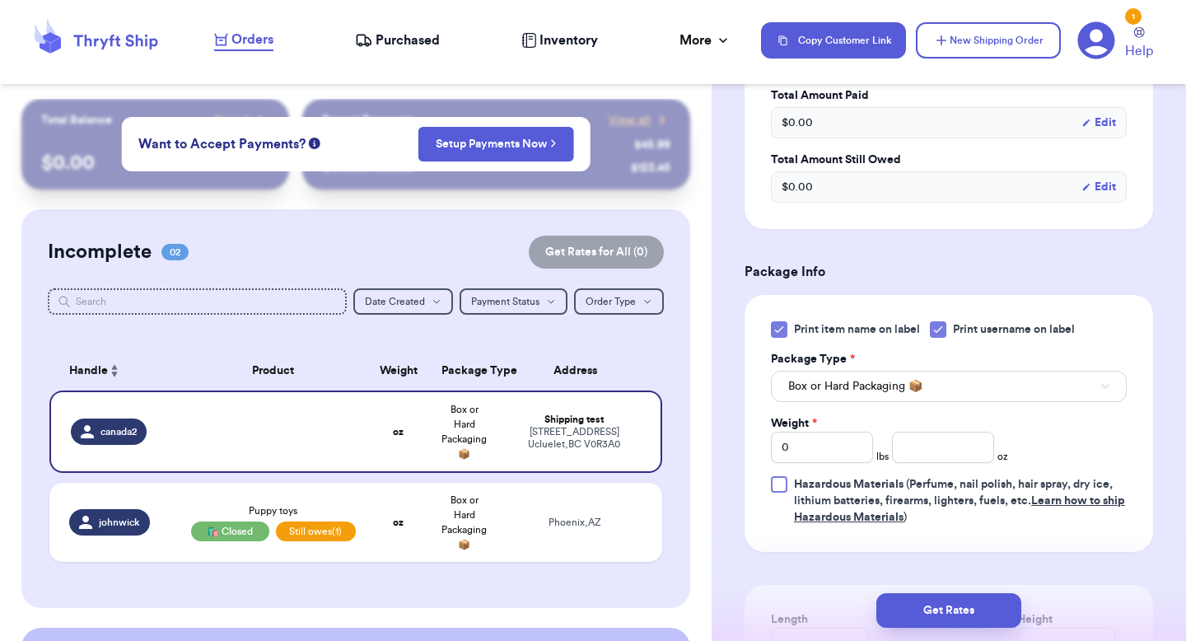
scroll to position [917, 0]
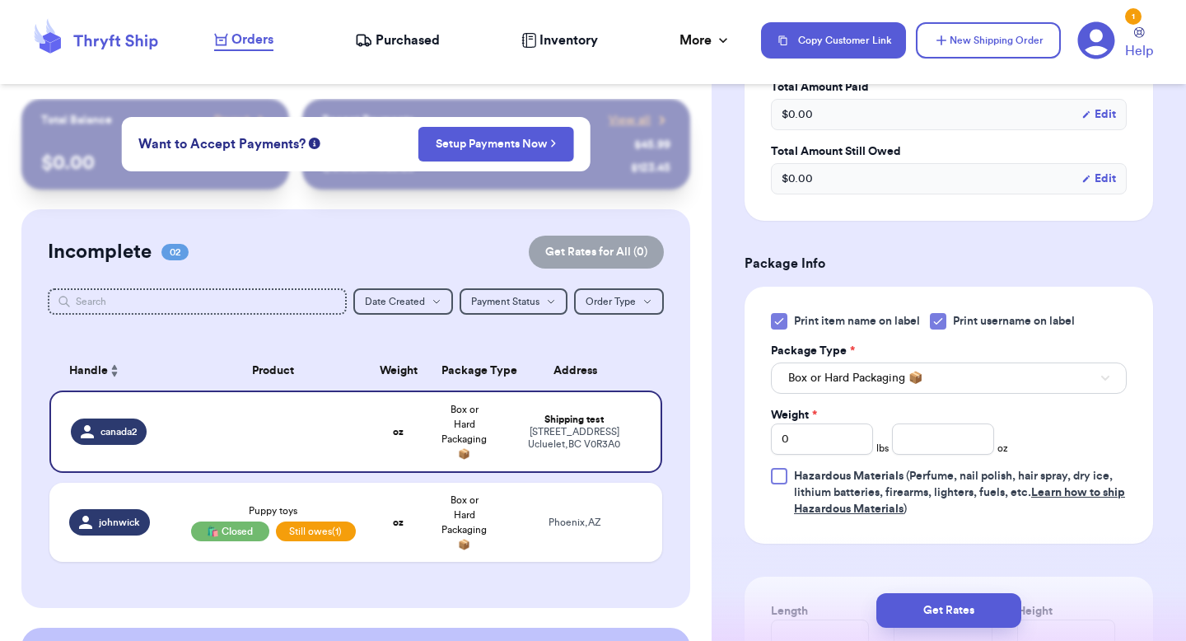
click at [931, 461] on div "Print item name on label Print username on label Package Type * Box or Hard Pac…" at bounding box center [949, 415] width 356 height 204
click at [931, 450] on input "number" at bounding box center [943, 438] width 102 height 31
type input "8"
click at [945, 378] on button "Box or Hard Packaging 📦" at bounding box center [949, 377] width 356 height 31
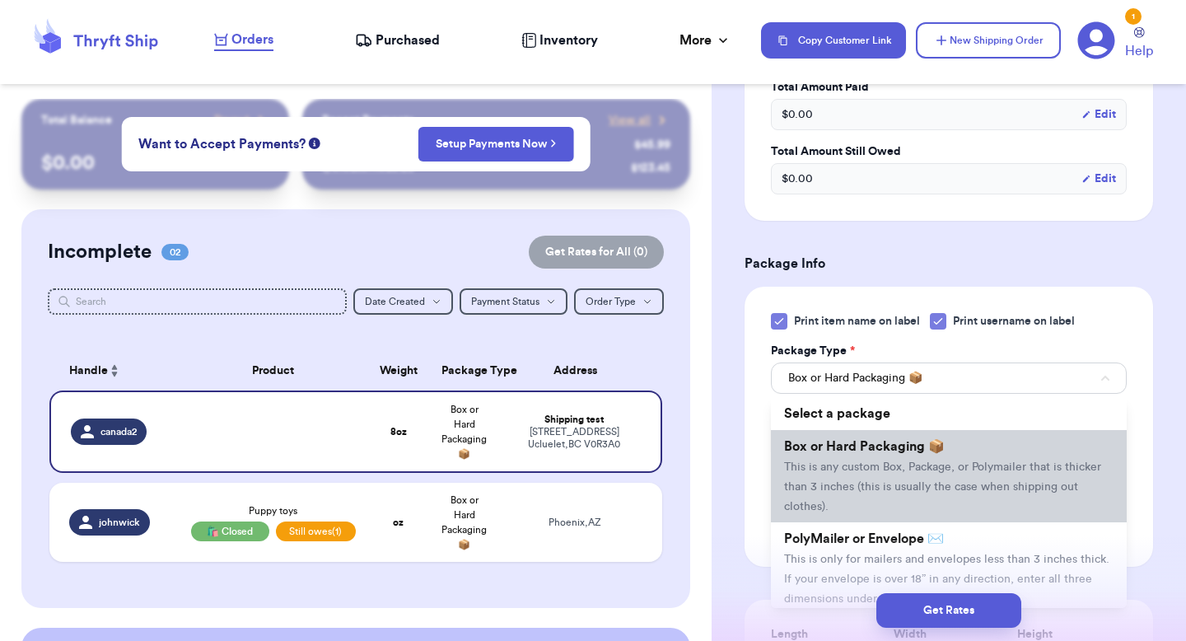
click at [917, 470] on span "This is any custom Box, Package, or Polymailer that is thicker than 3 inches (t…" at bounding box center [942, 486] width 317 height 51
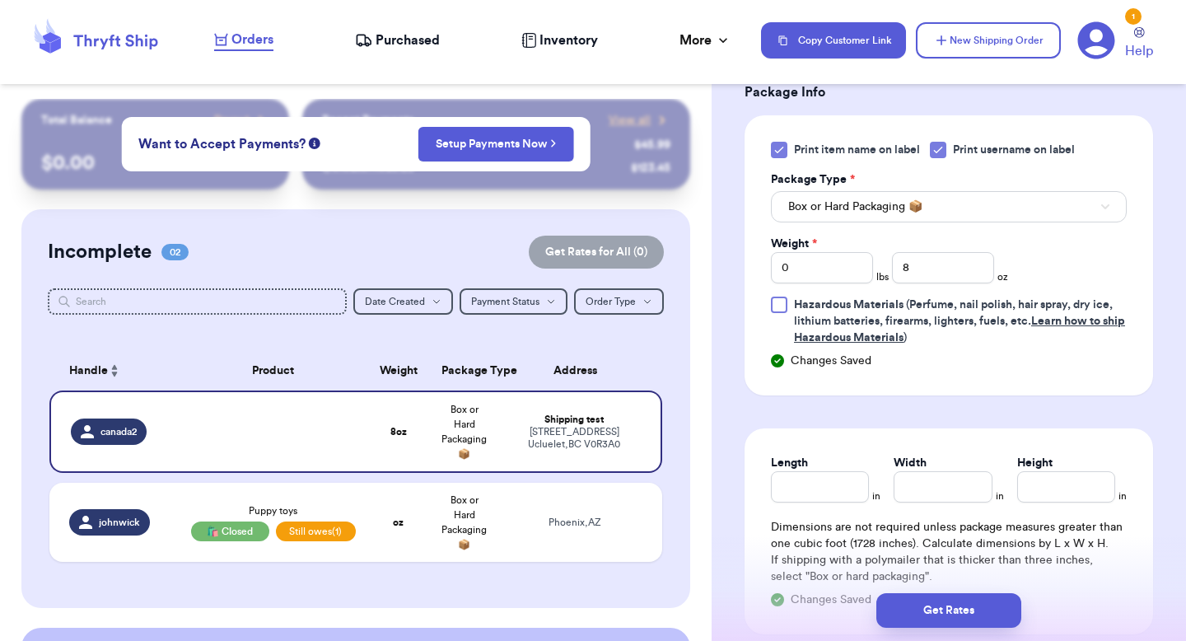
scroll to position [1135, 0]
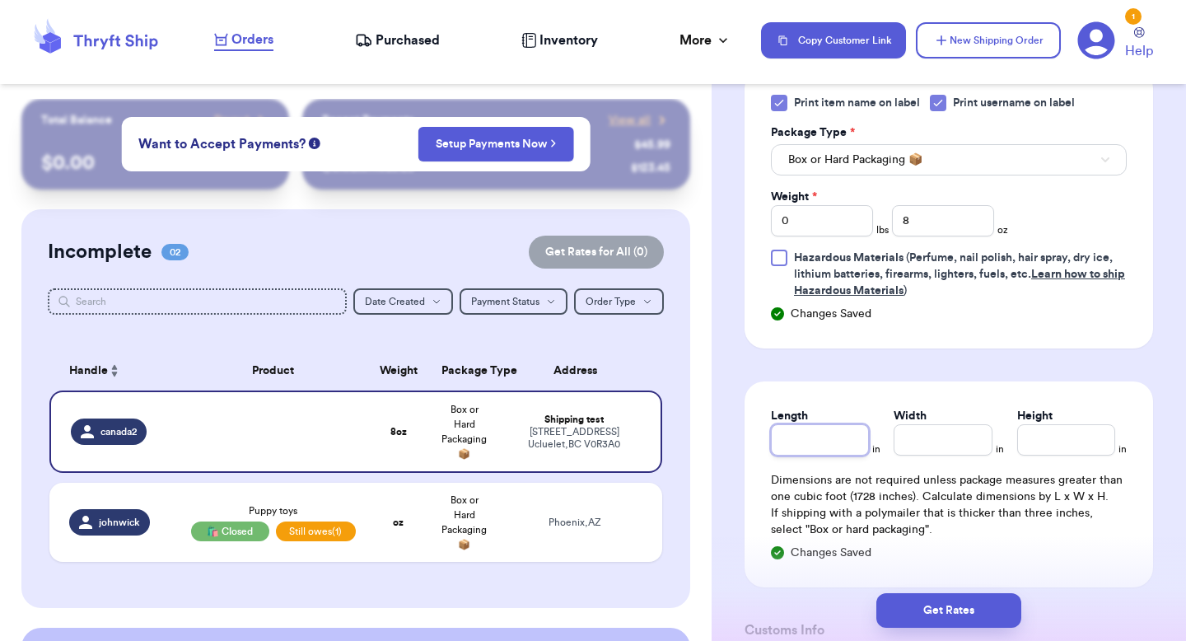
click at [847, 445] on input "Length" at bounding box center [820, 439] width 98 height 31
type input "10"
type input "12"
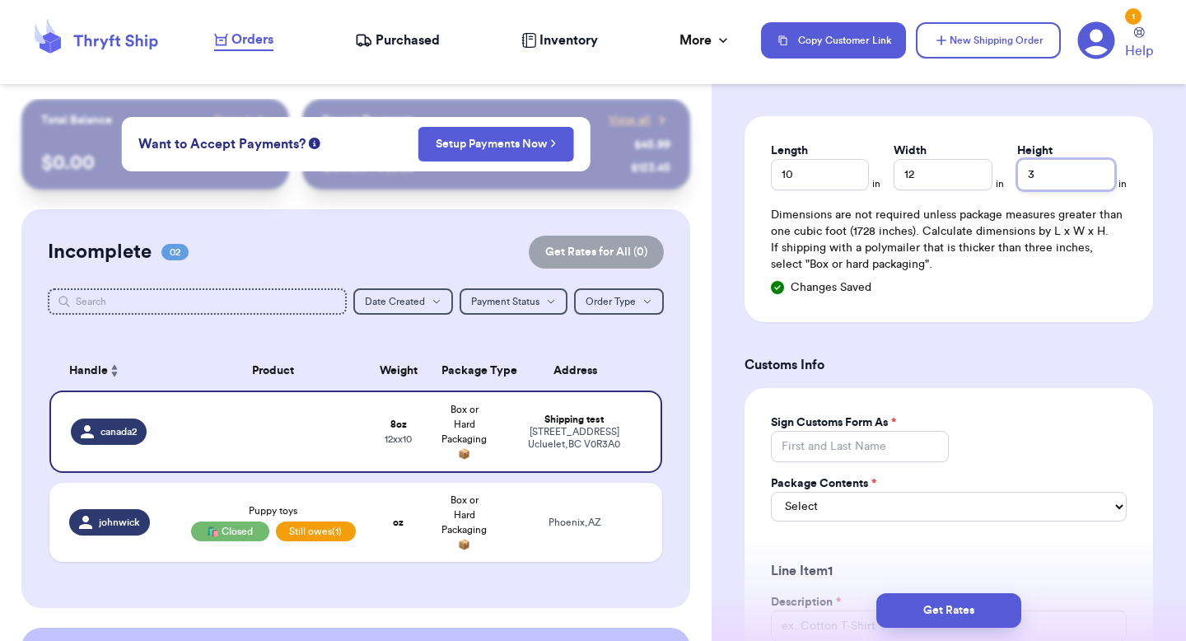
type input "3"
click at [845, 450] on input "Sign Customs Form As *" at bounding box center [860, 446] width 178 height 31
type input "vb"
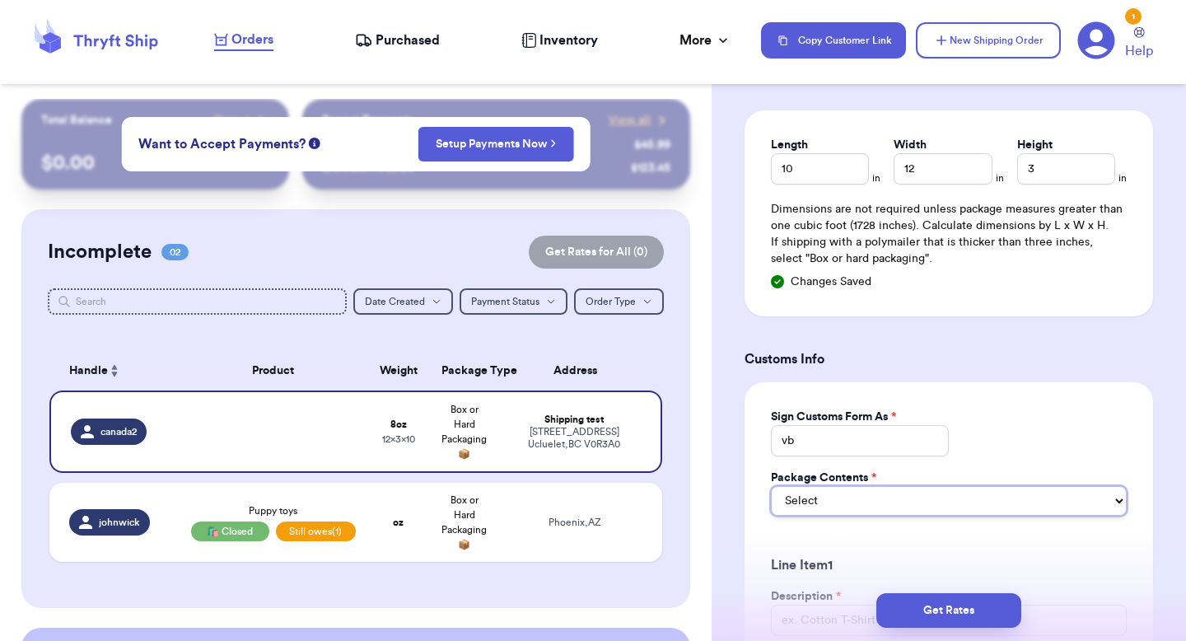
click at [837, 501] on select "Select Merchandise Gift Documents" at bounding box center [949, 501] width 356 height 30
select select "MERCHANDISE"
click at [771, 488] on select "Select Merchandise Gift Documents" at bounding box center [949, 501] width 356 height 30
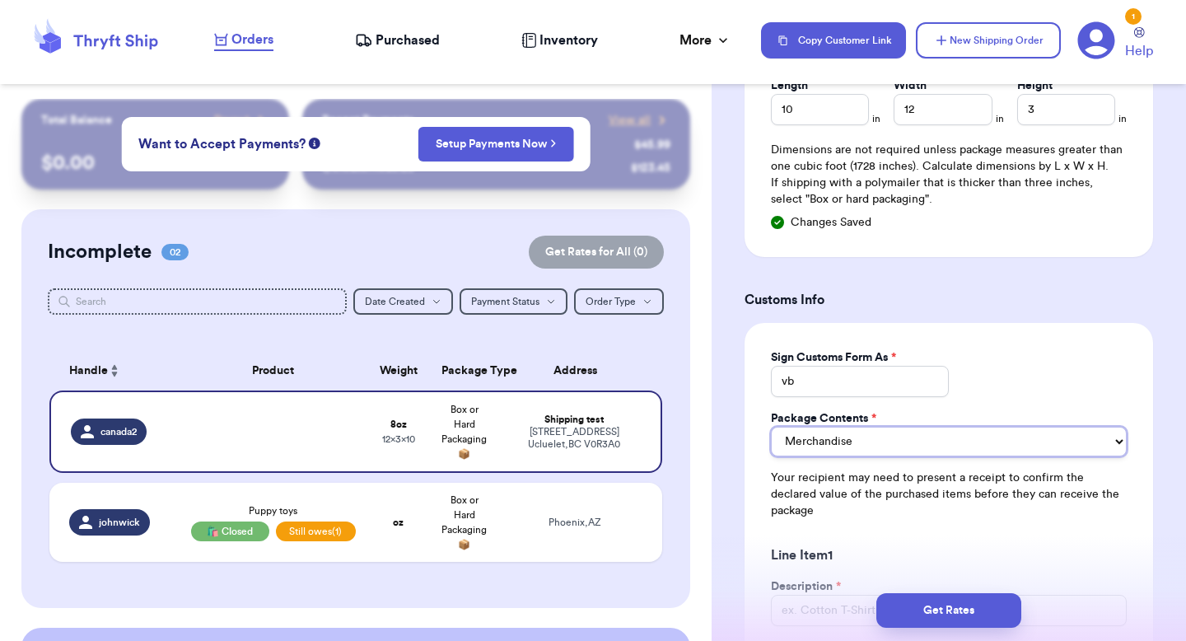
scroll to position [1594, 0]
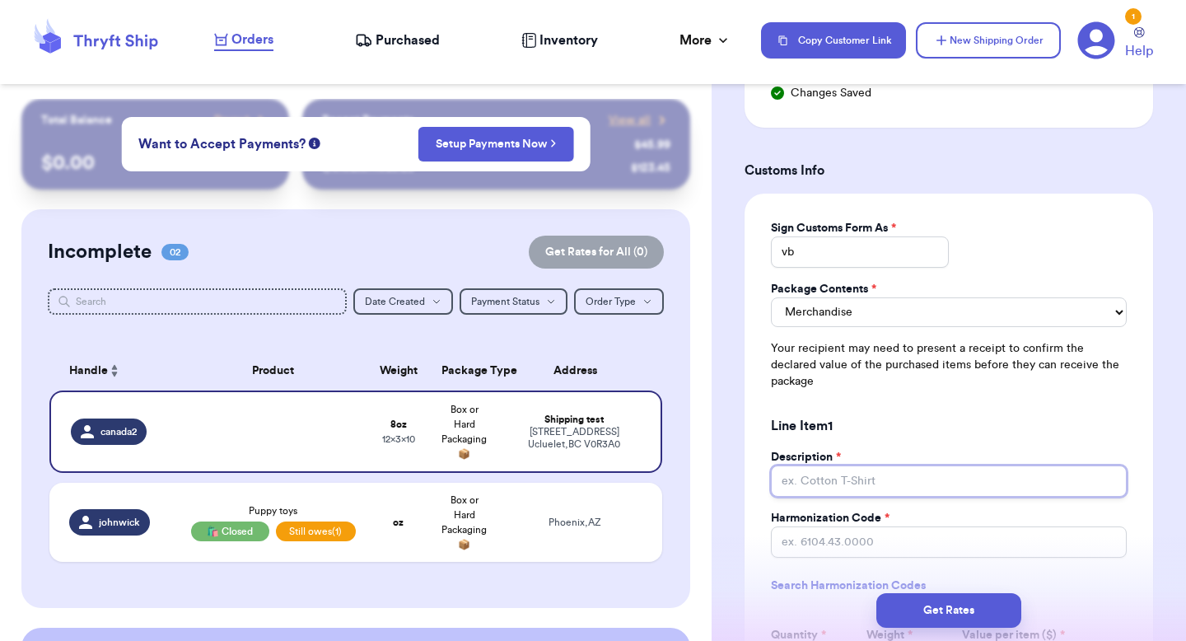
click at [824, 474] on input "Description *" at bounding box center [949, 480] width 356 height 31
type input "reee"
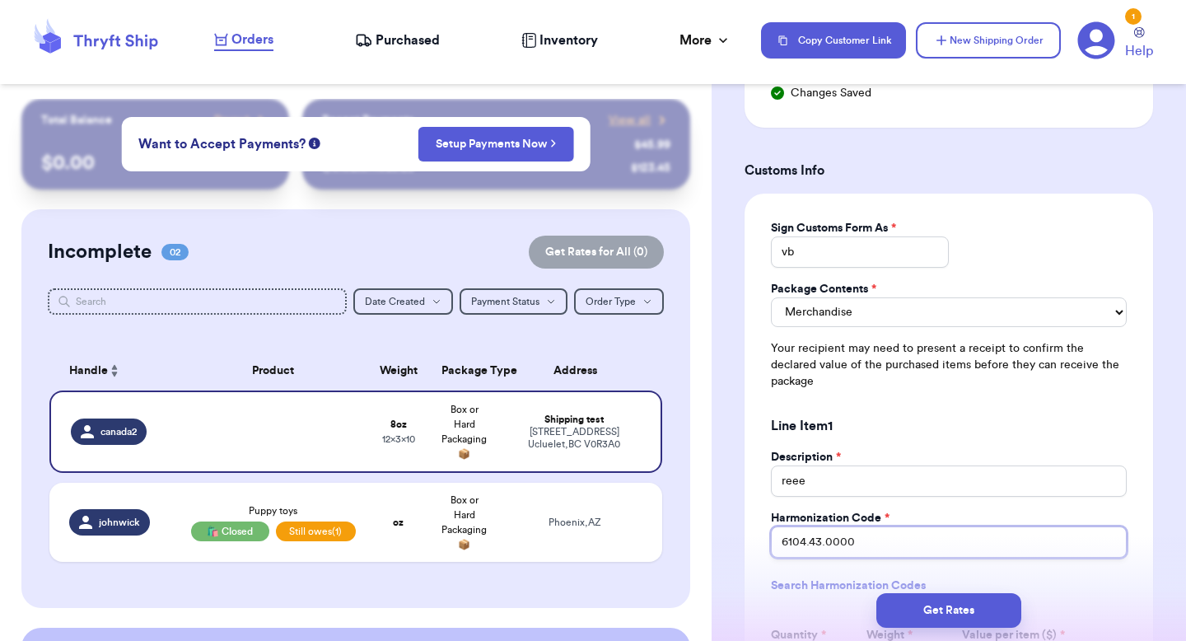
scroll to position [1938, 0]
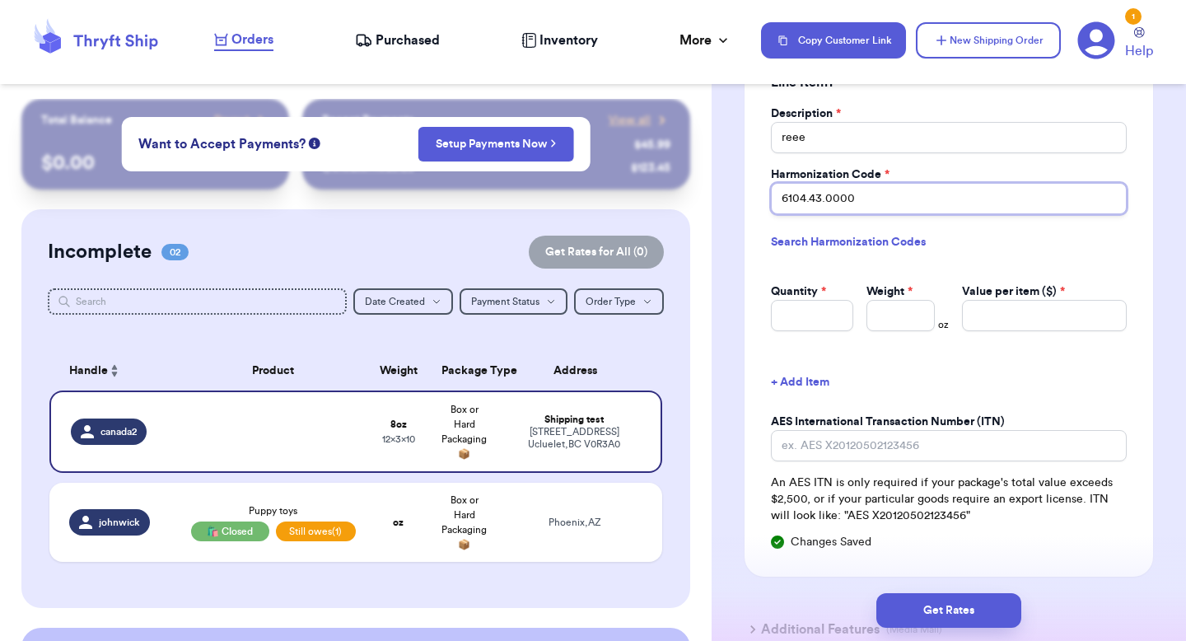
type input "6104.43.0000"
click at [918, 640] on div "Get Rates" at bounding box center [949, 610] width 474 height 61
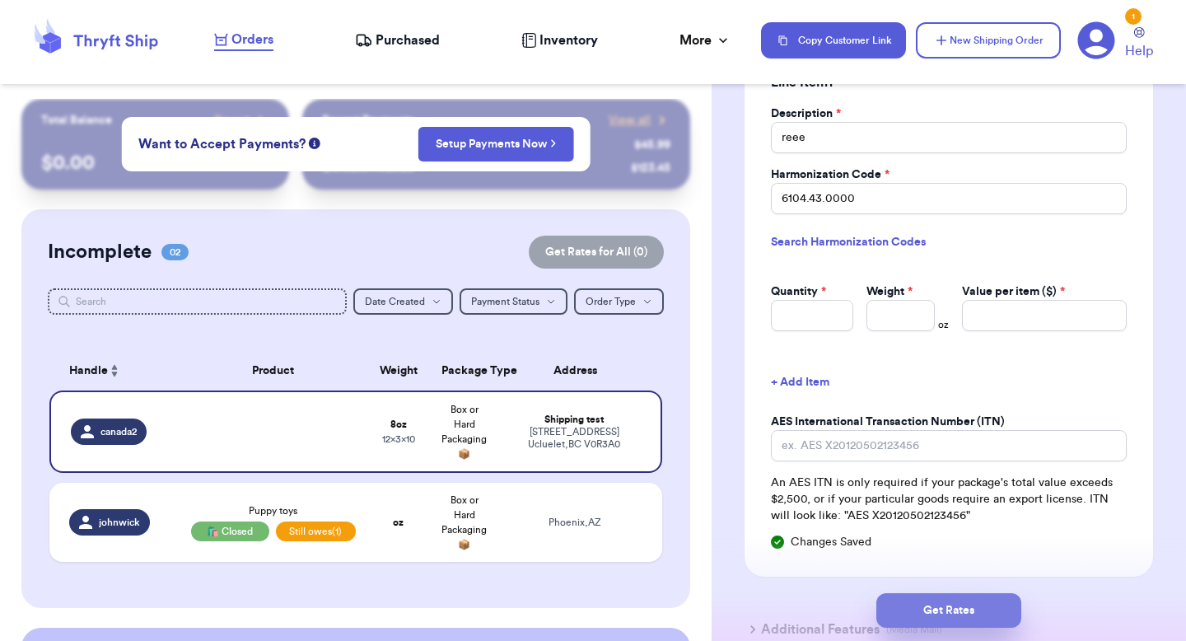
click at [909, 614] on button "Get Rates" at bounding box center [948, 610] width 145 height 35
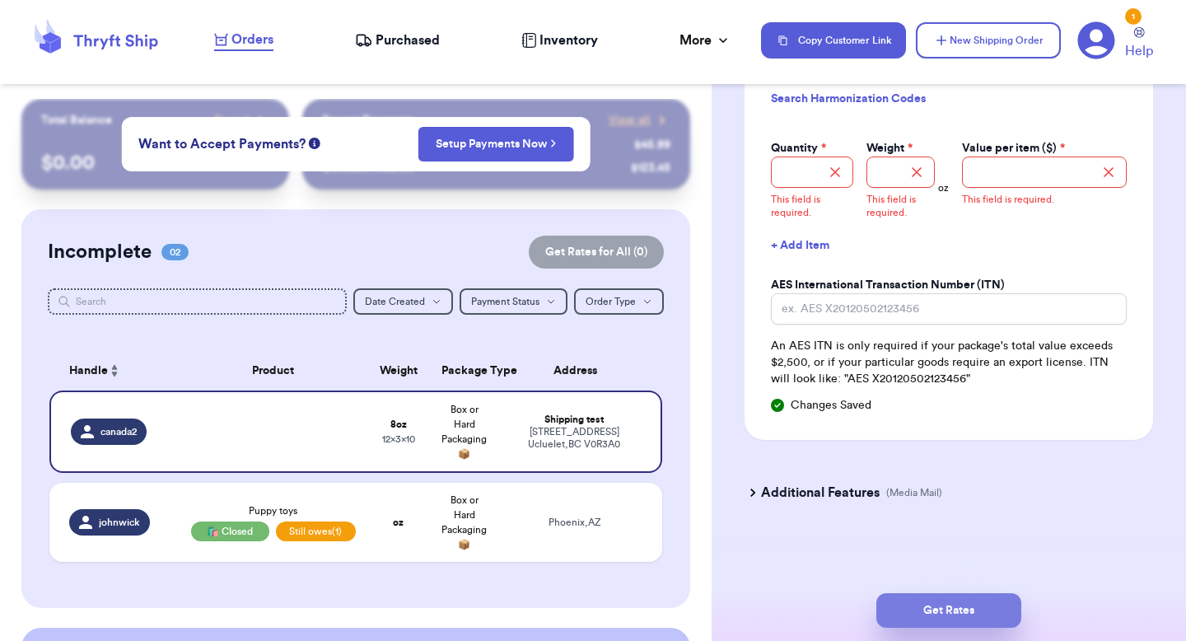
scroll to position [1622, 0]
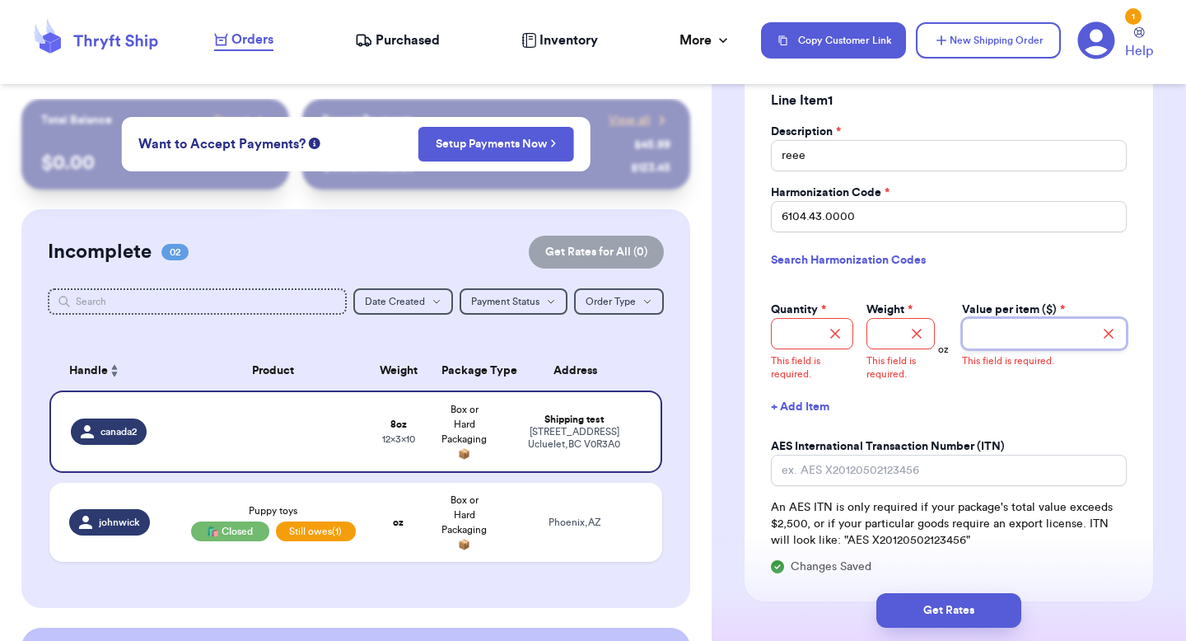
click at [1008, 318] on input "Value per item ($) *" at bounding box center [1044, 333] width 165 height 31
type input "4"
click at [892, 320] on input "Weight *" at bounding box center [900, 333] width 68 height 31
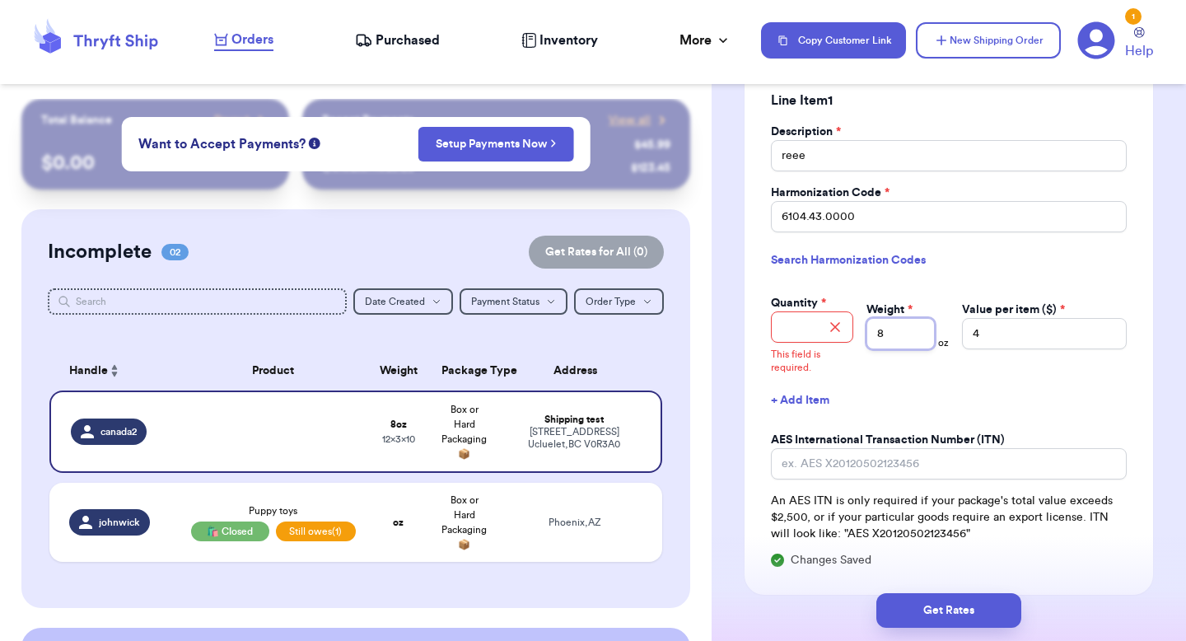
type input "8"
click at [798, 311] on input "Quantity *" at bounding box center [812, 326] width 82 height 31
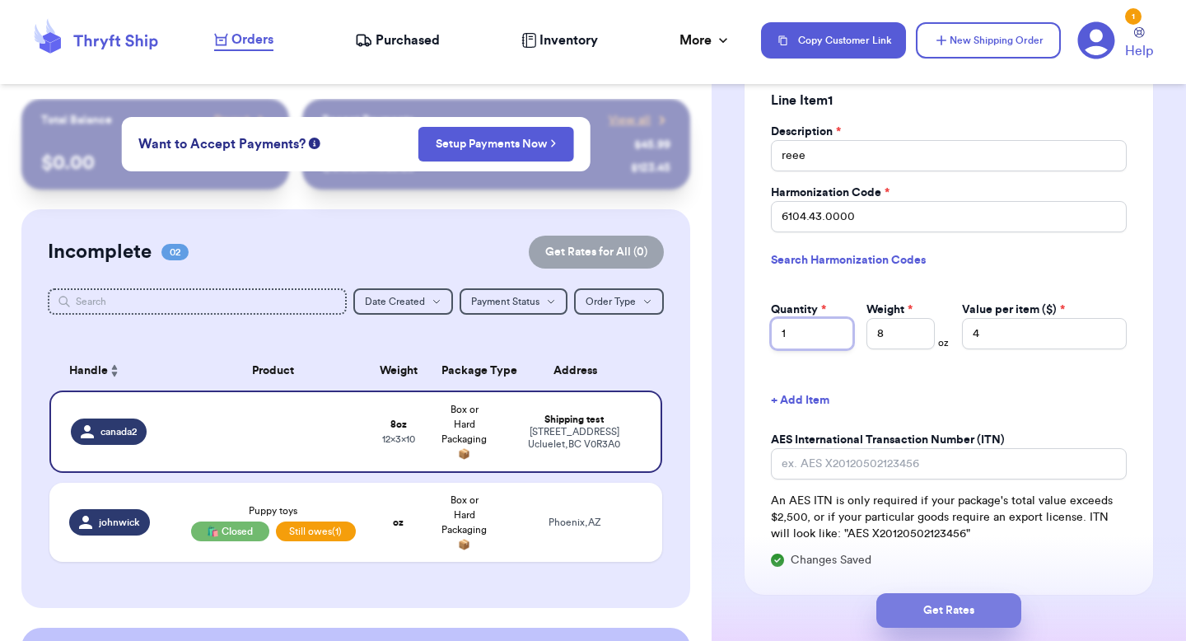
type input "1"
click at [926, 611] on button "Get Rates" at bounding box center [948, 610] width 145 height 35
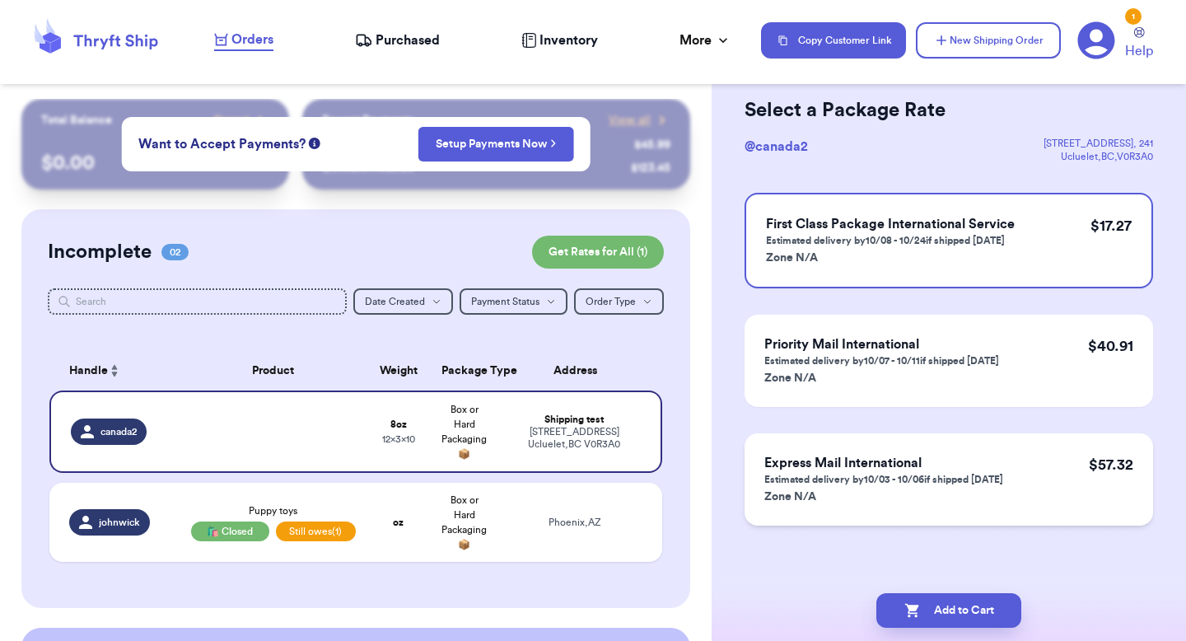
scroll to position [0, 0]
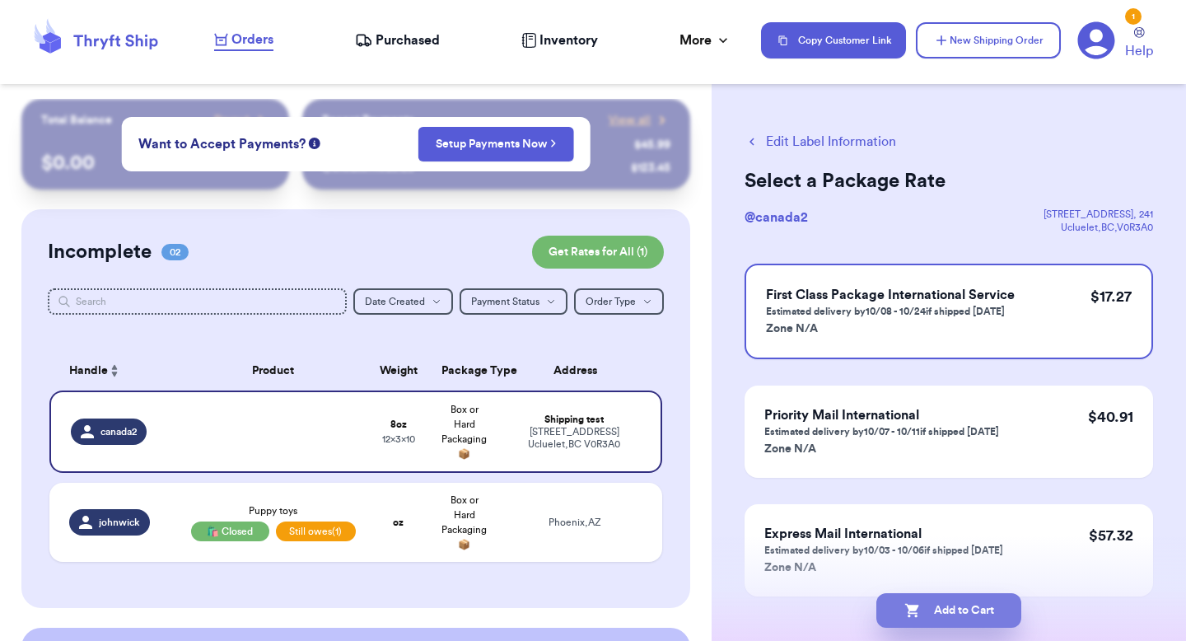
click at [911, 605] on icon "button" at bounding box center [911, 611] width 14 height 14
checkbox input "true"
select select "AZ"
select select "unpaid"
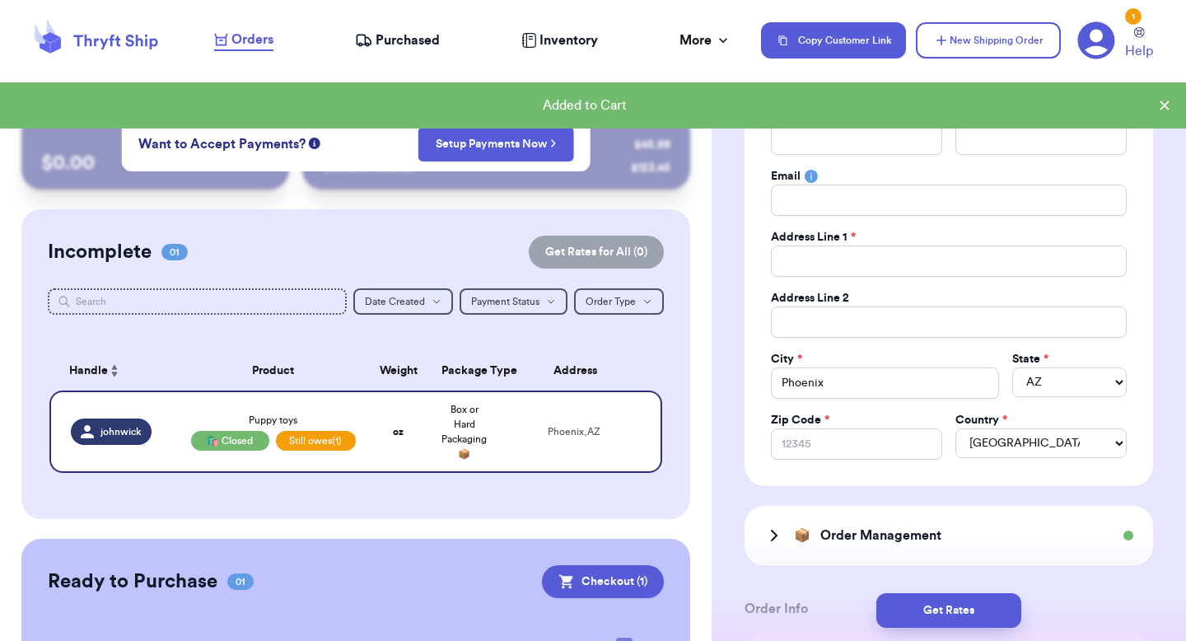
scroll to position [366, 0]
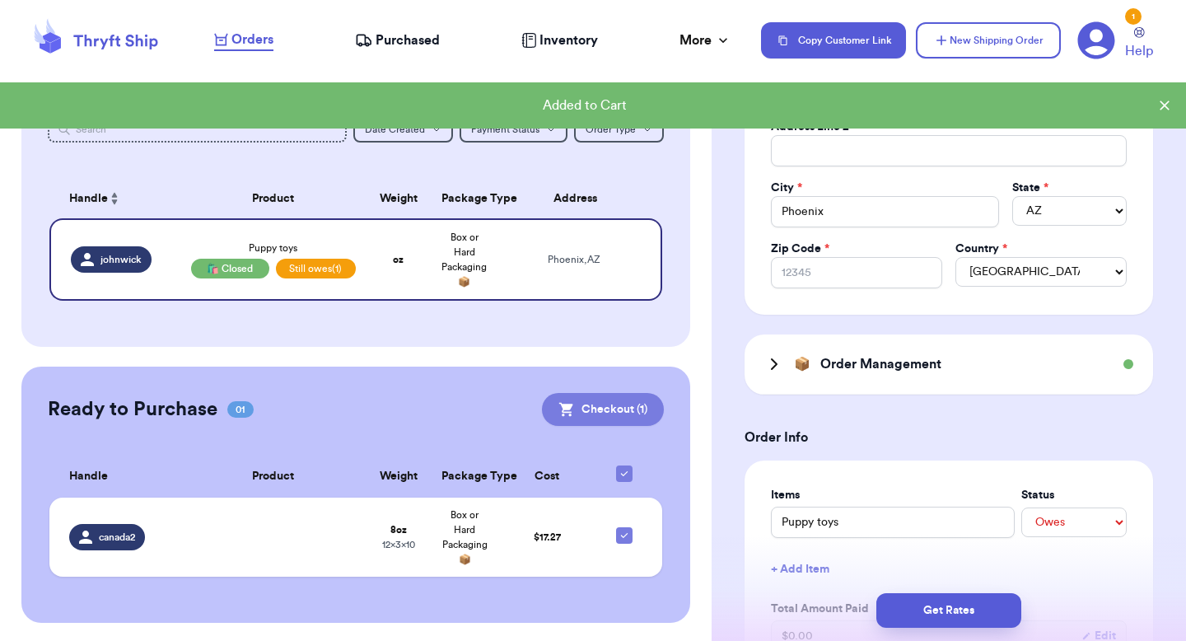
click at [628, 394] on button "Checkout ( 1 )" at bounding box center [603, 409] width 122 height 33
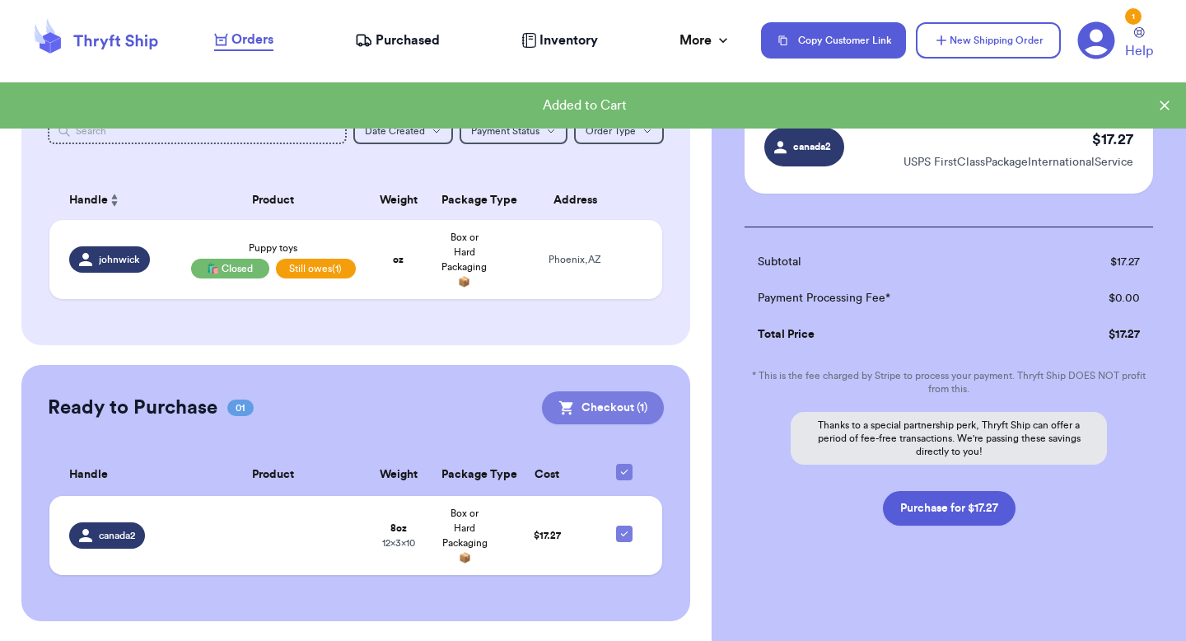
scroll to position [96, 0]
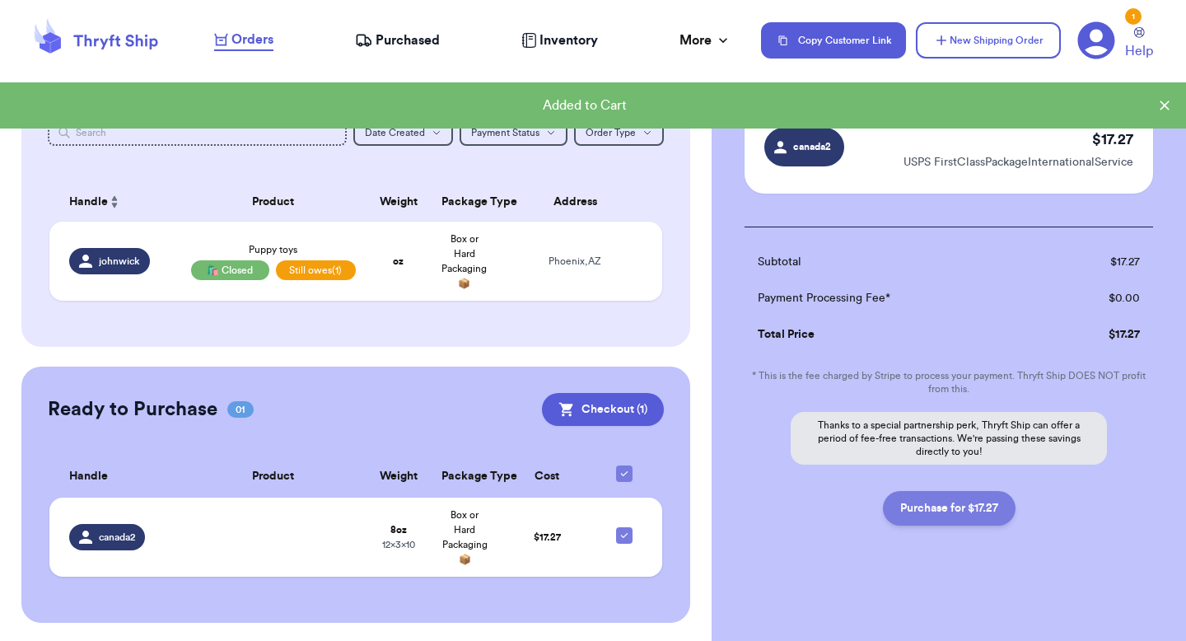
click at [970, 514] on button "Purchase for $17.27" at bounding box center [949, 508] width 133 height 35
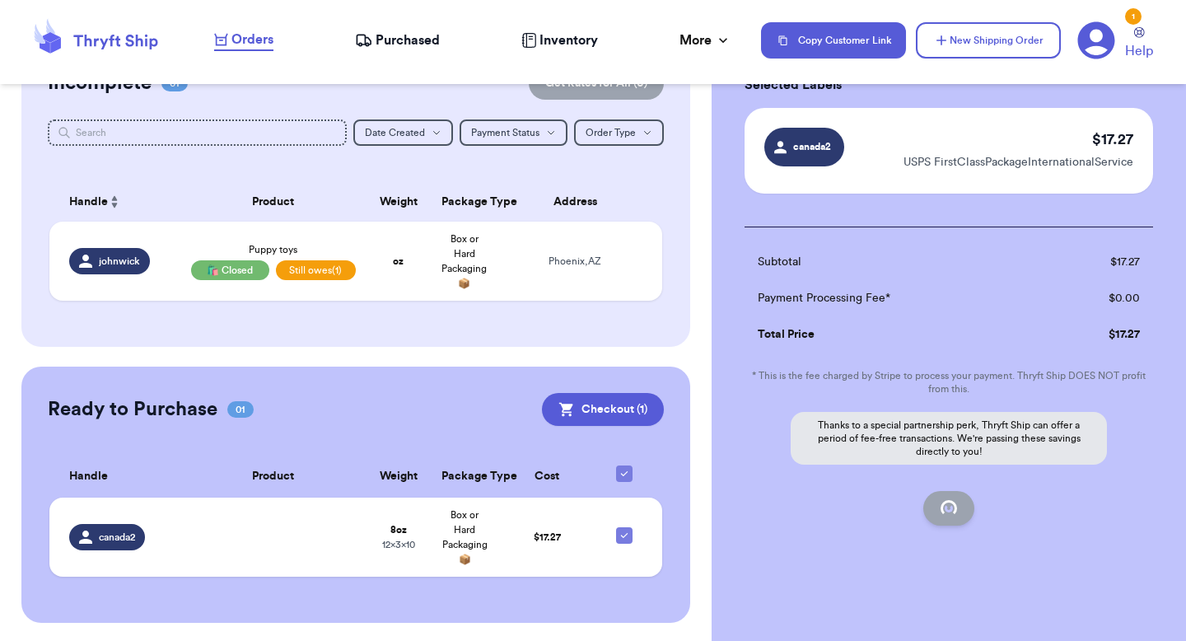
checkbox input "false"
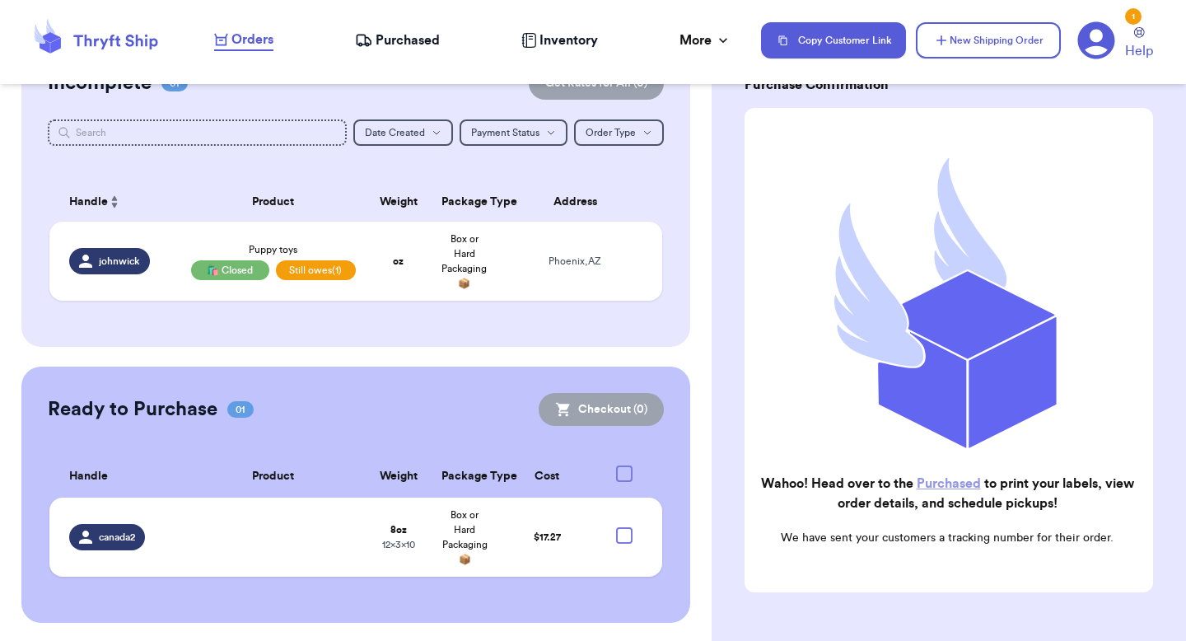
checkbox input "true"
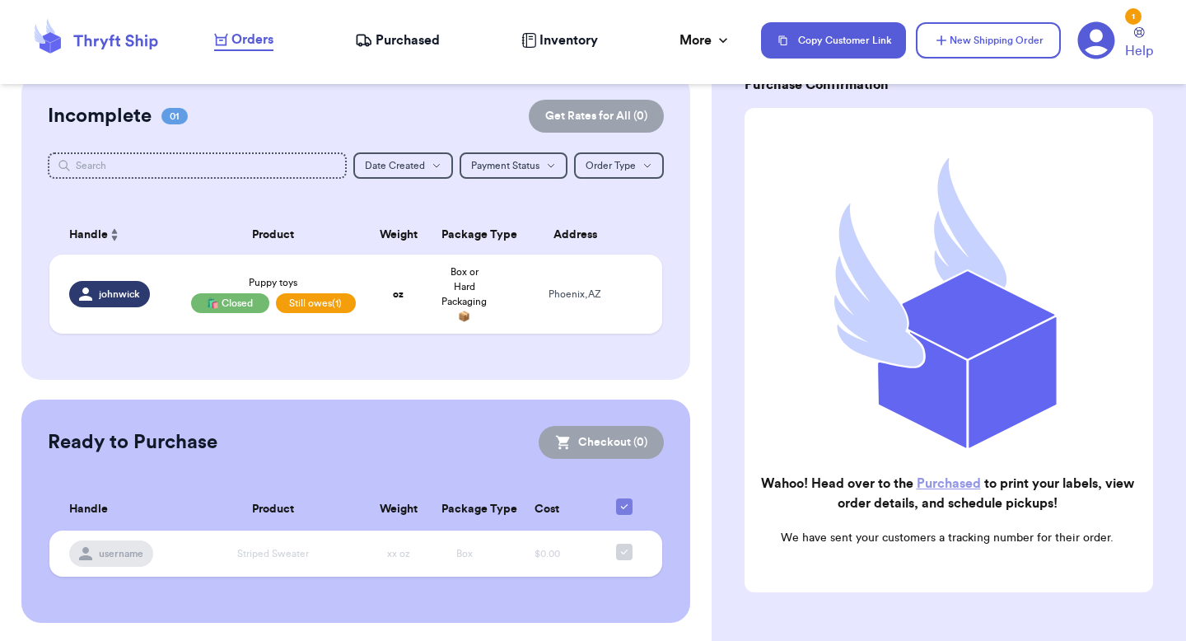
click at [379, 40] on span "Purchased" at bounding box center [408, 40] width 64 height 20
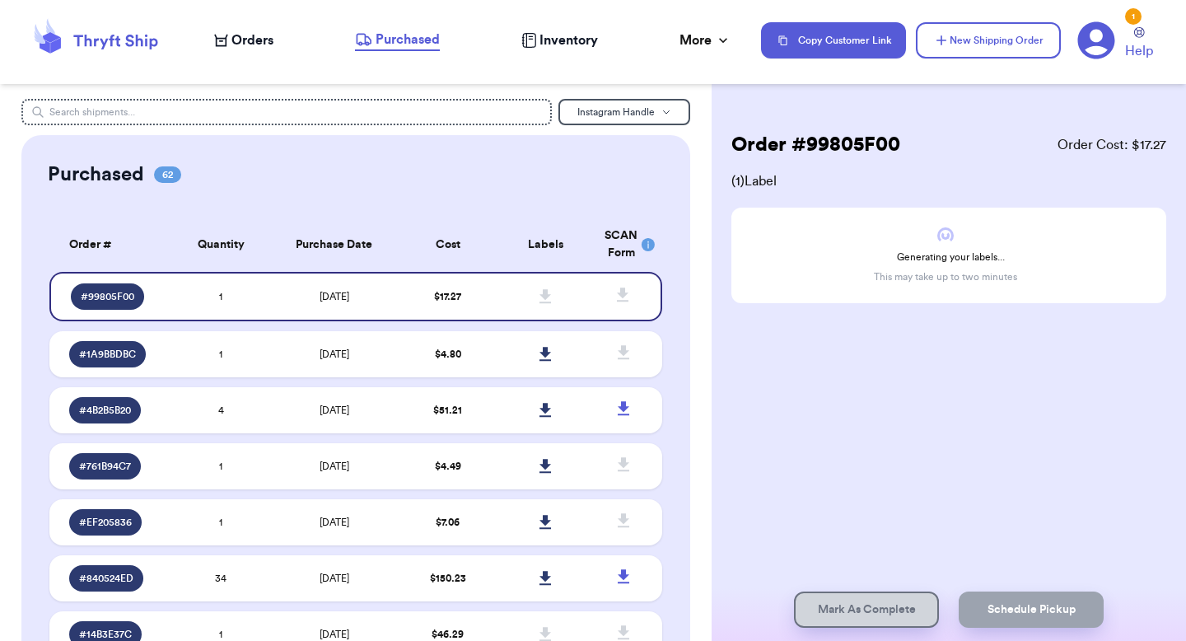
click at [264, 44] on span "Orders" at bounding box center [252, 40] width 42 height 20
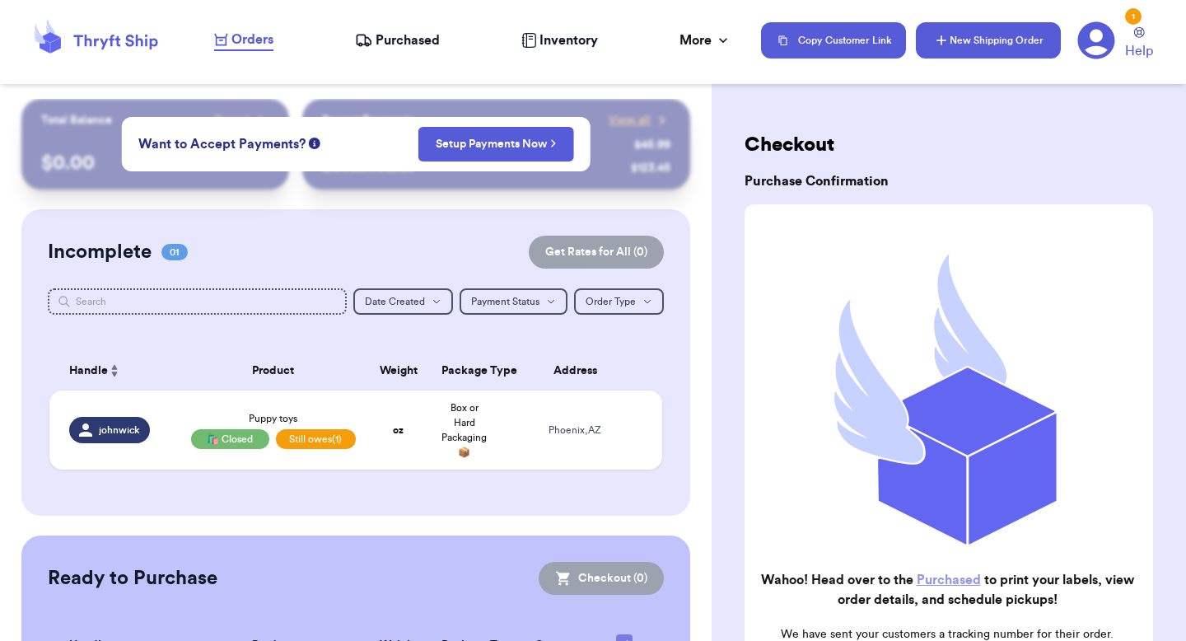
click at [1013, 45] on button "New Shipping Order" at bounding box center [988, 40] width 145 height 36
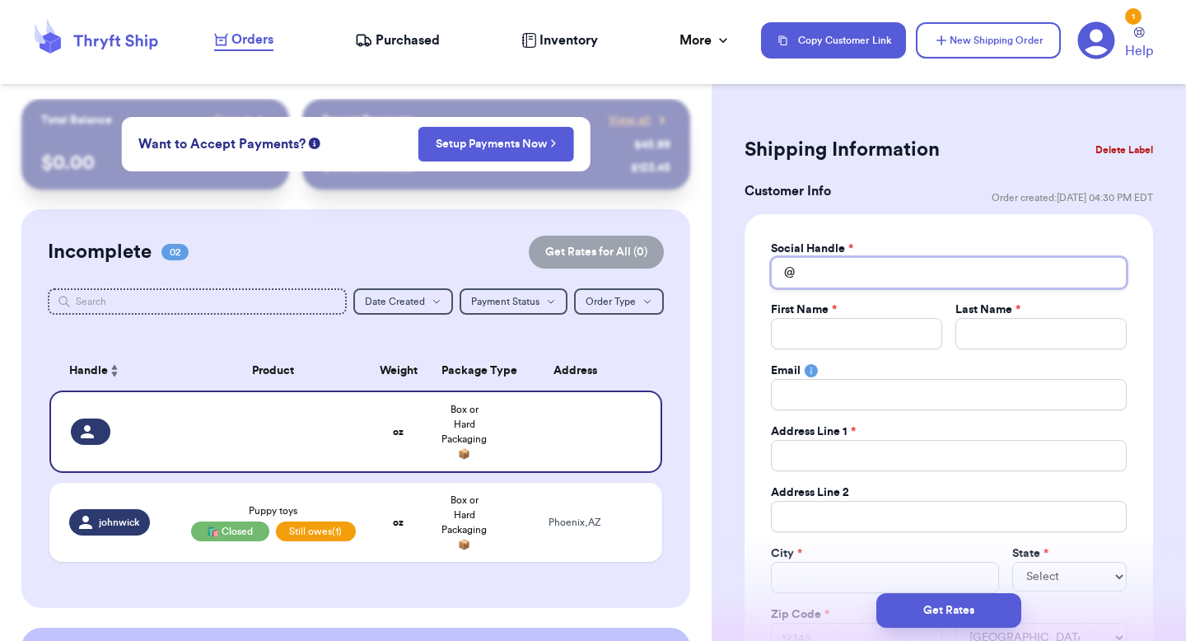
click at [838, 271] on input "Total Amount Paid" at bounding box center [949, 272] width 356 height 31
type input "b"
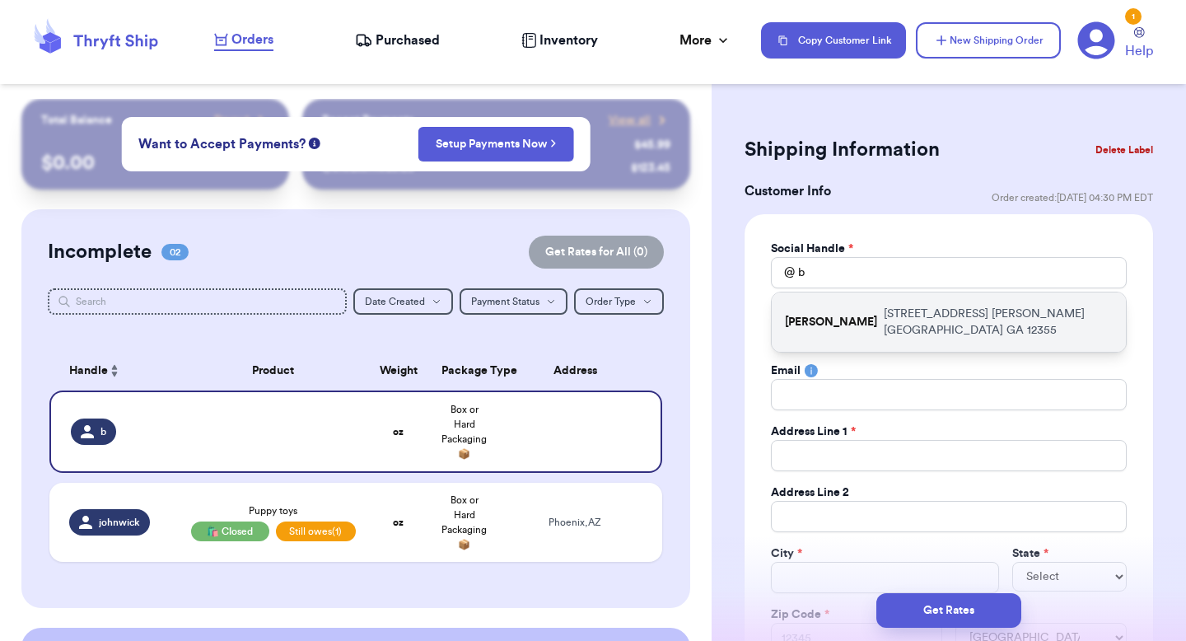
click at [842, 305] on div "Benson 10370 Oxford Mill Circle Johns Creek GA 12355" at bounding box center [949, 321] width 354 height 59
type input "[PERSON_NAME]"
type input "craft.mallow.1x@icloud.com"
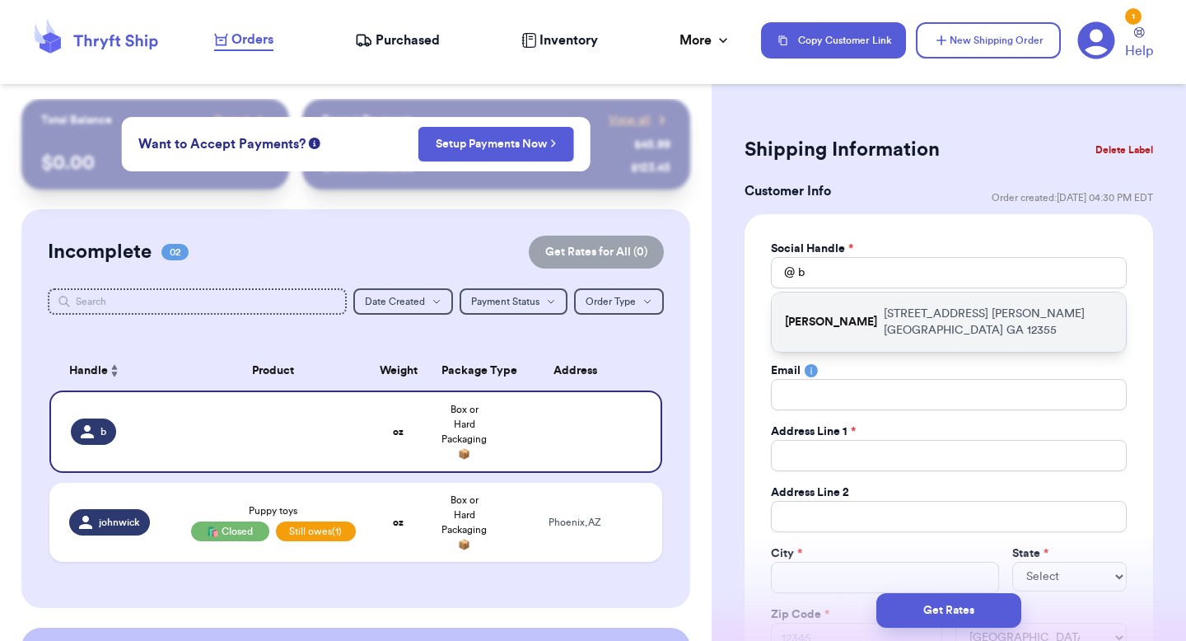
type input "[STREET_ADDRESS]"
type input "Johns Creek"
select select "GA"
type input "12355"
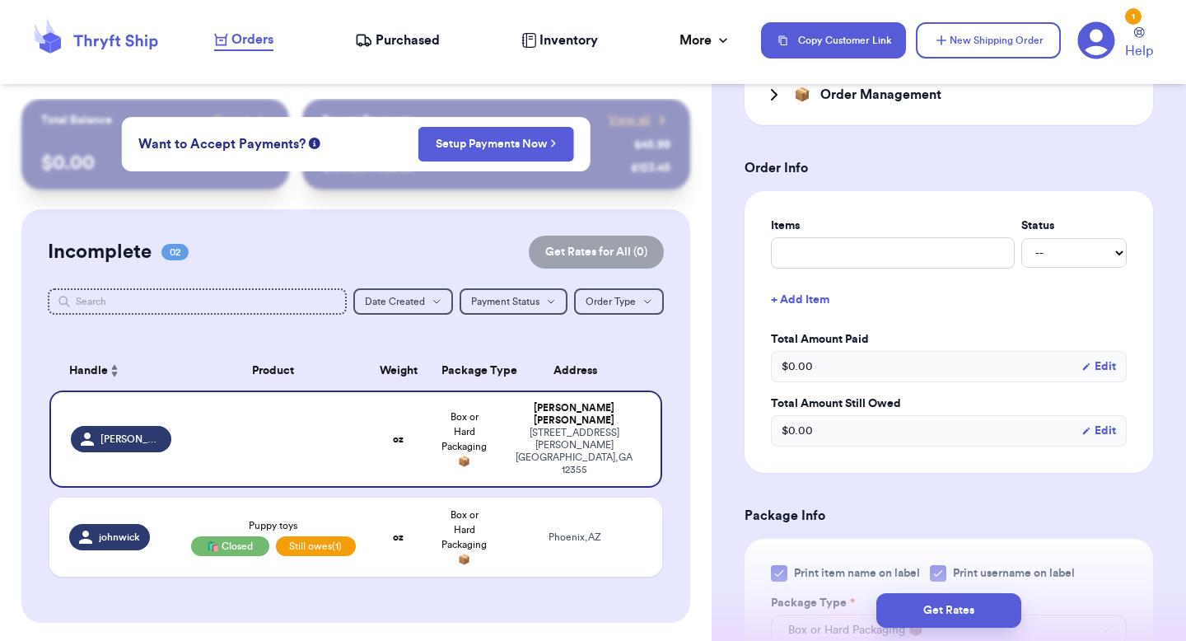
scroll to position [838, 0]
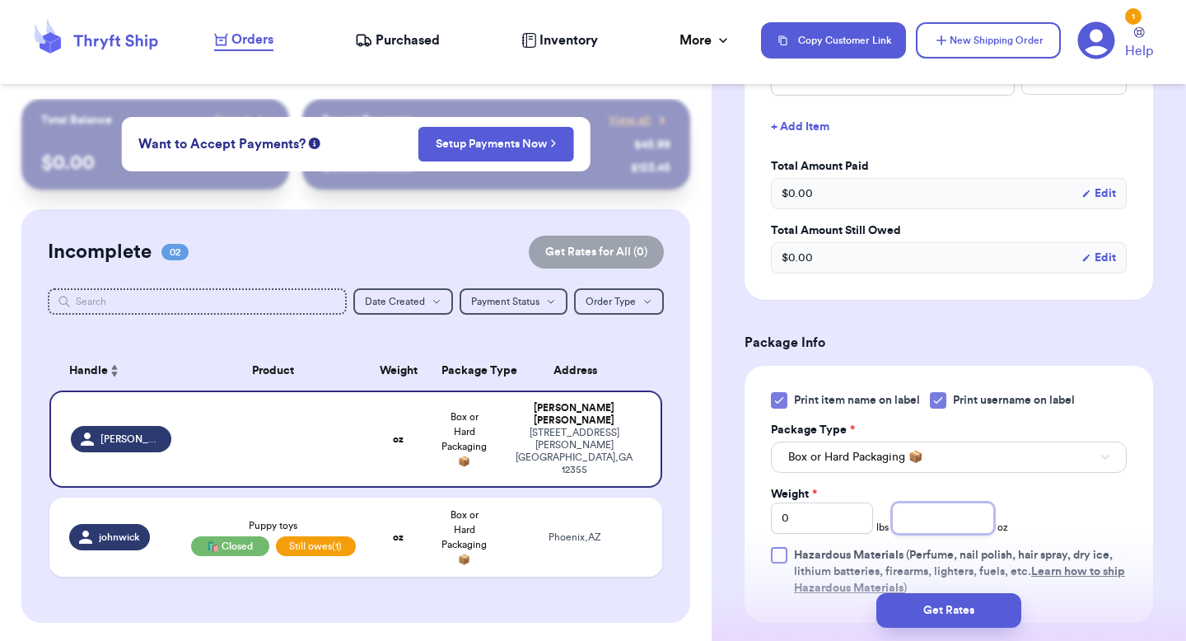
click at [936, 508] on input "number" at bounding box center [943, 517] width 102 height 31
type input "2"
type input "1"
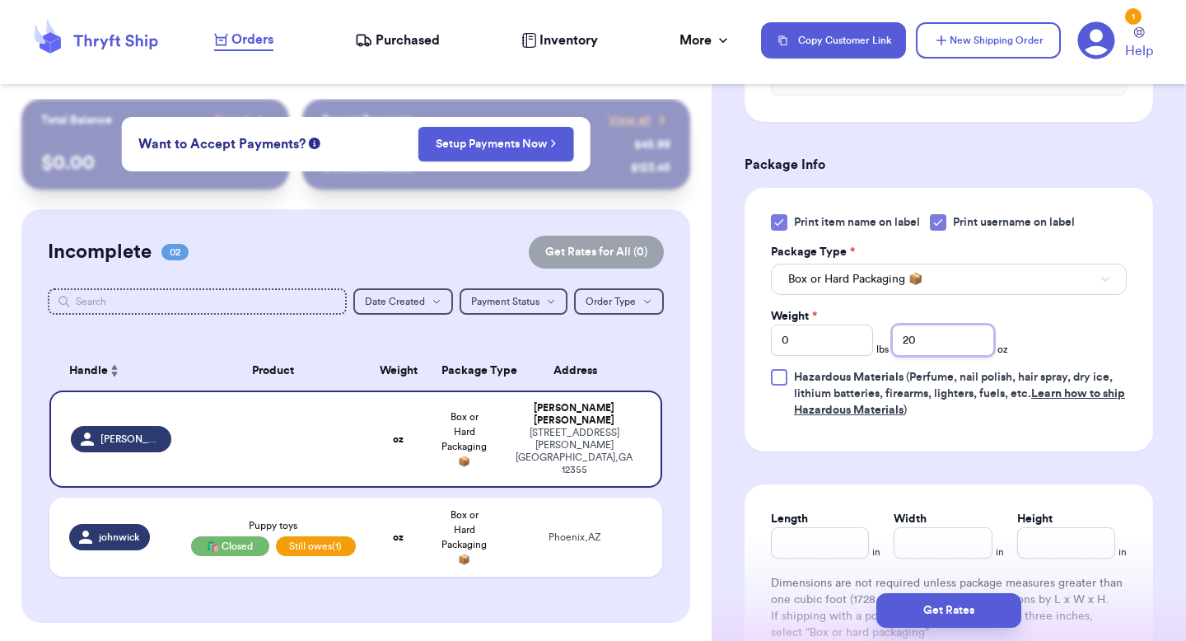
scroll to position [1132, 0]
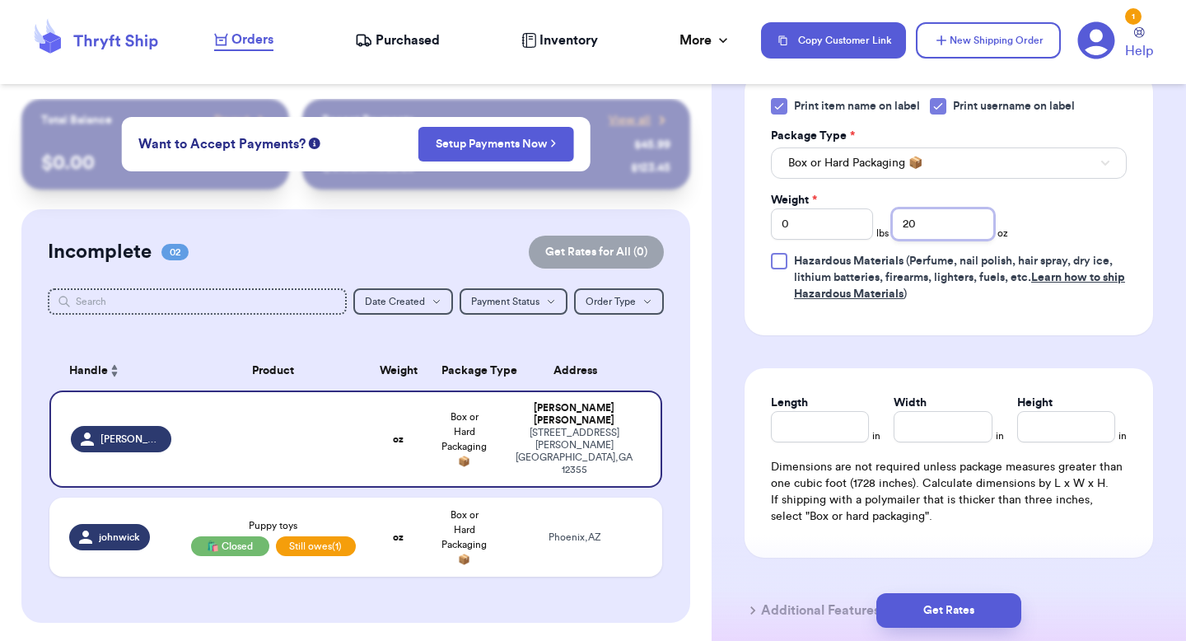
type input "20"
click at [863, 267] on span "Hazardous Materials" at bounding box center [849, 261] width 110 height 12
click at [0, 0] on input "Hazardous Materials (Perfume, nail polish, hair spray, dry ice, lithium batteri…" at bounding box center [0, 0] width 0 height 0
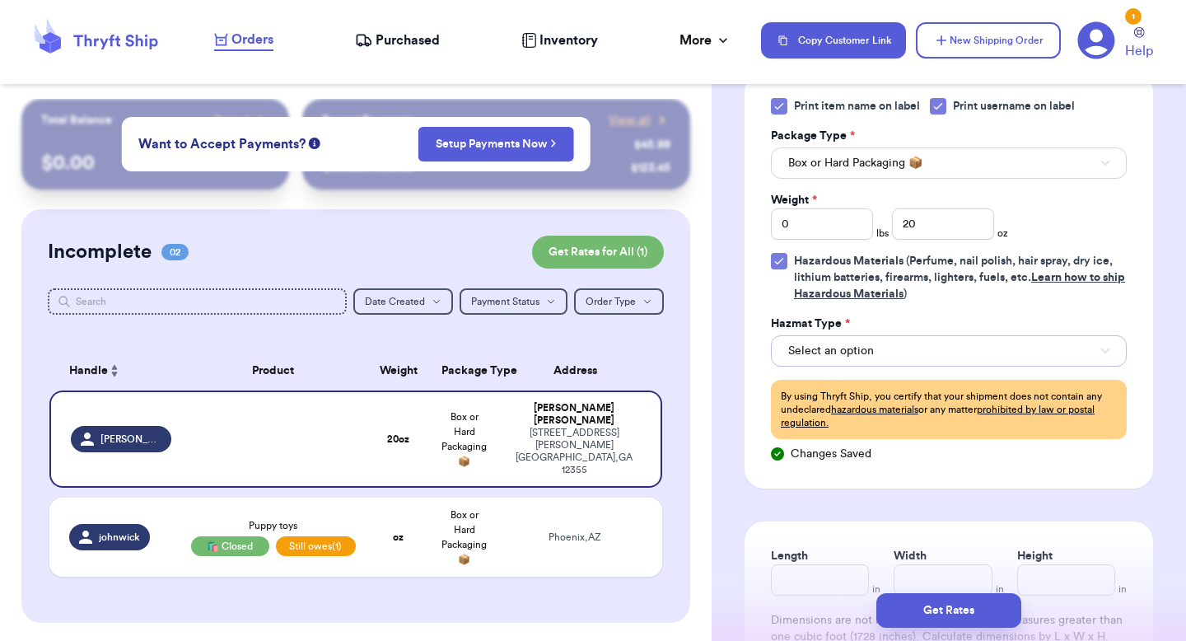
click at [839, 366] on button "Select an option" at bounding box center [949, 350] width 356 height 31
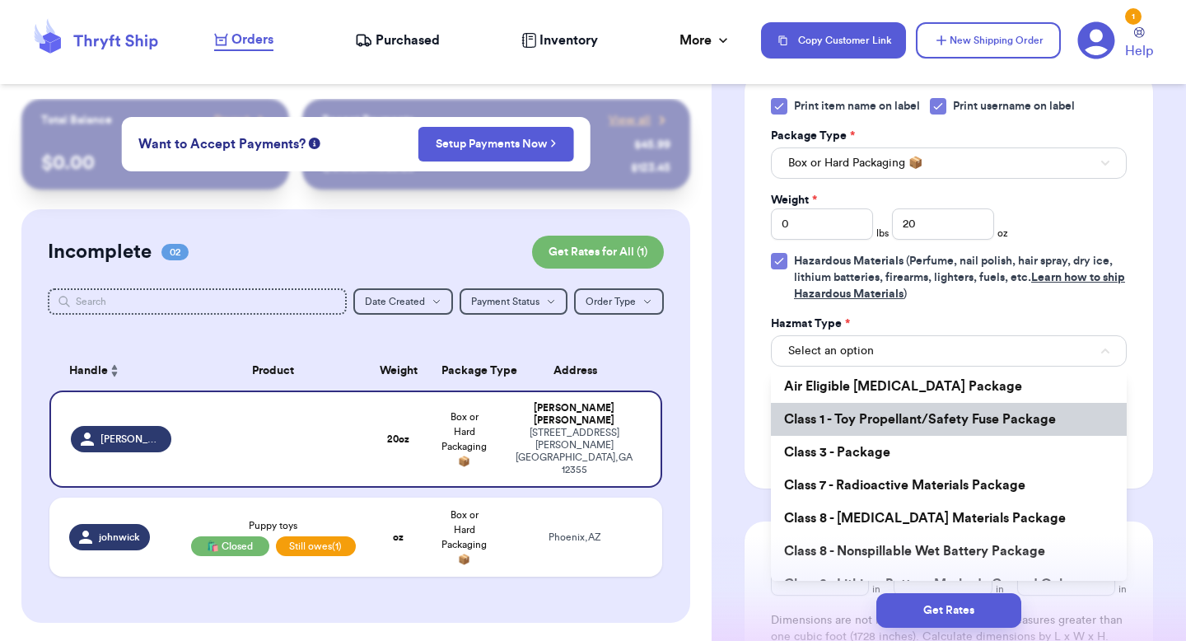
click at [838, 431] on li "Class 1 - Toy Propellant/Safety Fuse Package" at bounding box center [949, 419] width 356 height 33
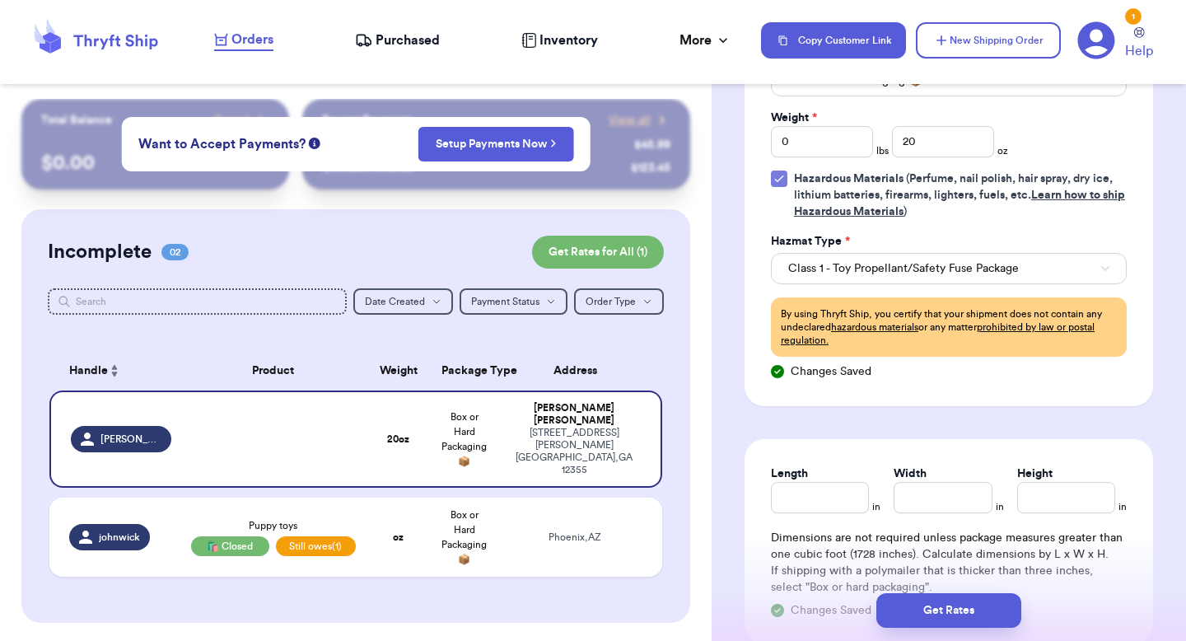
scroll to position [1224, 0]
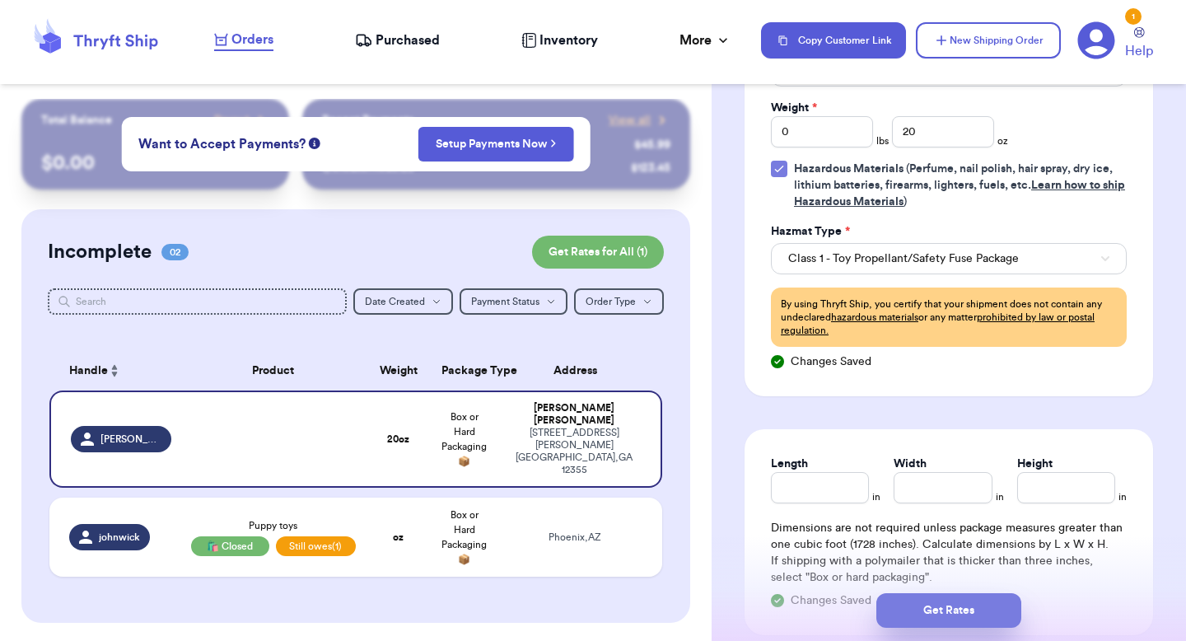
click at [898, 609] on button "Get Rates" at bounding box center [948, 610] width 145 height 35
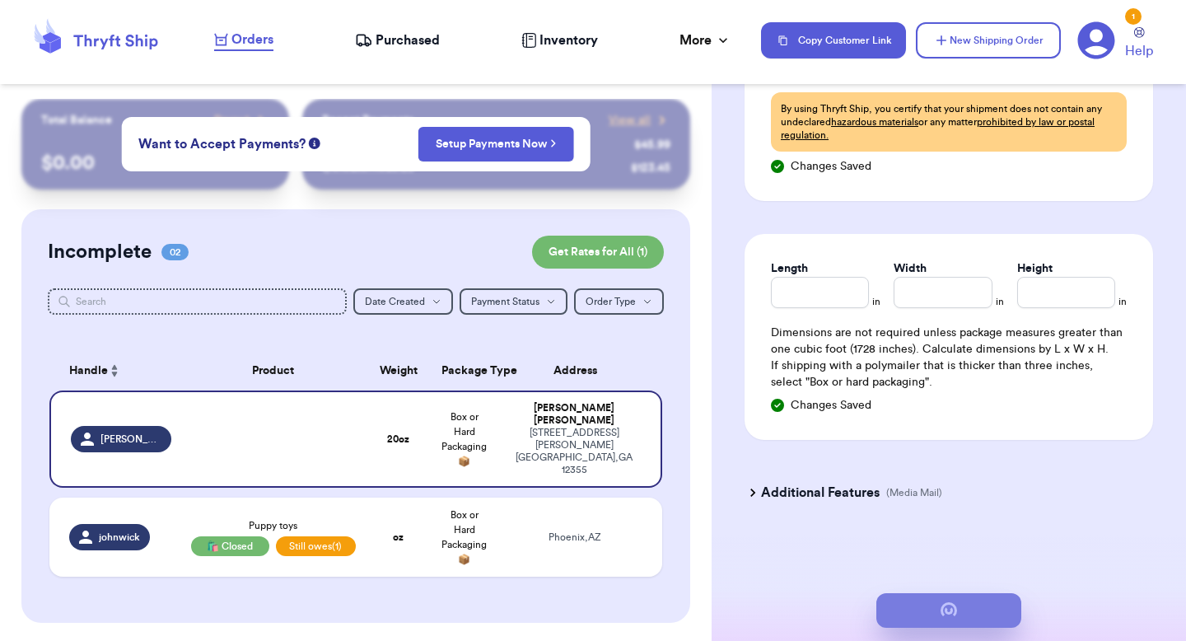
type input "1"
type input "4"
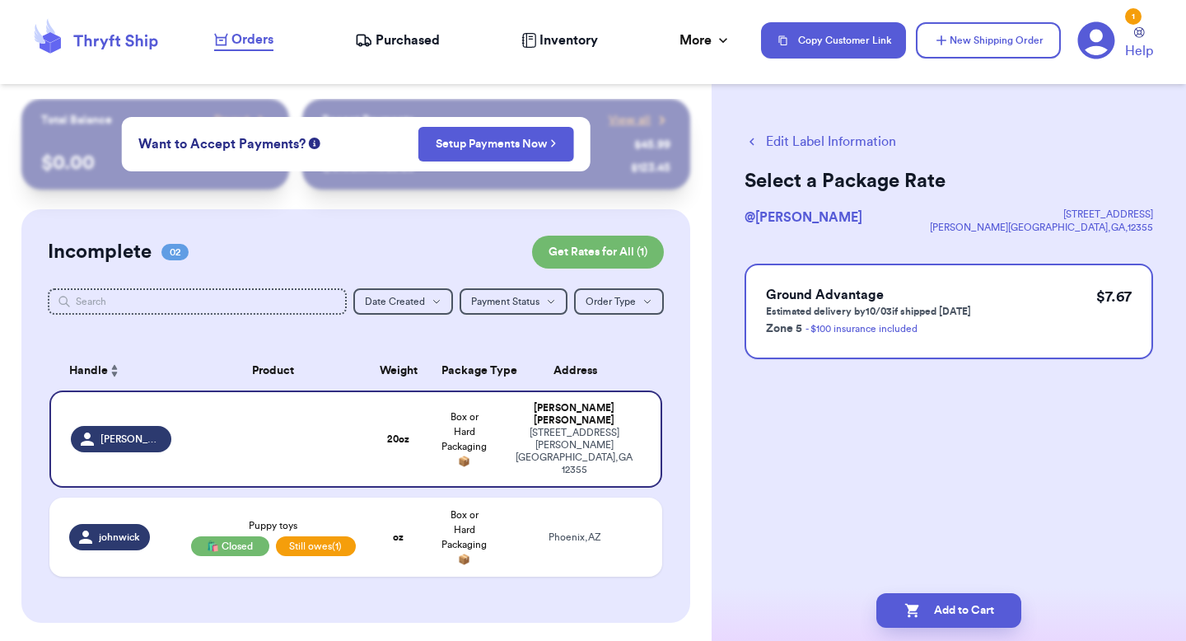
scroll to position [0, 0]
click at [898, 607] on button "Add to Cart" at bounding box center [948, 610] width 145 height 35
checkbox input "true"
select select "AZ"
select select "unpaid"
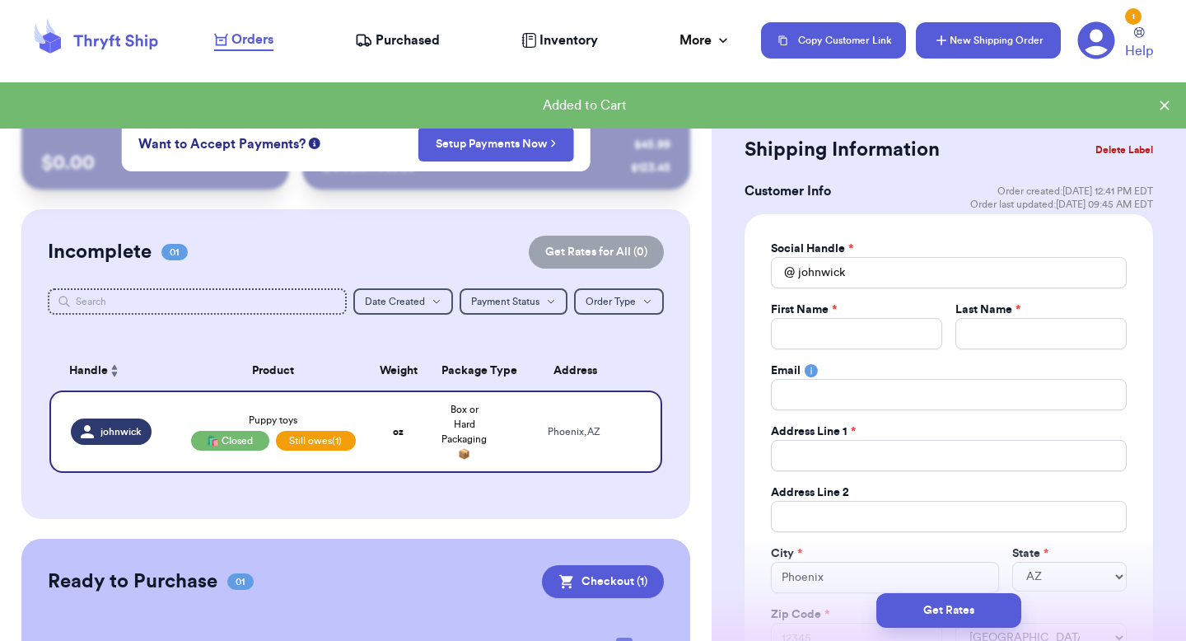
click at [982, 38] on button "New Shipping Order" at bounding box center [988, 40] width 145 height 36
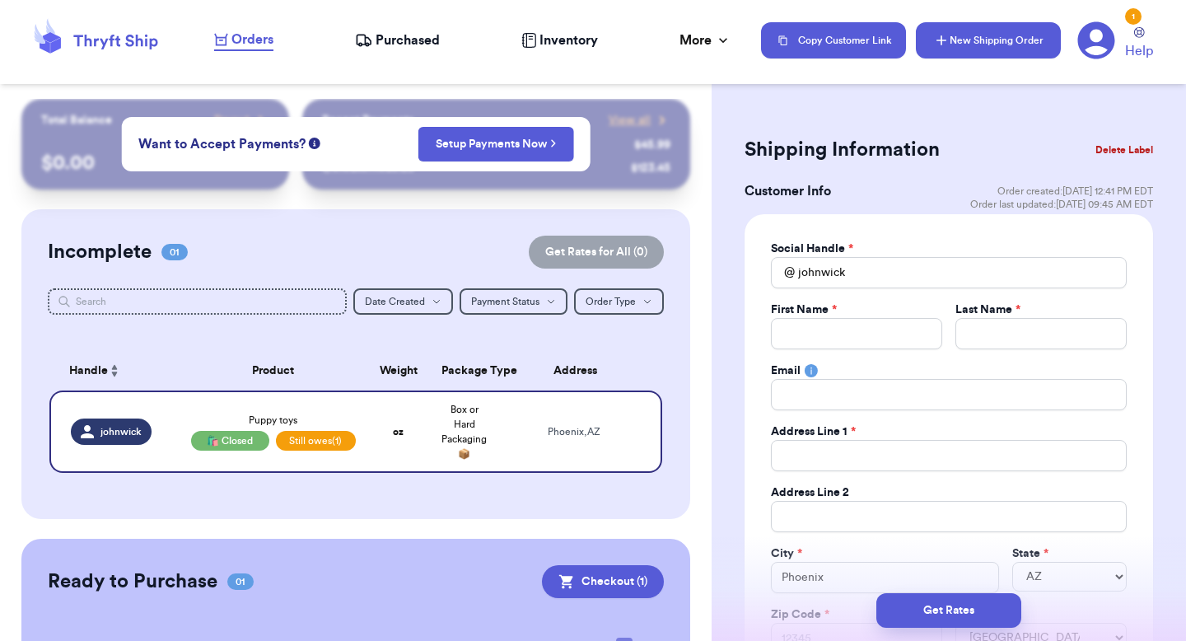
select select "unknown"
select select
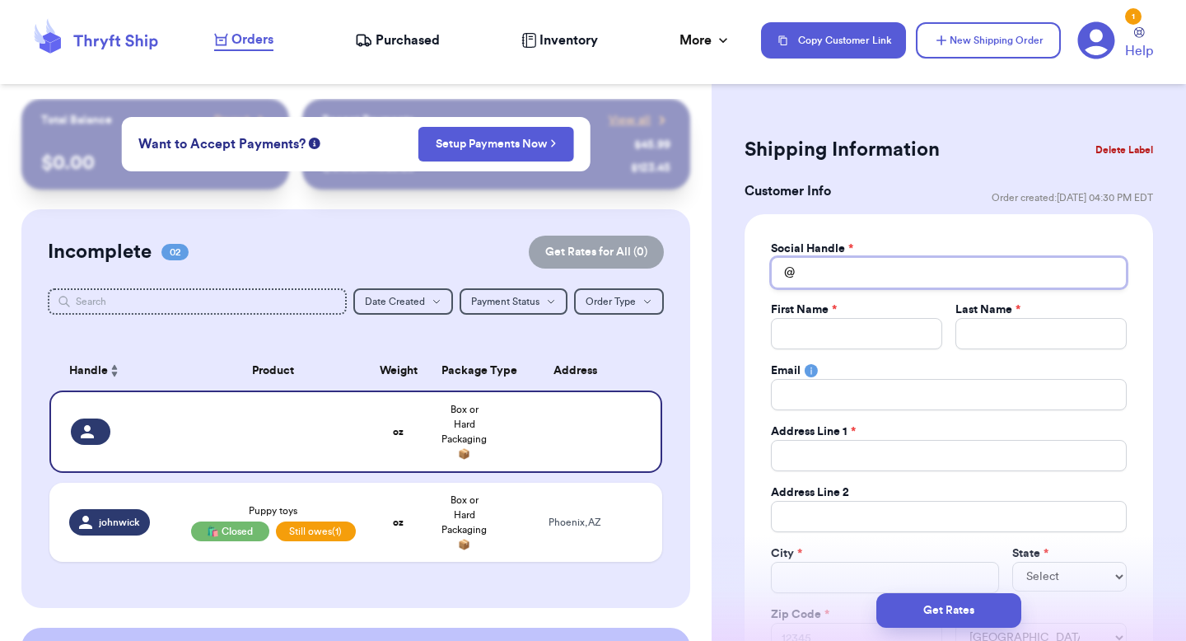
click at [866, 274] on input "Total Amount Paid" at bounding box center [949, 272] width 356 height 31
type input "m"
type input "a"
type input "g"
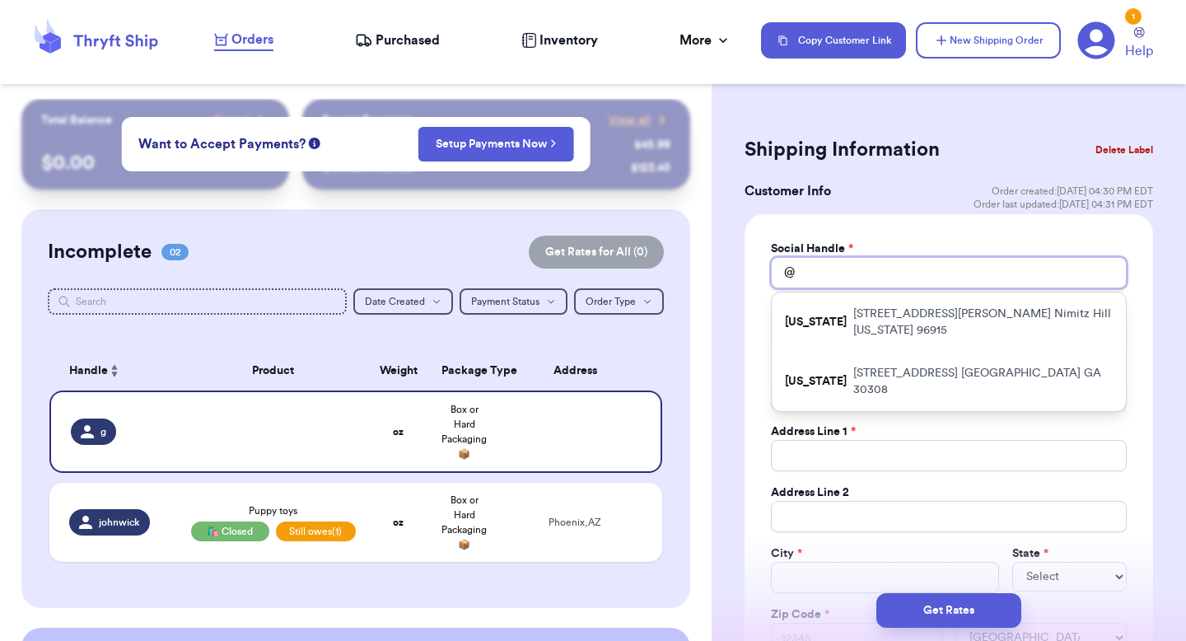
type input "a"
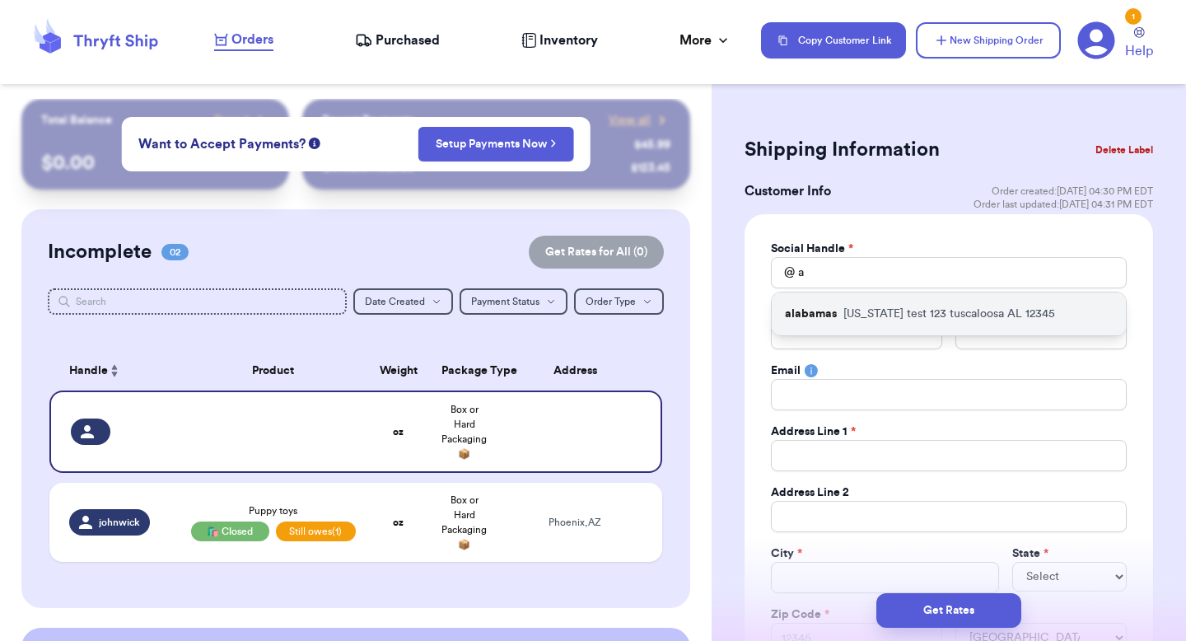
click at [847, 331] on div "alabamas alabama test 123 tuscaloosa AL 12345" at bounding box center [949, 313] width 354 height 43
type input "alabamas"
type input "valeria"
type input "brenner"
type input "valeria@thryftship.com"
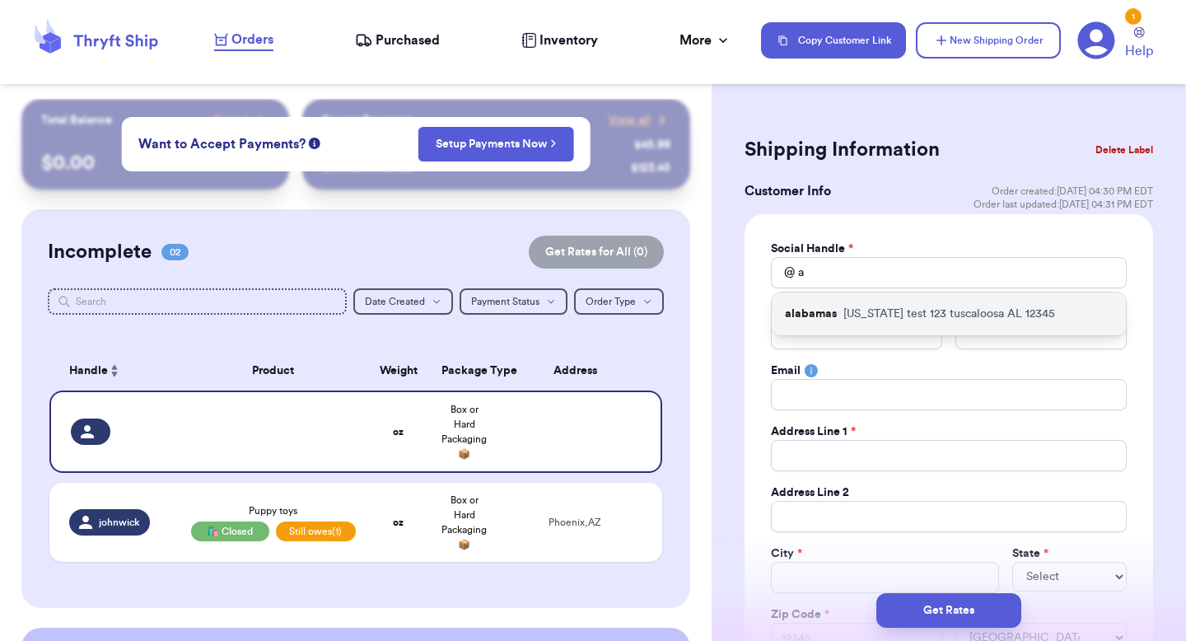
type input "[US_STATE] test 123"
type input "tuscaloosa"
select select "AL"
type input "12345"
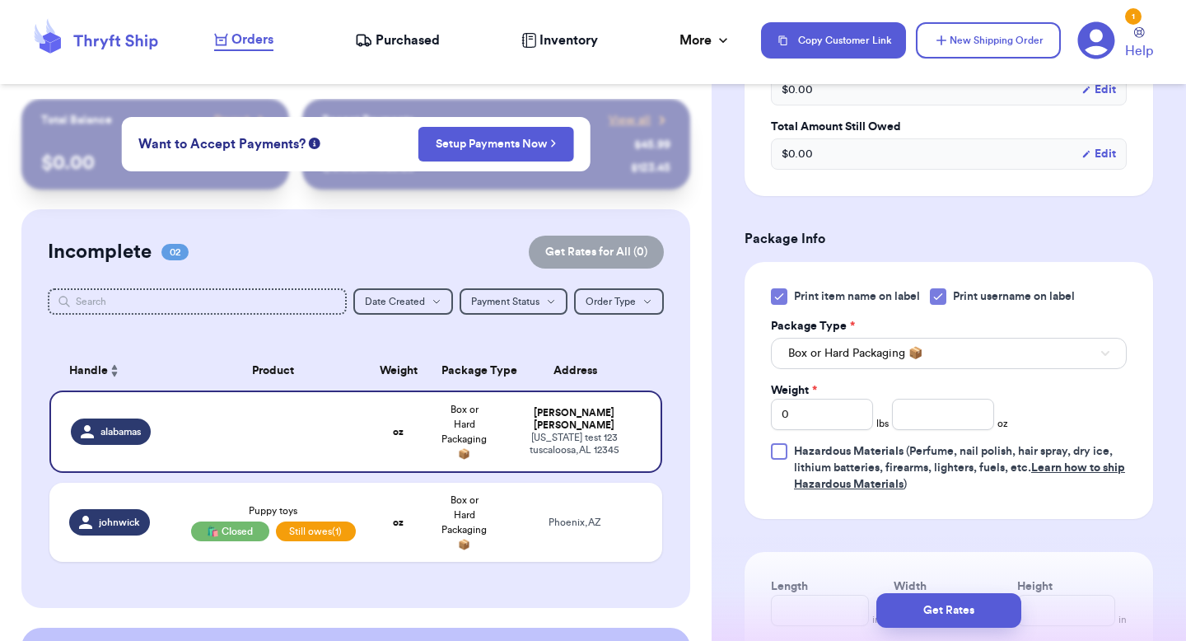
scroll to position [951, 0]
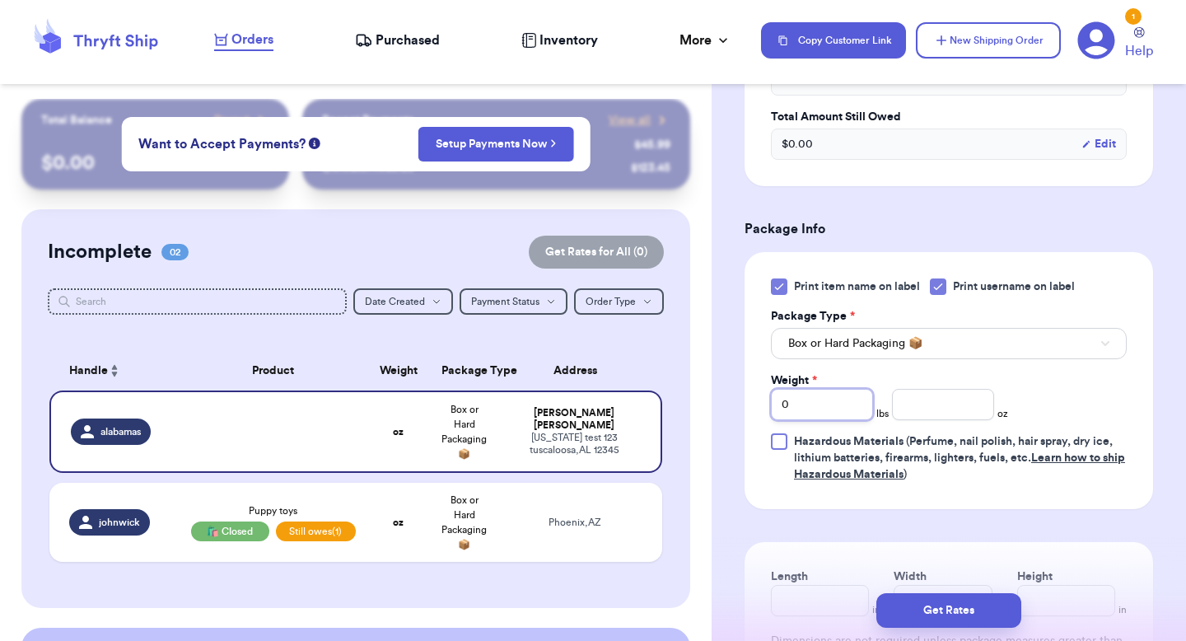
click at [846, 408] on input "0" at bounding box center [822, 404] width 102 height 31
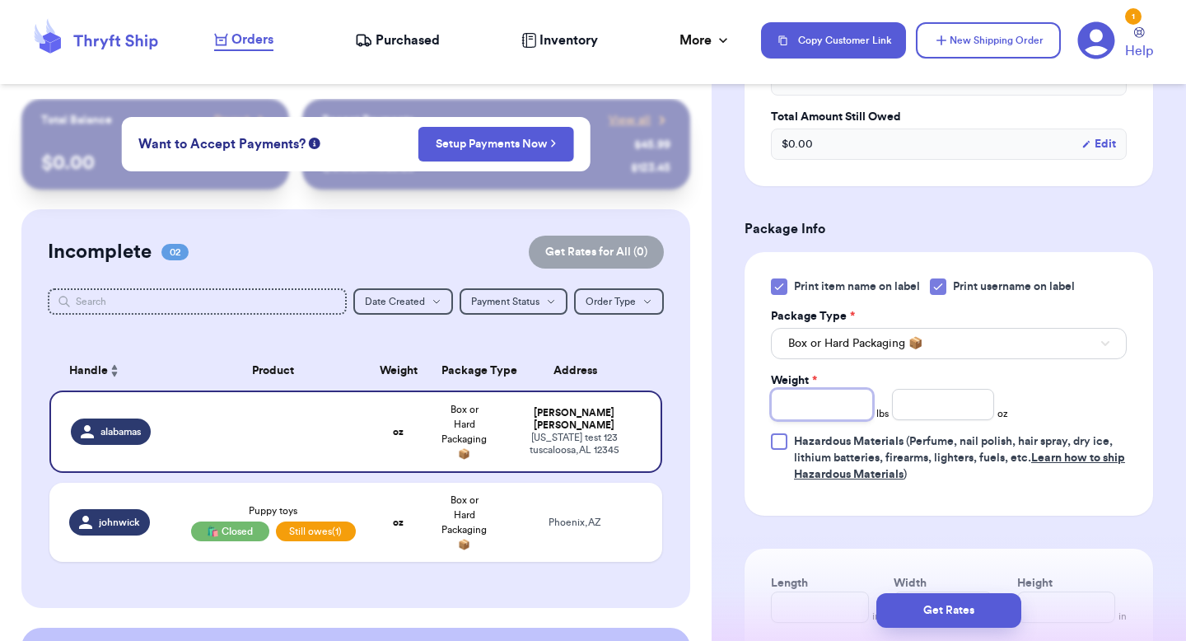
type input "1"
type input "12"
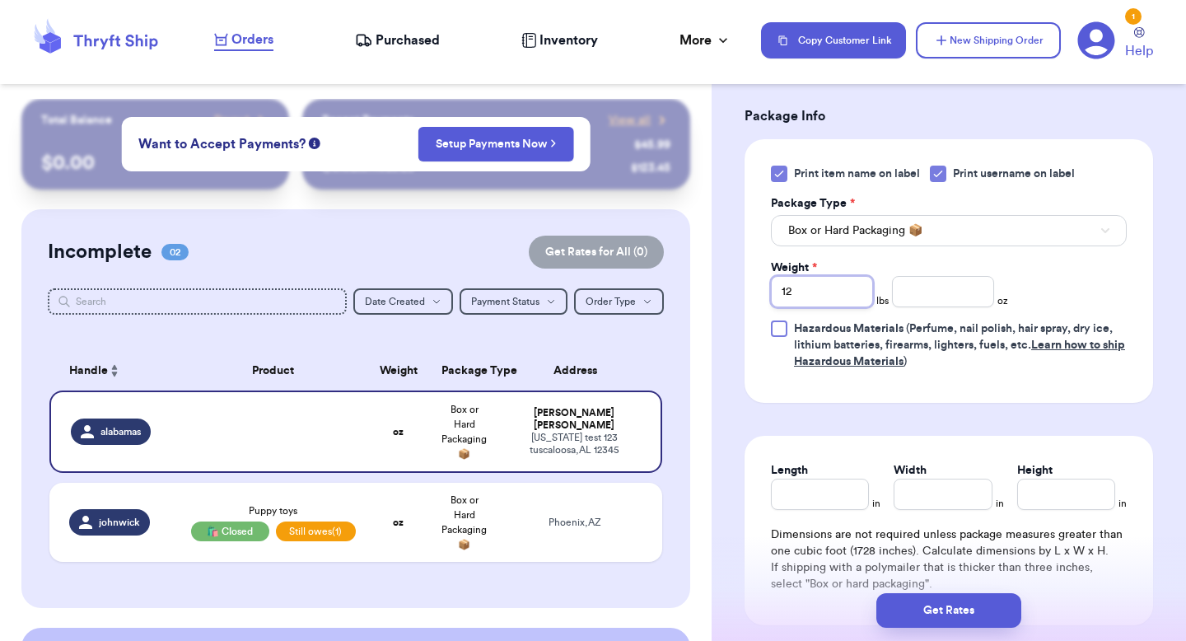
scroll to position [1252, 0]
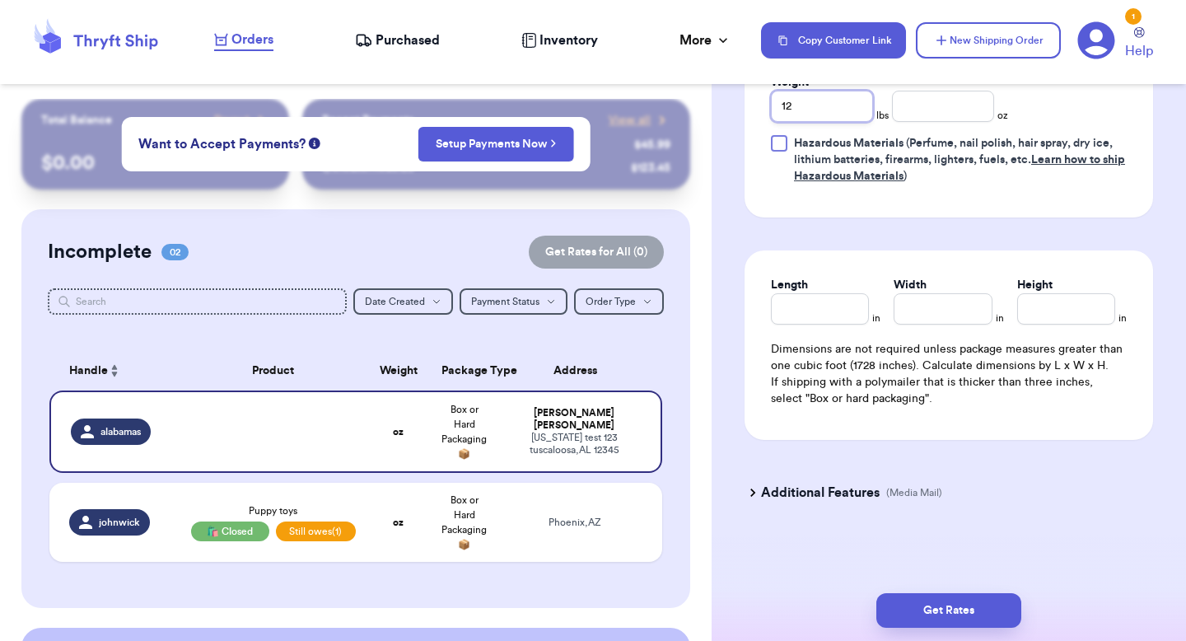
type input "1"
type input "2"
click at [839, 505] on div "Additional Features (Media Mail)" at bounding box center [939, 493] width 408 height 40
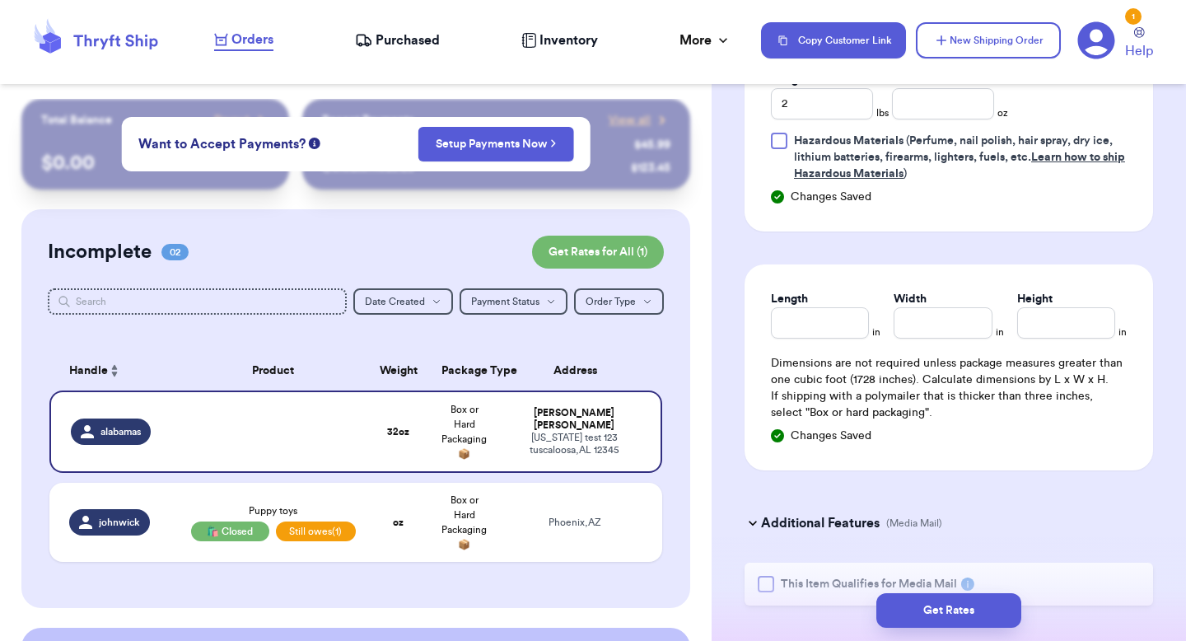
scroll to position [1334, 0]
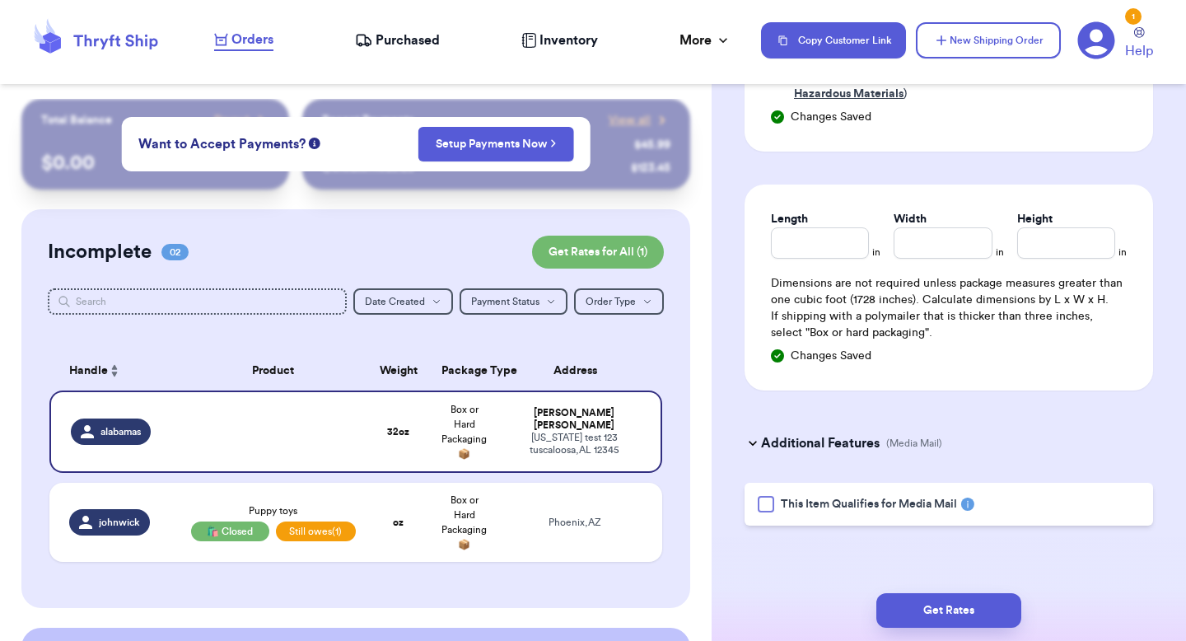
click at [838, 500] on span "This Item Qualifies for Media Mail" at bounding box center [869, 504] width 176 height 16
click at [0, 0] on input "This Item Qualifies for Media Mail" at bounding box center [0, 0] width 0 height 0
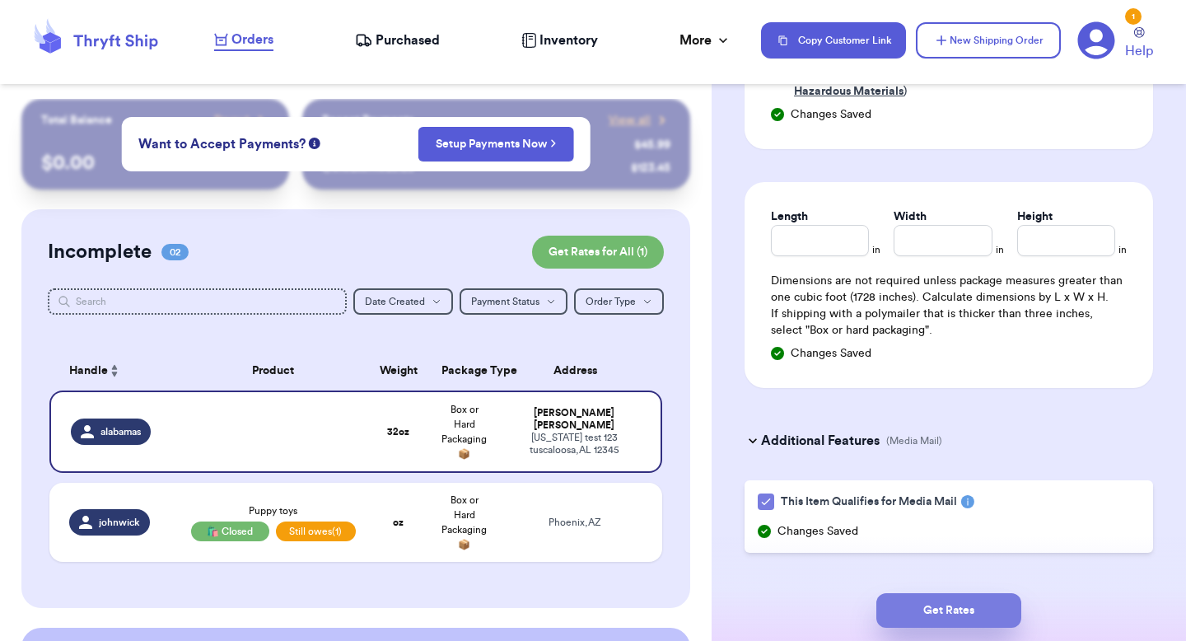
click at [912, 595] on button "Get Rates" at bounding box center [948, 610] width 145 height 35
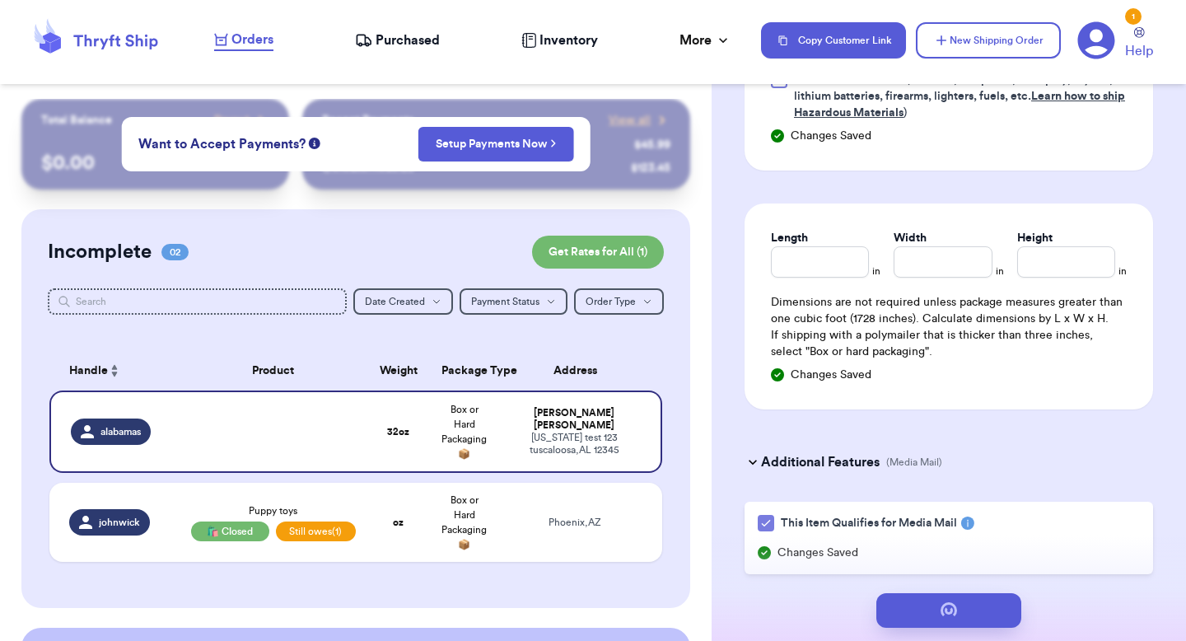
scroll to position [0, 0]
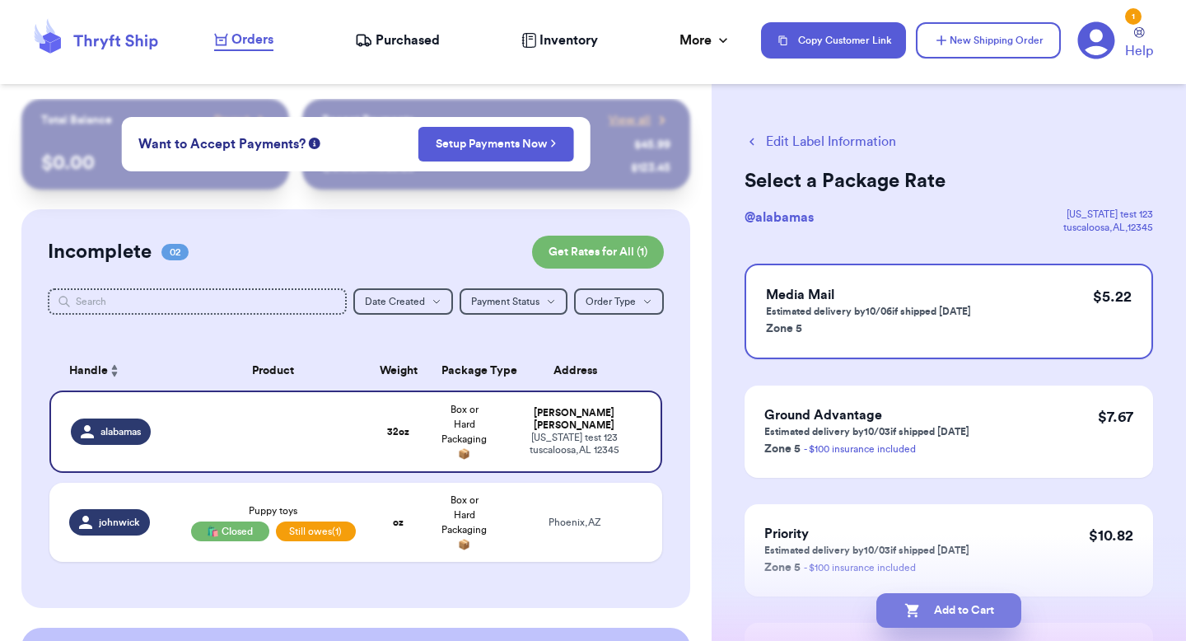
click at [935, 623] on button "Add to Cart" at bounding box center [948, 610] width 145 height 35
checkbox input "true"
select select "AZ"
select select "unpaid"
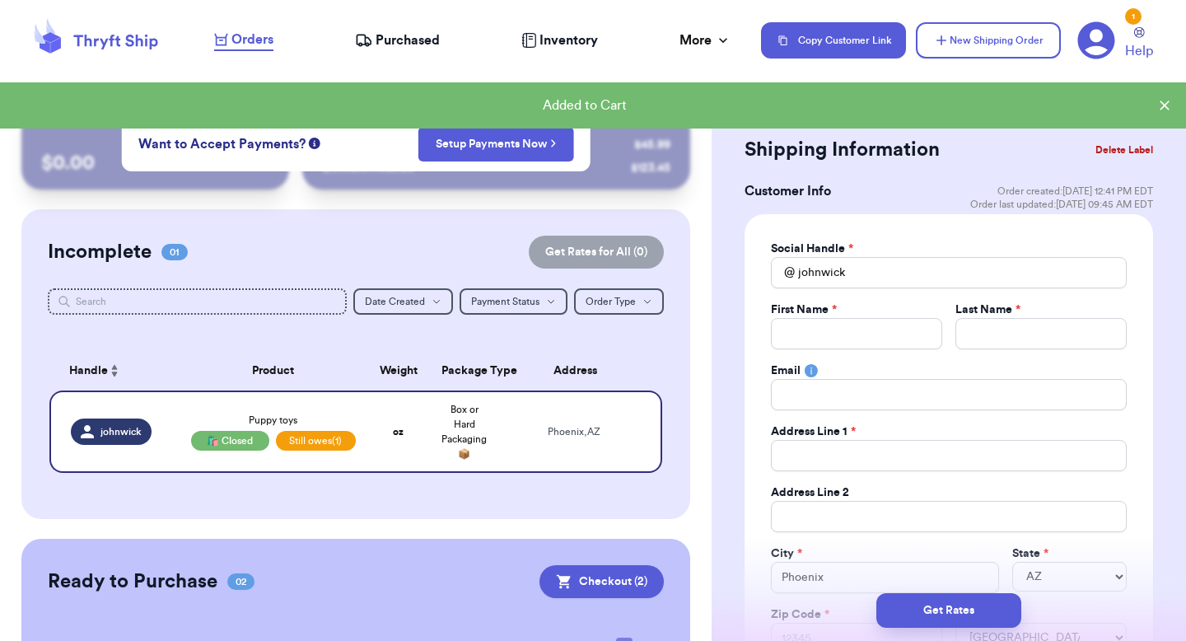
scroll to position [261, 0]
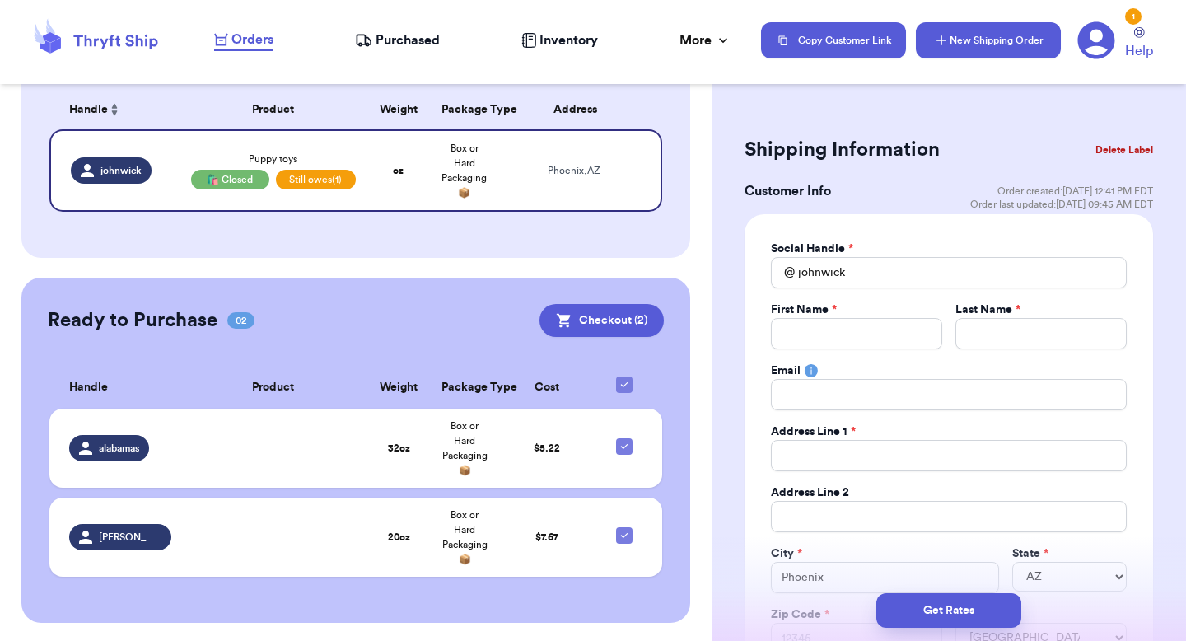
click at [946, 40] on icon "button" at bounding box center [941, 40] width 16 height 16
select select "unknown"
select select
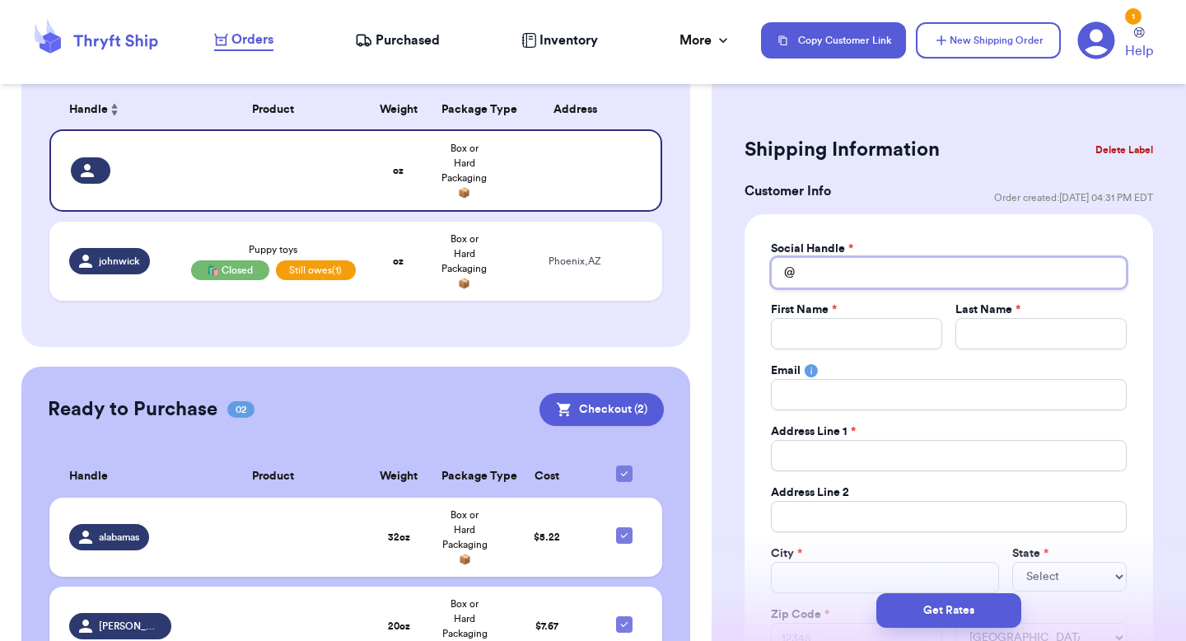
click at [830, 273] on input "Total Amount Paid" at bounding box center [949, 272] width 356 height 31
type input "m"
type input "n"
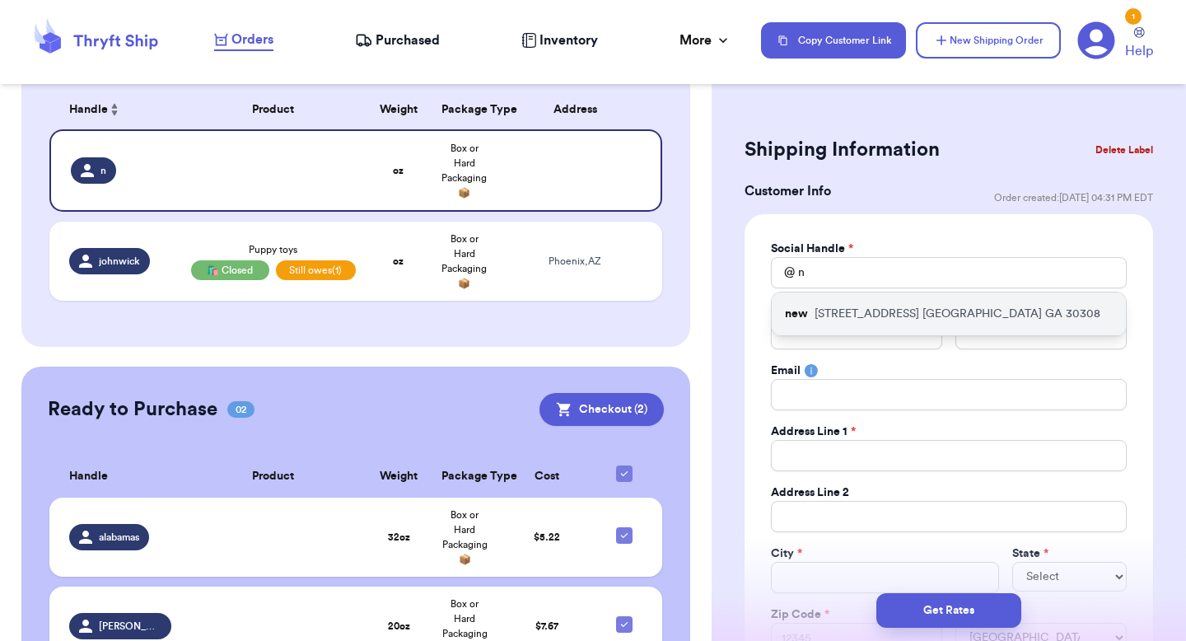
click at [866, 325] on div "[GEOGRAPHIC_DATA][STREET_ADDRESS]" at bounding box center [949, 313] width 354 height 43
type input "new"
type input "[PERSON_NAME]"
type input "[PERSON_NAME][EMAIL_ADDRESS][PERSON_NAME][DOMAIN_NAME]"
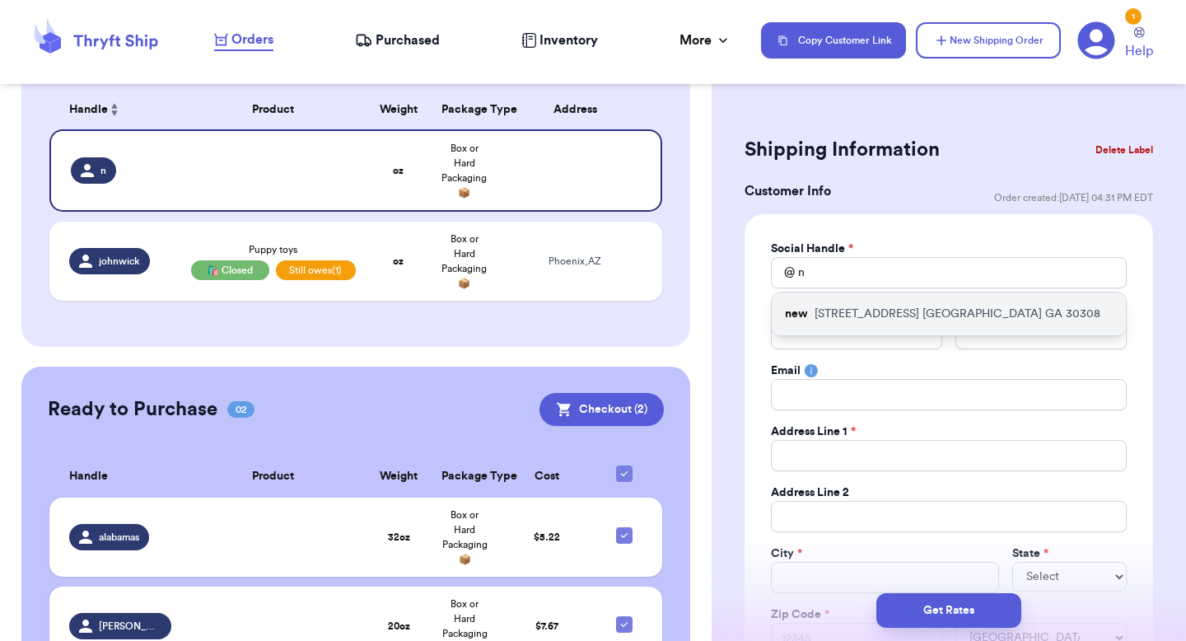
type input "[STREET_ADDRESS]"
type input "[GEOGRAPHIC_DATA]"
select select "GA"
type input "30308"
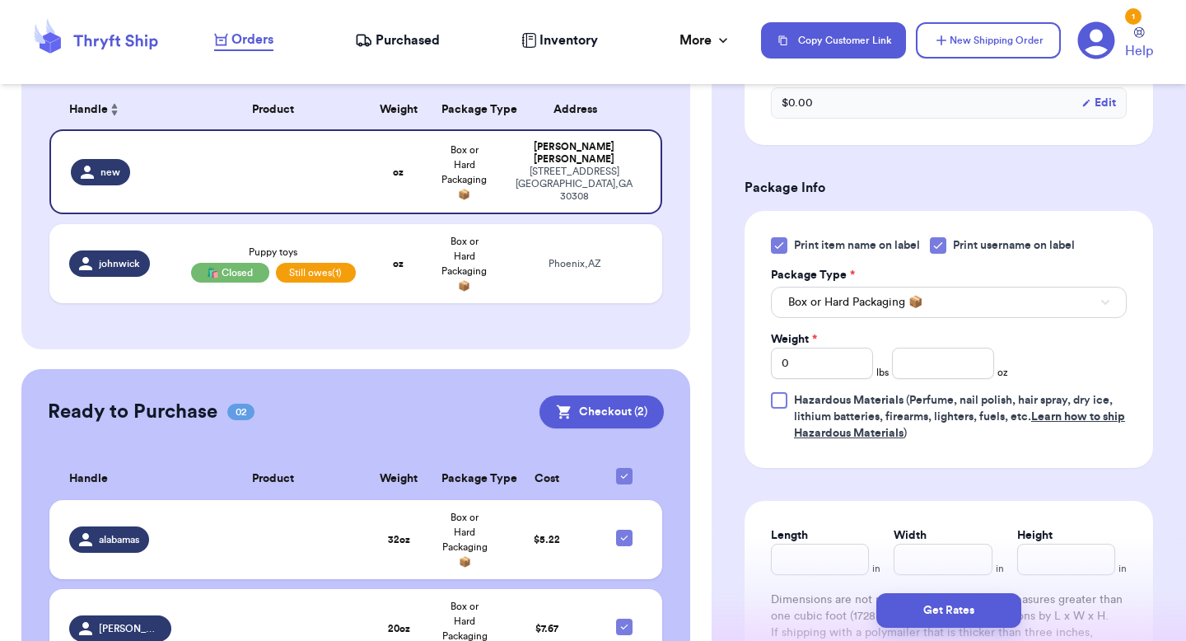
scroll to position [1033, 0]
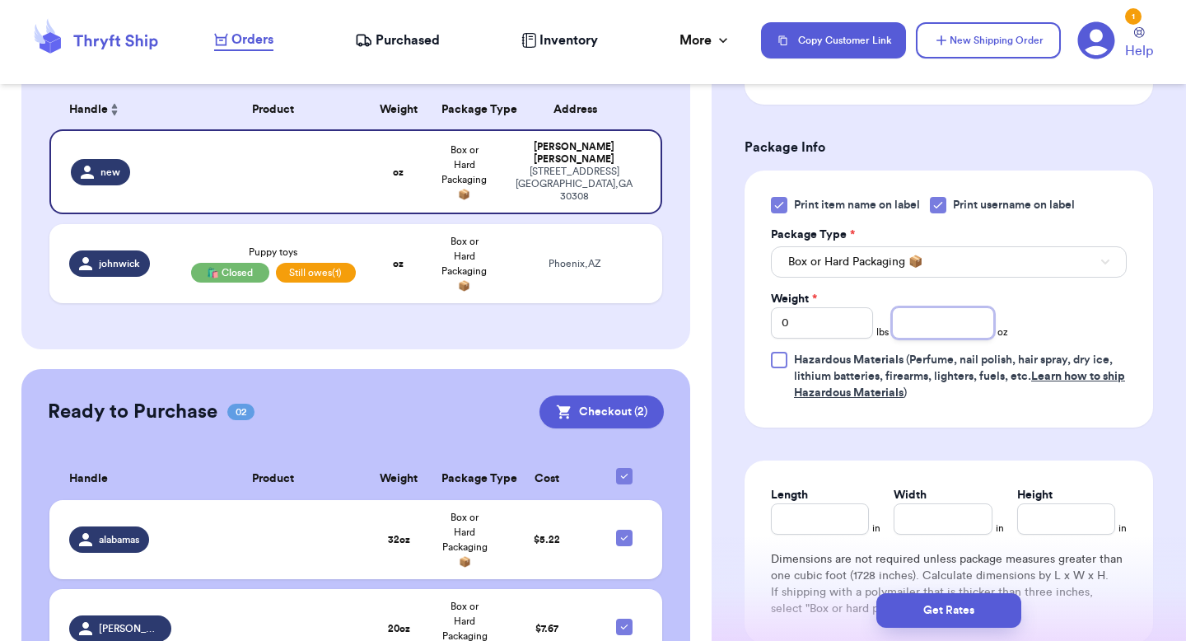
click at [899, 328] on input "number" at bounding box center [943, 322] width 102 height 31
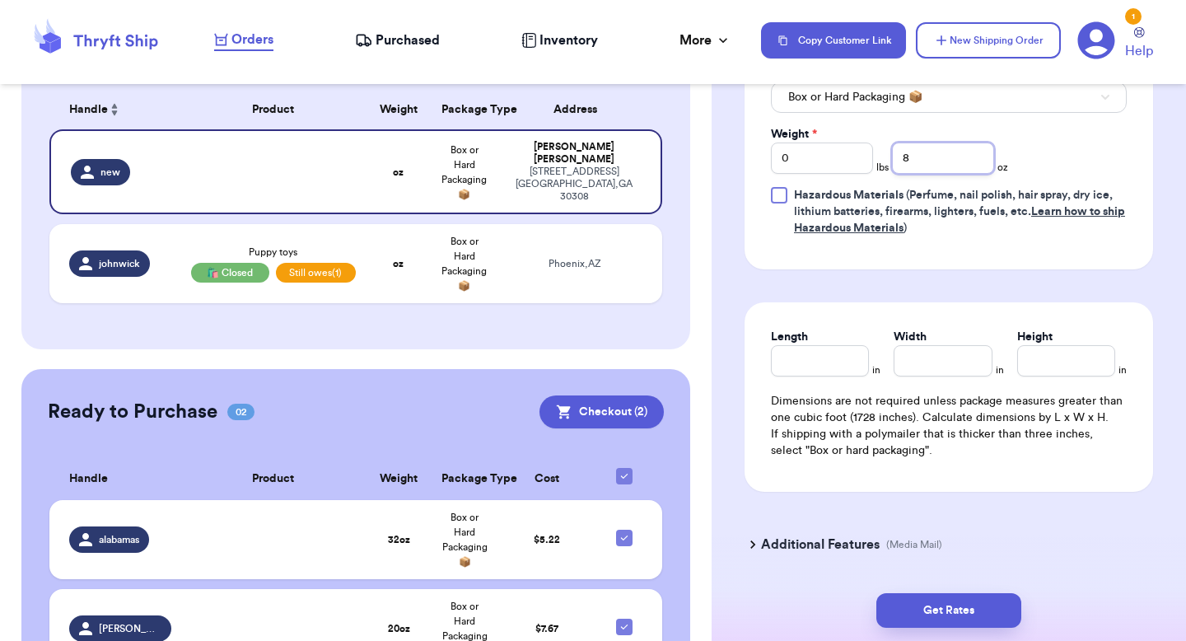
scroll to position [1133, 0]
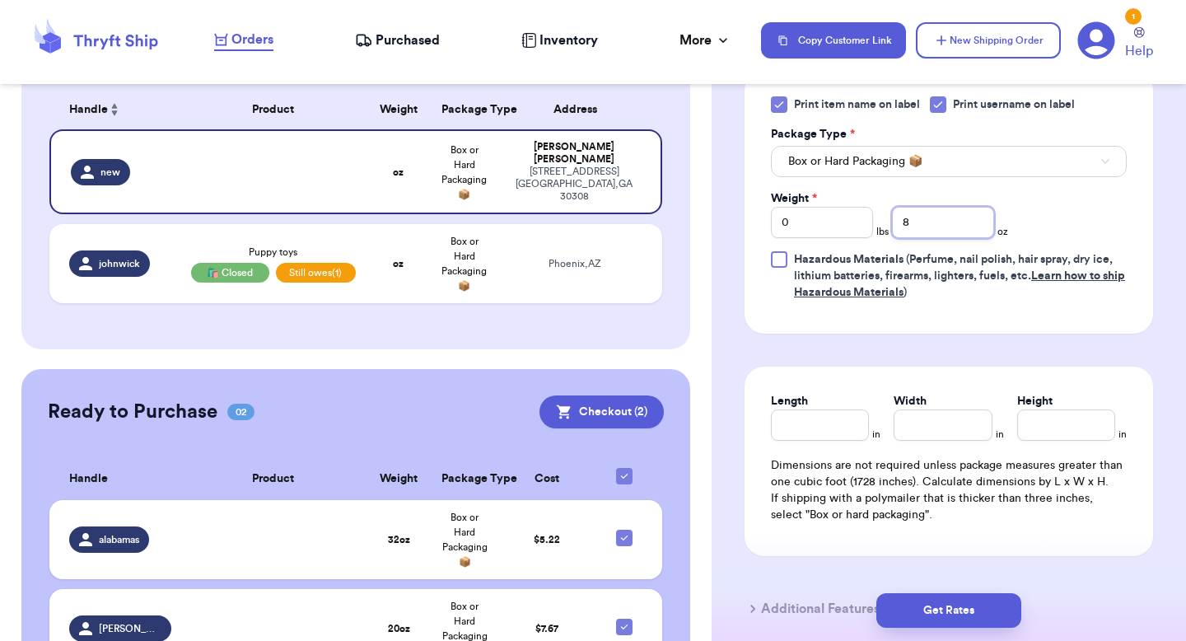
type input "8"
click at [848, 149] on button "Box or Hard Packaging 📦" at bounding box center [949, 161] width 356 height 31
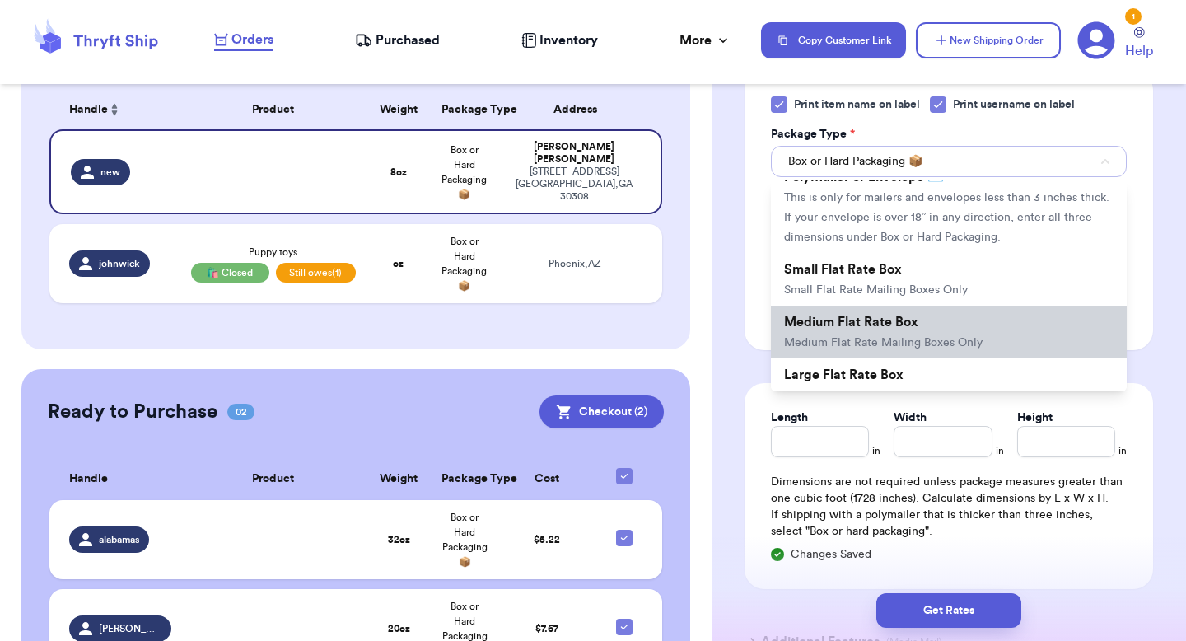
scroll to position [165, 0]
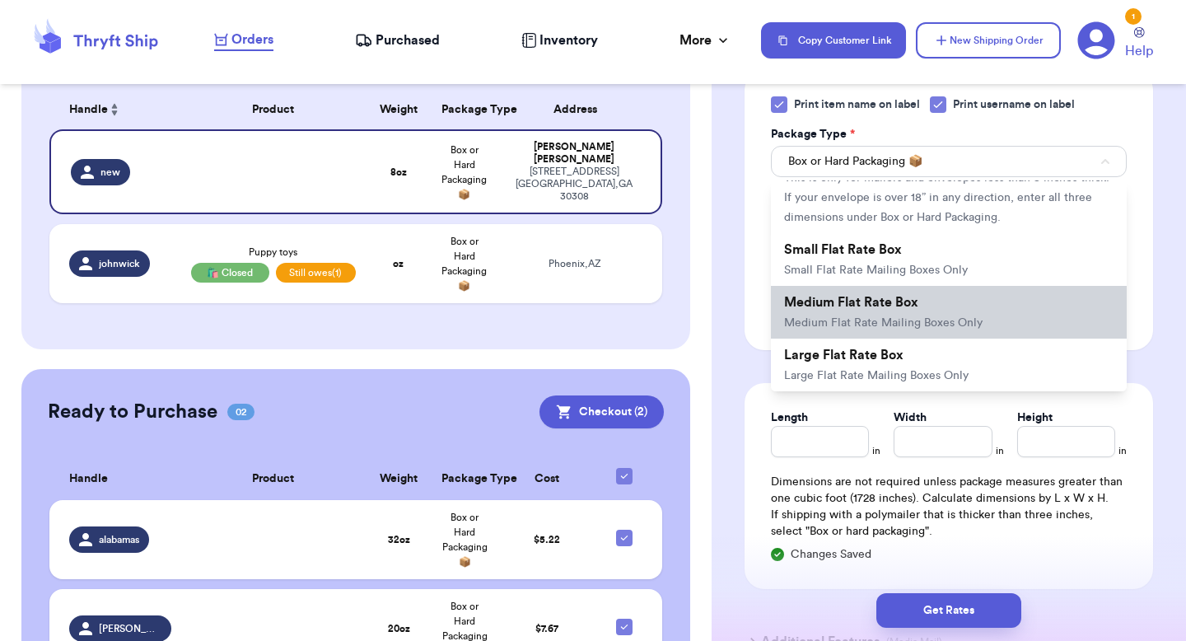
click at [847, 321] on span "Medium Flat Rate Mailing Boxes Only" at bounding box center [883, 323] width 198 height 12
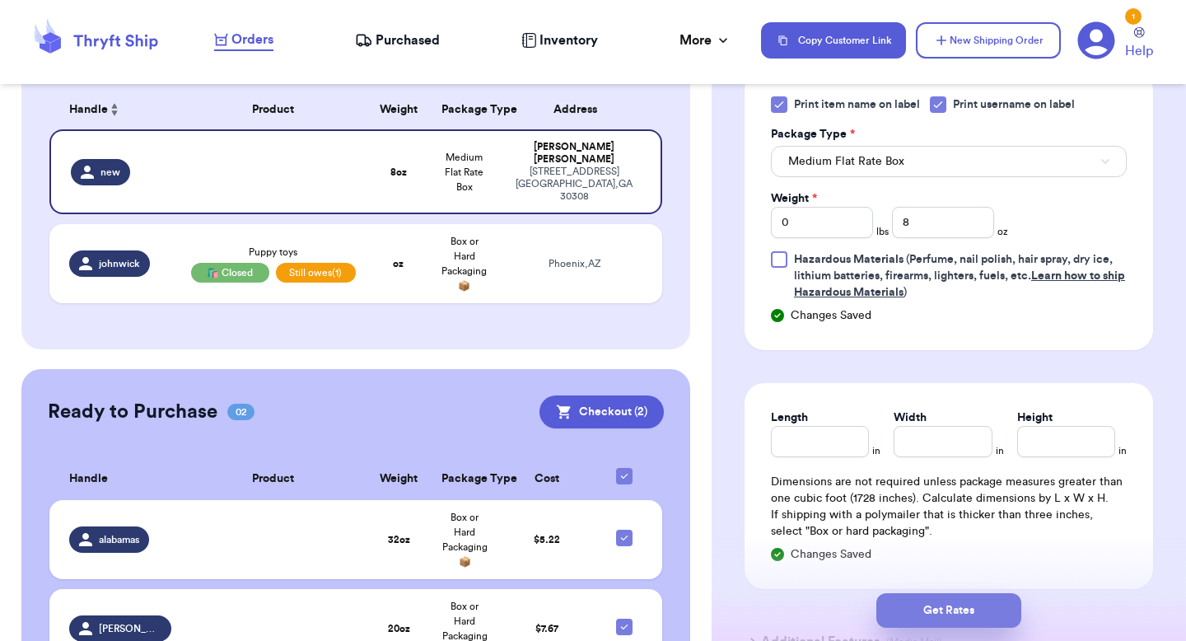
click at [923, 622] on button "Get Rates" at bounding box center [948, 610] width 145 height 35
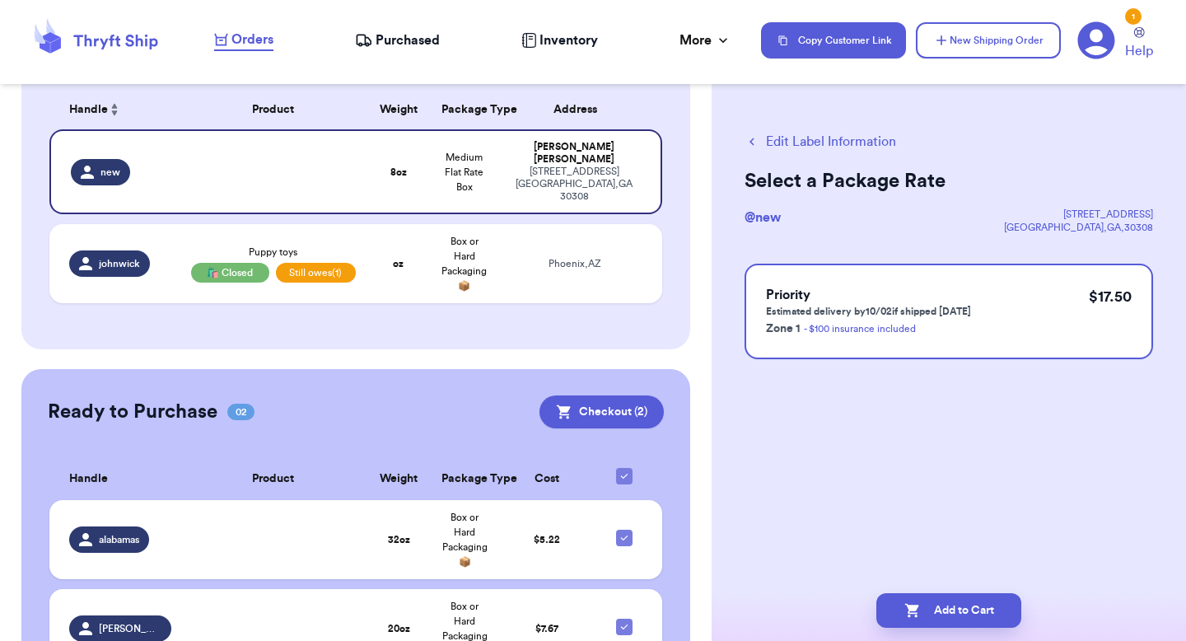
scroll to position [0, 0]
click at [917, 616] on icon "button" at bounding box center [912, 610] width 16 height 16
checkbox input "true"
select select "AZ"
select select "unpaid"
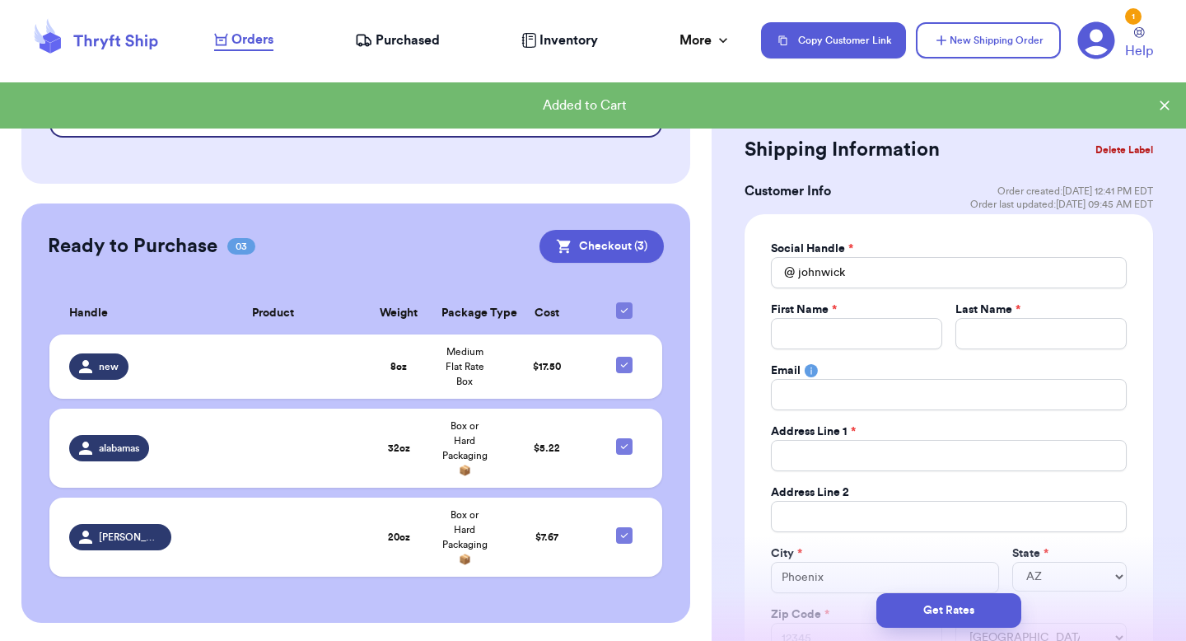
scroll to position [281, 0]
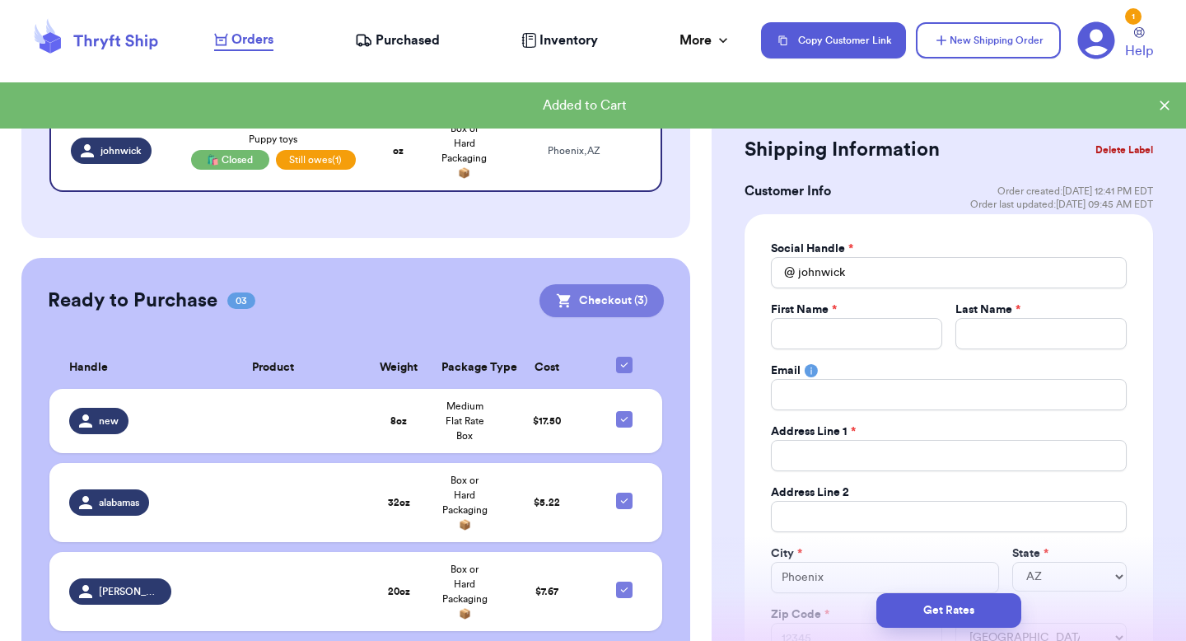
click at [604, 295] on button "Checkout ( 3 )" at bounding box center [601, 300] width 124 height 33
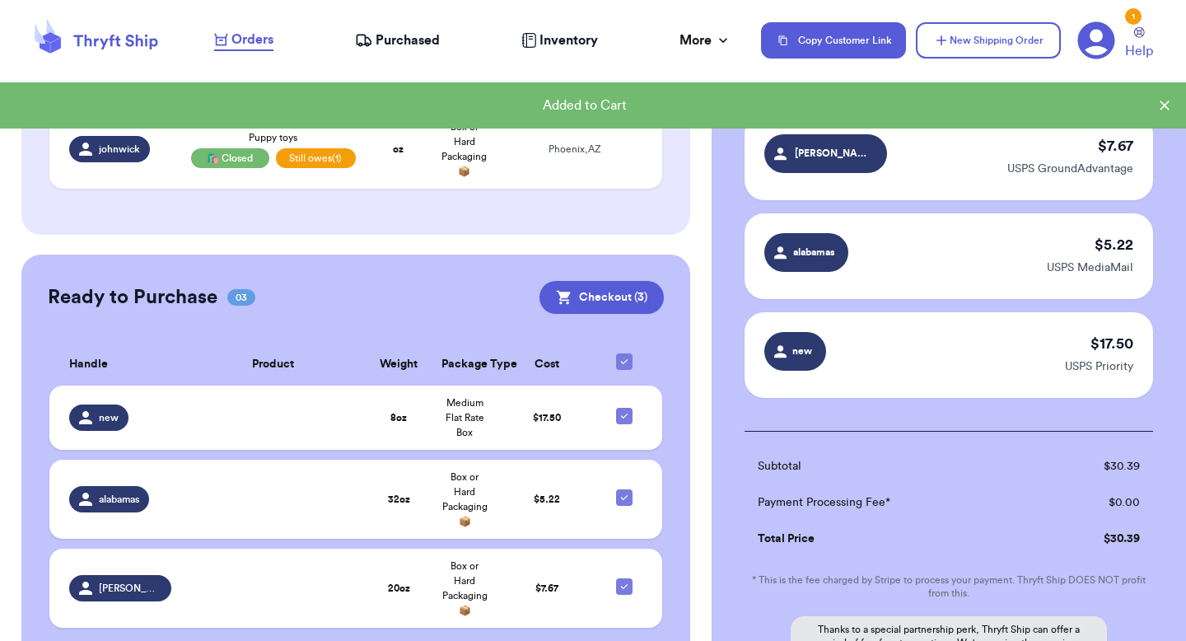
scroll to position [258, 0]
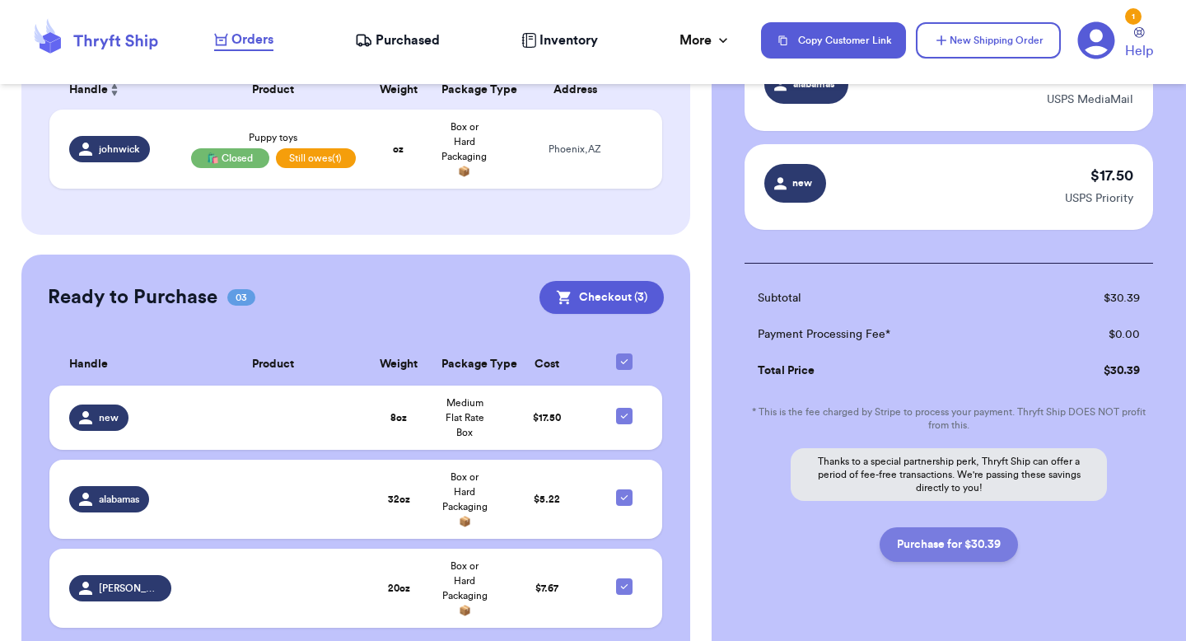
click at [940, 548] on button "Purchase for $30.39" at bounding box center [949, 544] width 138 height 35
checkbox input "false"
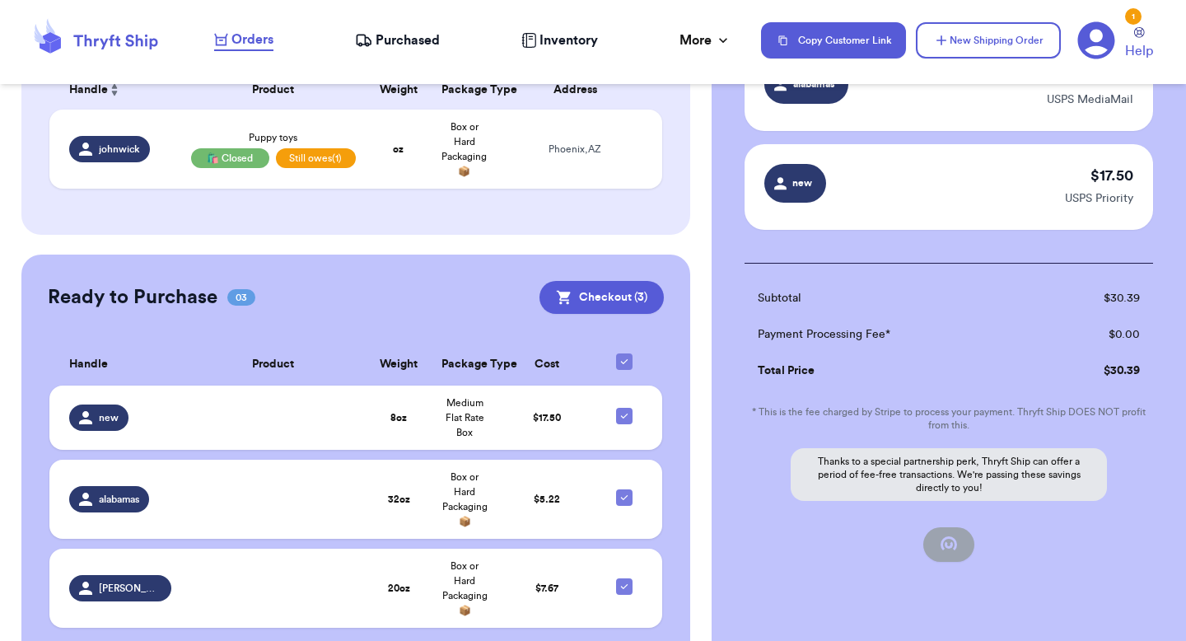
checkbox input "true"
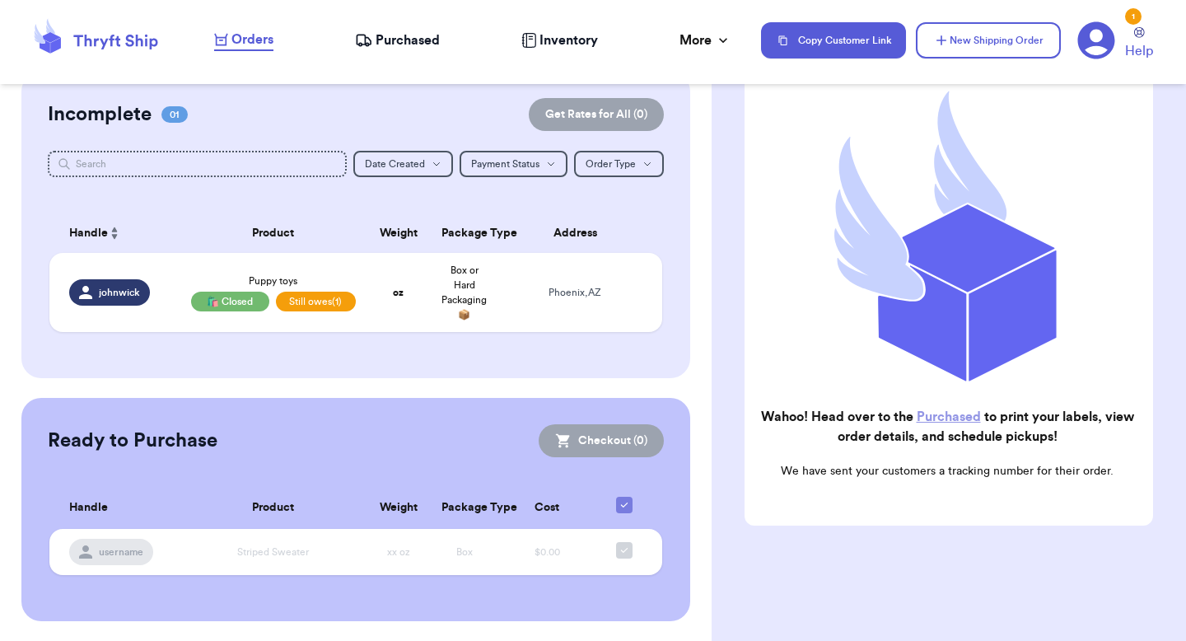
scroll to position [136, 0]
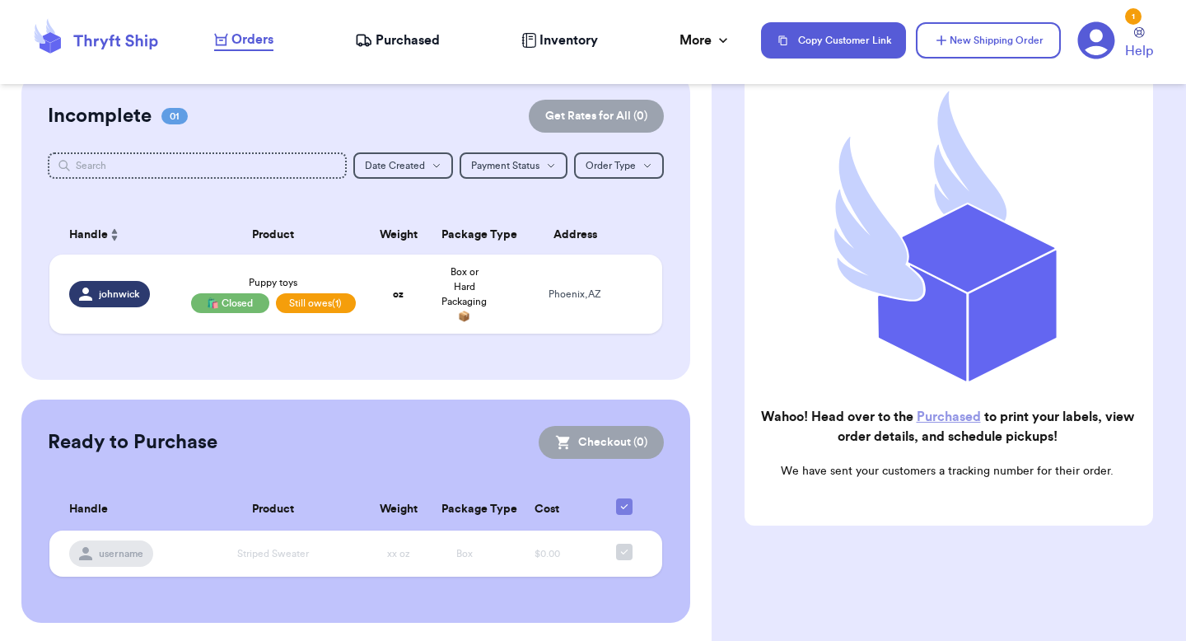
click at [671, 49] on div "Orders Purchased Inventory More Stats Completed Orders Payments Payouts" at bounding box center [479, 40] width 530 height 21
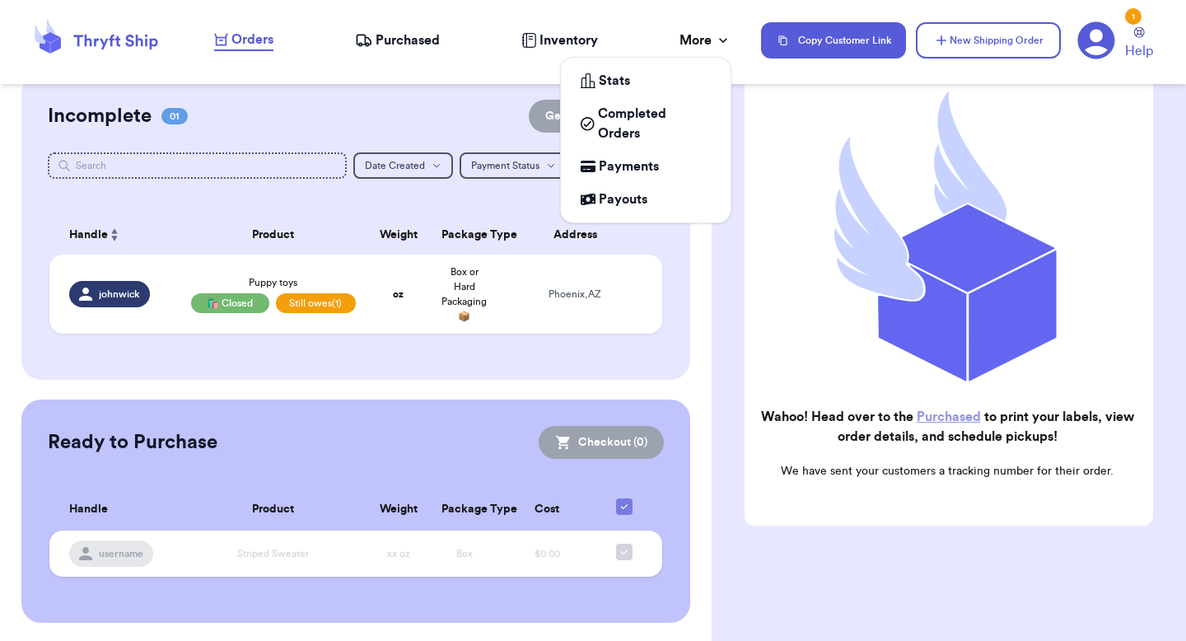
click at [688, 44] on div "More" at bounding box center [705, 40] width 52 height 20
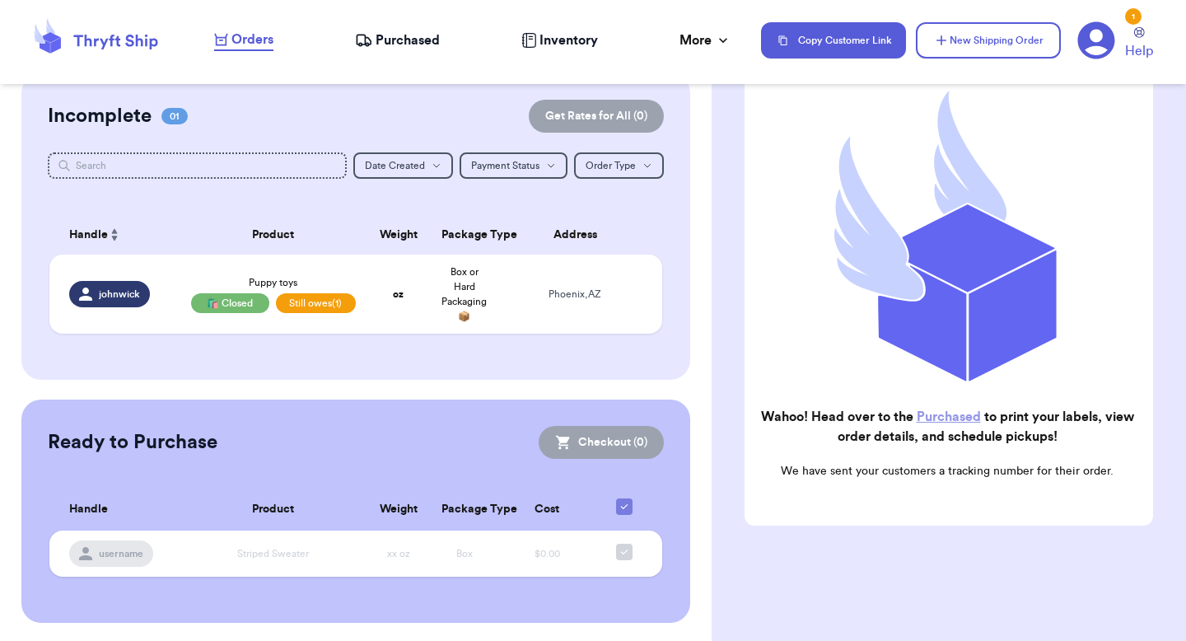
click at [408, 30] on div "Orders Purchased Inventory More Stats Completed Orders Payments Payouts" at bounding box center [479, 40] width 530 height 21
click at [399, 45] on span "Purchased" at bounding box center [408, 40] width 64 height 20
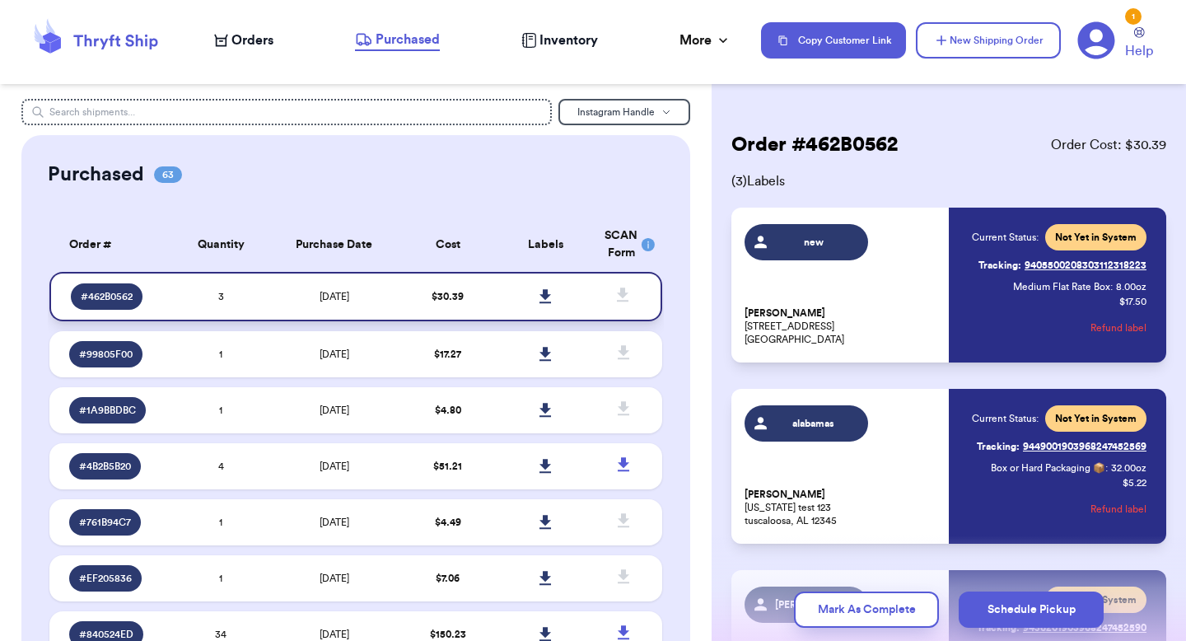
click at [538, 288] on link at bounding box center [546, 296] width 36 height 36
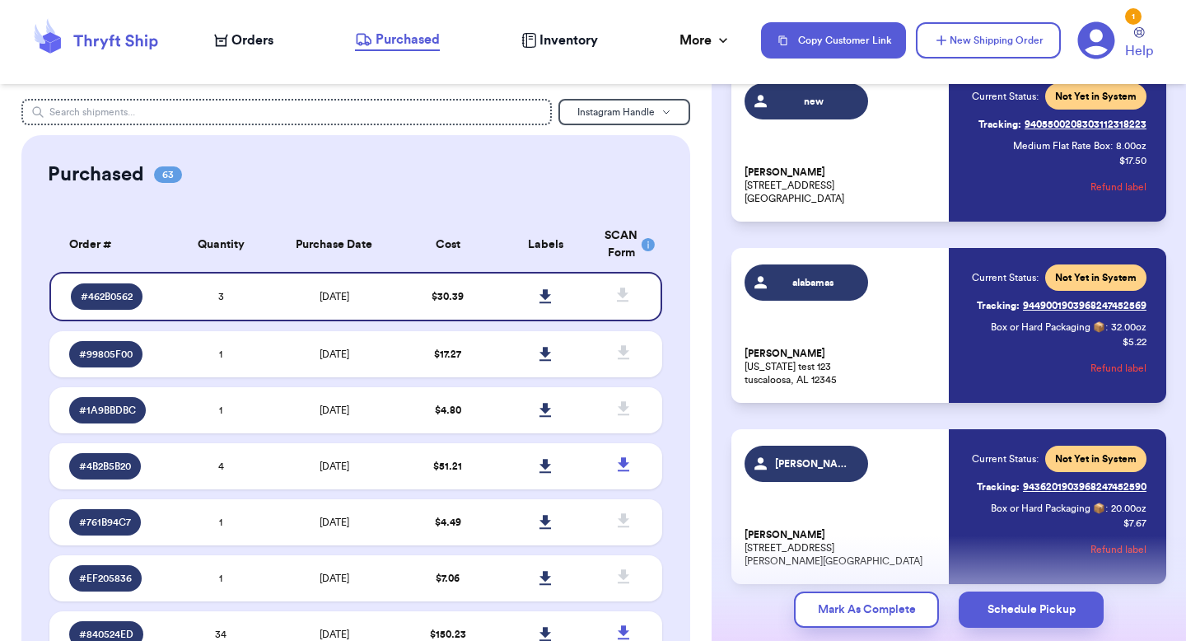
scroll to position [124, 0]
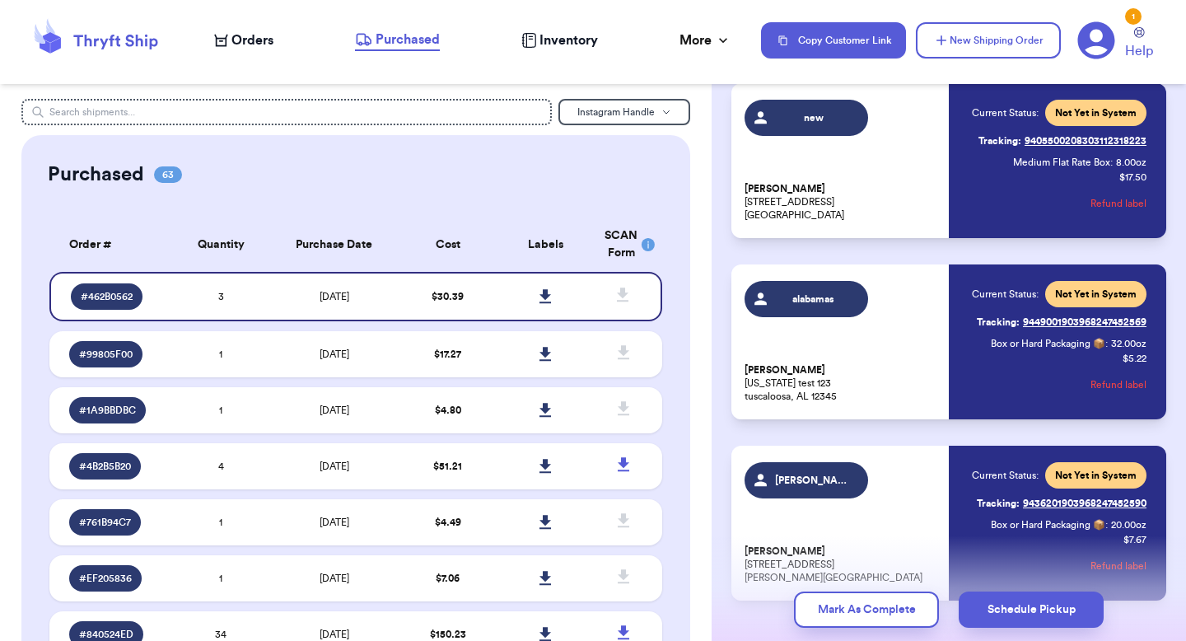
click at [250, 51] on nav "Orders Purchased Inventory More Stats Completed Orders Payments Payouts Copy Cu…" at bounding box center [692, 40] width 988 height 54
click at [254, 44] on span "Orders" at bounding box center [252, 40] width 42 height 20
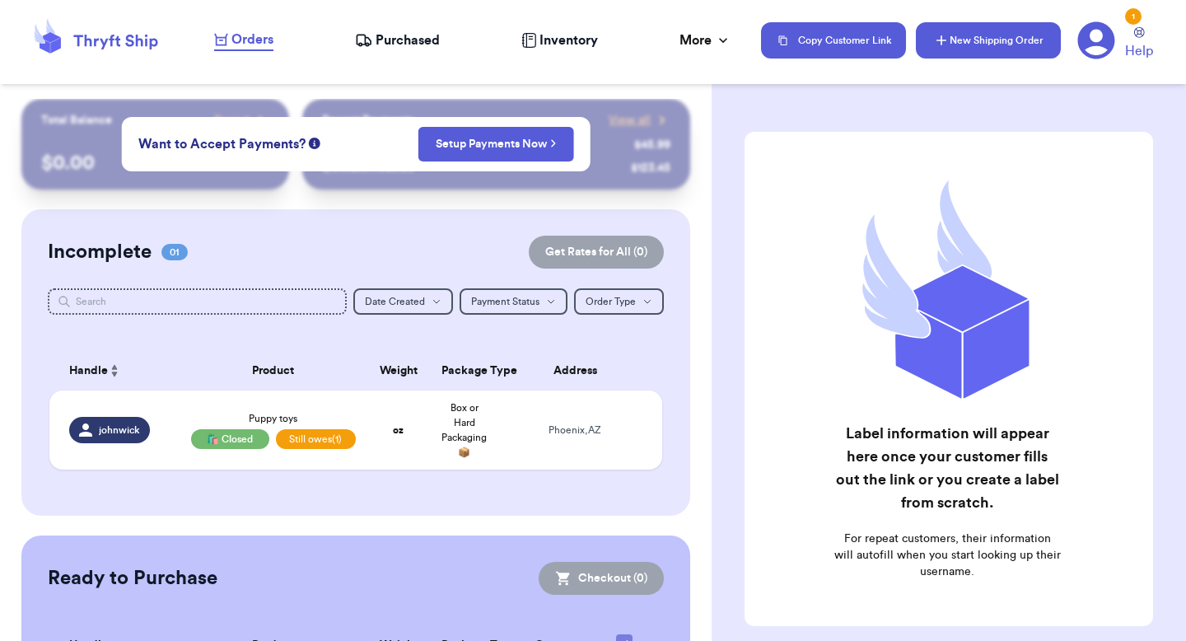
click at [1001, 40] on button "New Shipping Order" at bounding box center [988, 40] width 145 height 36
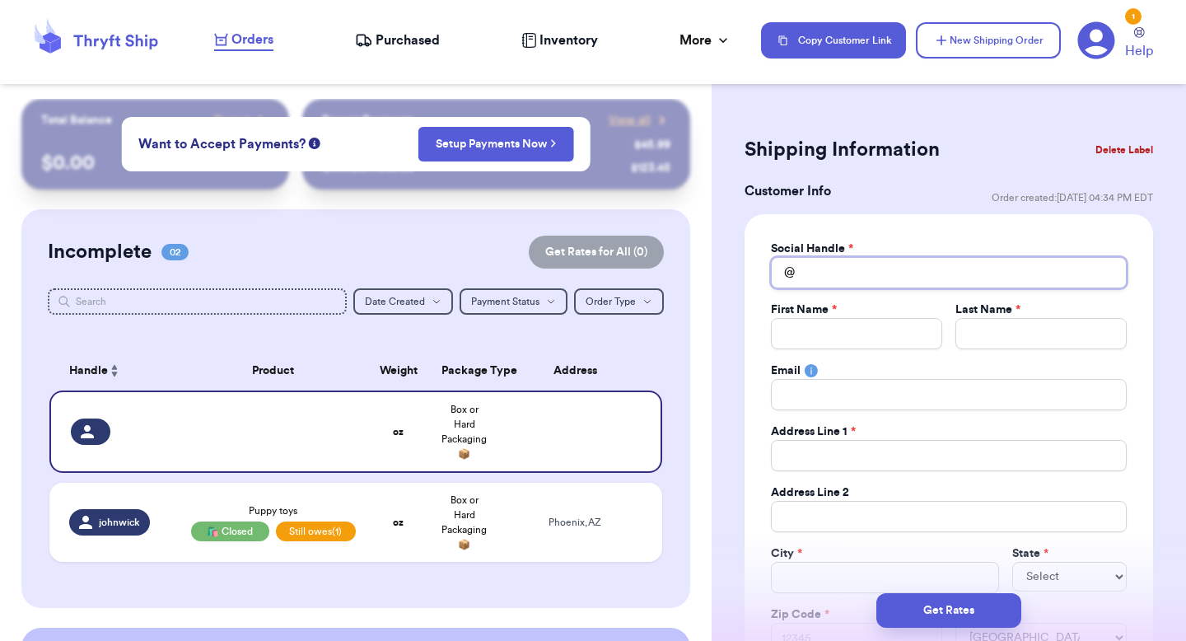
click at [906, 282] on input "Total Amount Paid" at bounding box center [949, 272] width 356 height 31
type input "n"
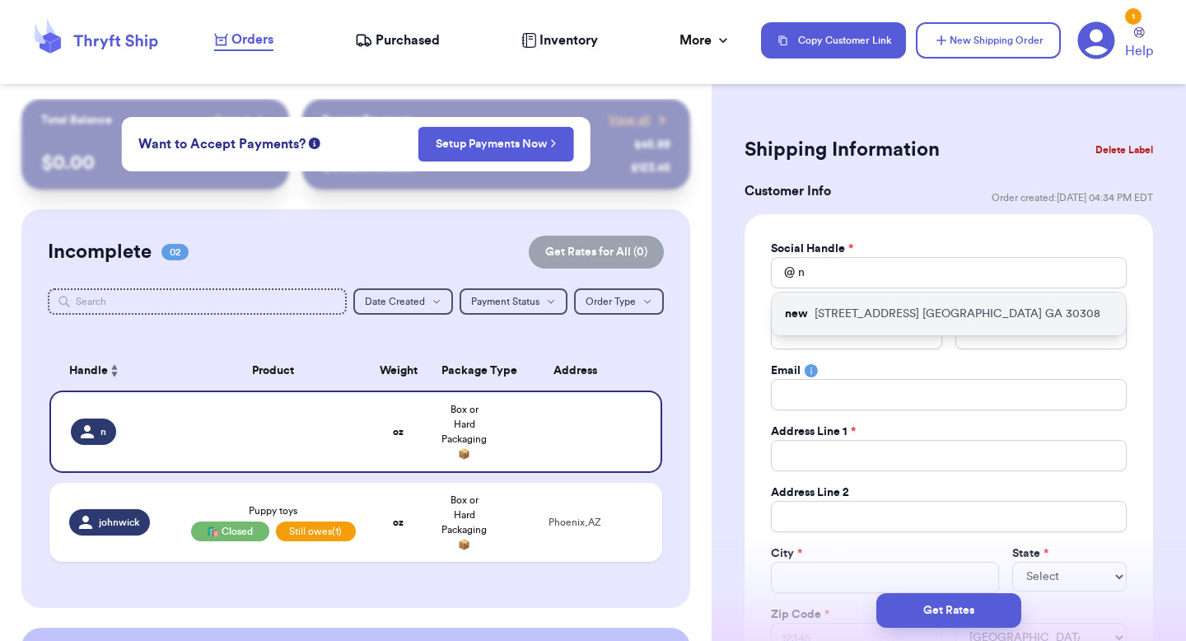
click at [883, 332] on div "[GEOGRAPHIC_DATA][STREET_ADDRESS]" at bounding box center [949, 313] width 354 height 43
type input "new"
type input "[PERSON_NAME]"
type input "[PERSON_NAME][EMAIL_ADDRESS][PERSON_NAME][DOMAIN_NAME]"
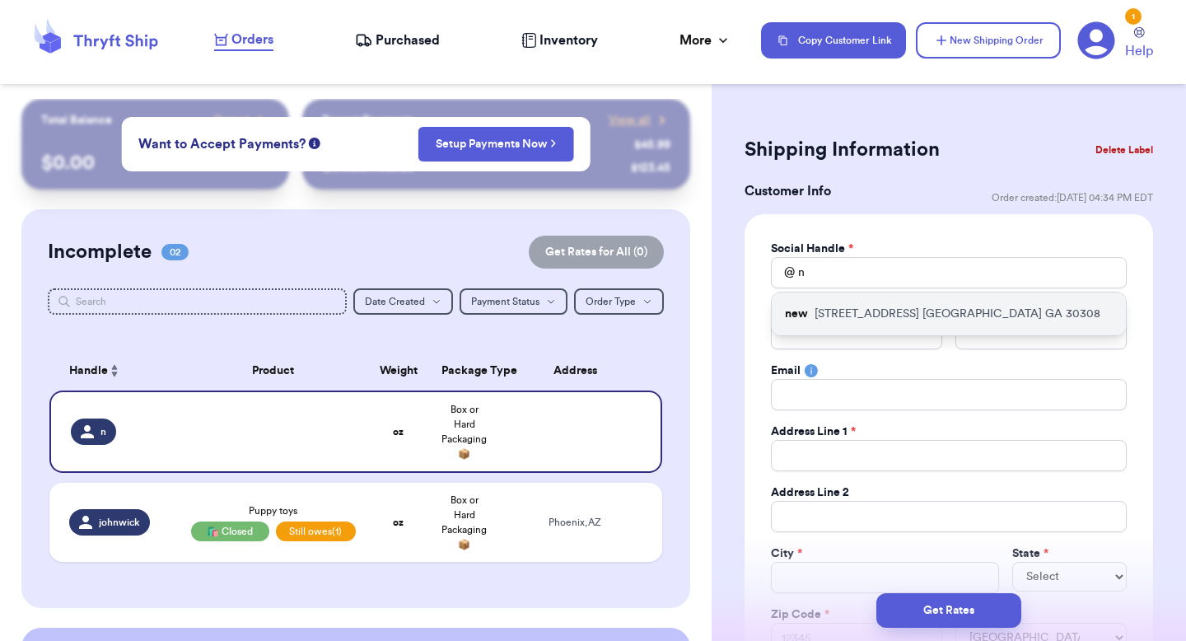
type input "[STREET_ADDRESS]"
type input "[GEOGRAPHIC_DATA]"
select select "GA"
type input "30308"
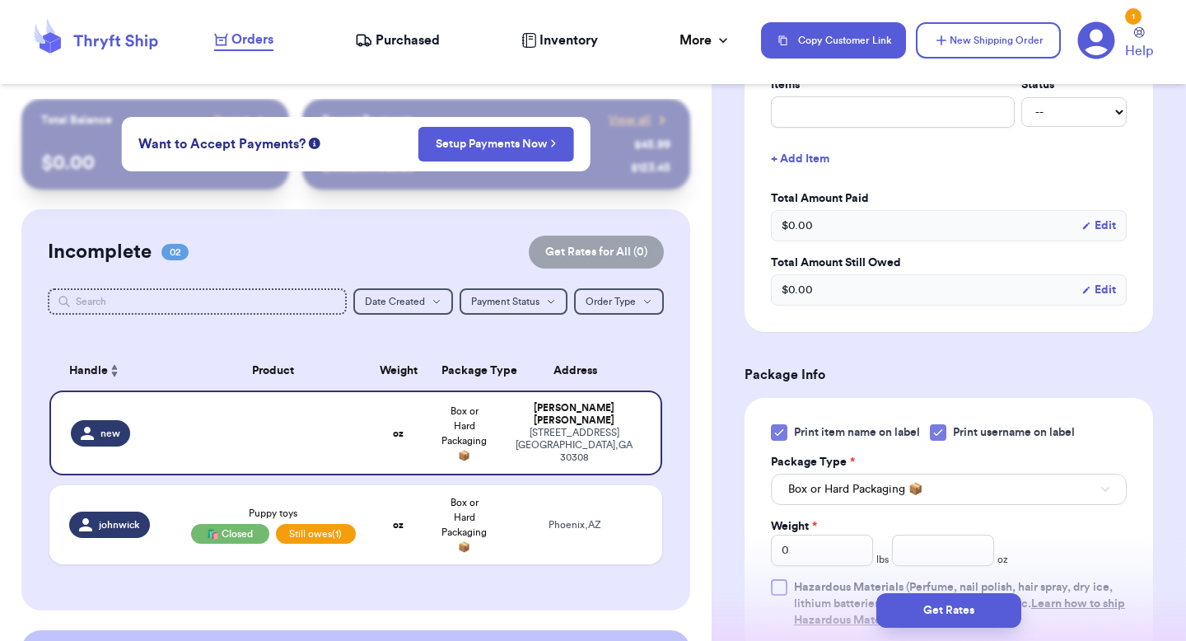
scroll to position [1076, 0]
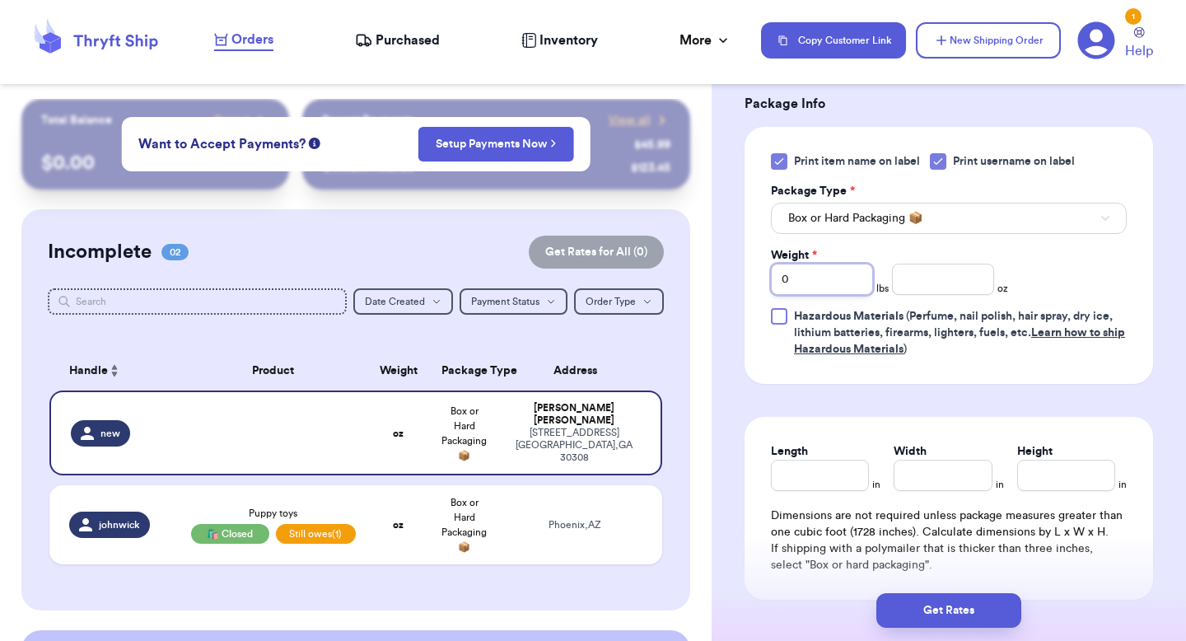
click at [842, 271] on input "0" at bounding box center [822, 279] width 102 height 31
type input "10"
type input "120"
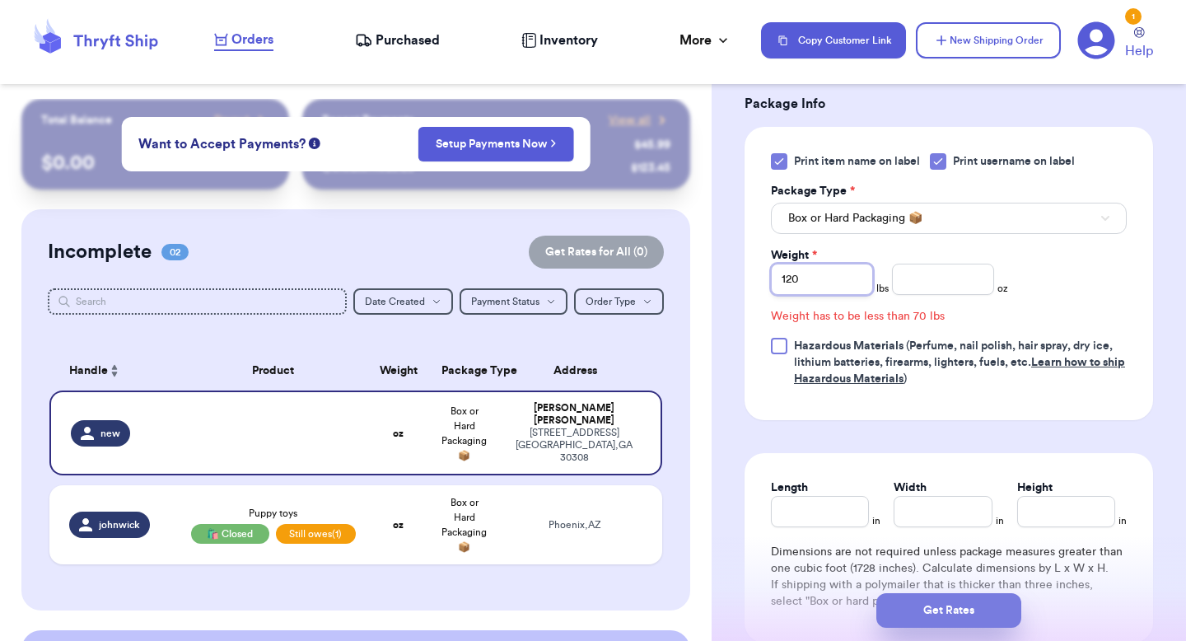
type input "120"
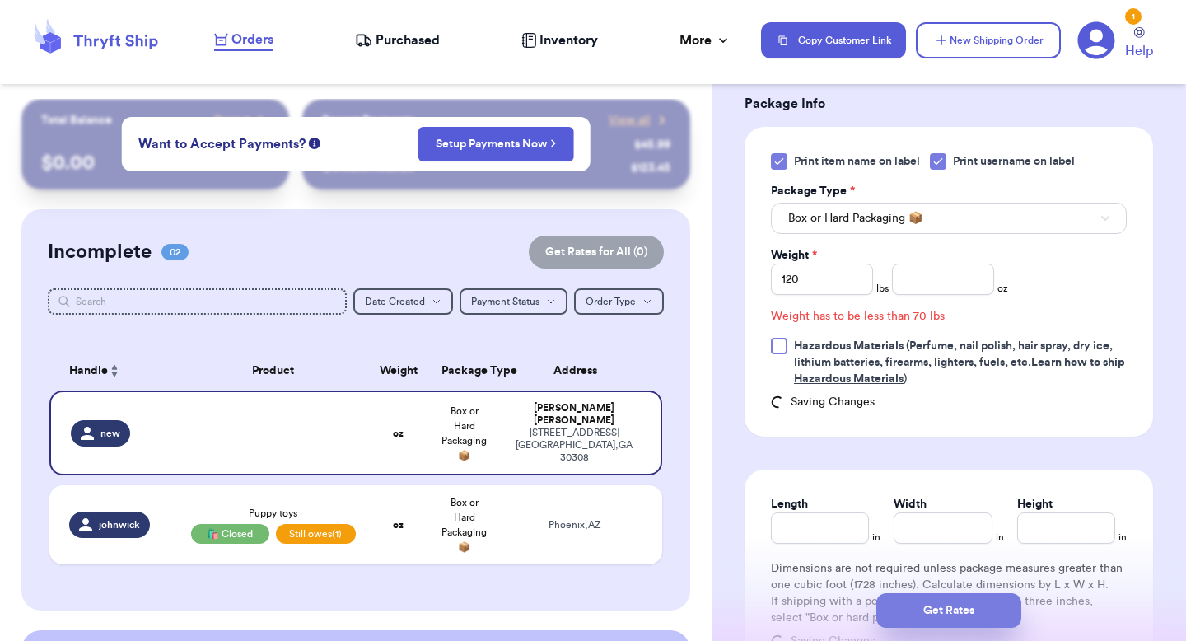
click at [897, 598] on button "Get Rates" at bounding box center [948, 610] width 145 height 35
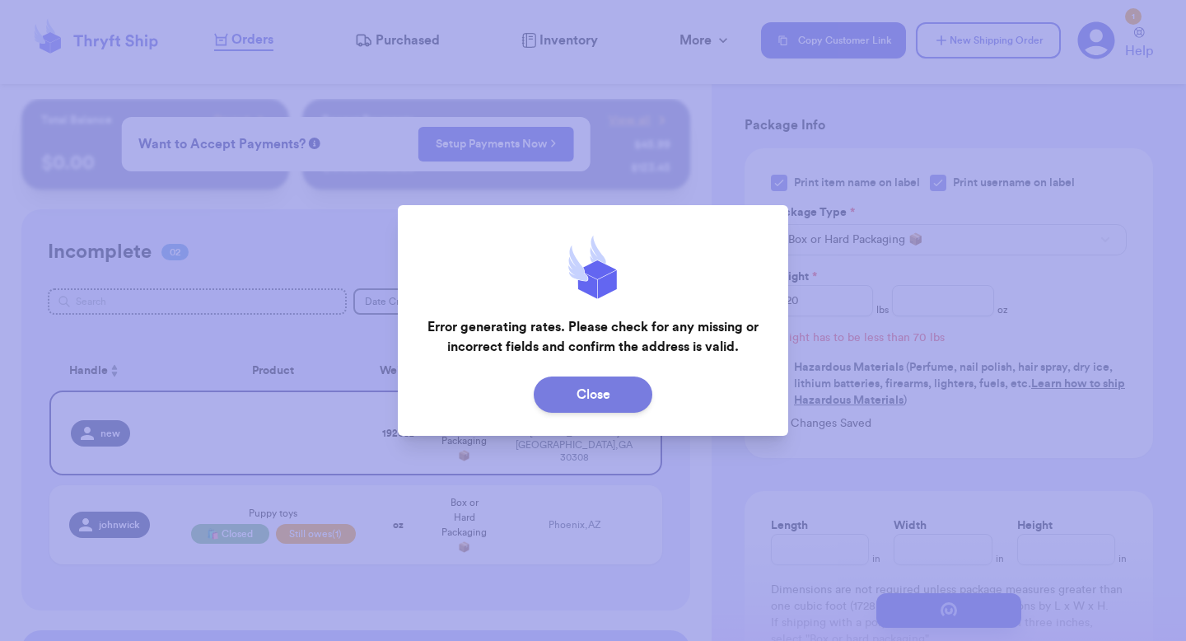
click at [632, 391] on button "Close" at bounding box center [593, 394] width 119 height 36
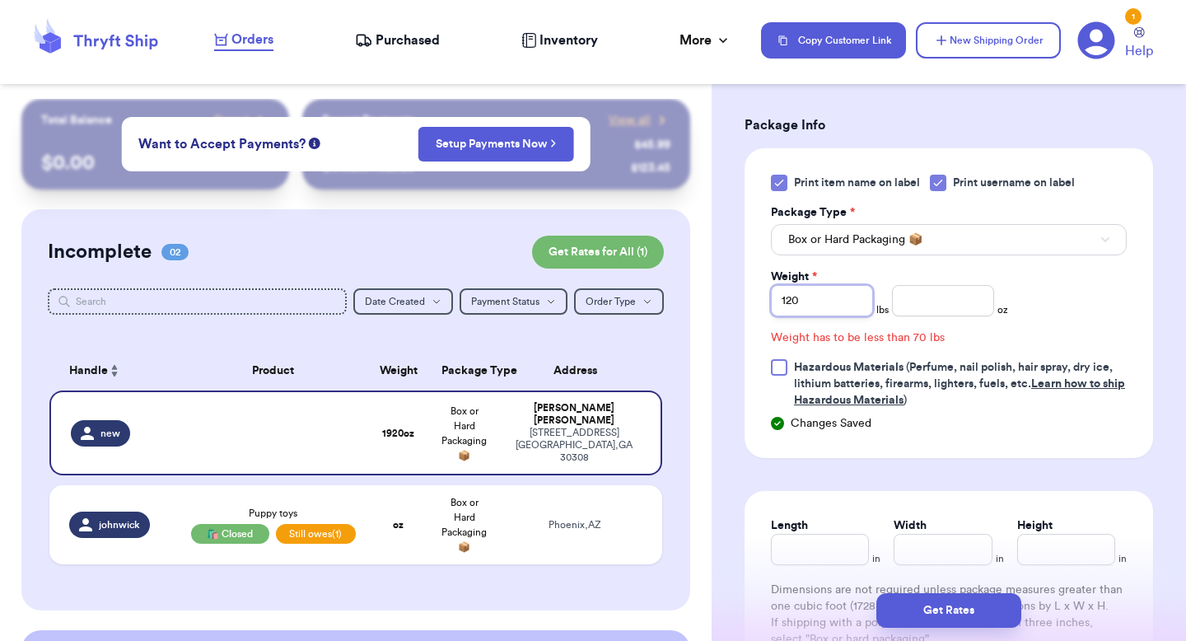
click at [817, 285] on input "120" at bounding box center [822, 300] width 102 height 31
type input "12"
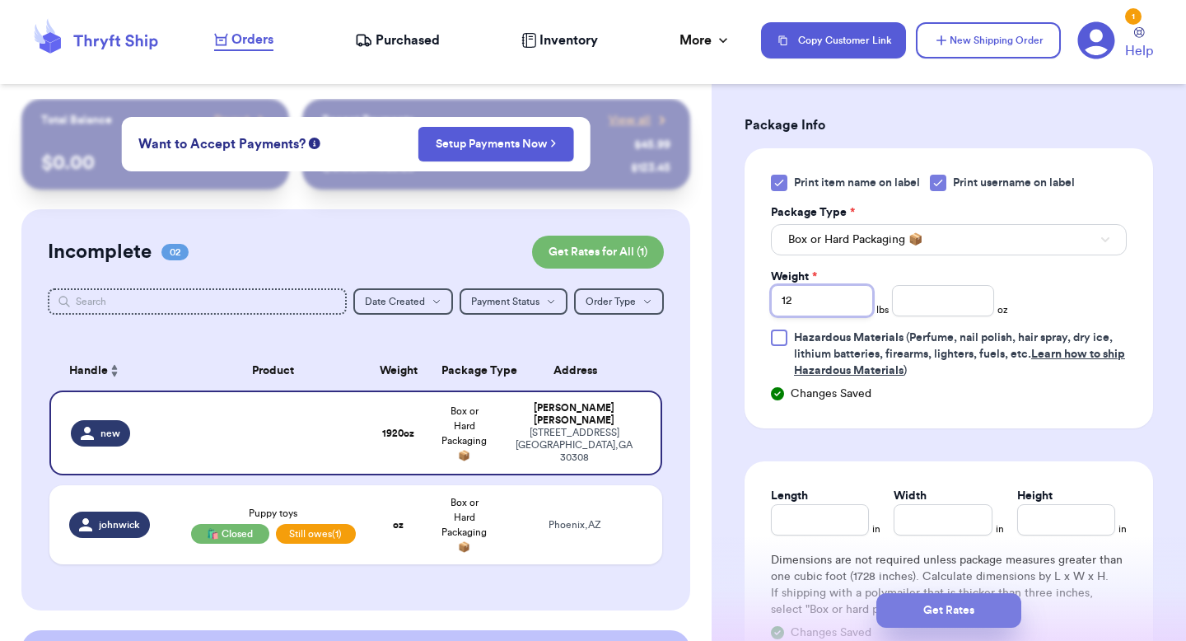
type input "12"
click at [903, 621] on button "Get Rates" at bounding box center [948, 610] width 145 height 35
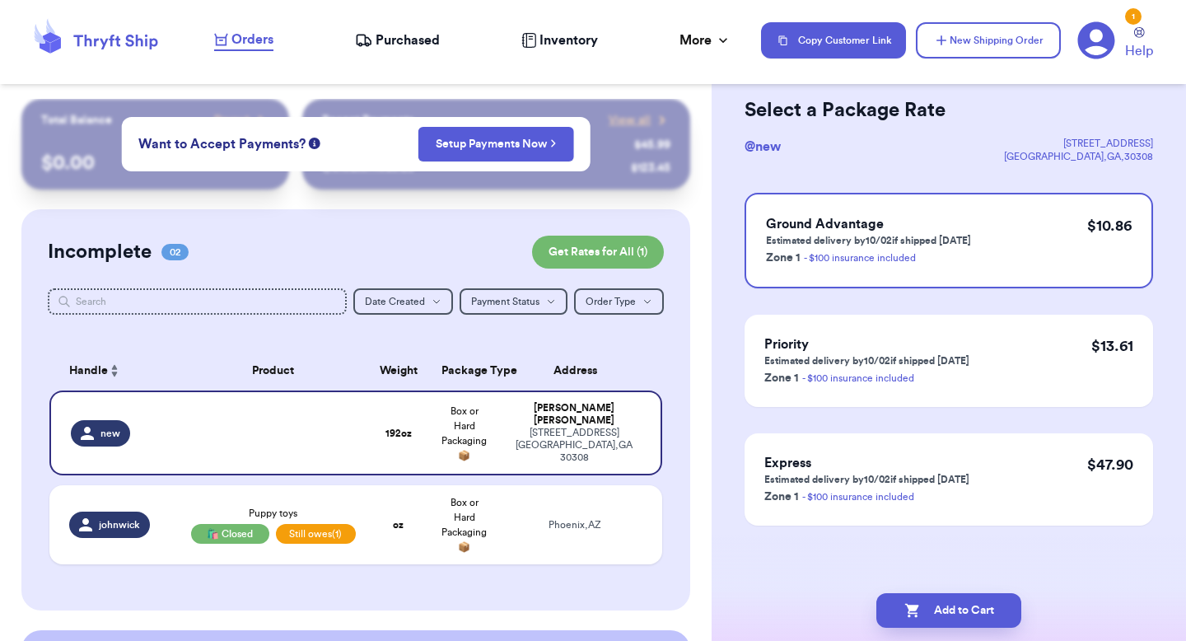
scroll to position [0, 0]
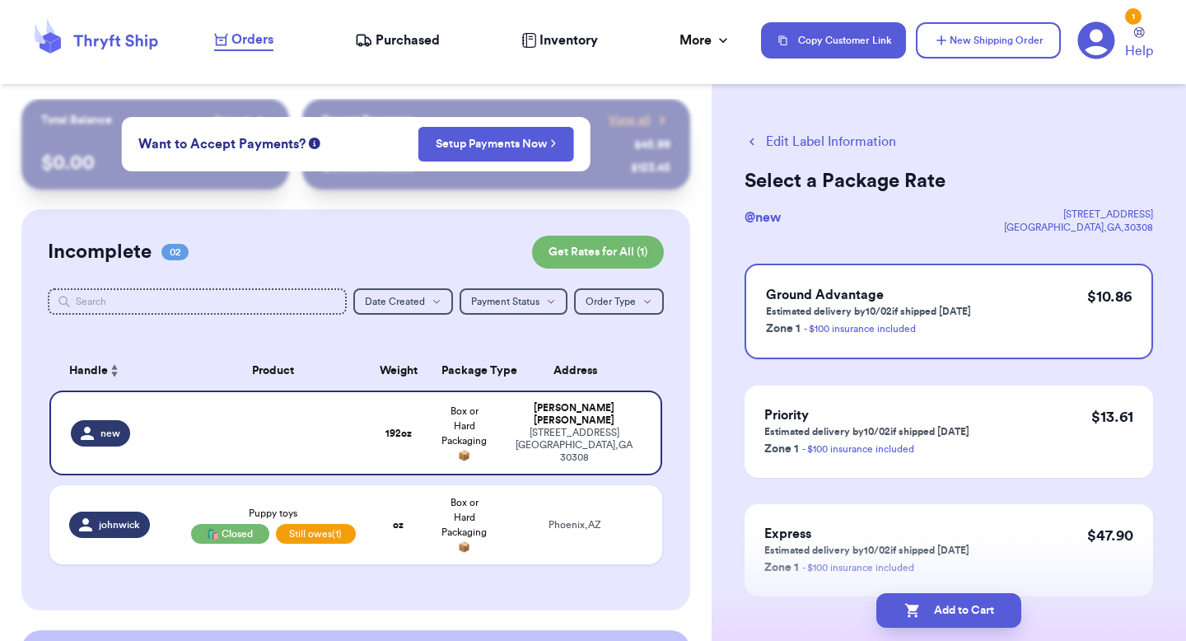
click at [834, 142] on button "Edit Label Information" at bounding box center [820, 142] width 152 height 20
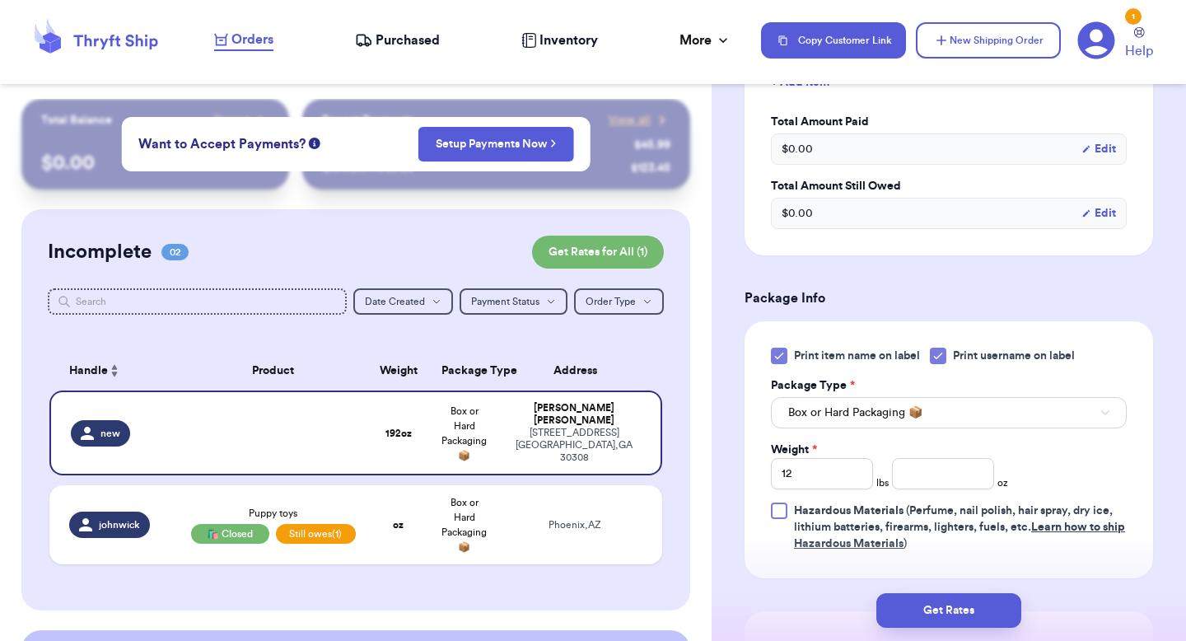
scroll to position [618, 0]
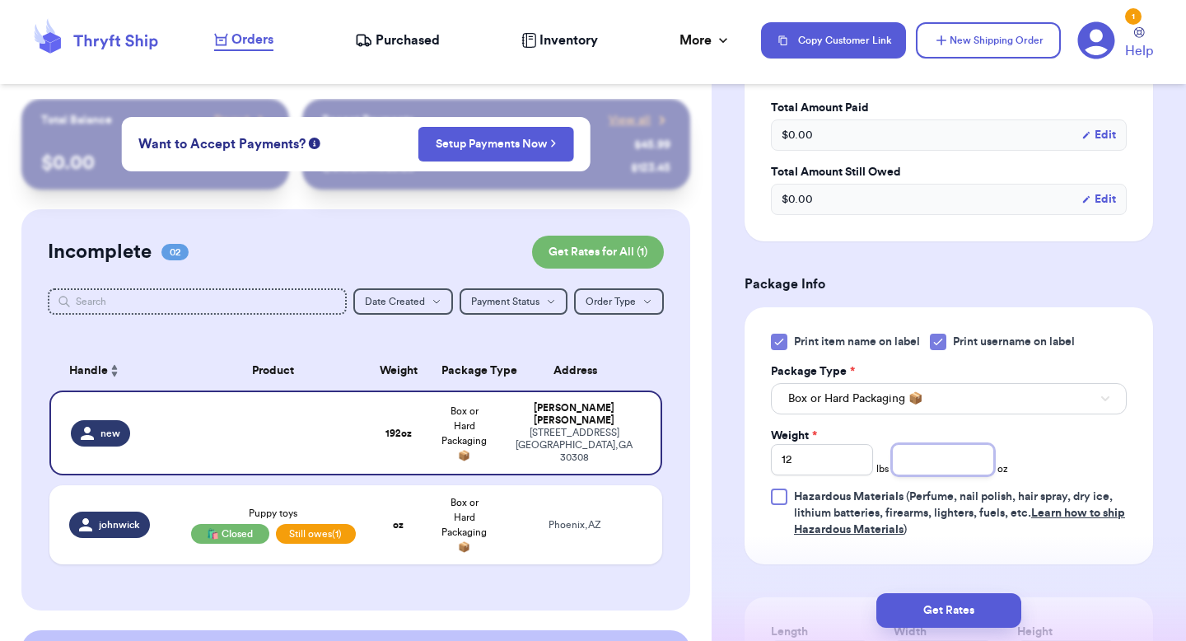
click at [909, 445] on input "number" at bounding box center [943, 459] width 102 height 31
click at [831, 444] on input "12" at bounding box center [822, 459] width 102 height 31
type input "1"
type input "14"
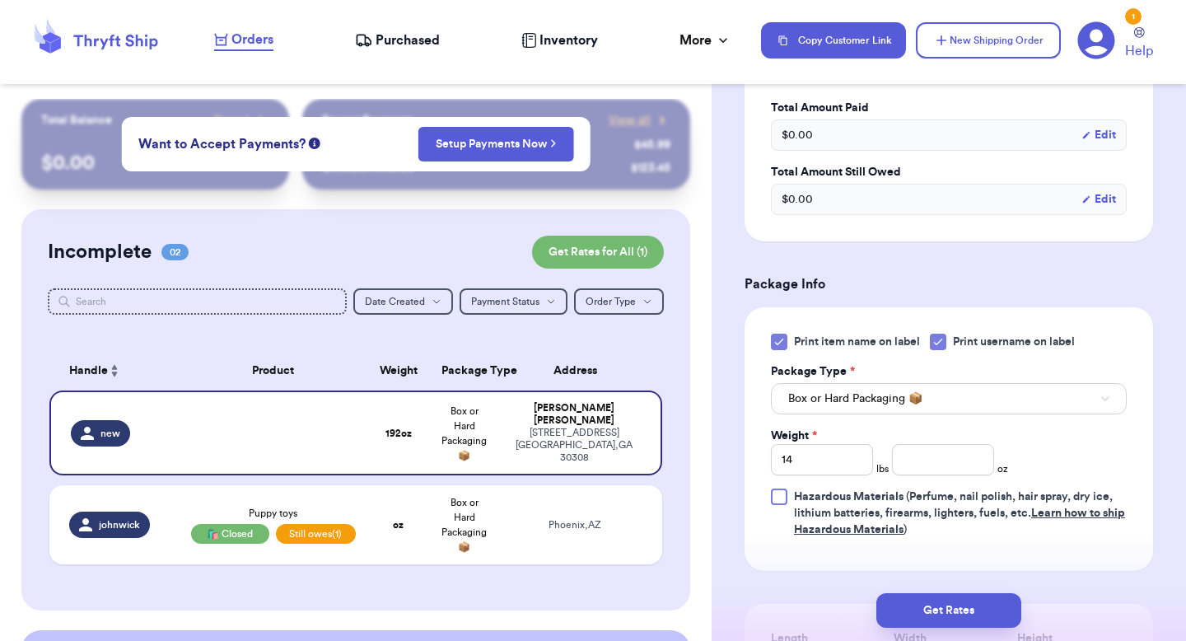
click at [917, 586] on div "Get Rates" at bounding box center [949, 610] width 474 height 61
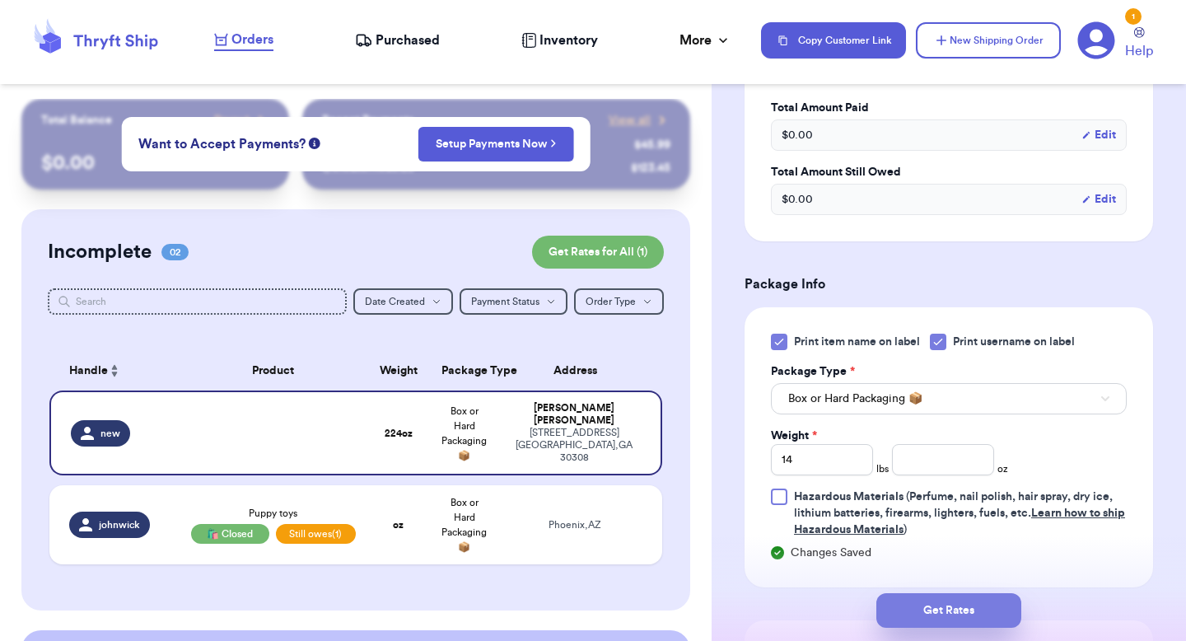
click at [916, 602] on button "Get Rates" at bounding box center [948, 610] width 145 height 35
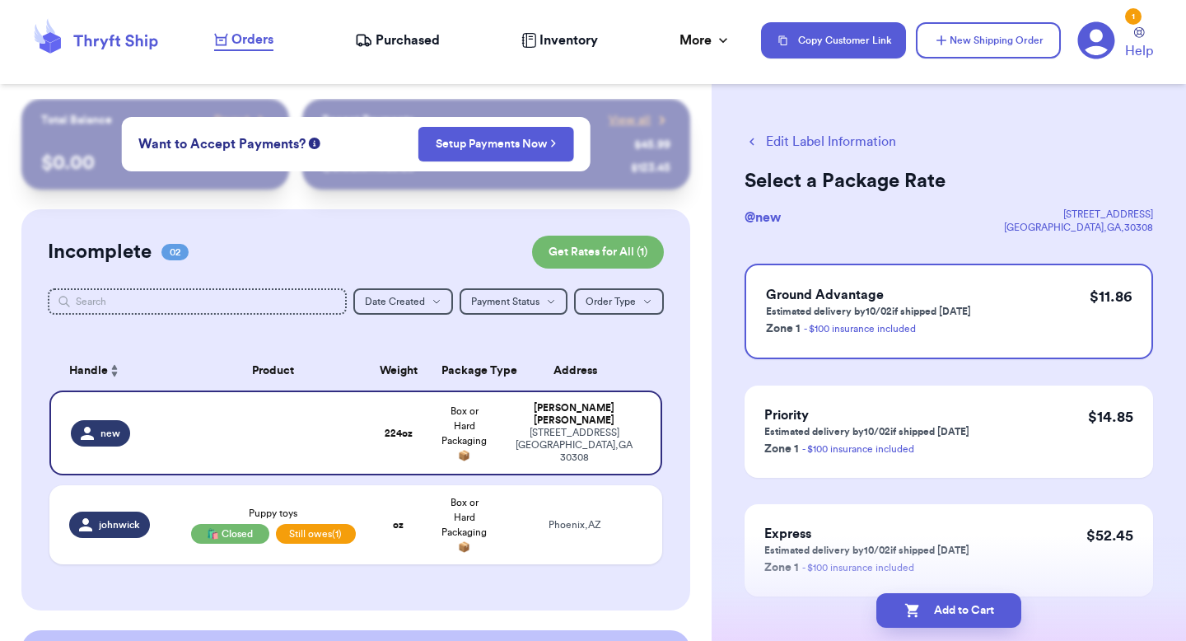
click at [825, 147] on button "Edit Label Information" at bounding box center [820, 142] width 152 height 20
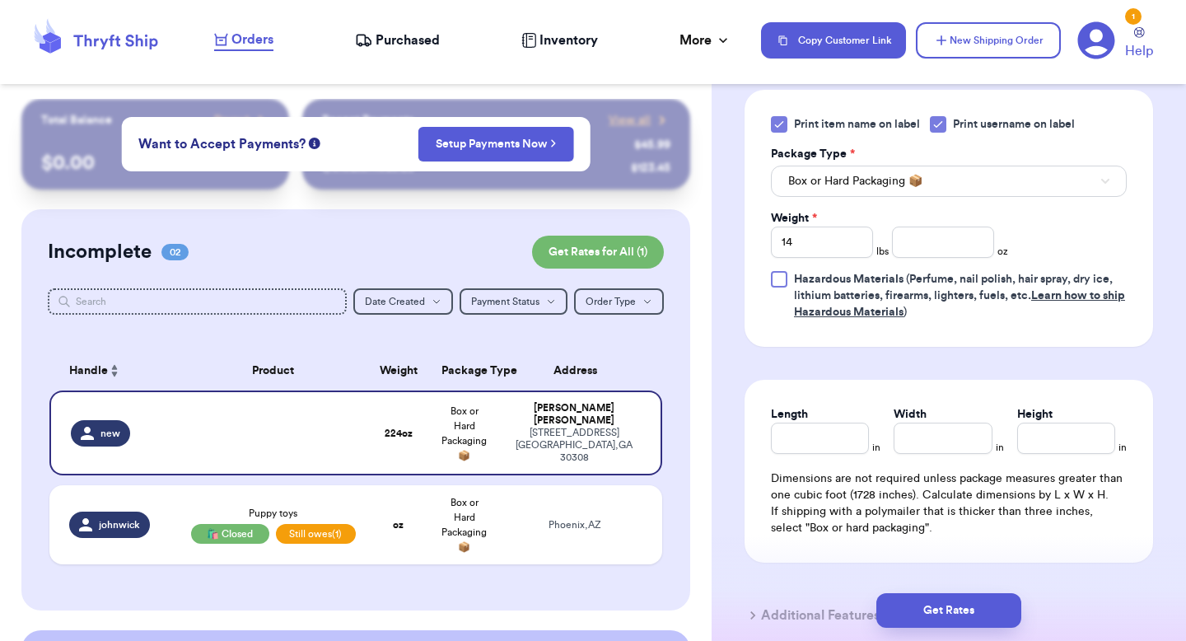
scroll to position [847, 0]
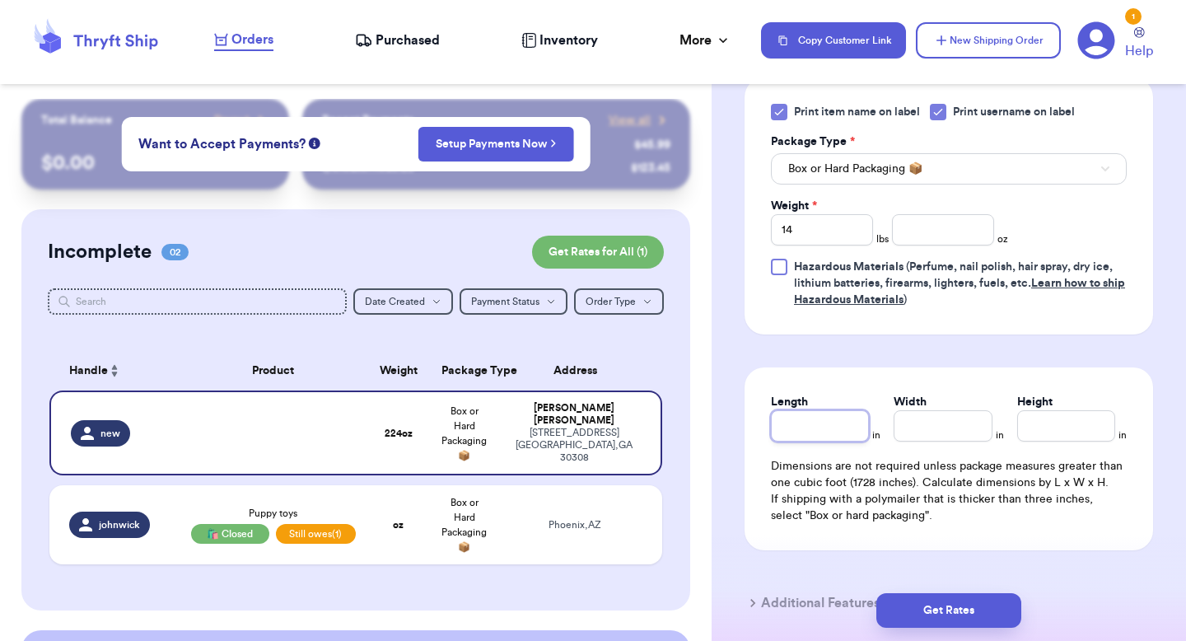
click at [840, 410] on input "Length" at bounding box center [820, 425] width 98 height 31
type input "1"
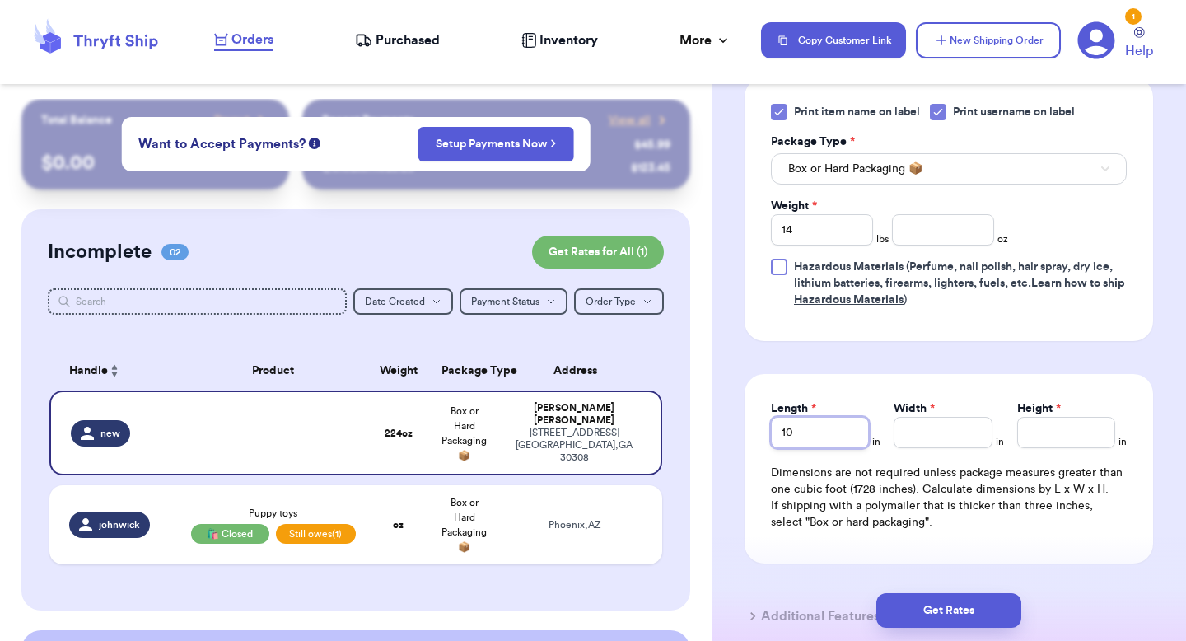
type input "10"
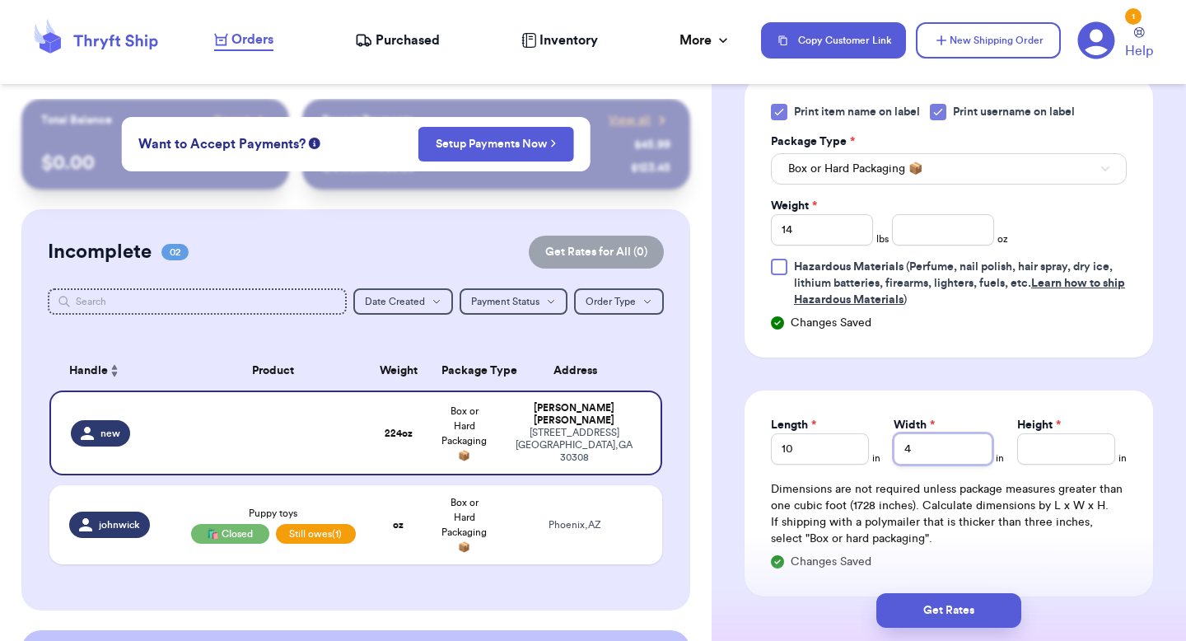
type input "4"
type input "3"
type input "32"
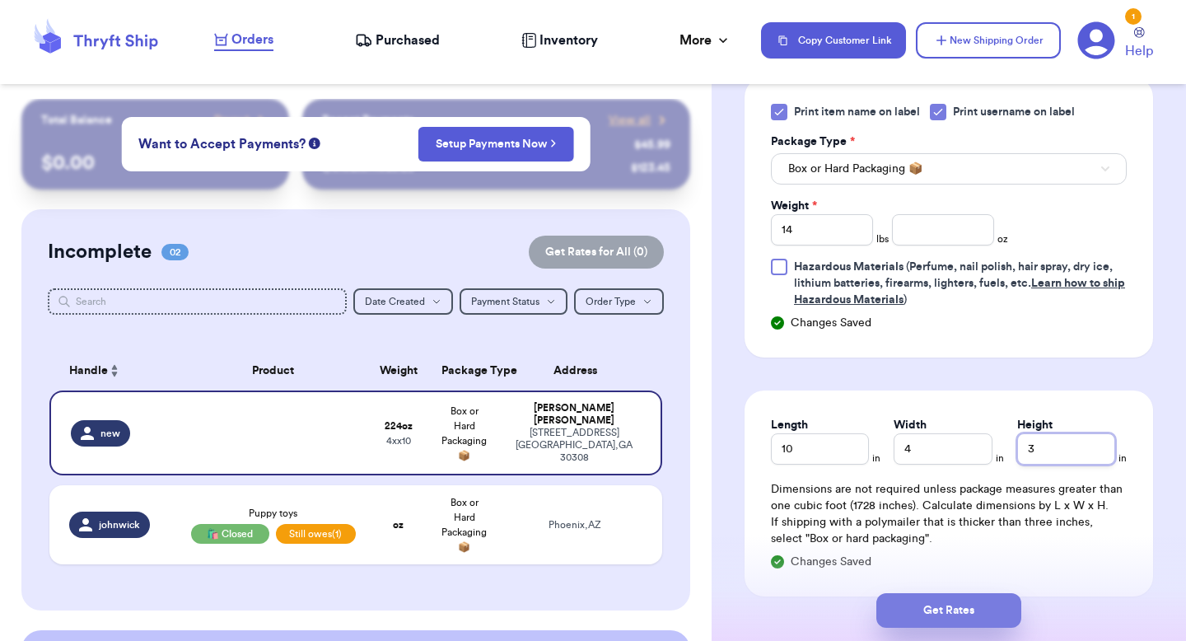
type input "3"
click at [923, 618] on button "Get Rates" at bounding box center [948, 610] width 145 height 35
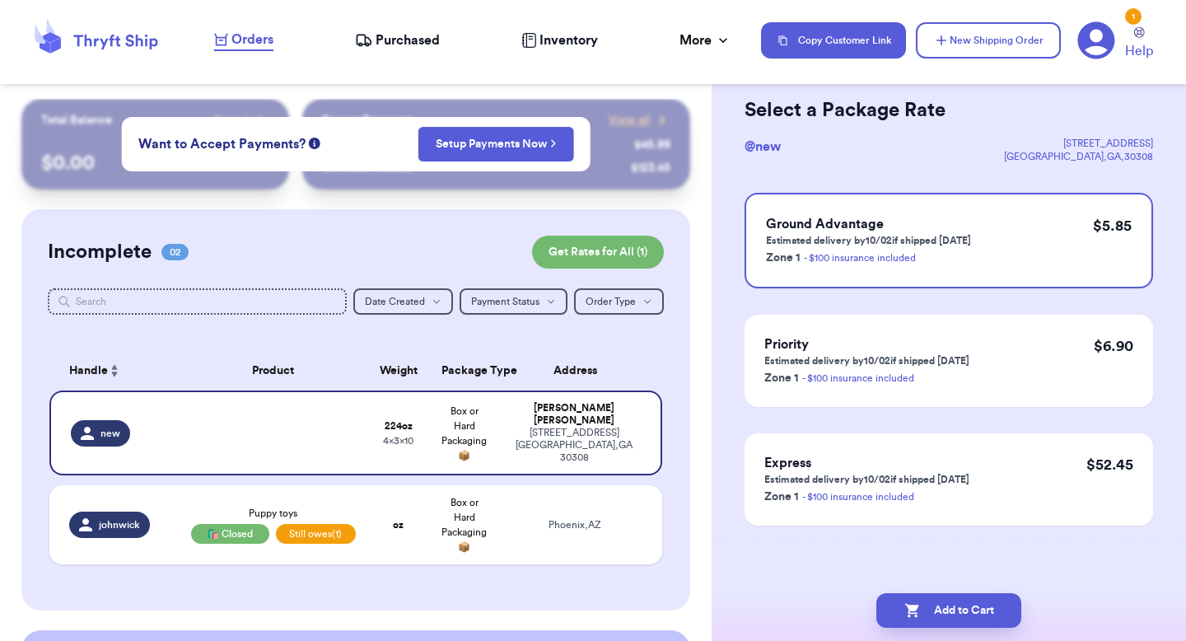
scroll to position [0, 0]
